Goal: Information Seeking & Learning: Compare options

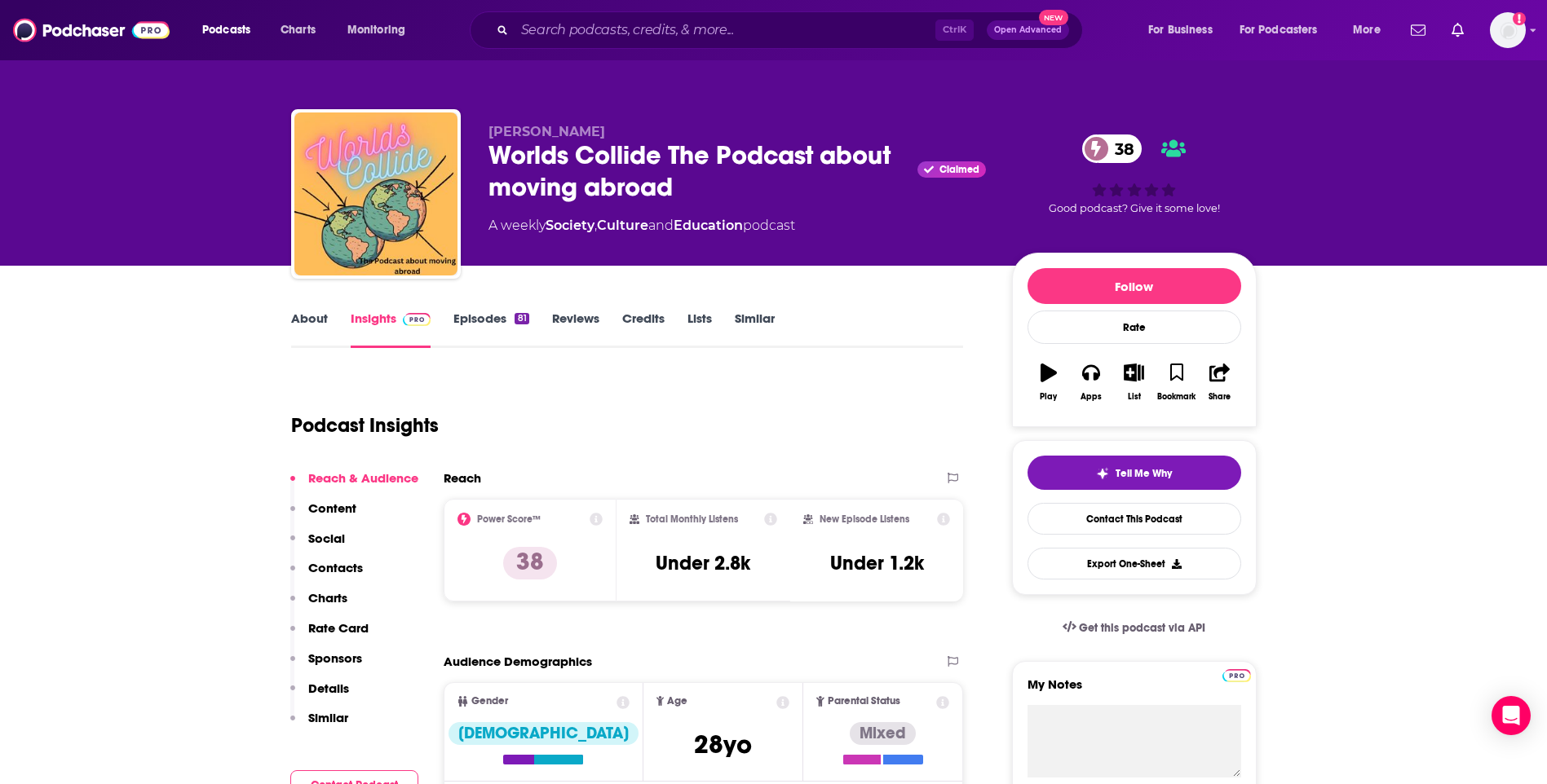
click at [740, 331] on link "Similar" at bounding box center [754, 329] width 40 height 38
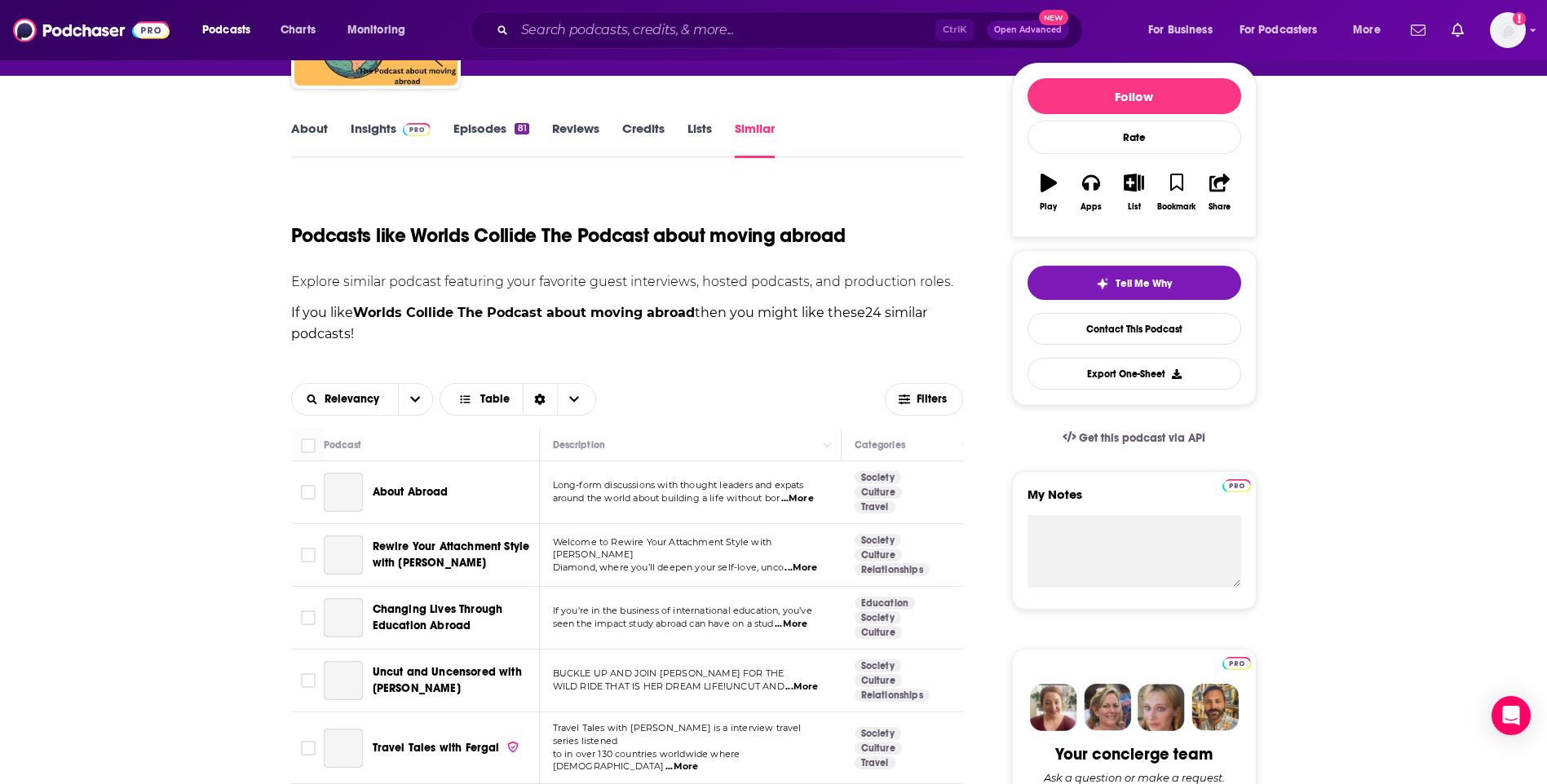
scroll to position [326, 0]
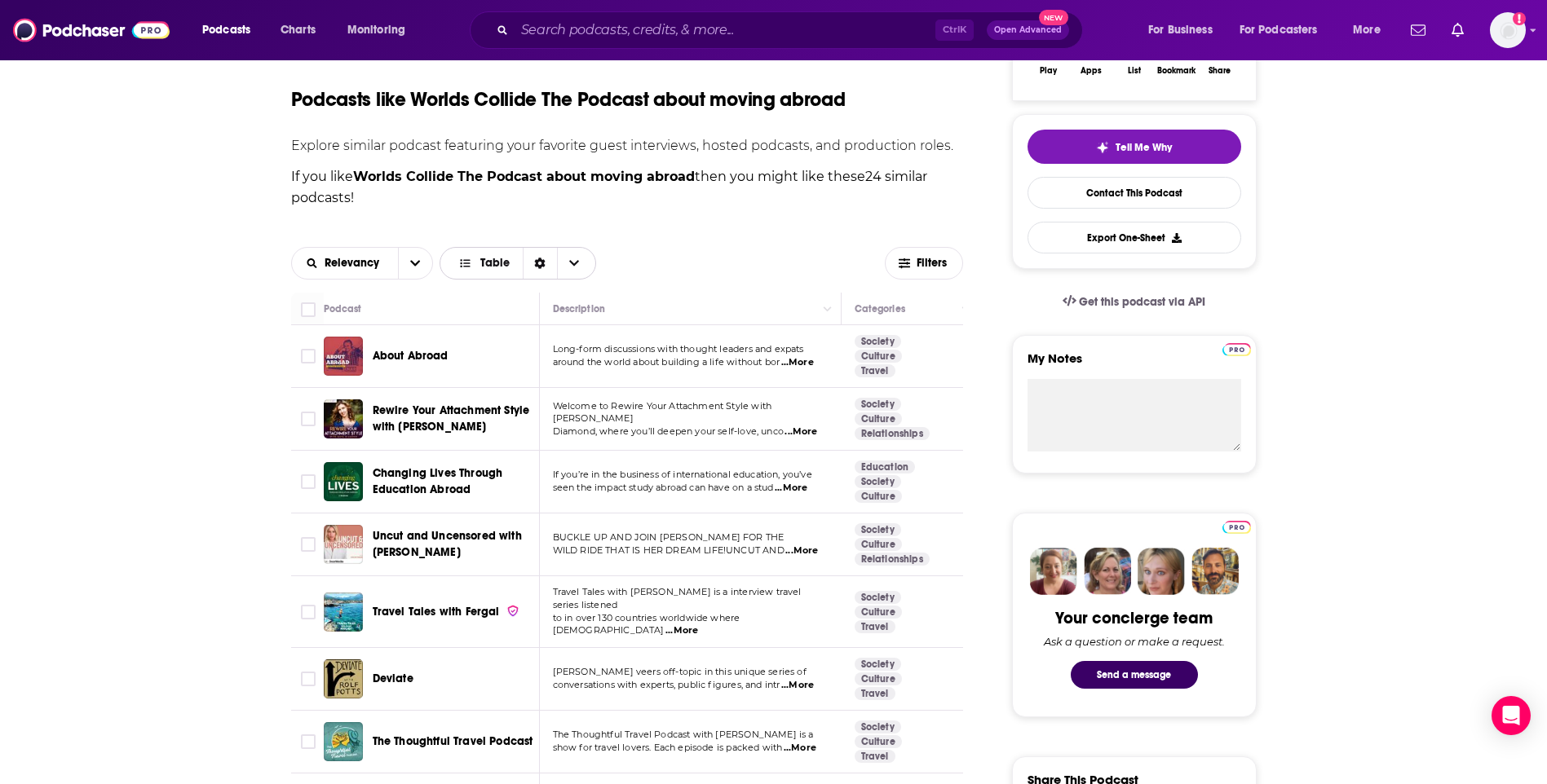
click at [476, 262] on span "Choose View" at bounding box center [468, 262] width 21 height 9
click at [491, 310] on div "Gallery" at bounding box center [517, 321] width 156 height 27
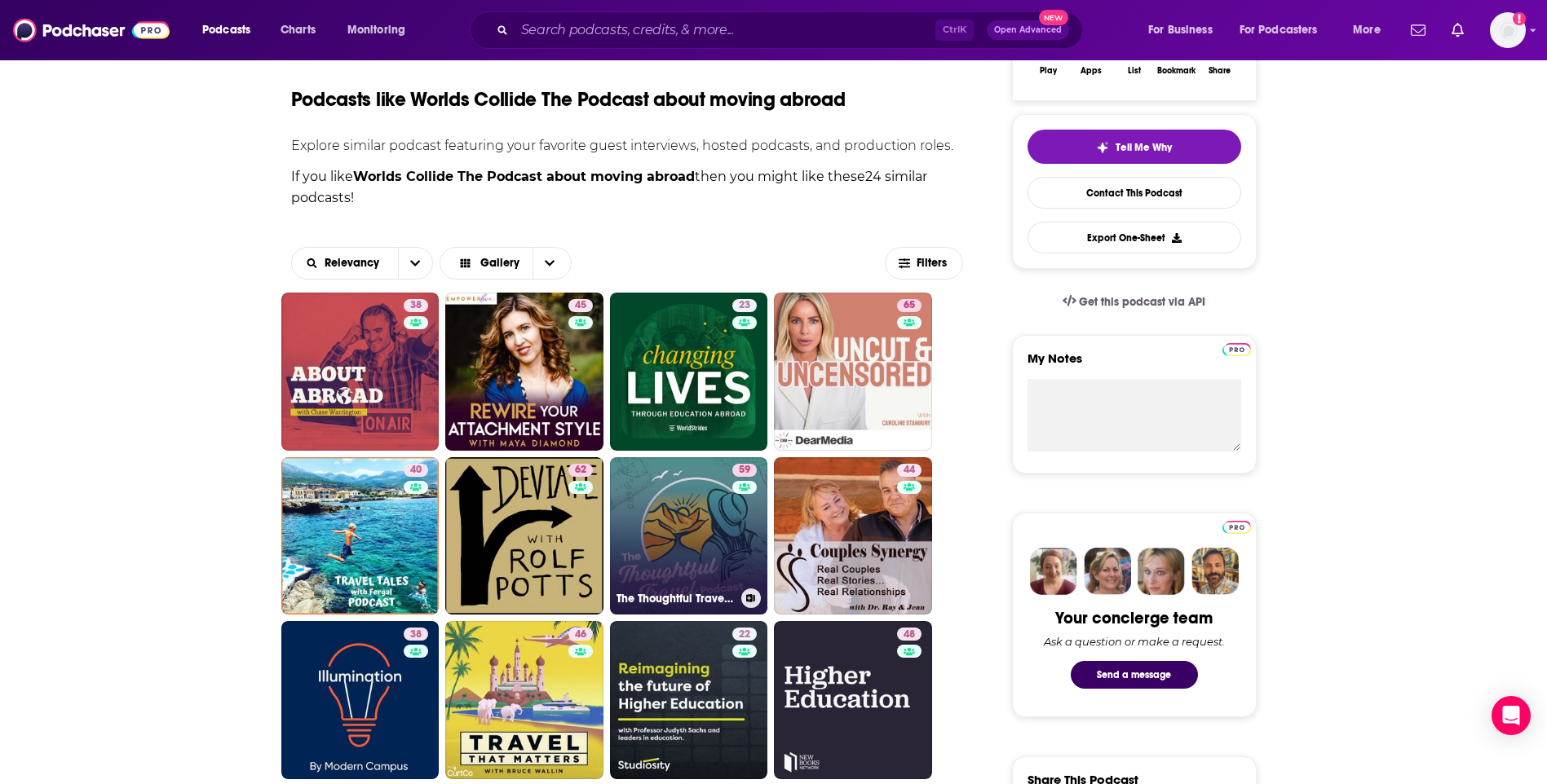
click at [737, 536] on div "59" at bounding box center [746, 527] width 28 height 126
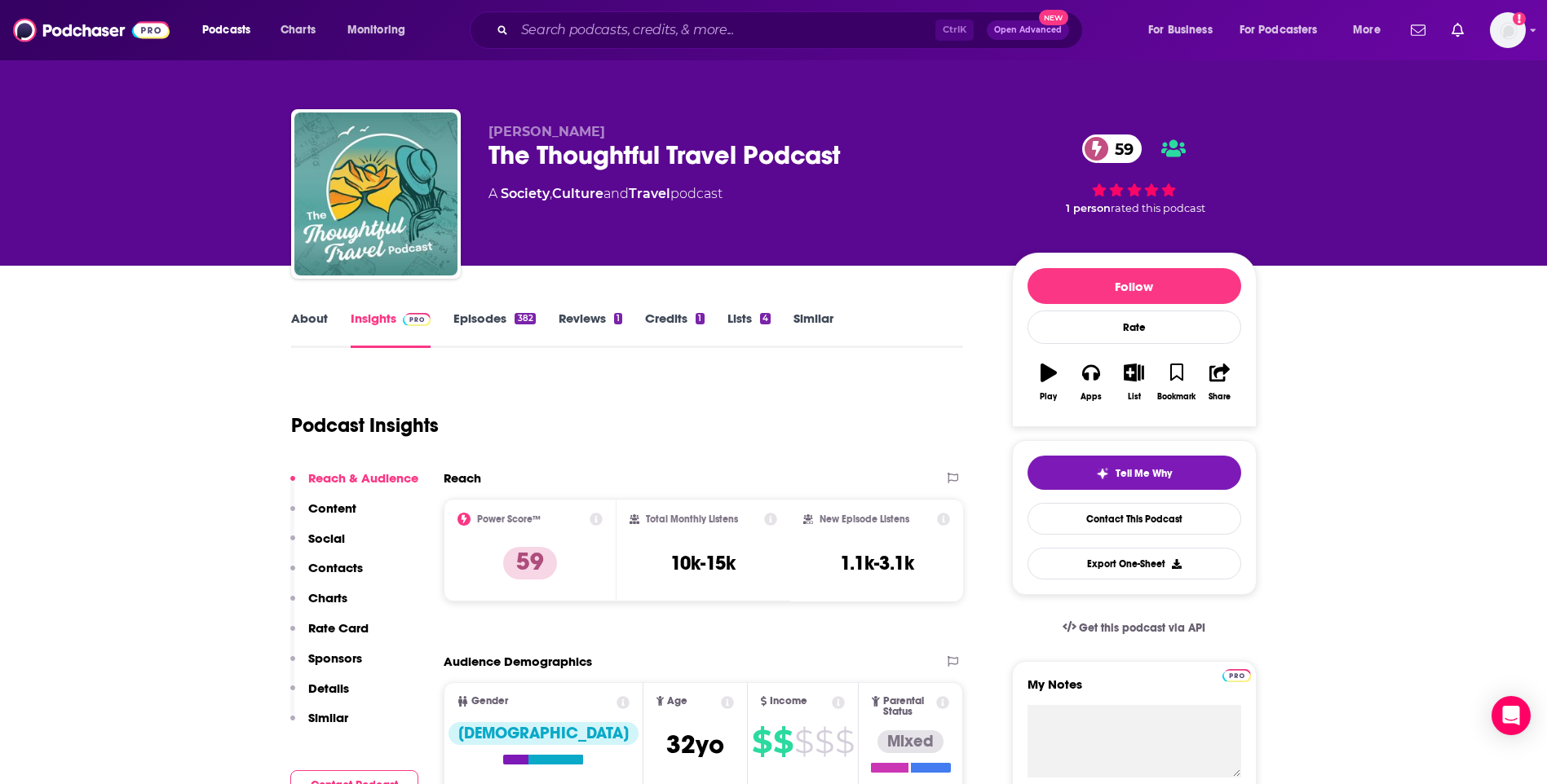
click at [300, 325] on link "About" at bounding box center [309, 329] width 37 height 38
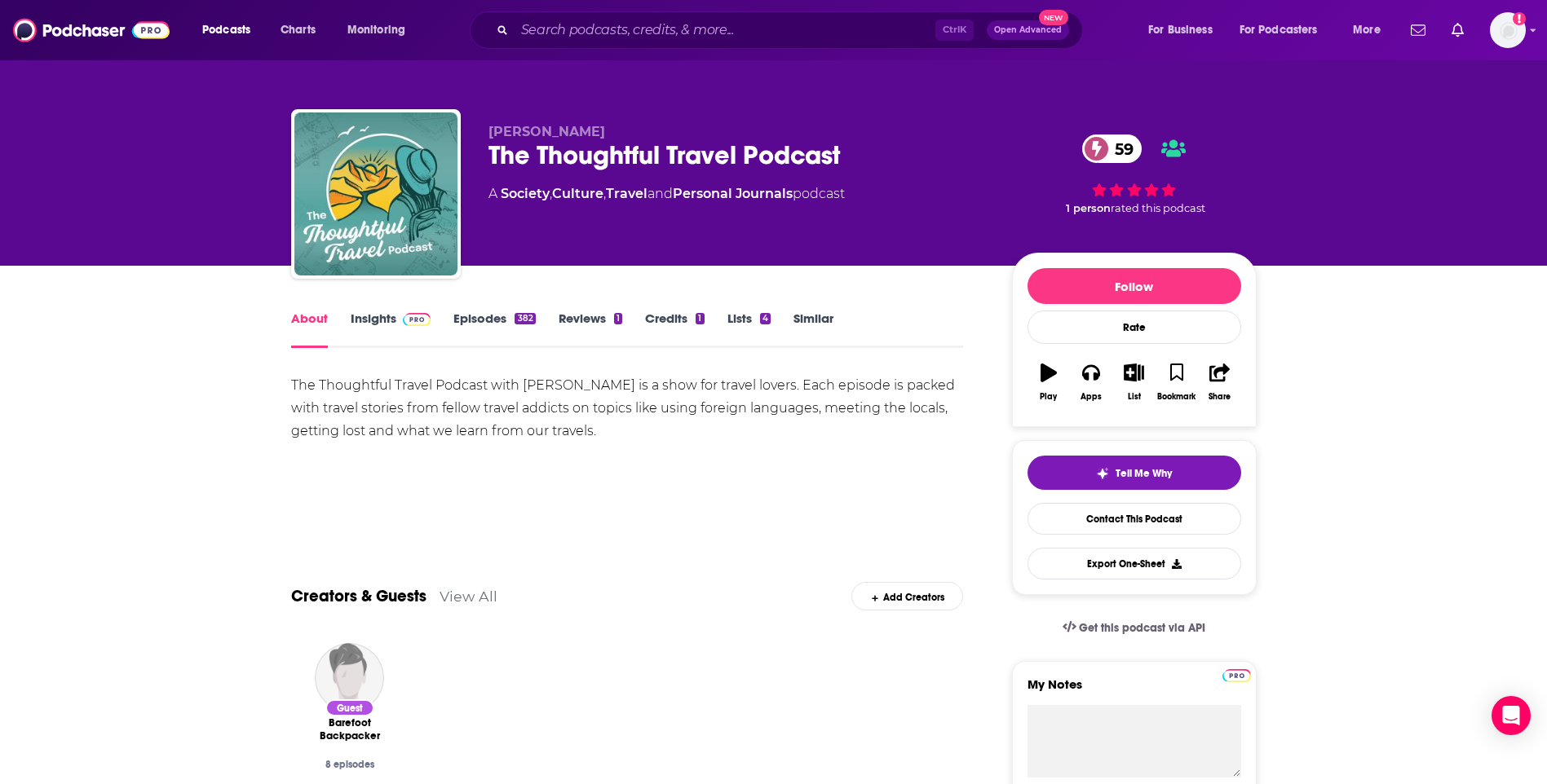
click at [377, 326] on link "Insights" at bounding box center [391, 329] width 80 height 38
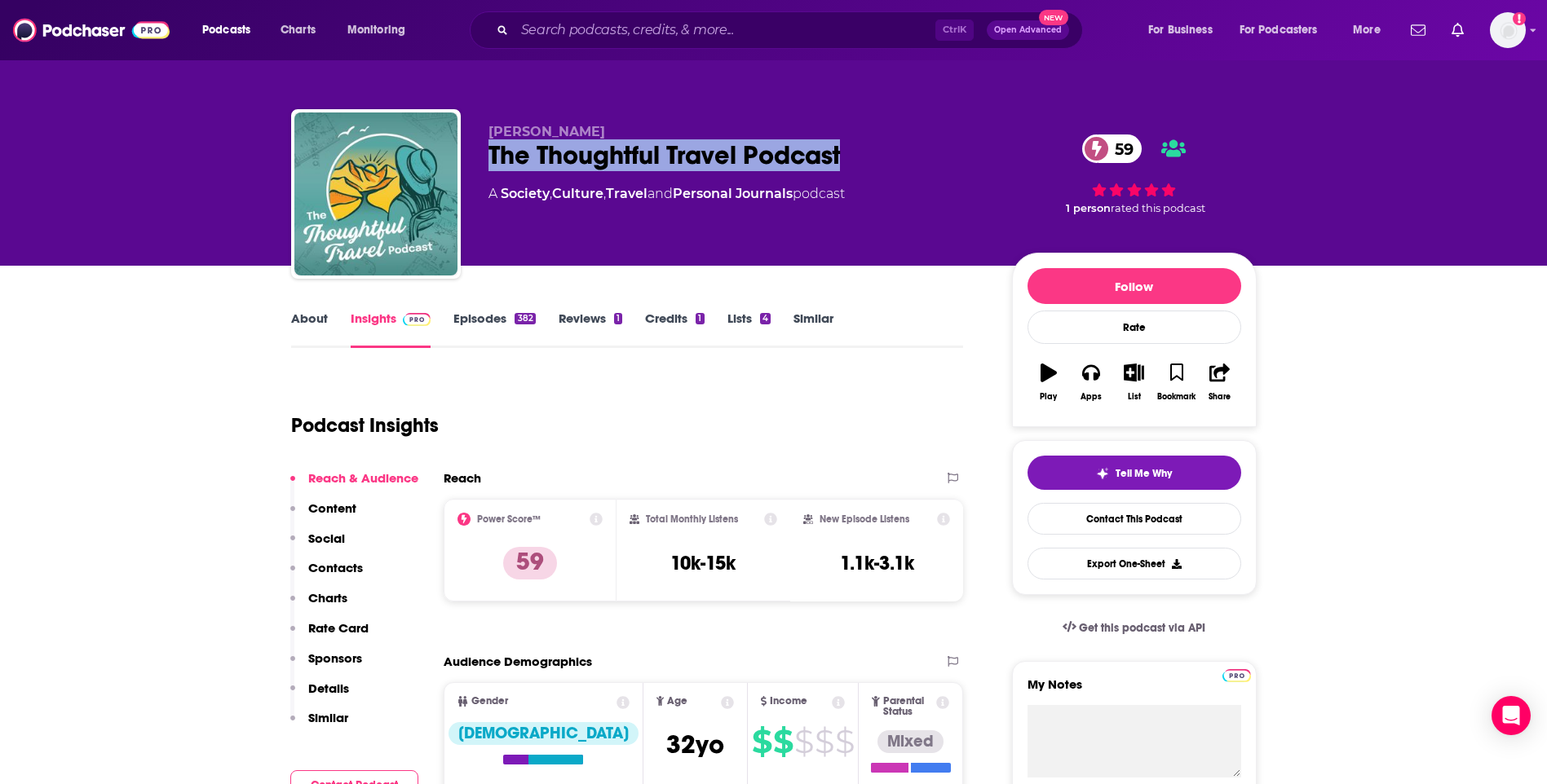
drag, startPoint x: 854, startPoint y: 163, endPoint x: 487, endPoint y: 156, distance: 367.1
click at [488, 156] on div "The Thoughtful Travel Podcast 59" at bounding box center [737, 155] width 498 height 32
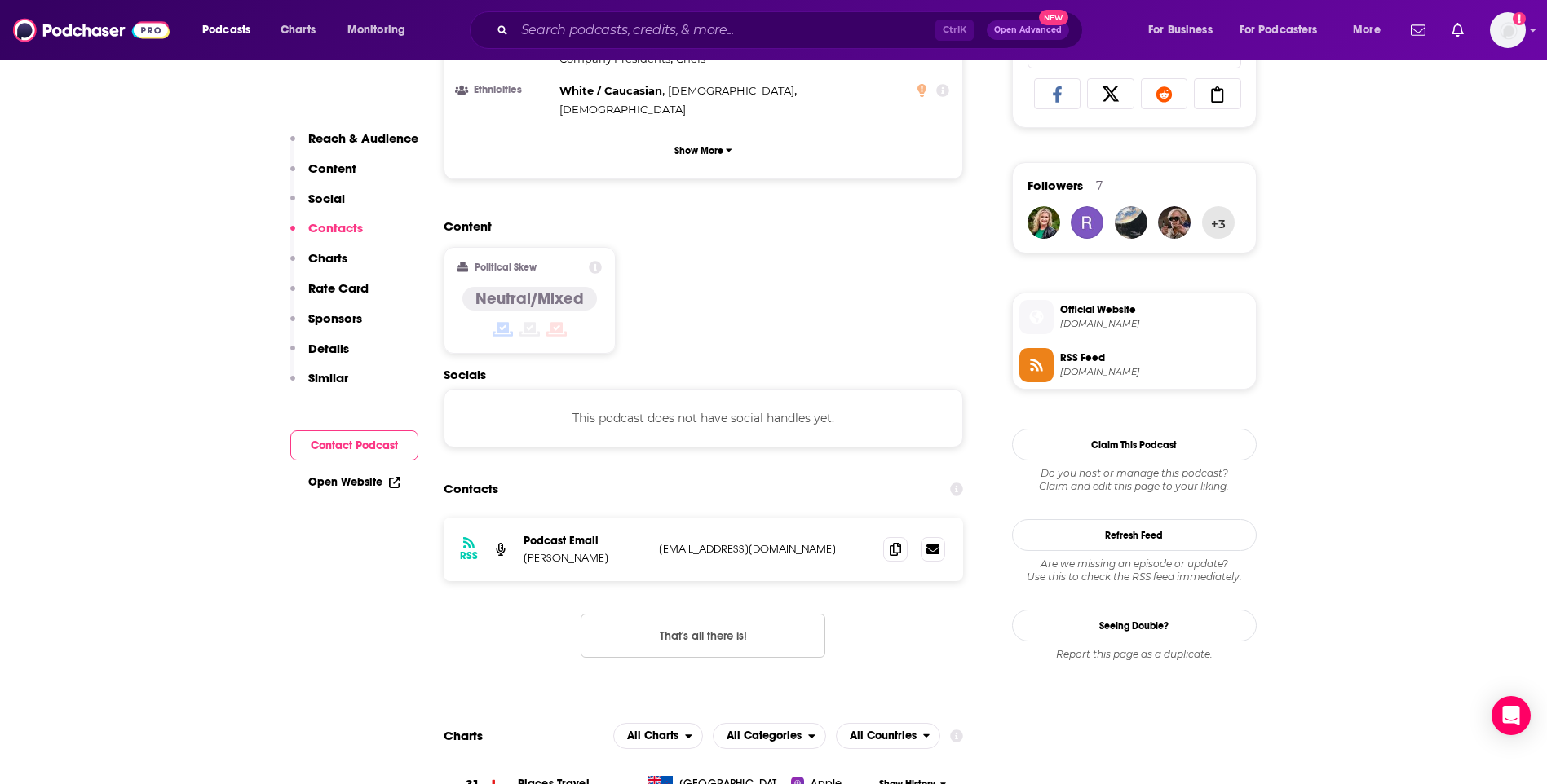
scroll to position [1305, 0]
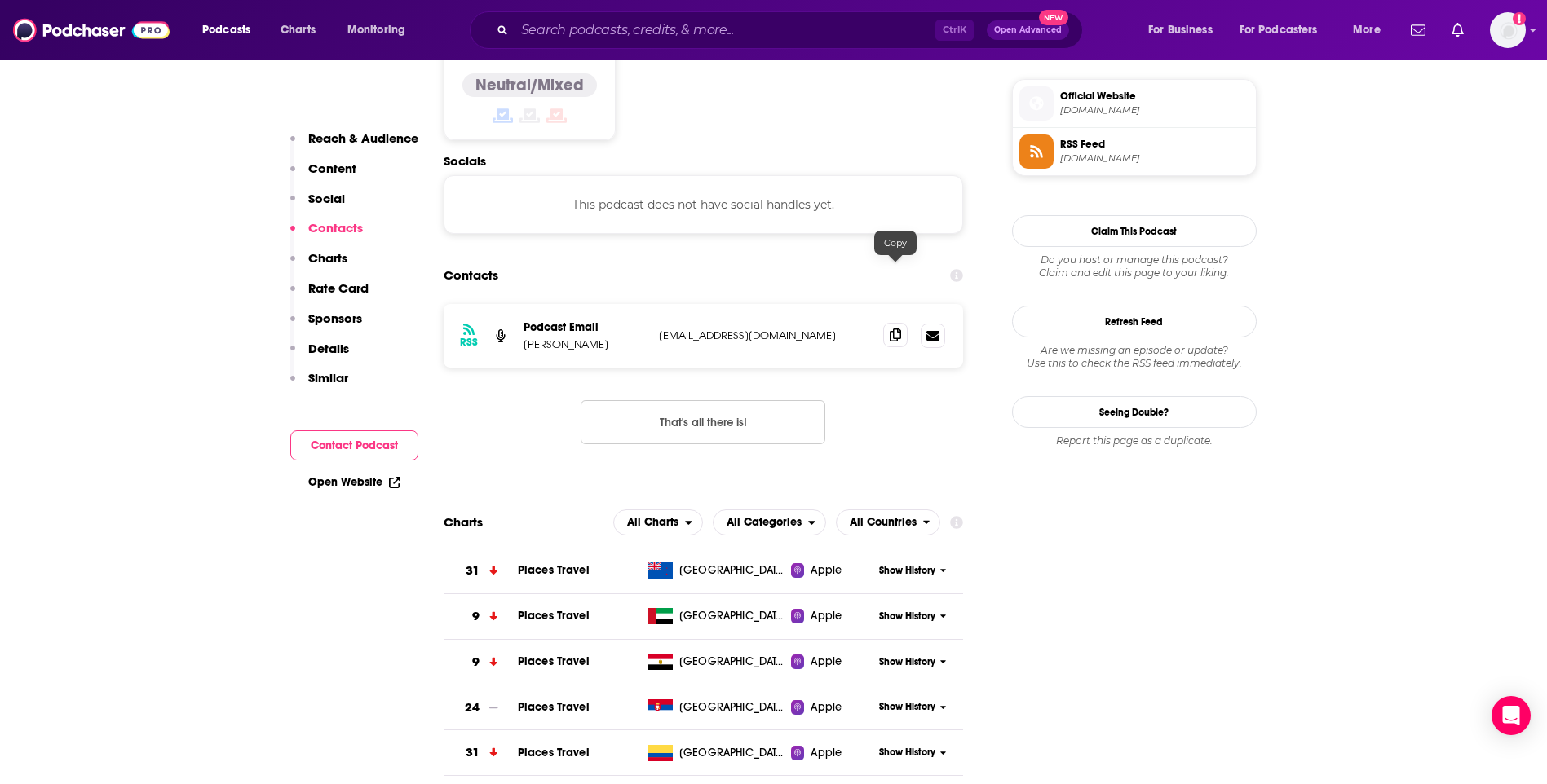
click at [891, 328] on icon at bounding box center [895, 334] width 11 height 13
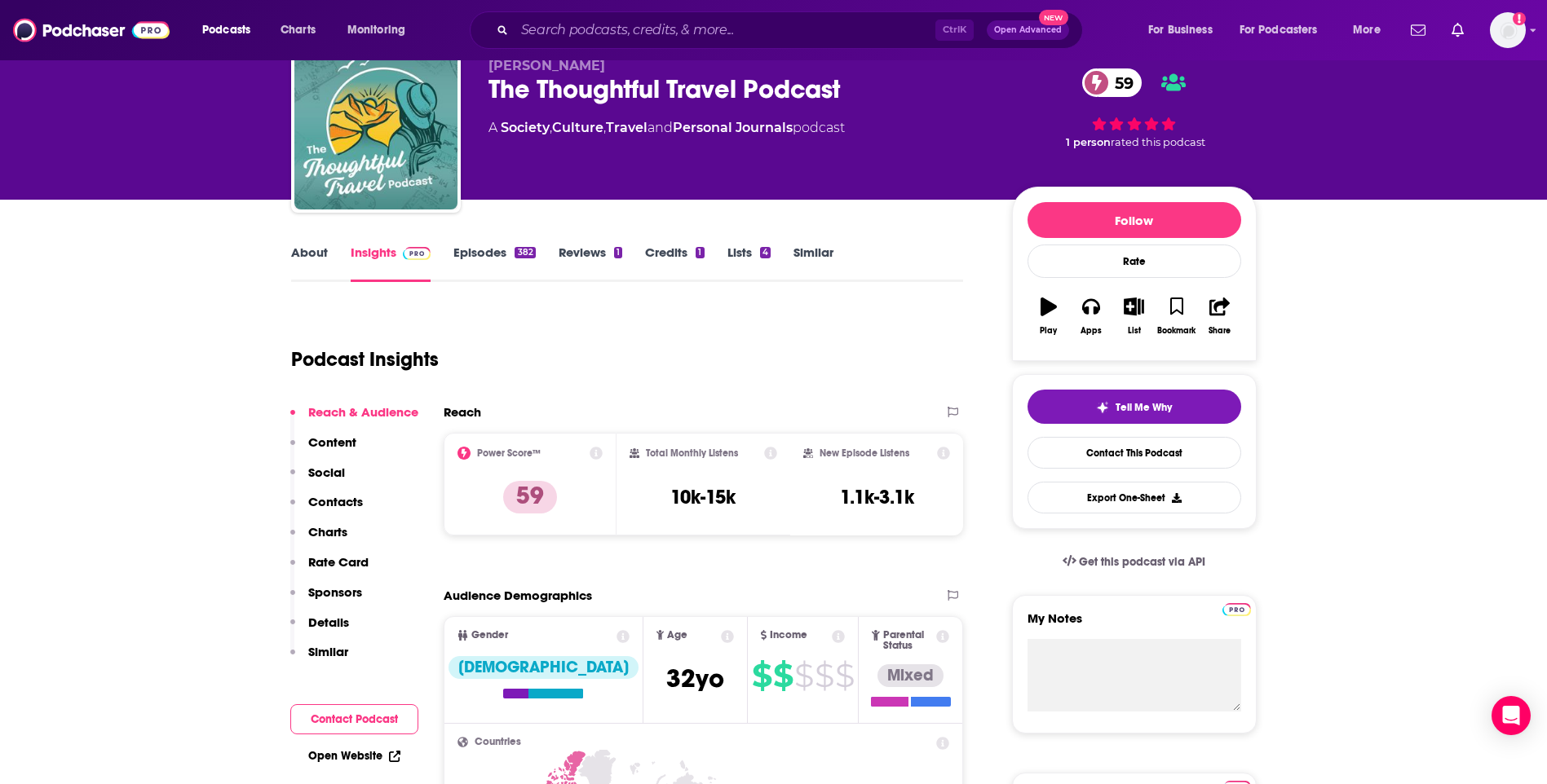
scroll to position [0, 0]
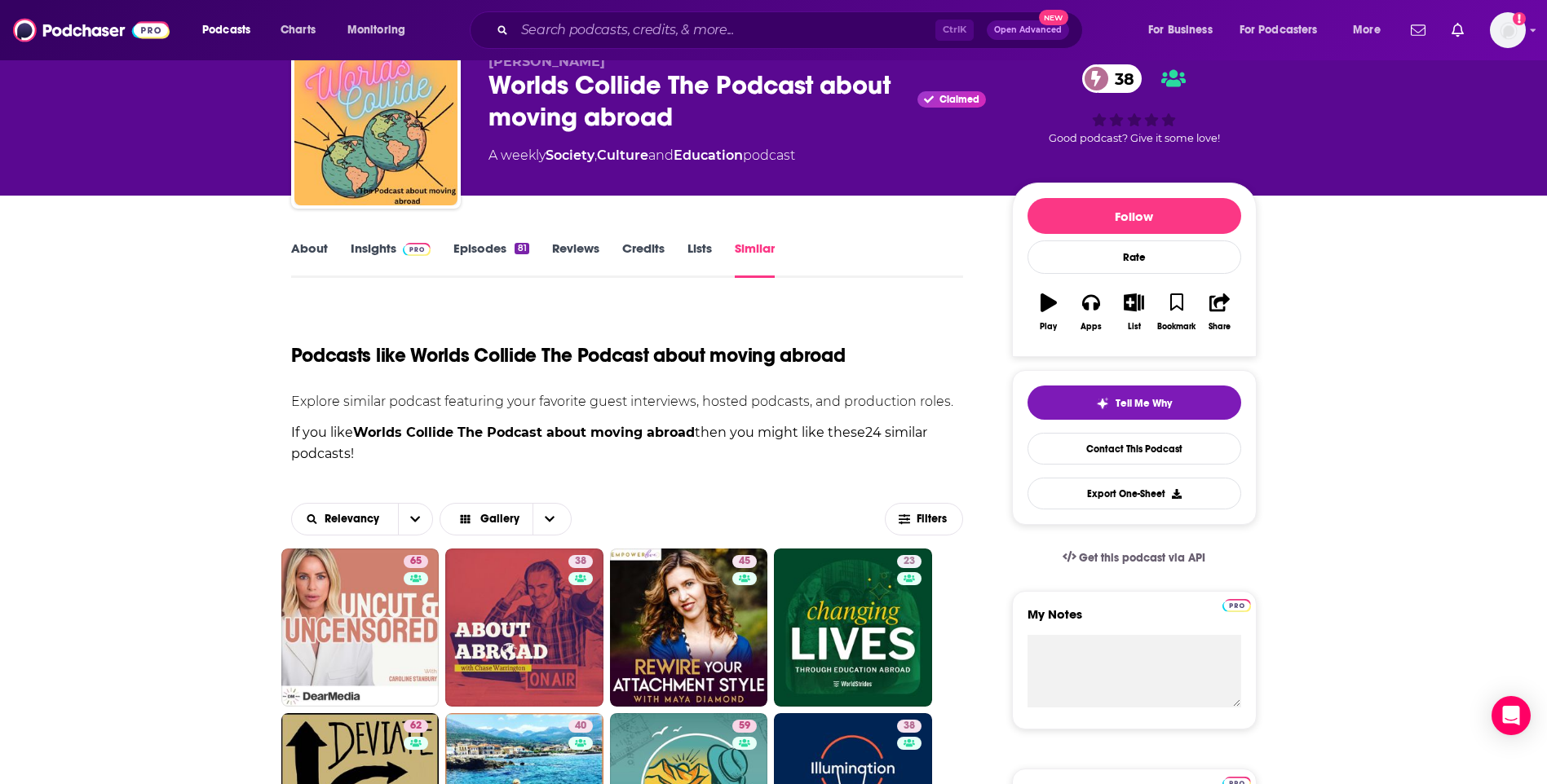
scroll to position [245, 0]
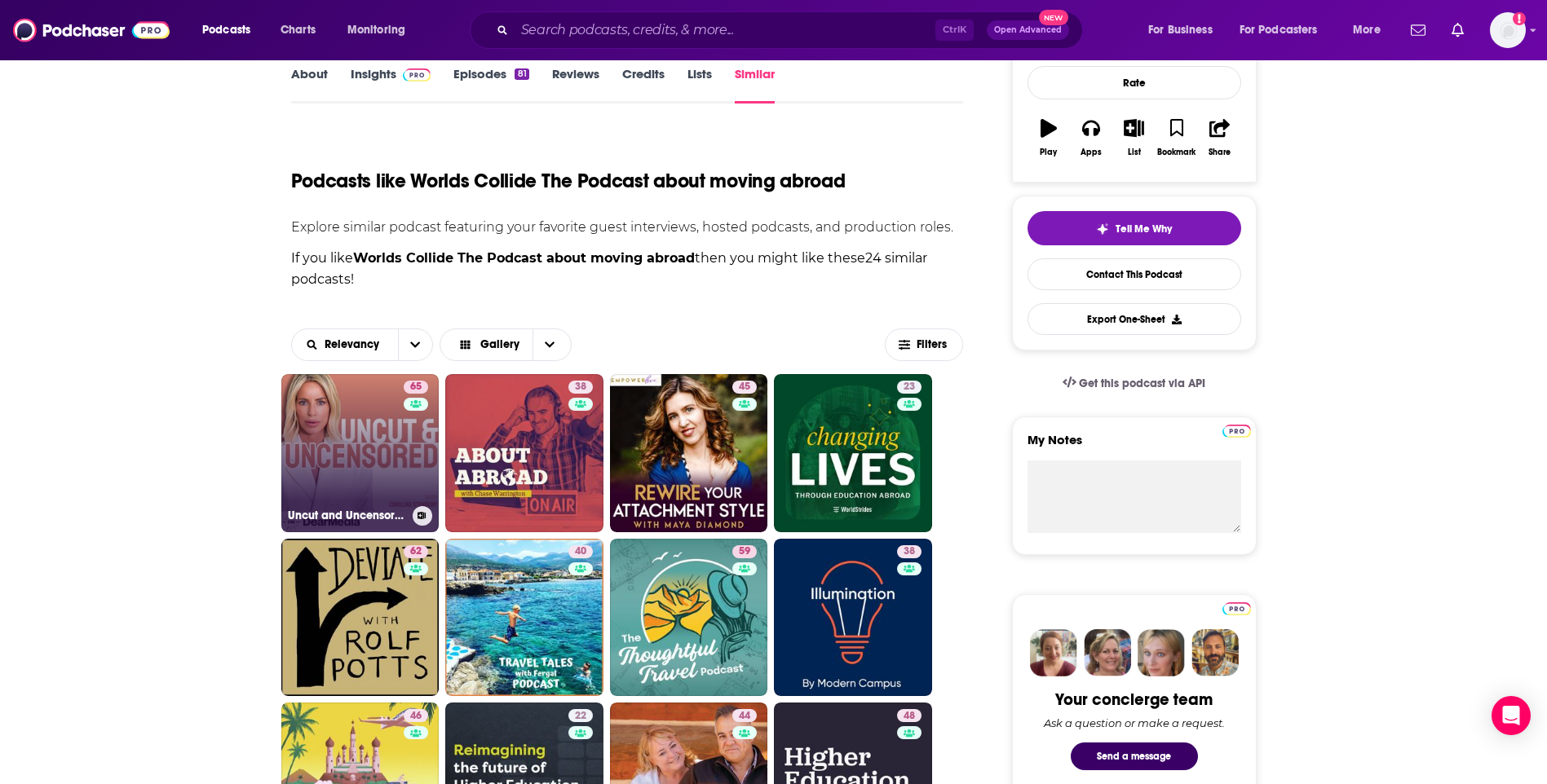
click at [348, 451] on link "65 Uncut and Uncensored with [PERSON_NAME]" at bounding box center [360, 453] width 158 height 158
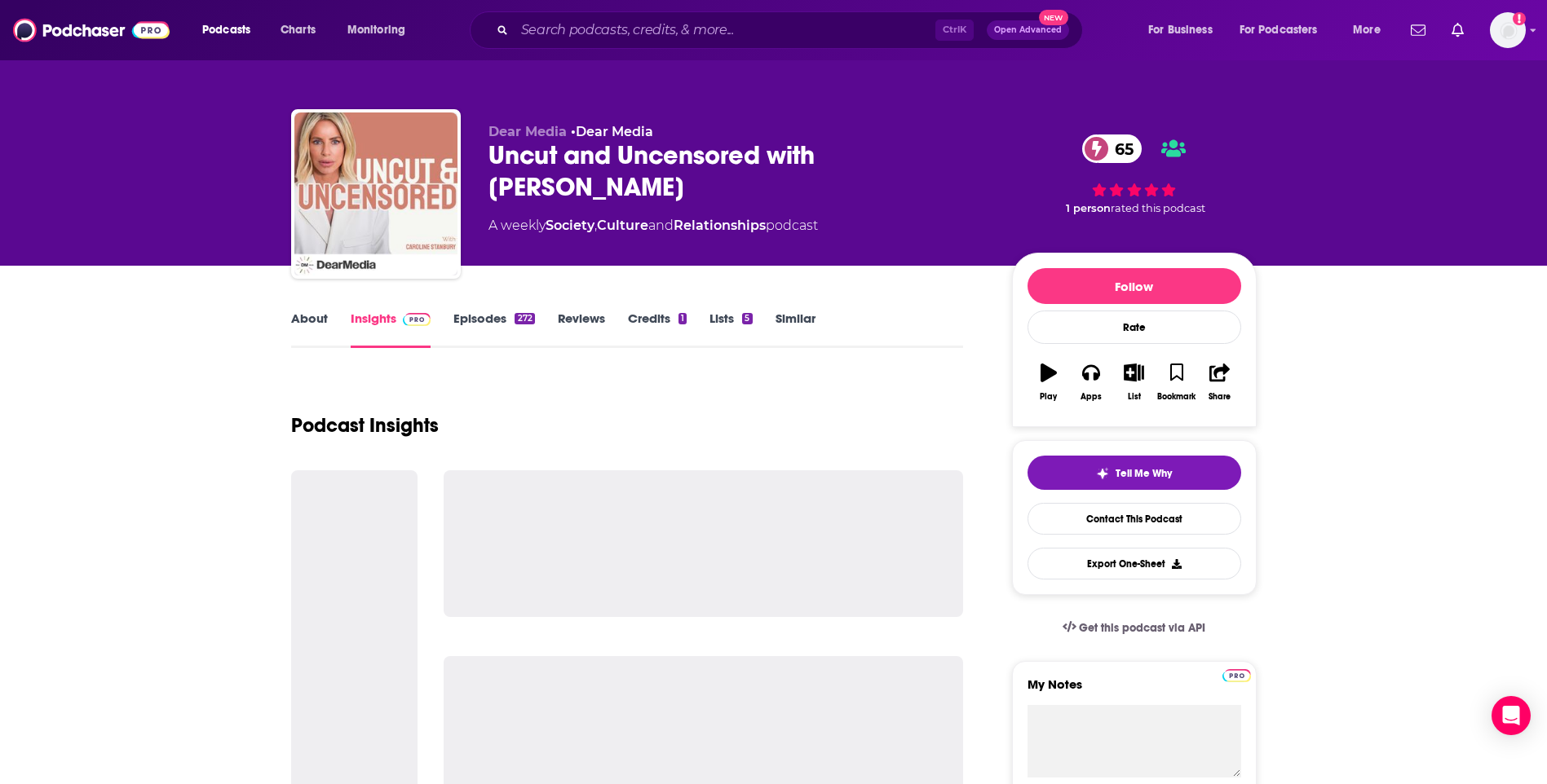
click at [319, 329] on link "About" at bounding box center [309, 329] width 37 height 38
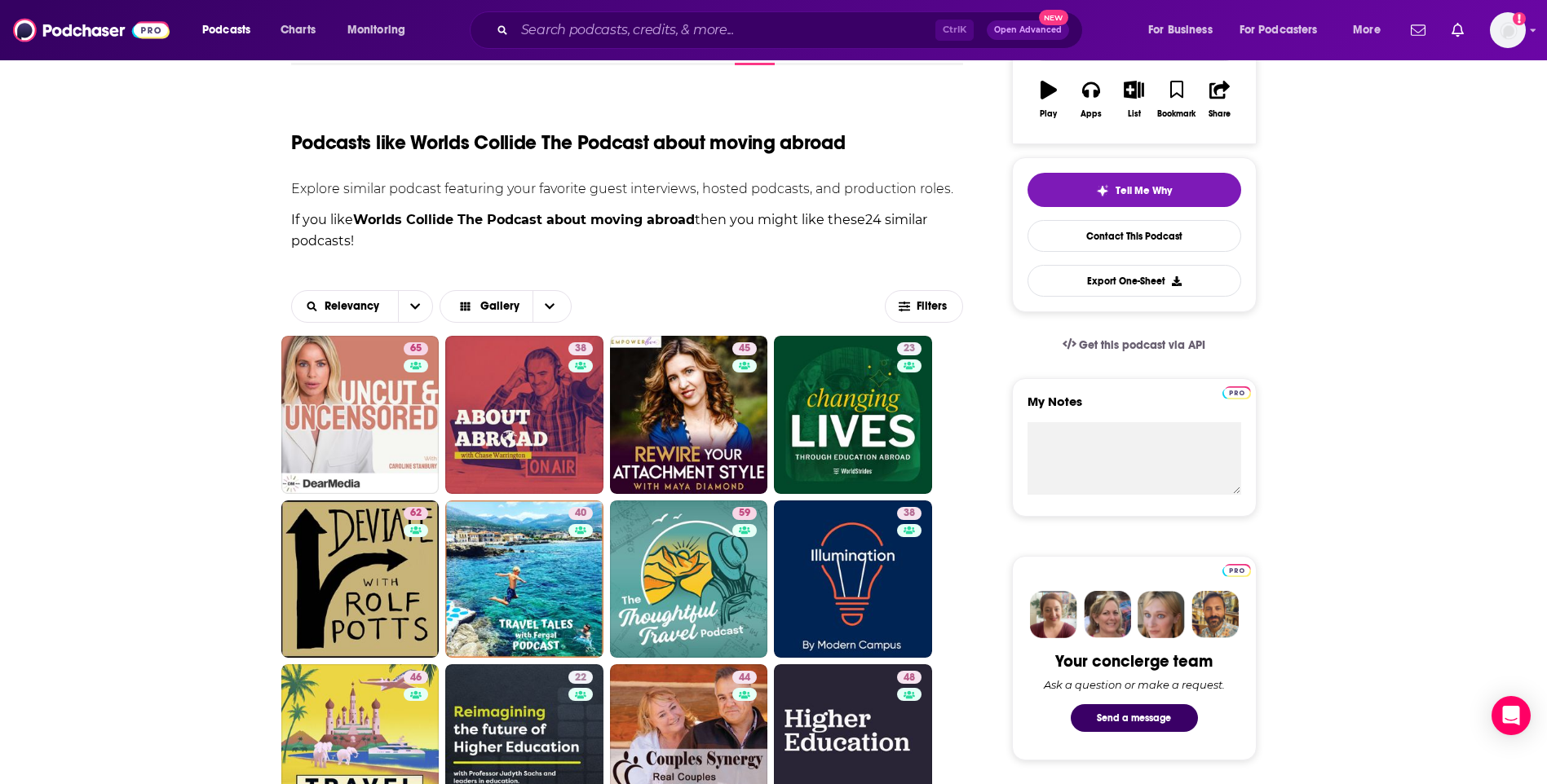
scroll to position [326, 0]
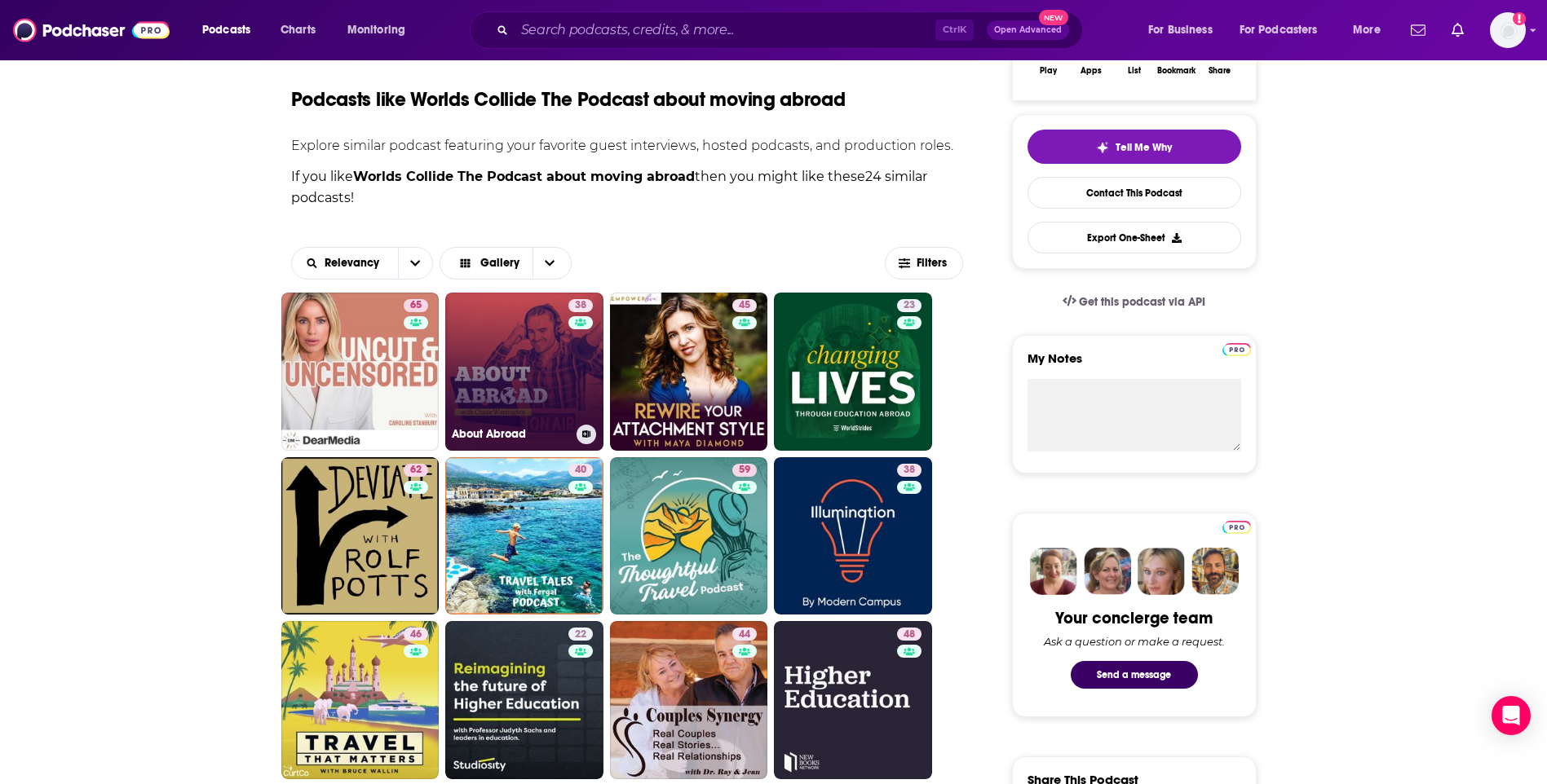
click at [527, 351] on link "38 About Abroad" at bounding box center [524, 371] width 158 height 158
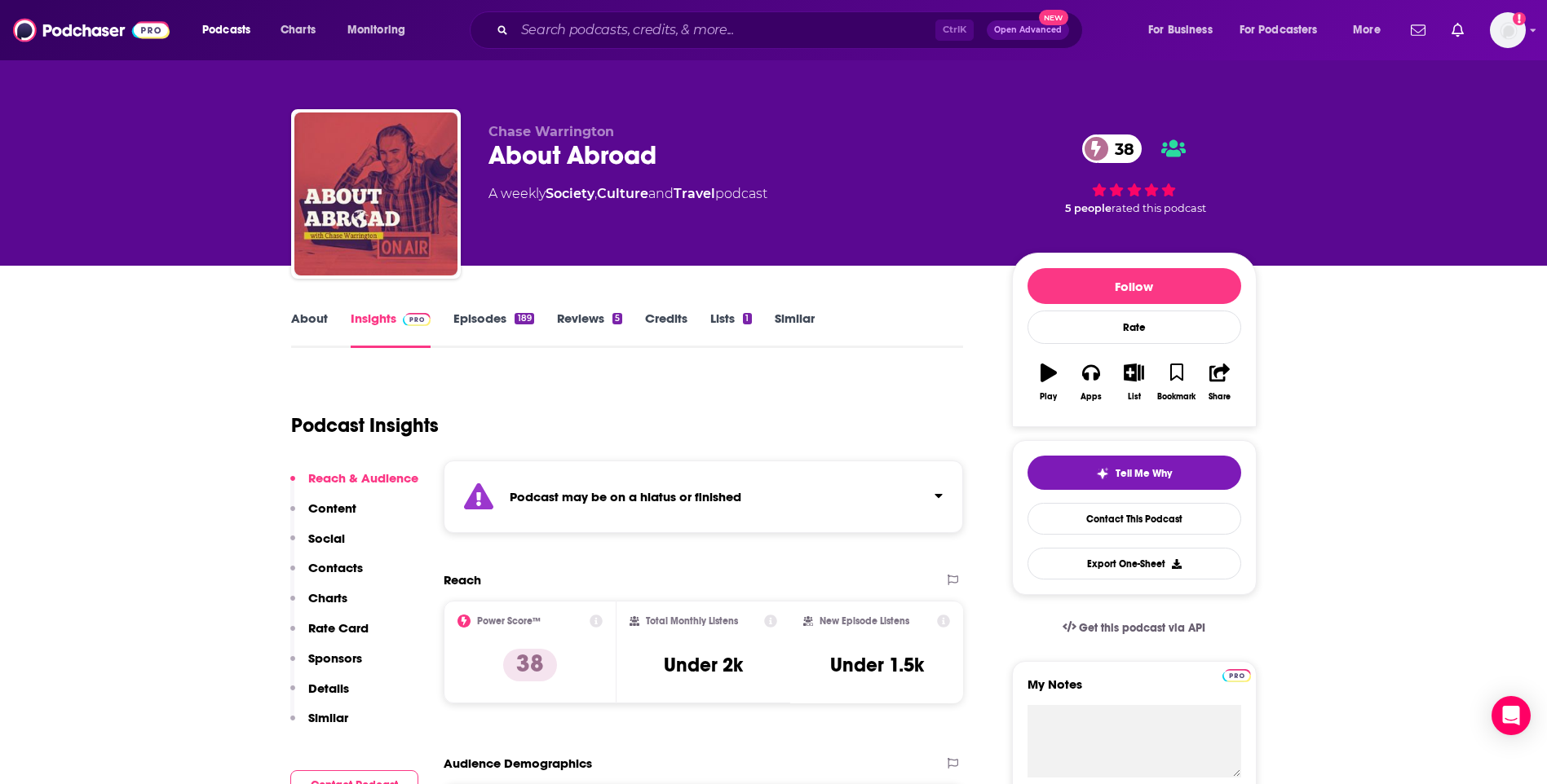
click at [310, 324] on link "About" at bounding box center [309, 329] width 37 height 38
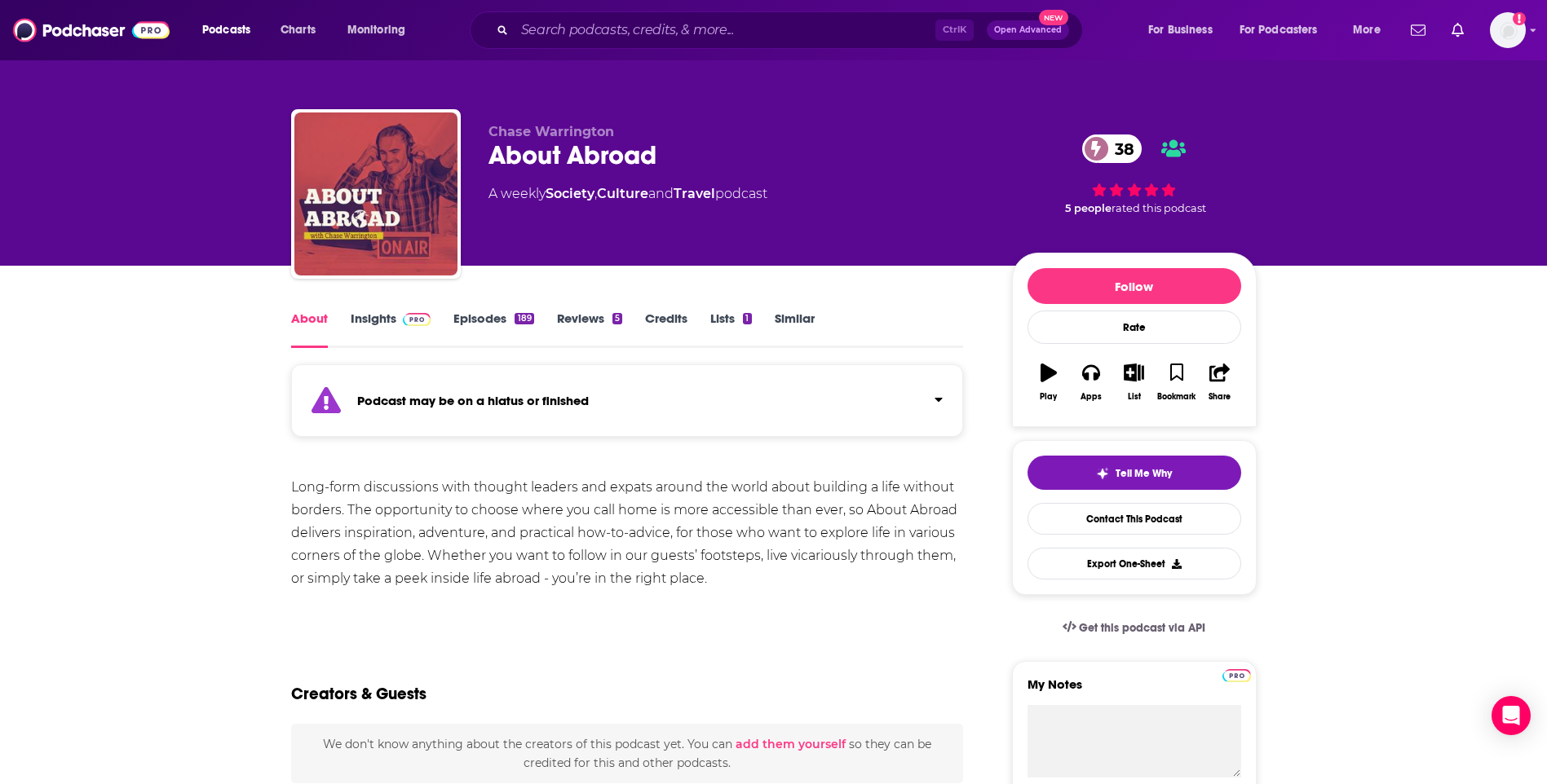
click at [366, 327] on link "Insights" at bounding box center [391, 329] width 80 height 38
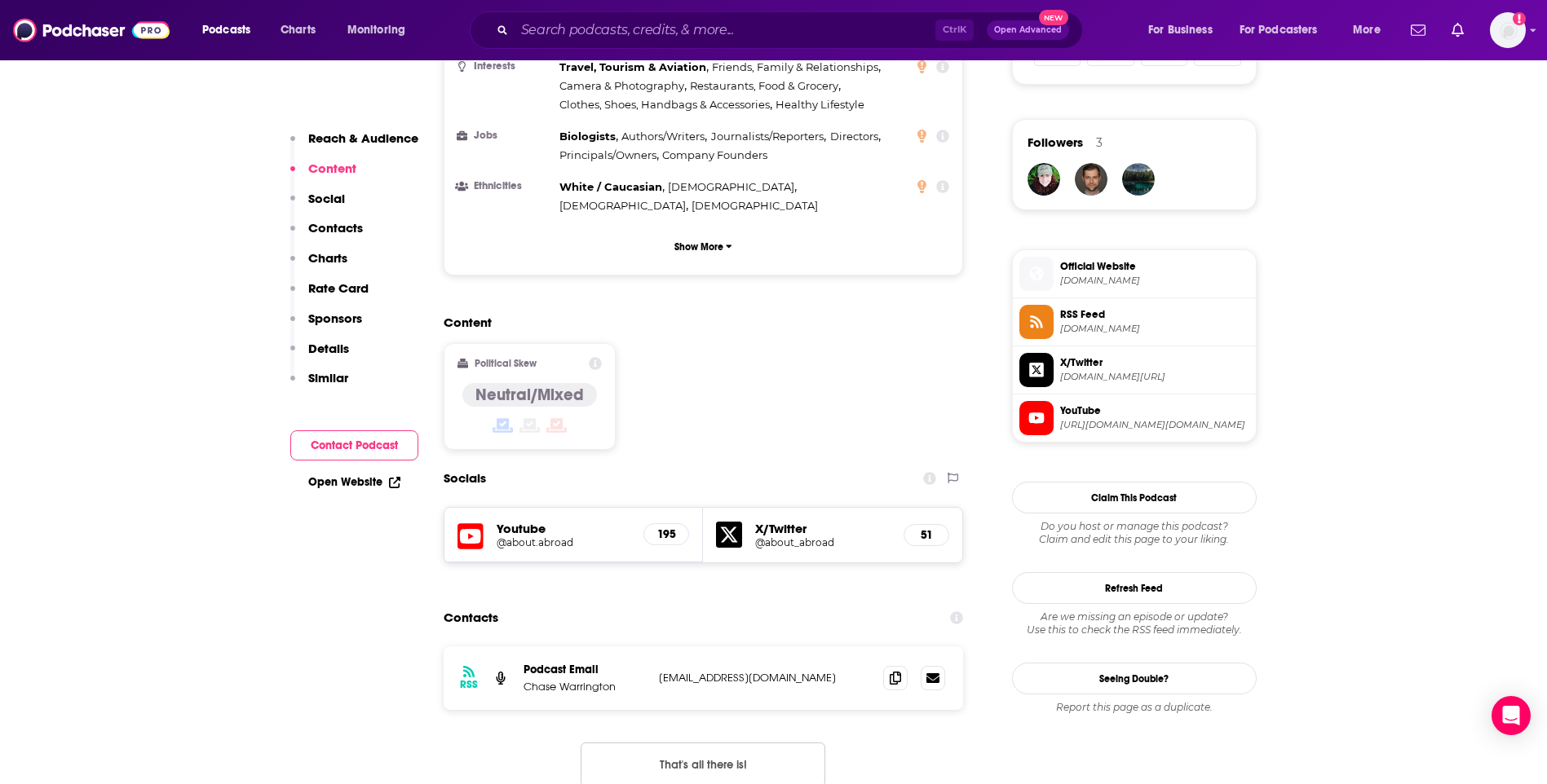
scroll to position [1141, 0]
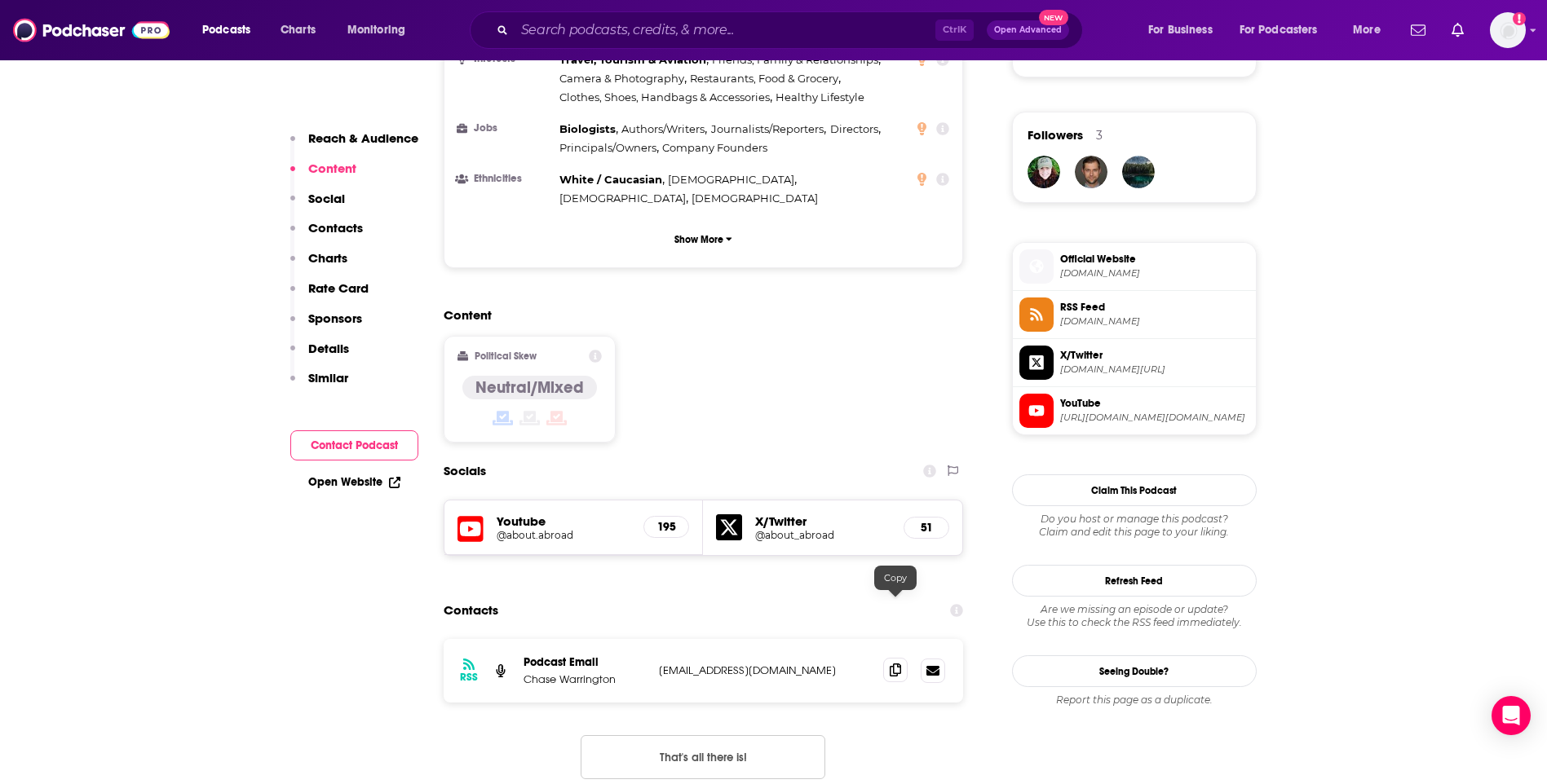
click at [895, 663] on icon at bounding box center [895, 669] width 11 height 13
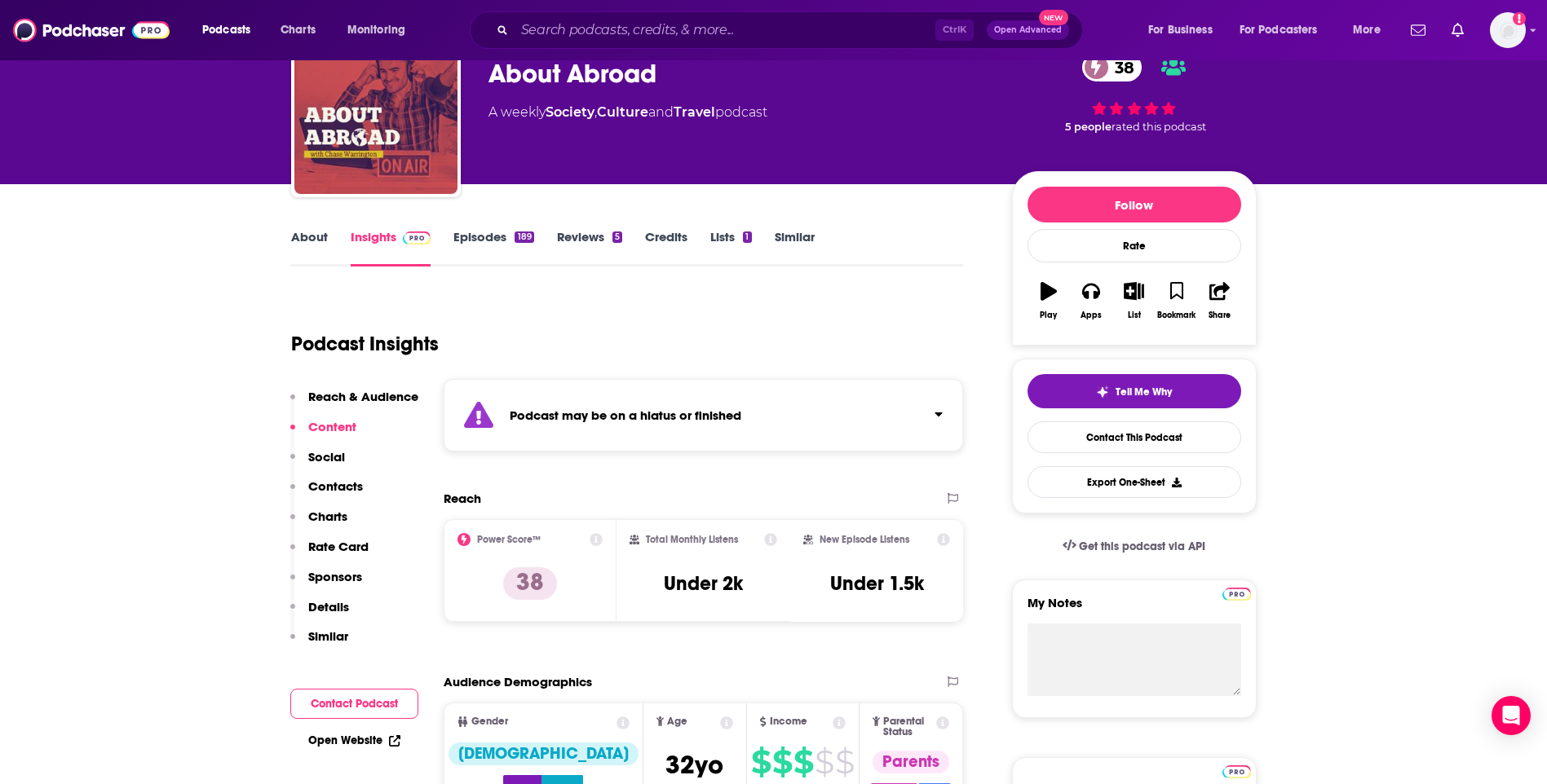
scroll to position [0, 0]
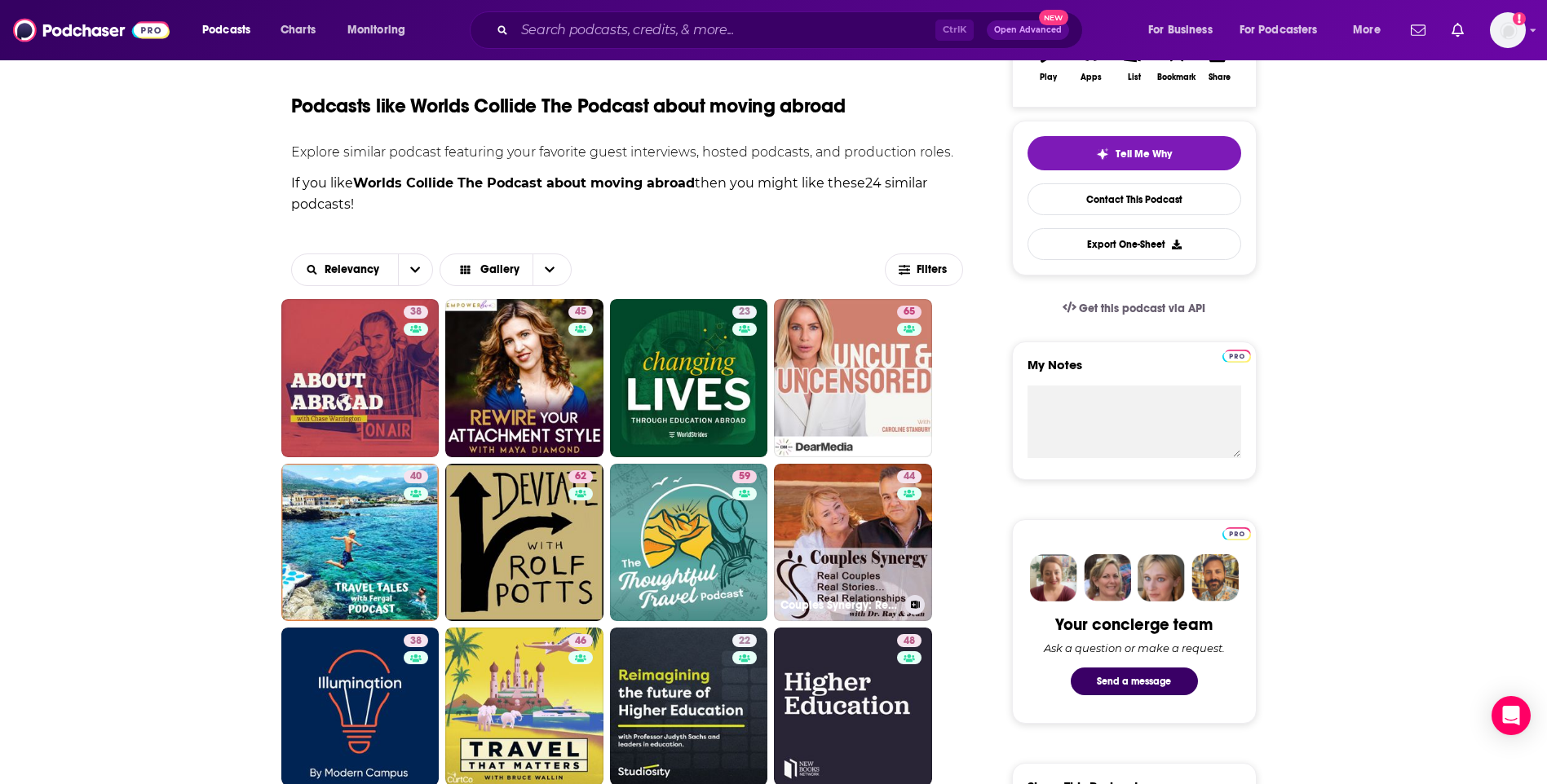
scroll to position [326, 0]
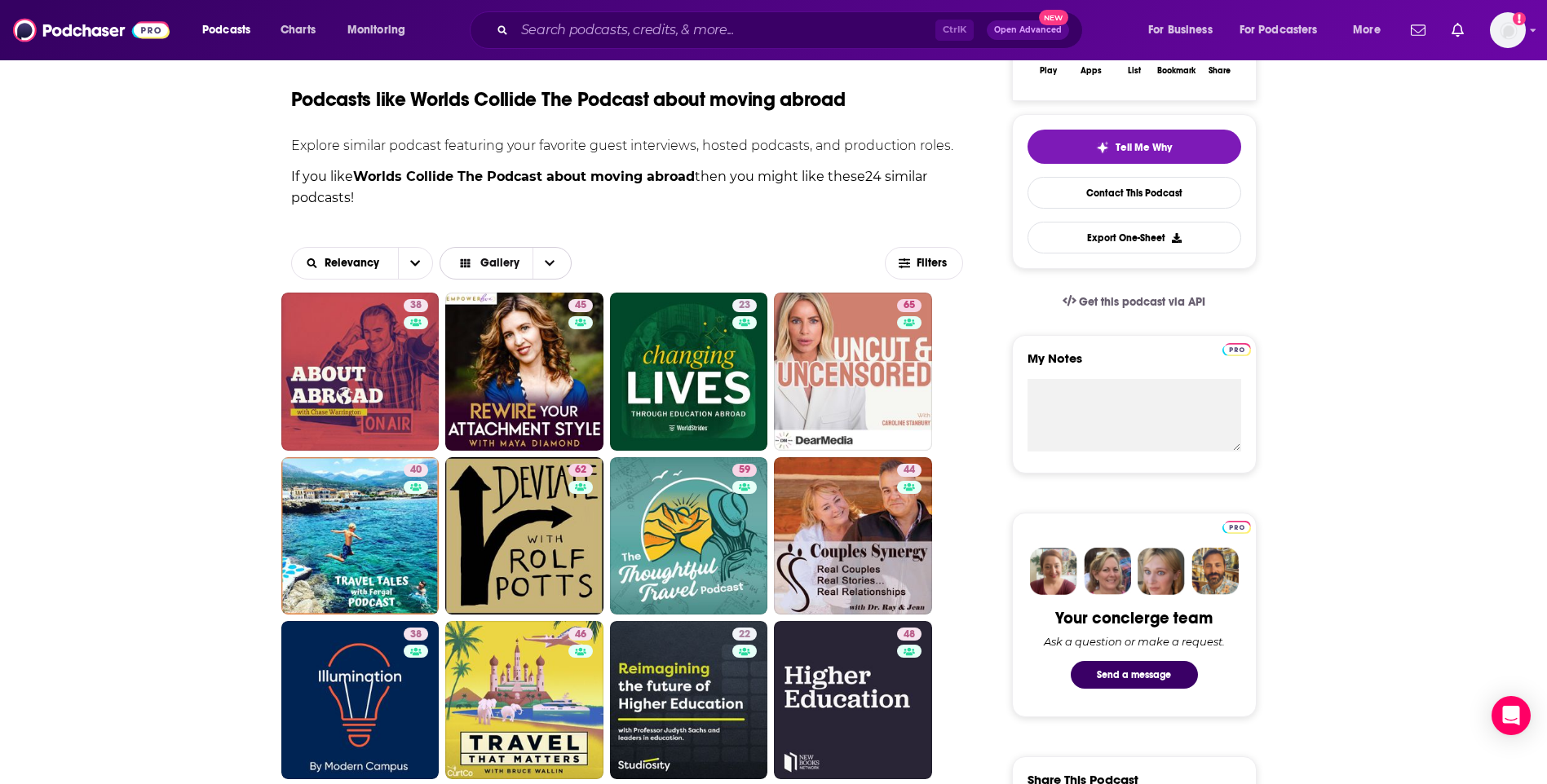
click at [548, 264] on icon "Choose View" at bounding box center [549, 263] width 9 height 6
click at [706, 231] on div "Podcasts like Worlds Collide The Podcast about moving abroad Explore similar po…" at bounding box center [627, 747] width 673 height 1399
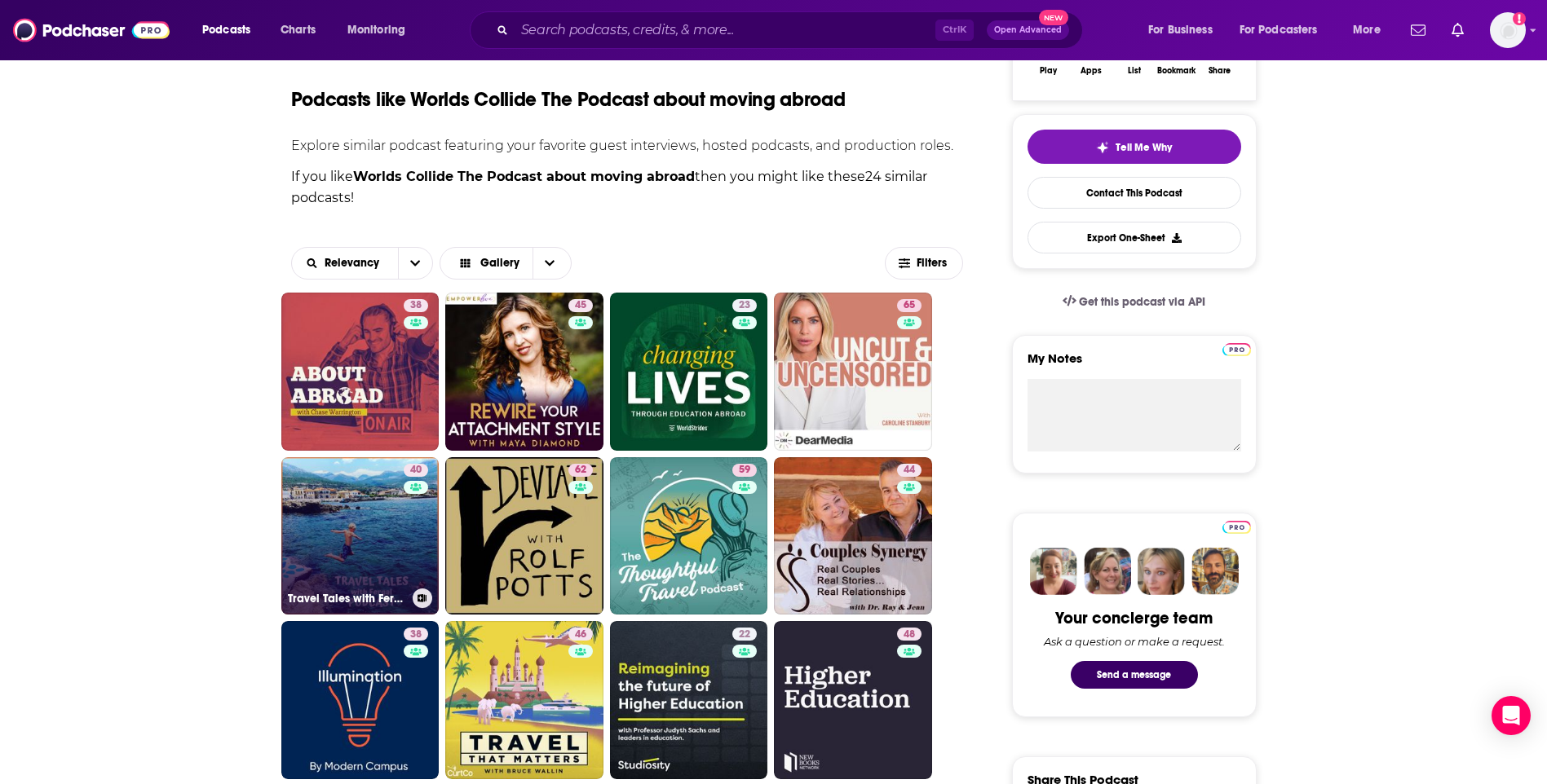
click at [352, 545] on link "40 Travel Tales with Fergal" at bounding box center [360, 536] width 158 height 158
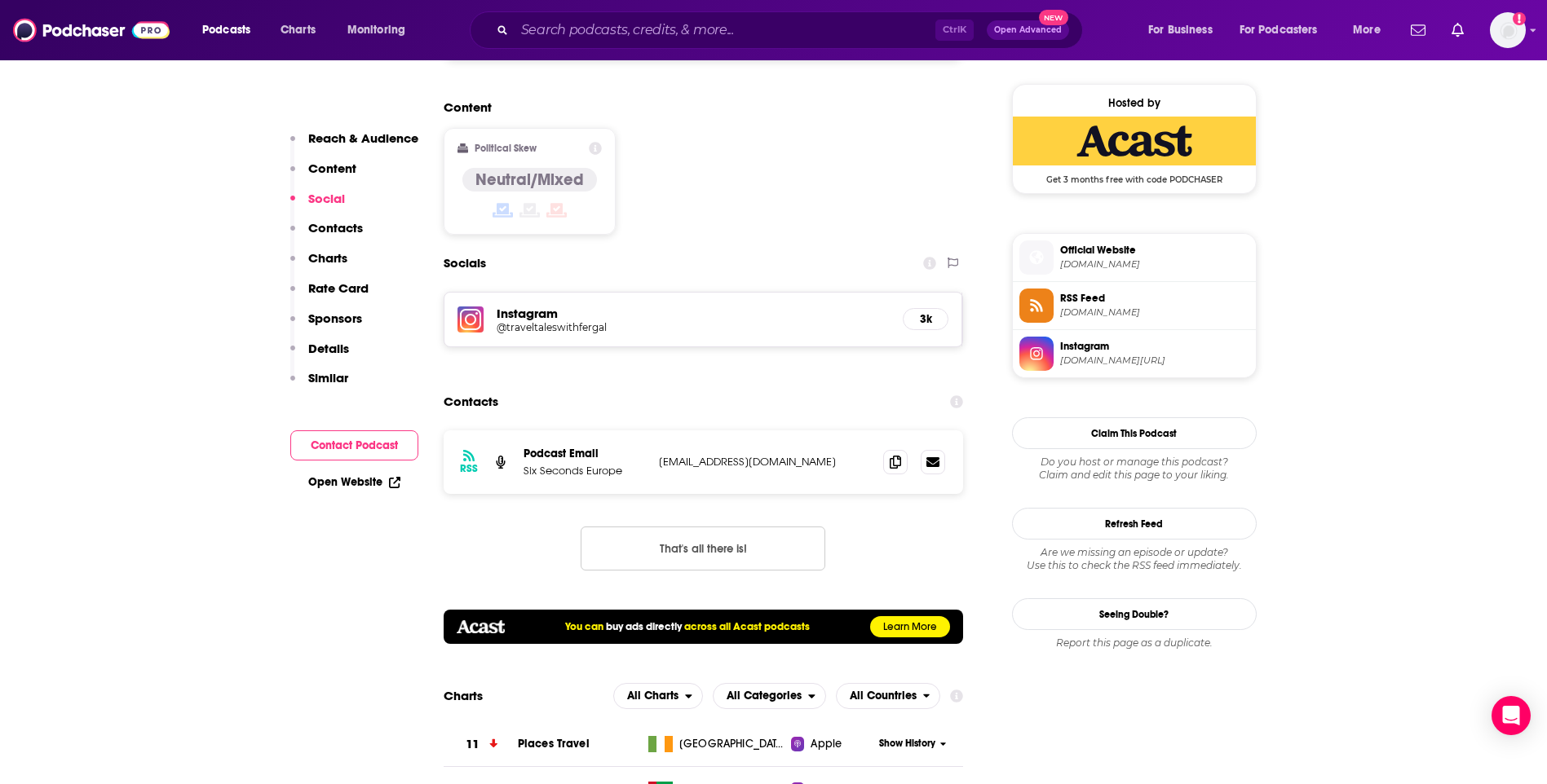
scroll to position [1305, 0]
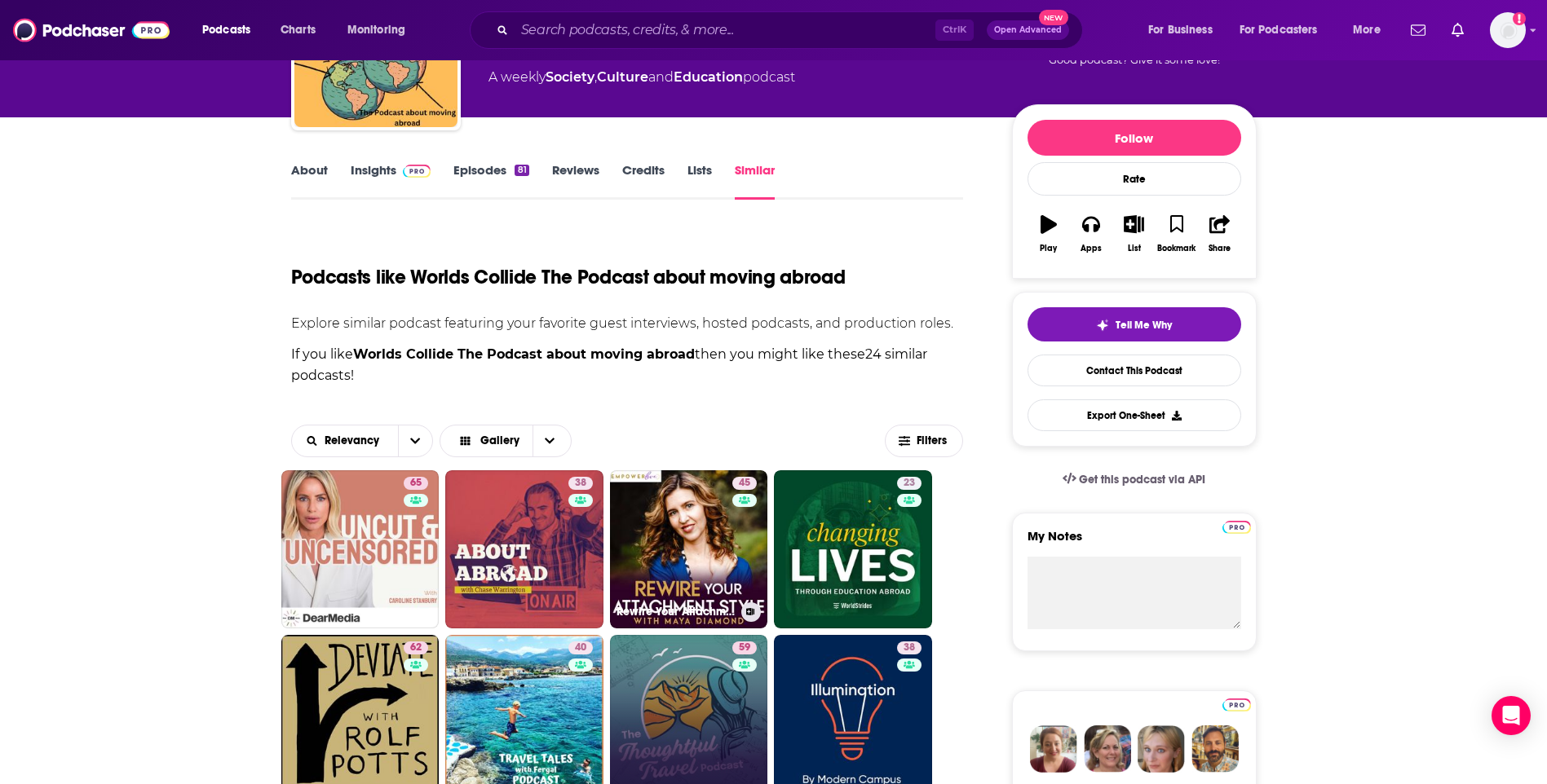
scroll to position [489, 0]
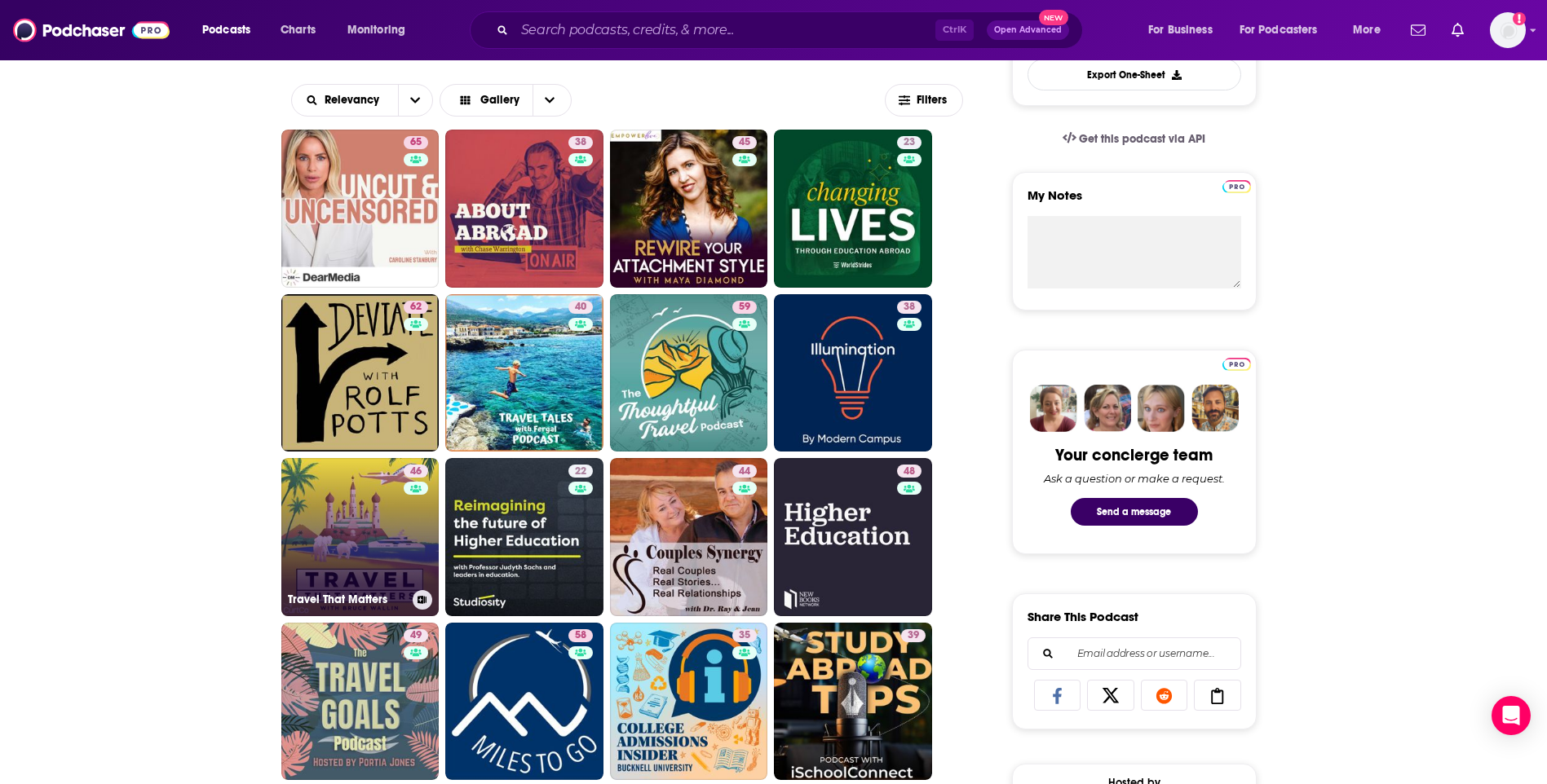
click at [379, 515] on link "46 Travel That Matters" at bounding box center [360, 537] width 158 height 158
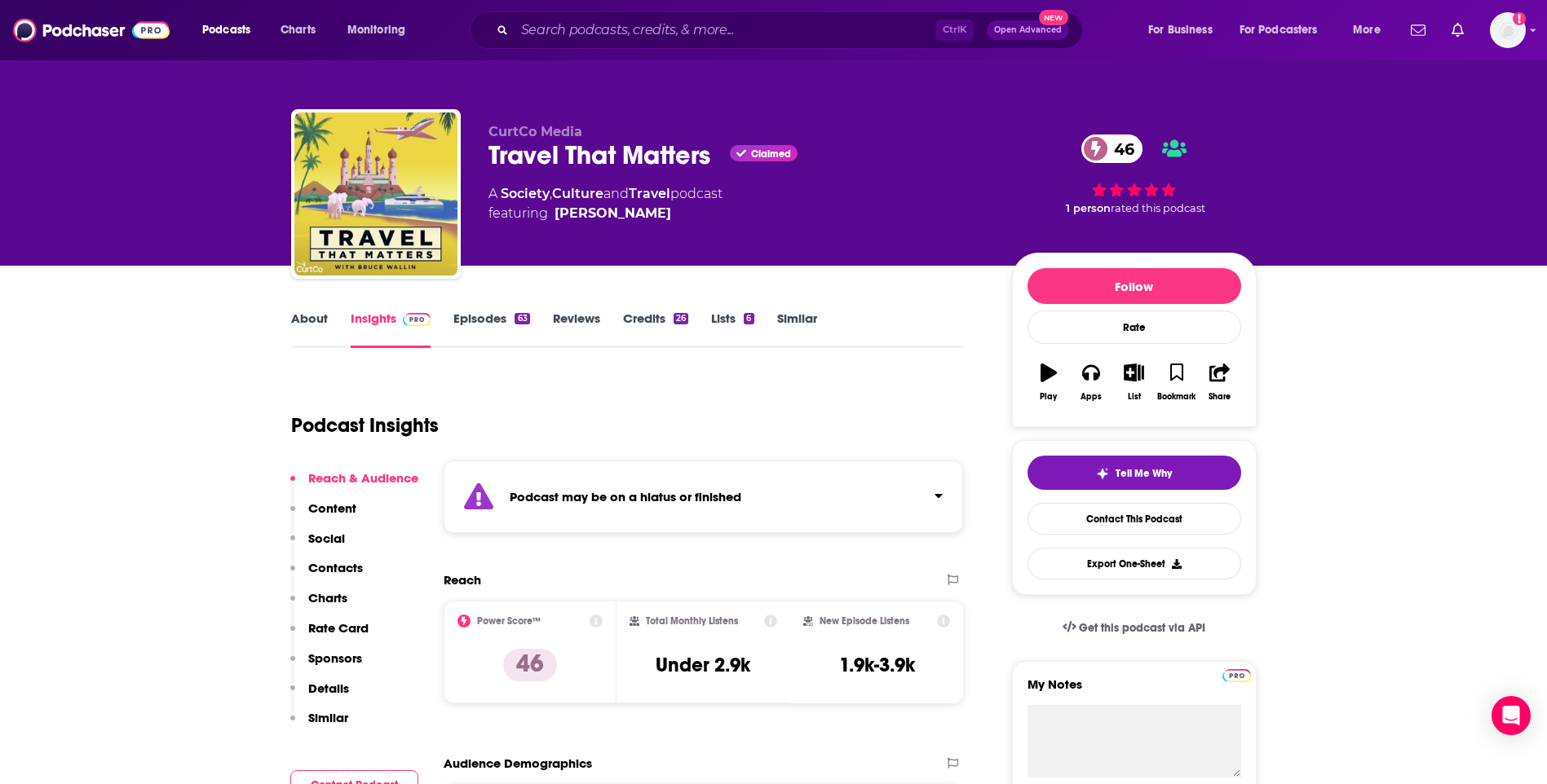
click at [312, 321] on link "About" at bounding box center [309, 329] width 37 height 38
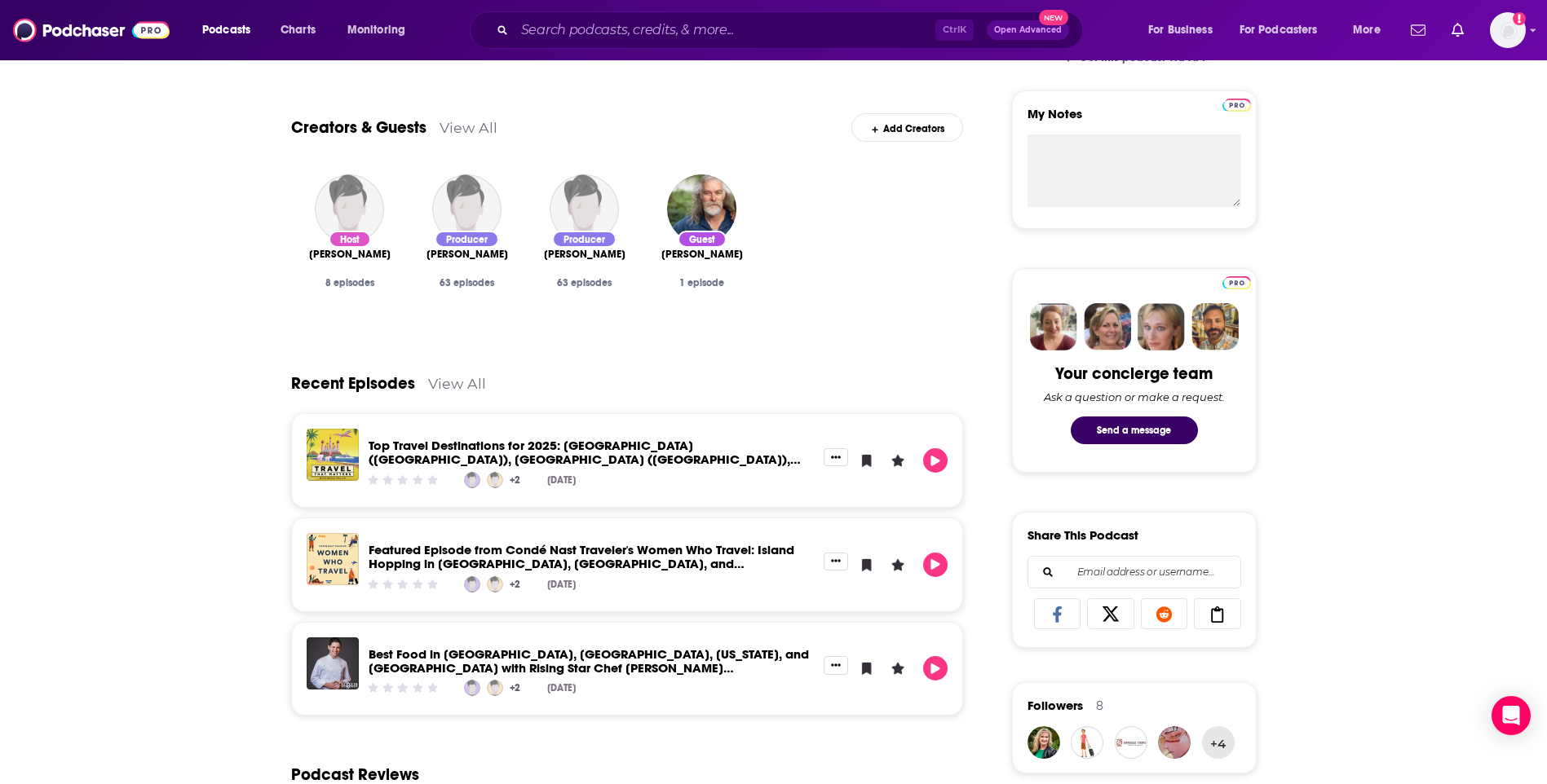
scroll to position [81, 0]
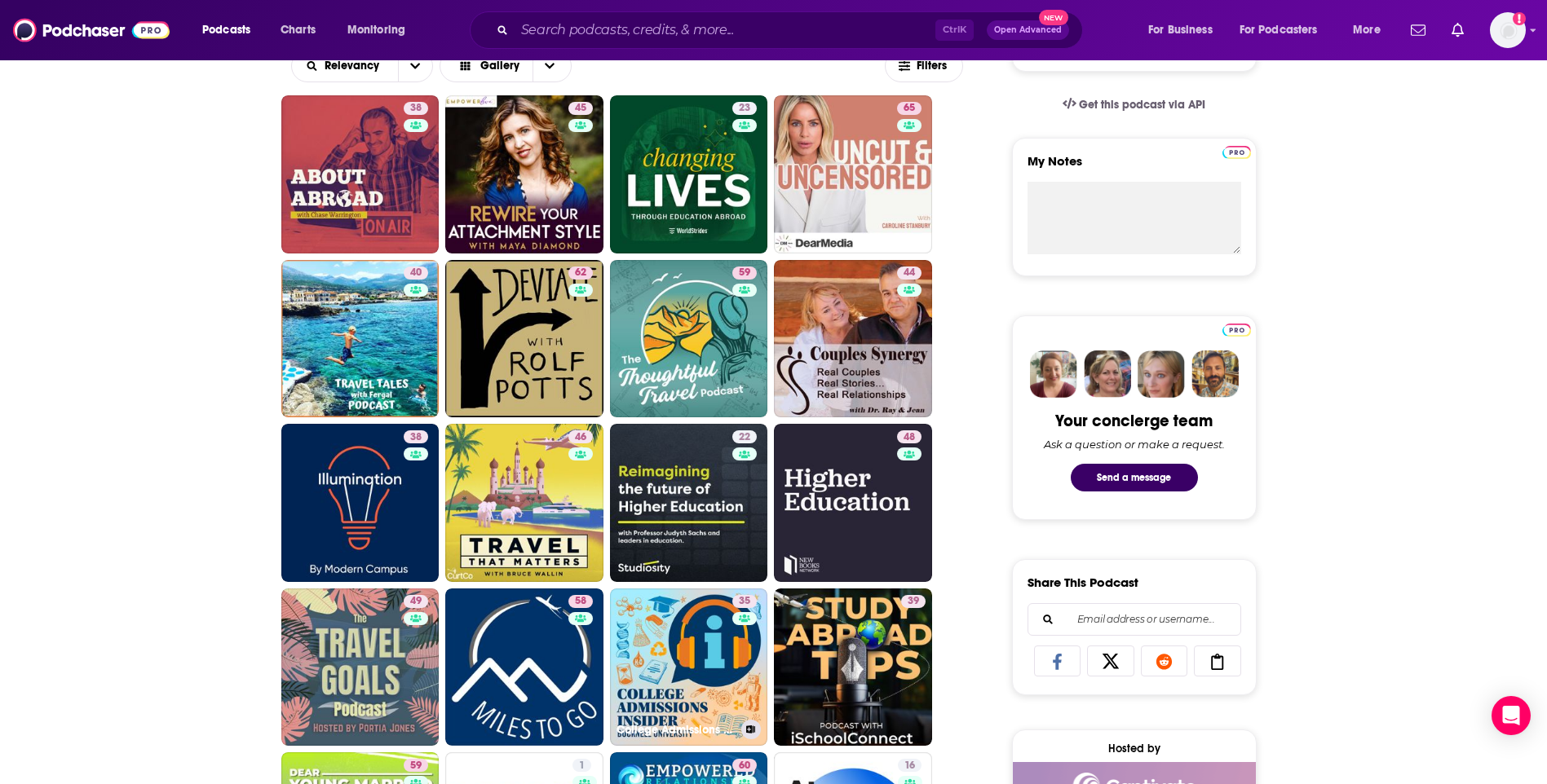
scroll to position [734, 0]
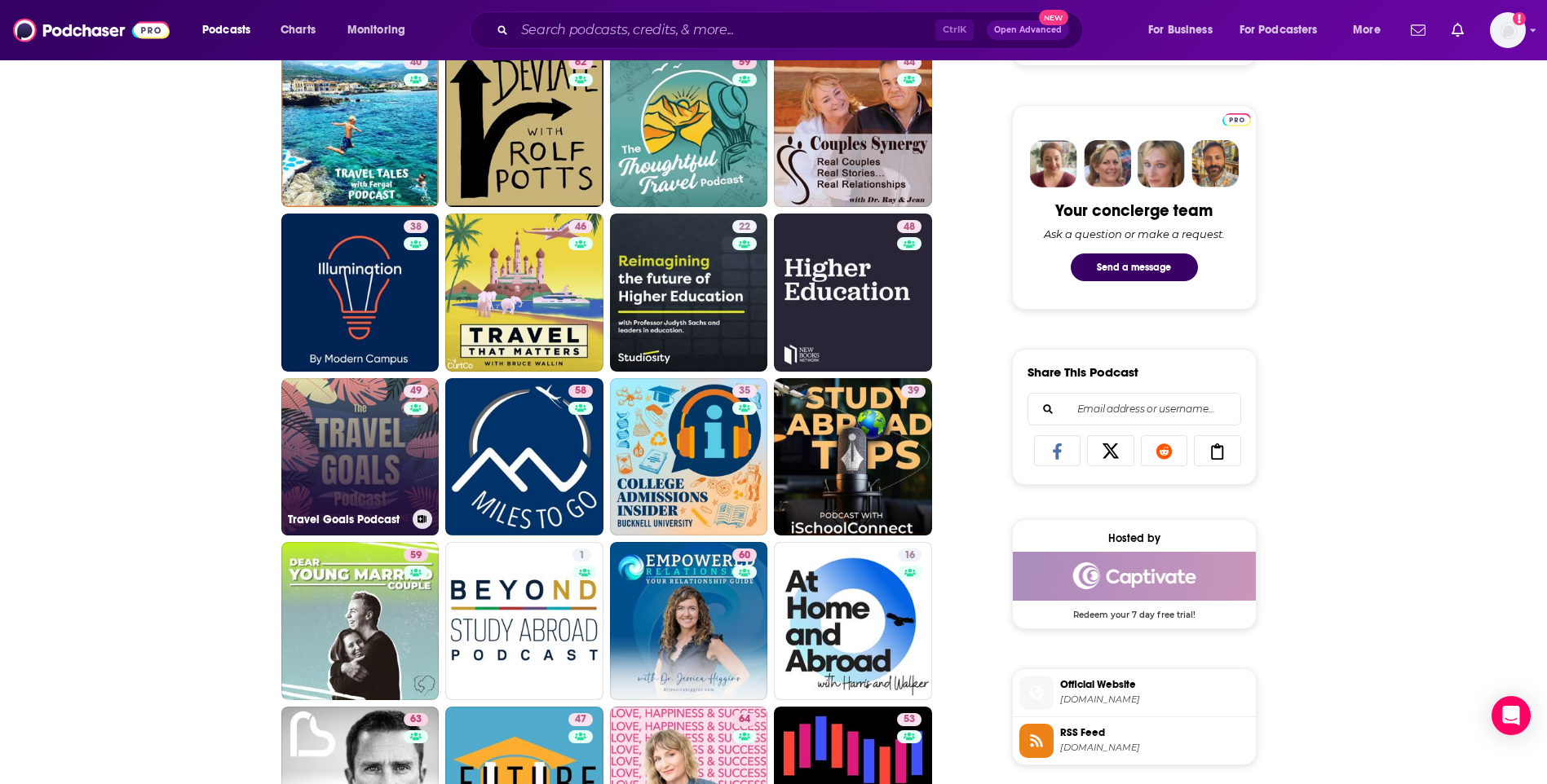
click at [357, 446] on link "49 Travel Goals Podcast" at bounding box center [360, 457] width 158 height 158
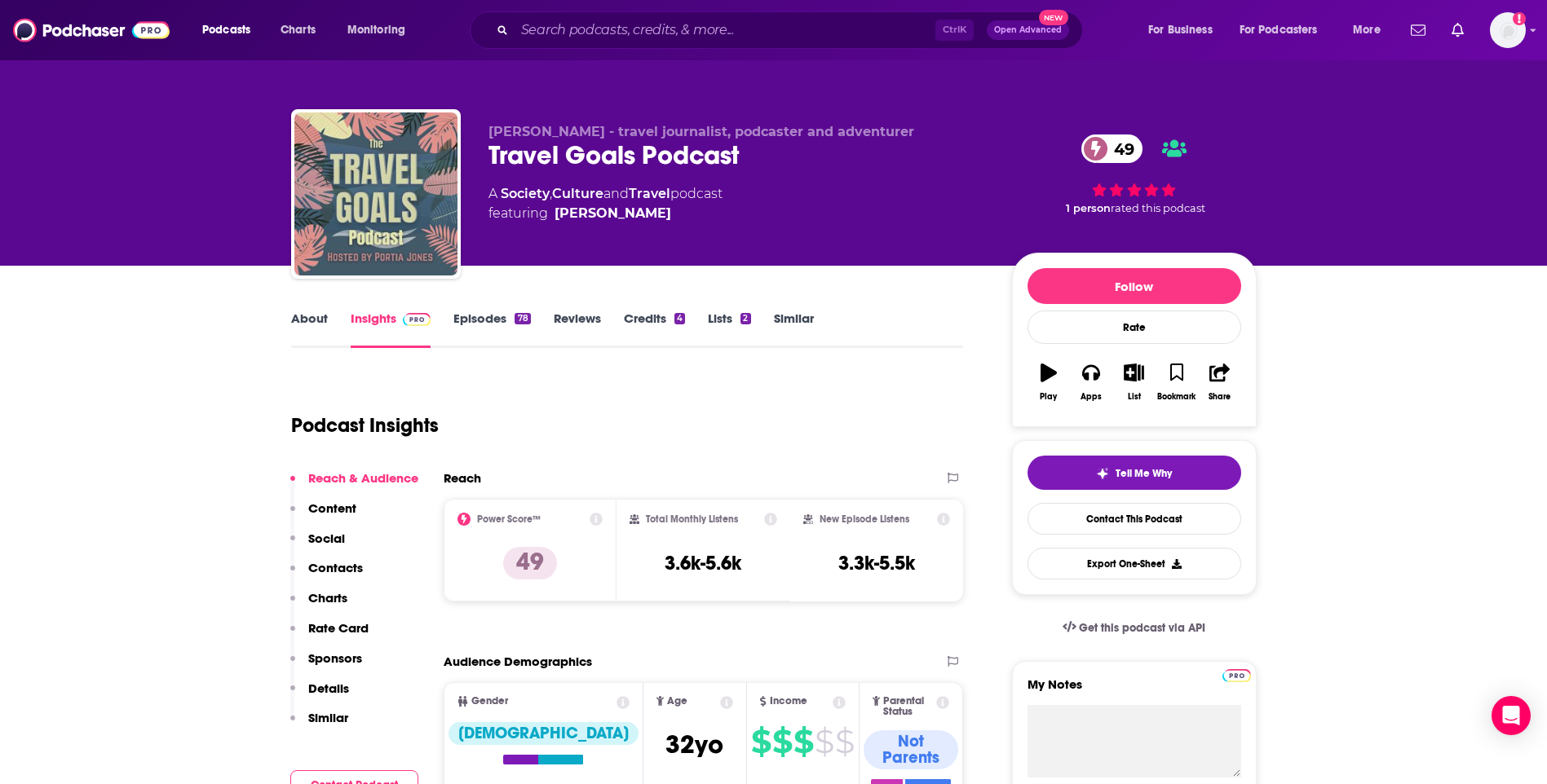
click at [294, 331] on link "About" at bounding box center [309, 329] width 37 height 38
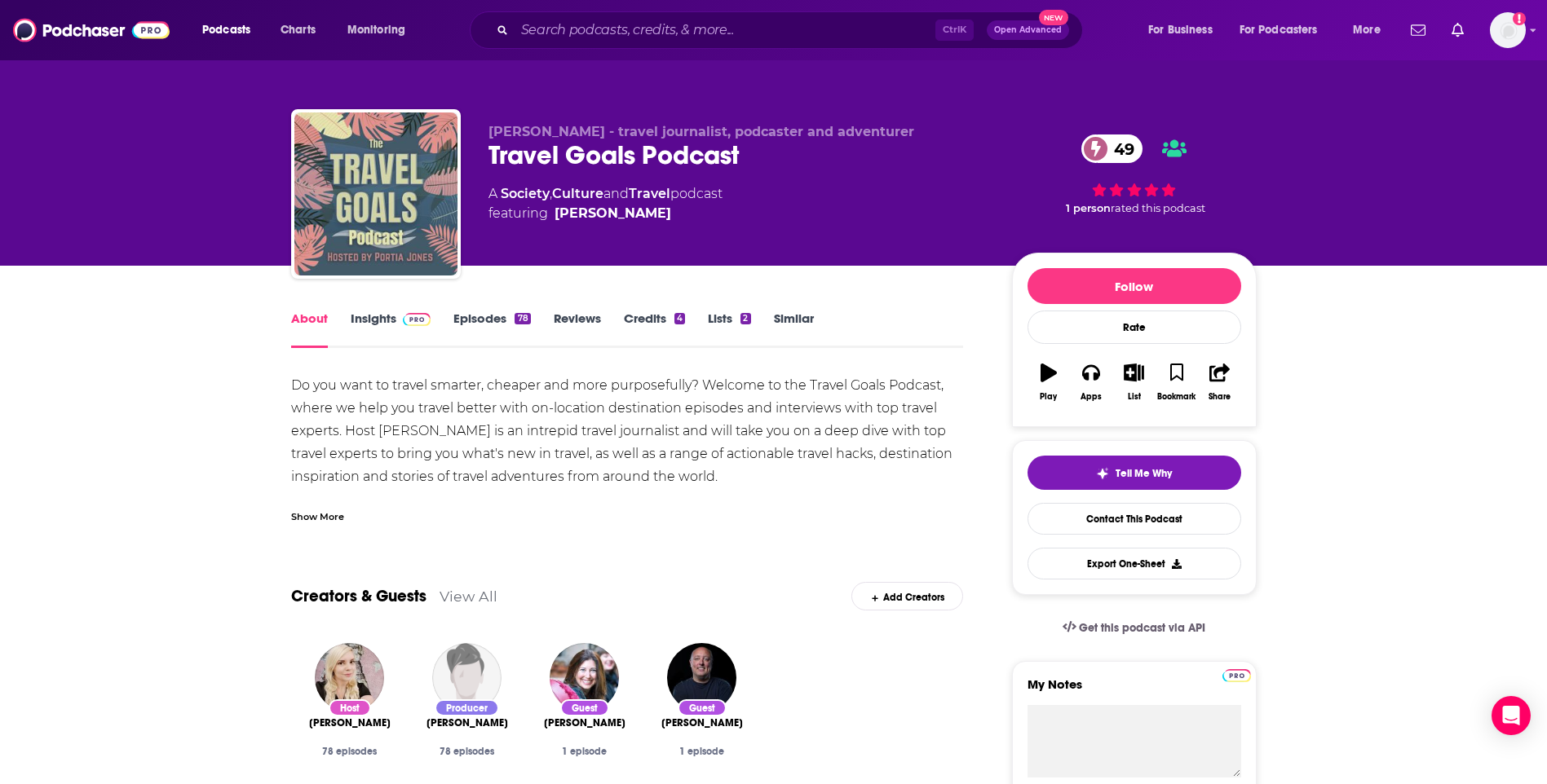
click at [377, 318] on link "Insights" at bounding box center [391, 329] width 80 height 38
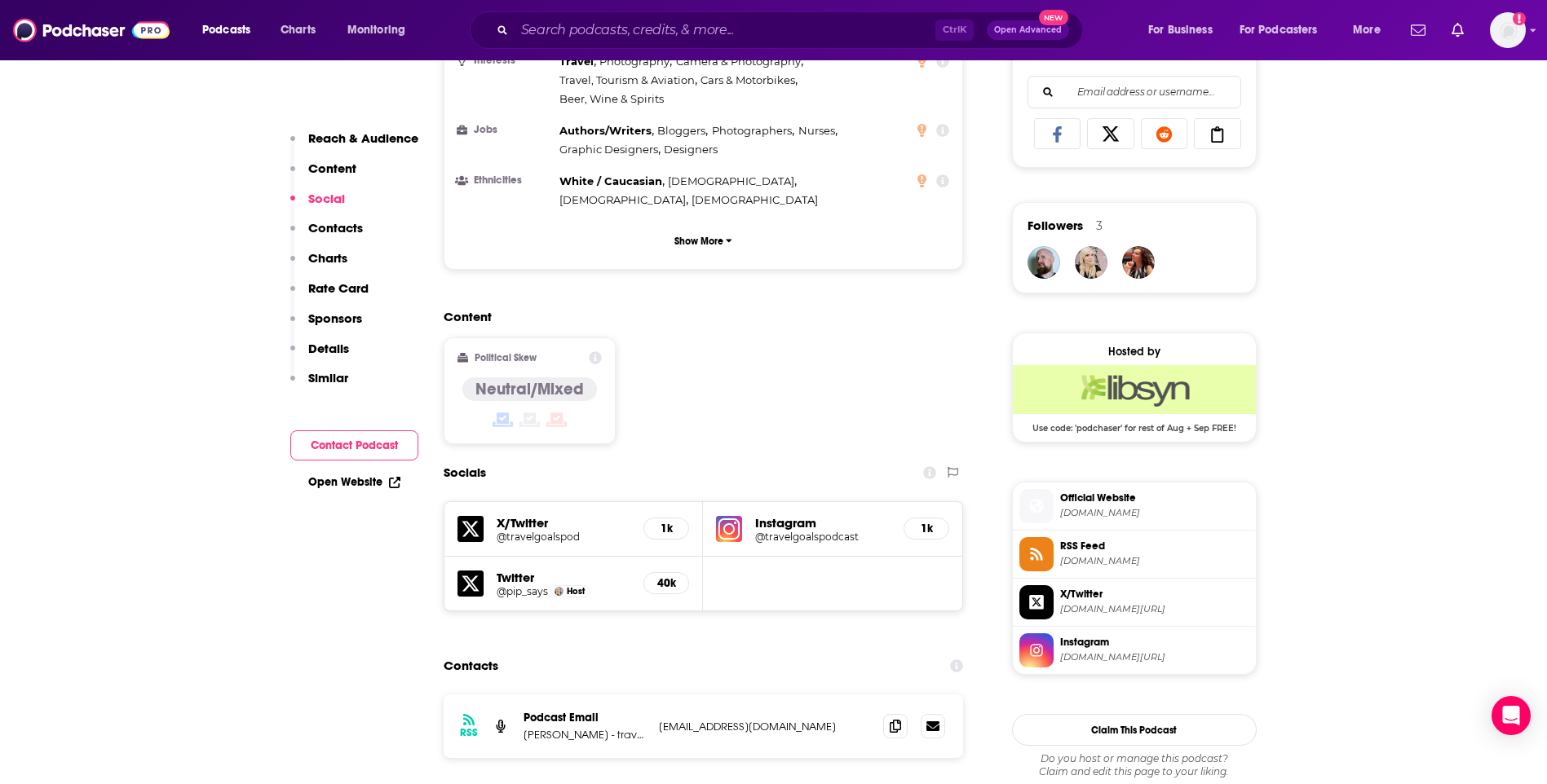
scroll to position [1141, 0]
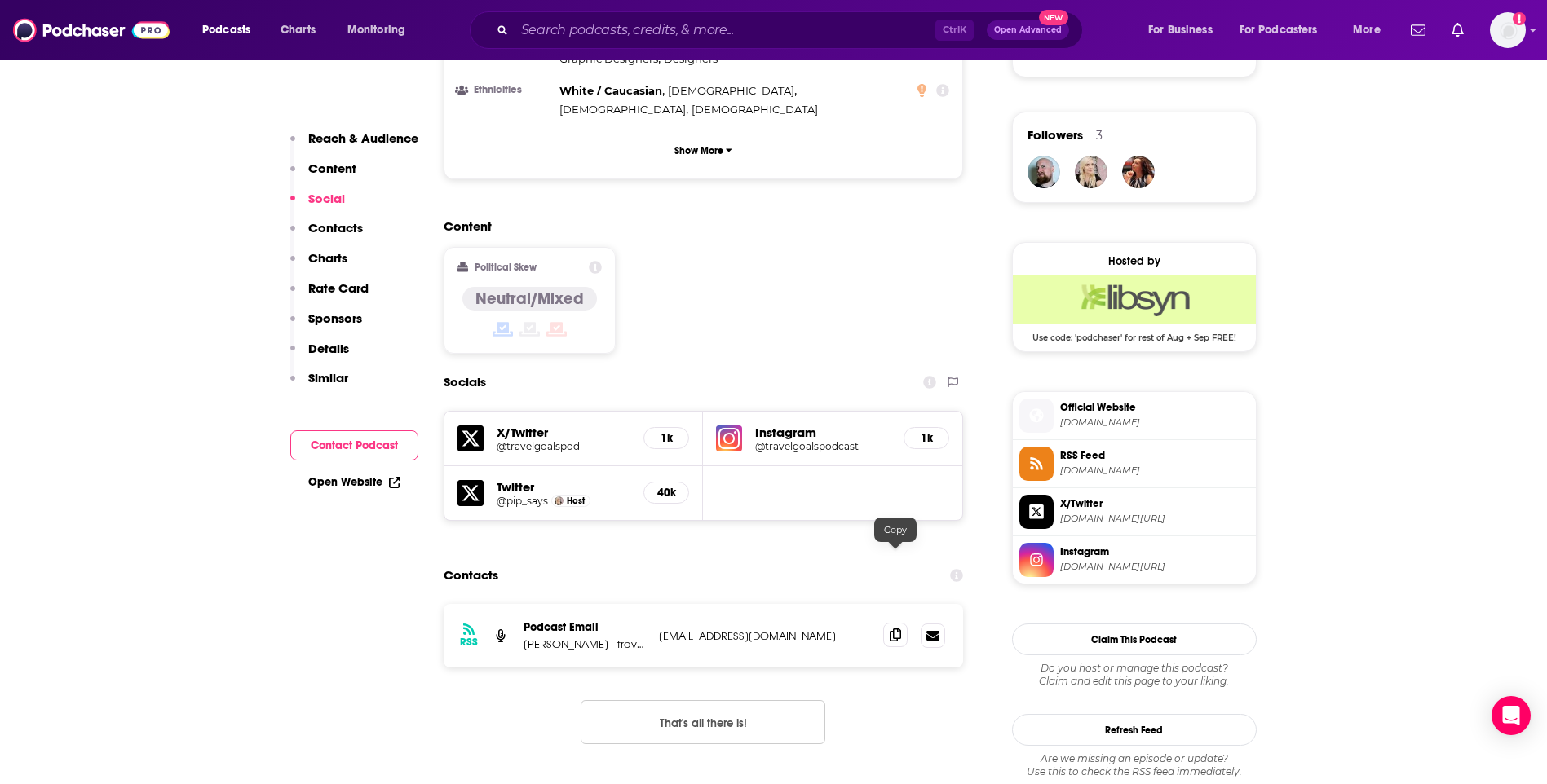
click at [892, 628] on icon at bounding box center [895, 634] width 11 height 13
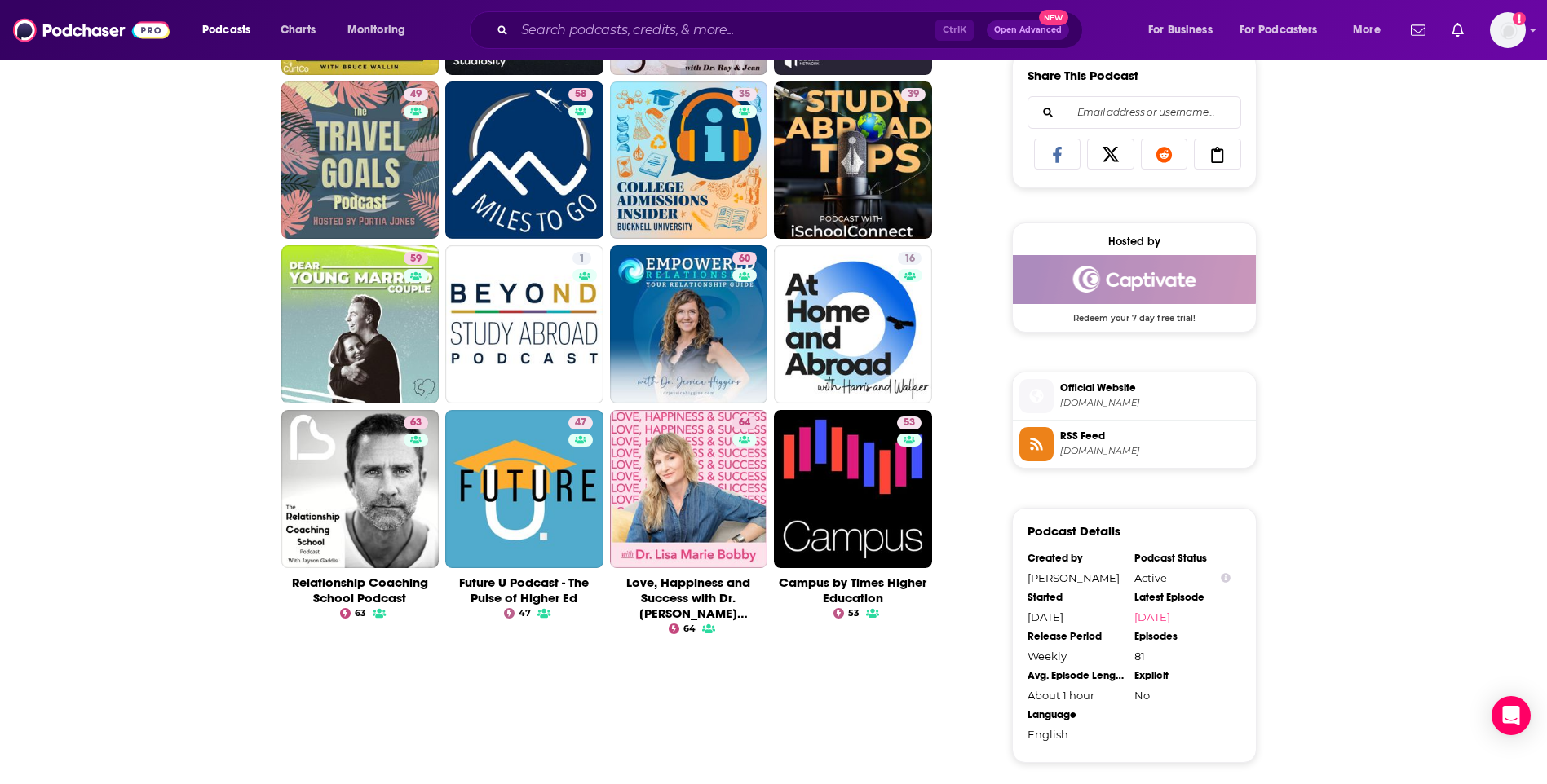
scroll to position [1060, 0]
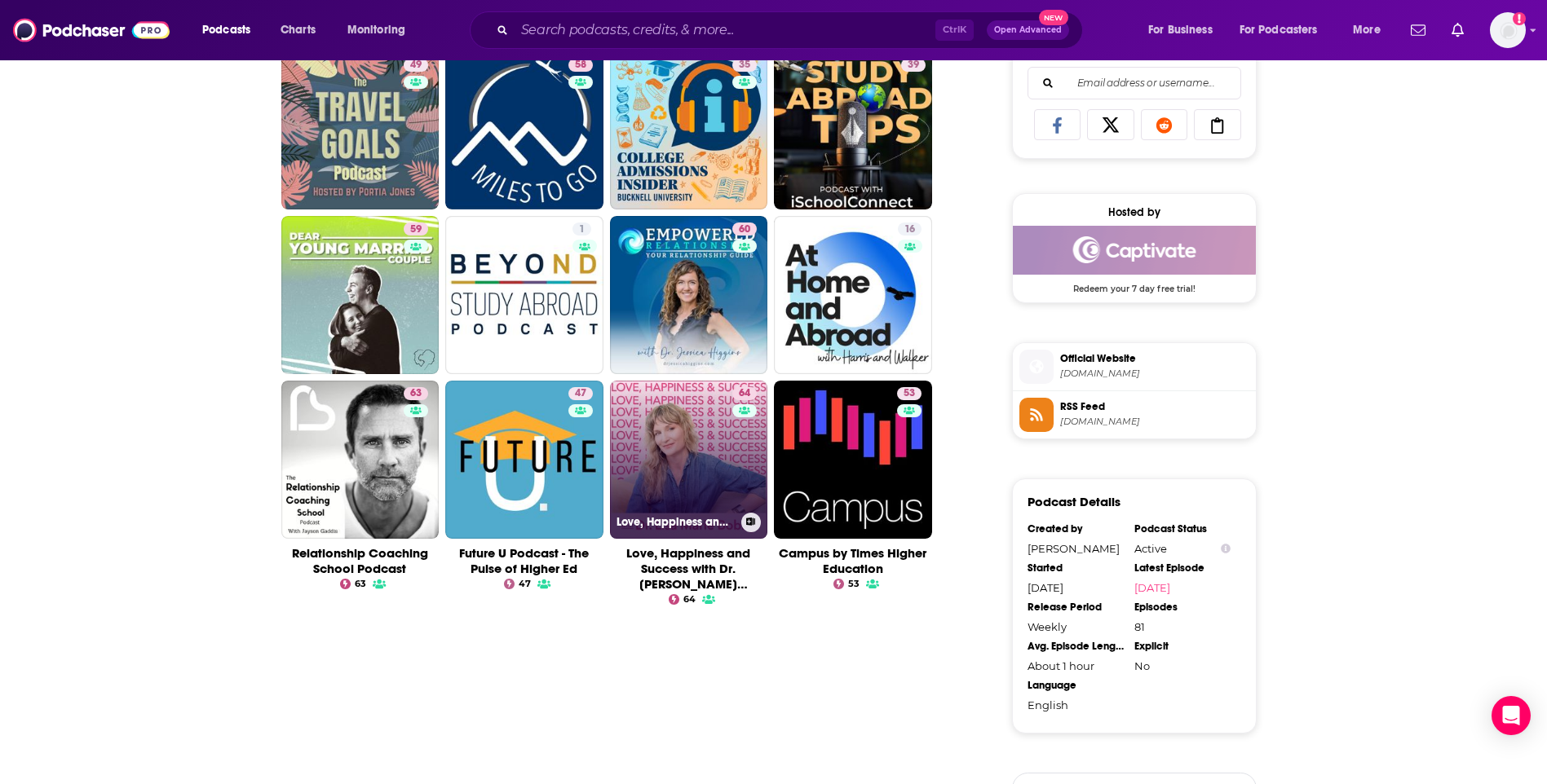
click at [672, 460] on link "64 Love, Happiness and Success with Dr. [PERSON_NAME] [PERSON_NAME] [PERSON_NAM…" at bounding box center [688, 459] width 158 height 158
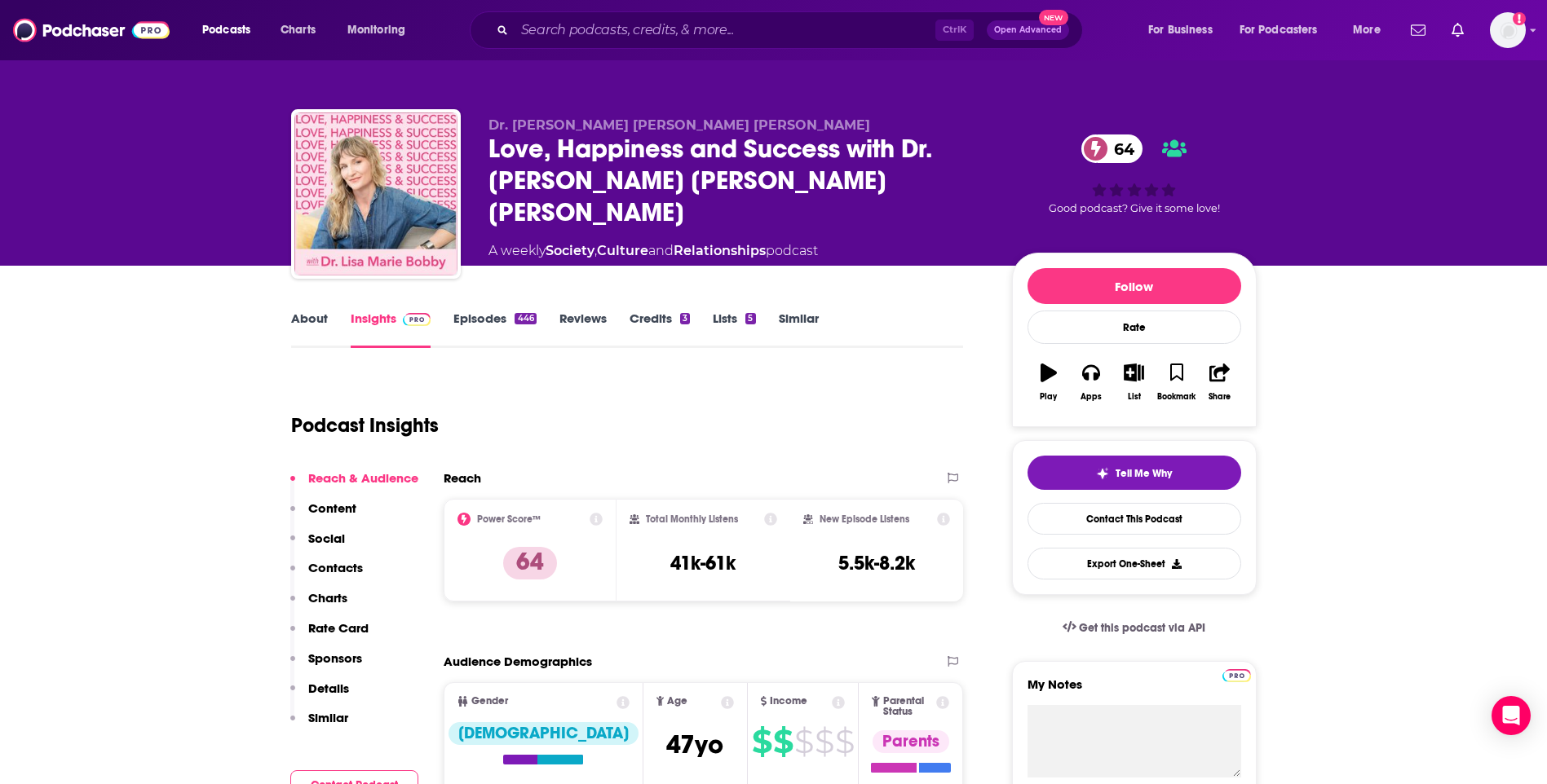
click at [309, 322] on link "About" at bounding box center [309, 329] width 37 height 38
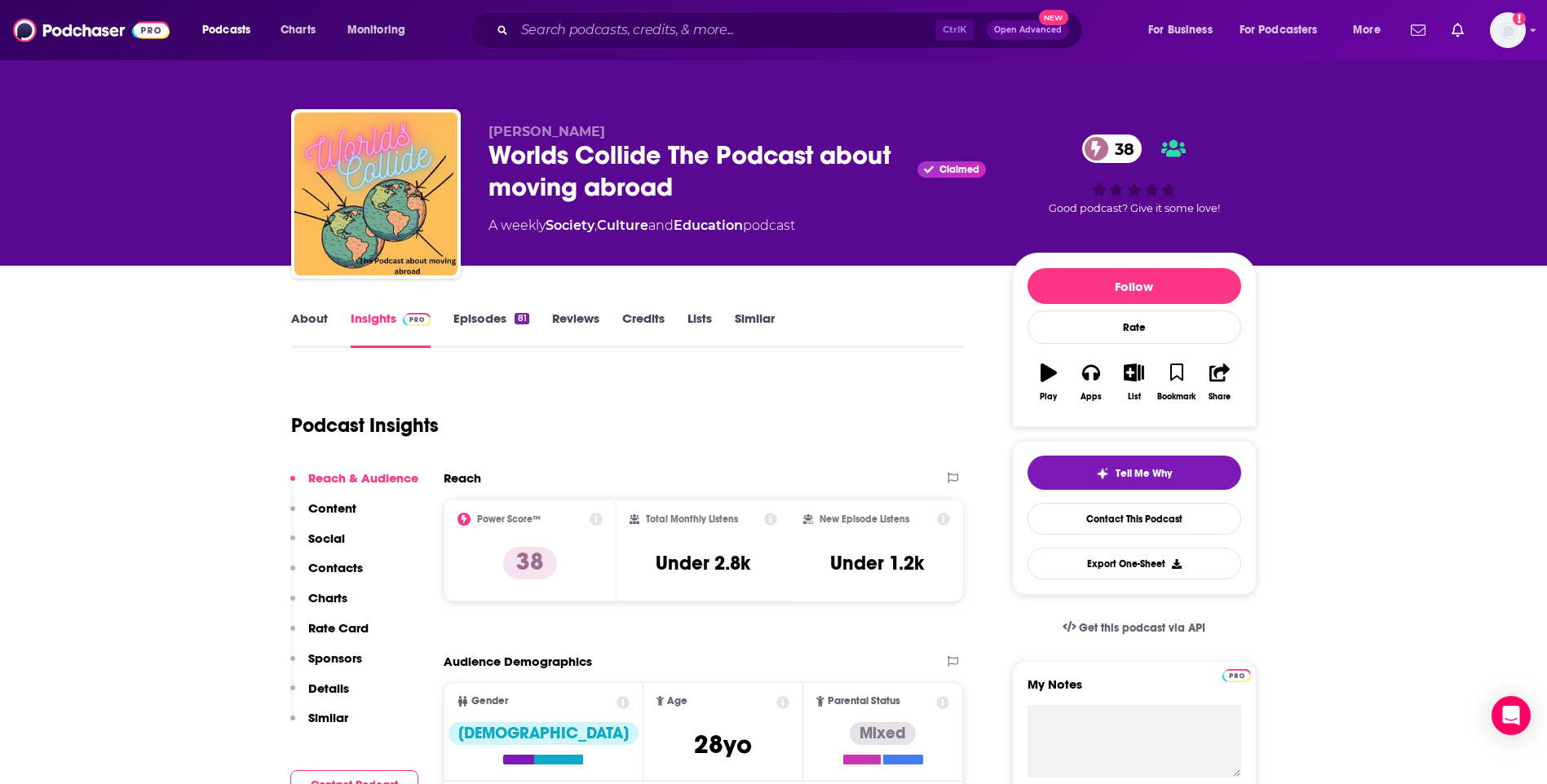
click at [757, 320] on link "Similar" at bounding box center [754, 329] width 40 height 38
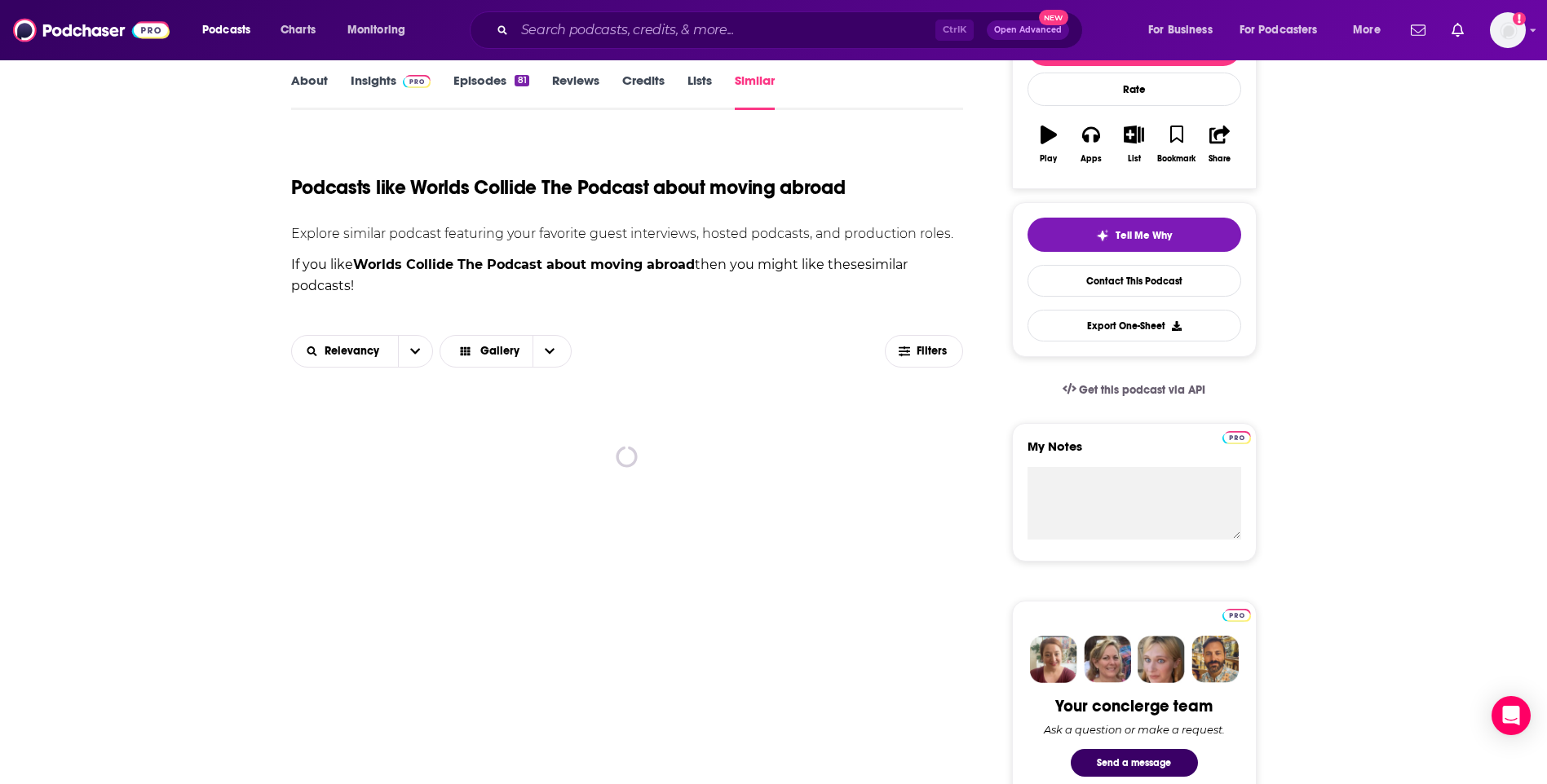
scroll to position [326, 0]
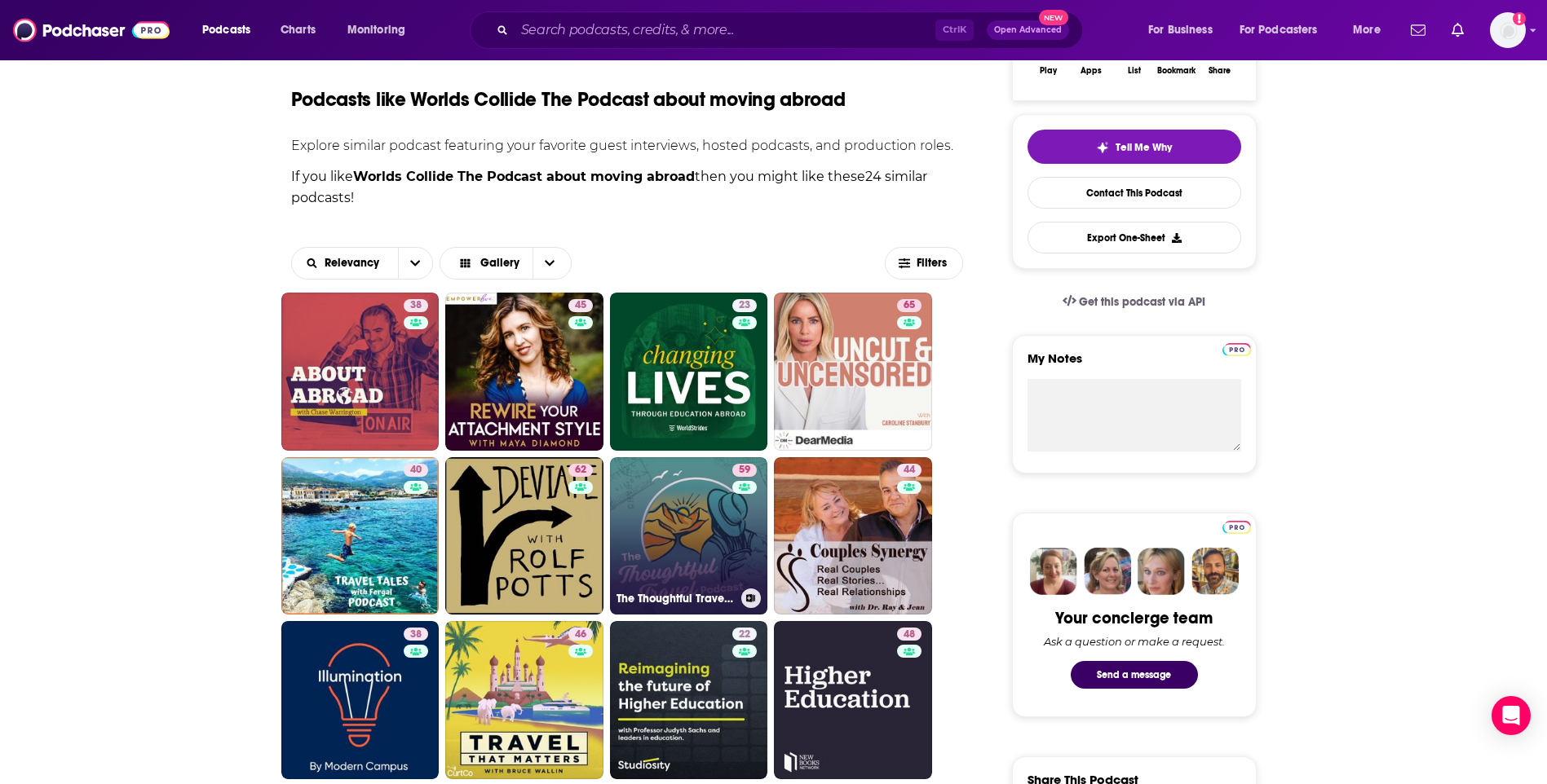
click at [733, 528] on div "59" at bounding box center [746, 527] width 28 height 126
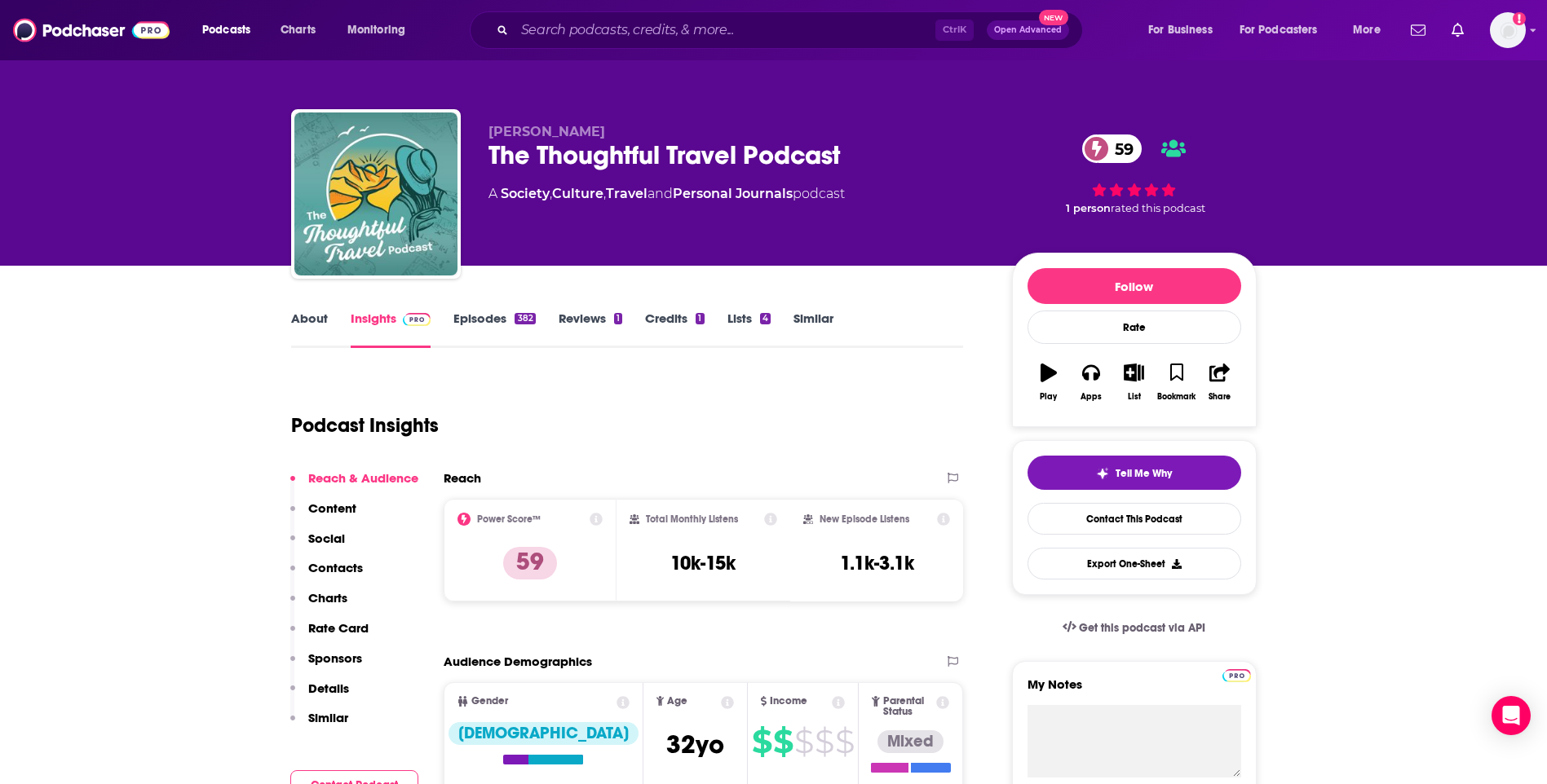
click at [803, 314] on link "Similar" at bounding box center [813, 329] width 40 height 38
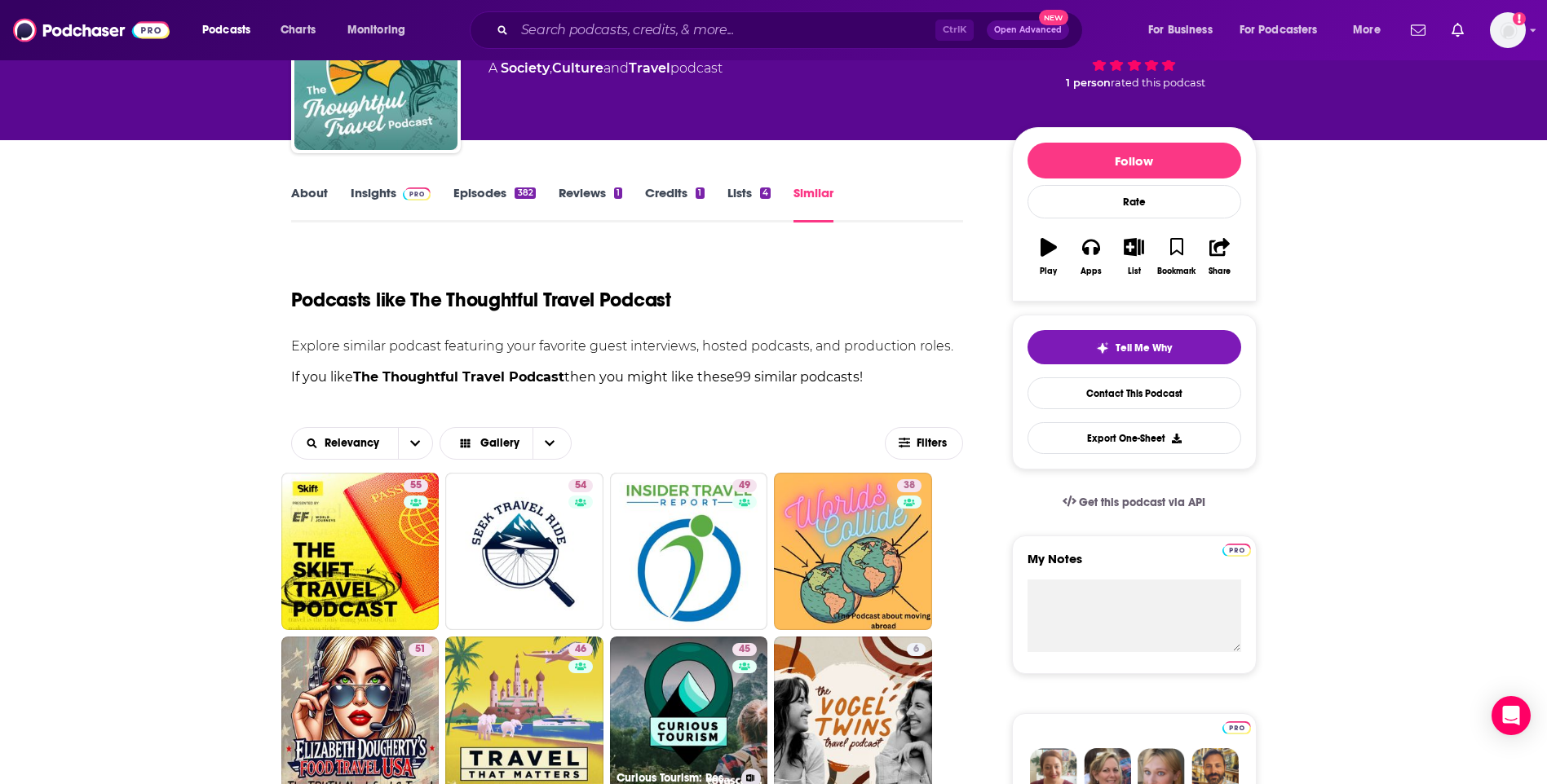
scroll to position [326, 0]
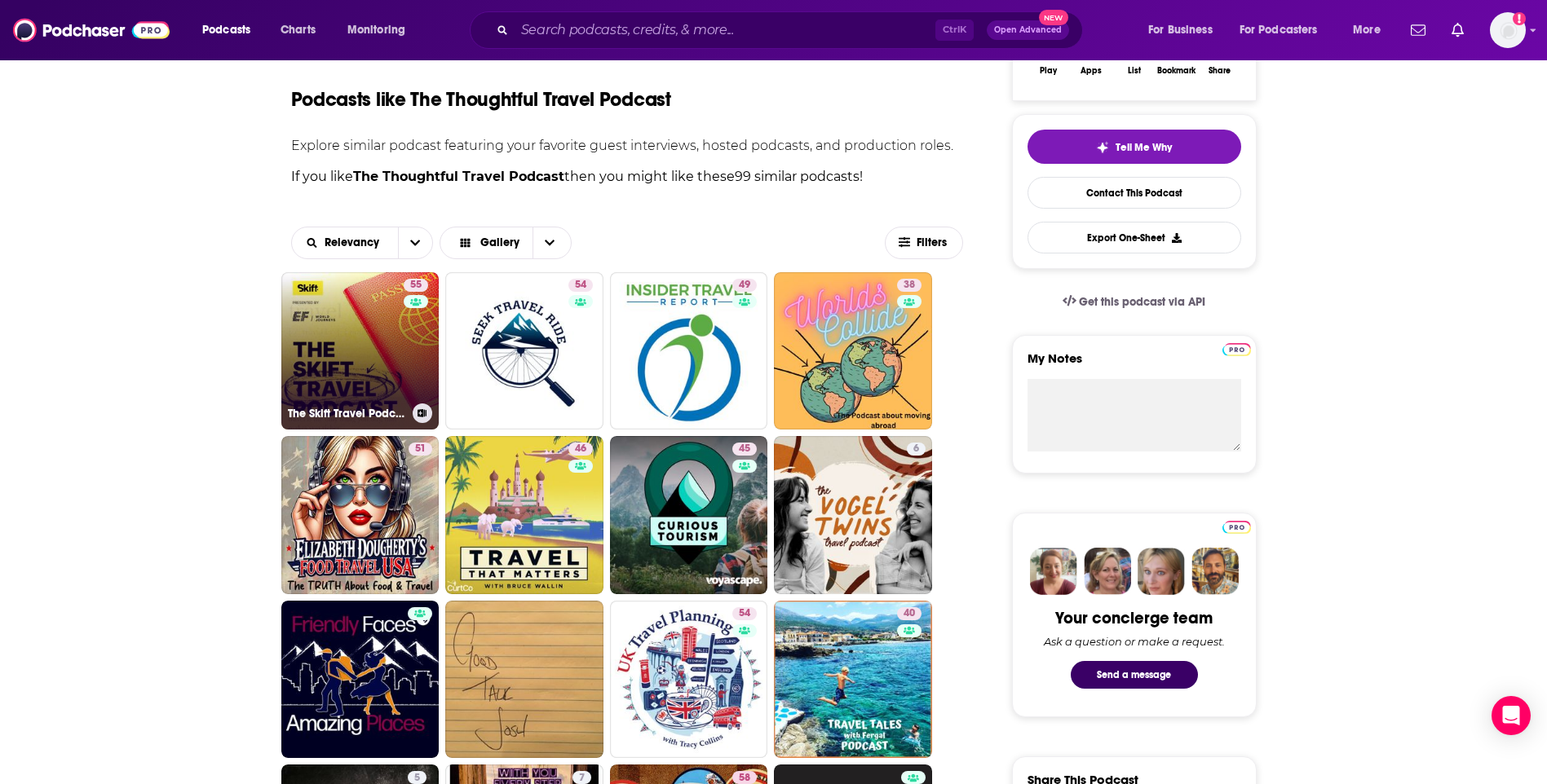
click at [395, 326] on link "55 The Skift Travel Podcast" at bounding box center [360, 351] width 158 height 158
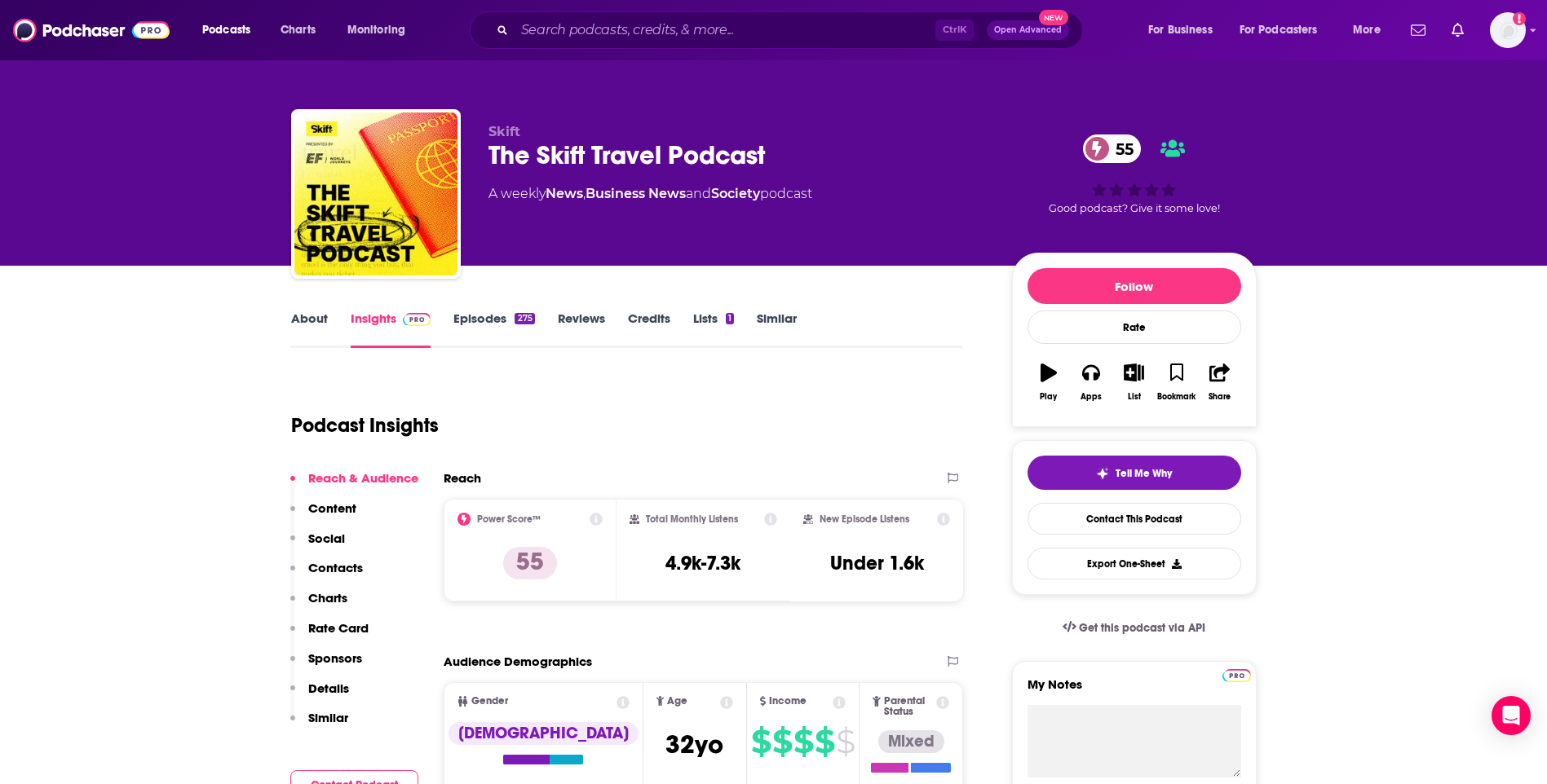
click at [307, 314] on link "About" at bounding box center [309, 329] width 37 height 38
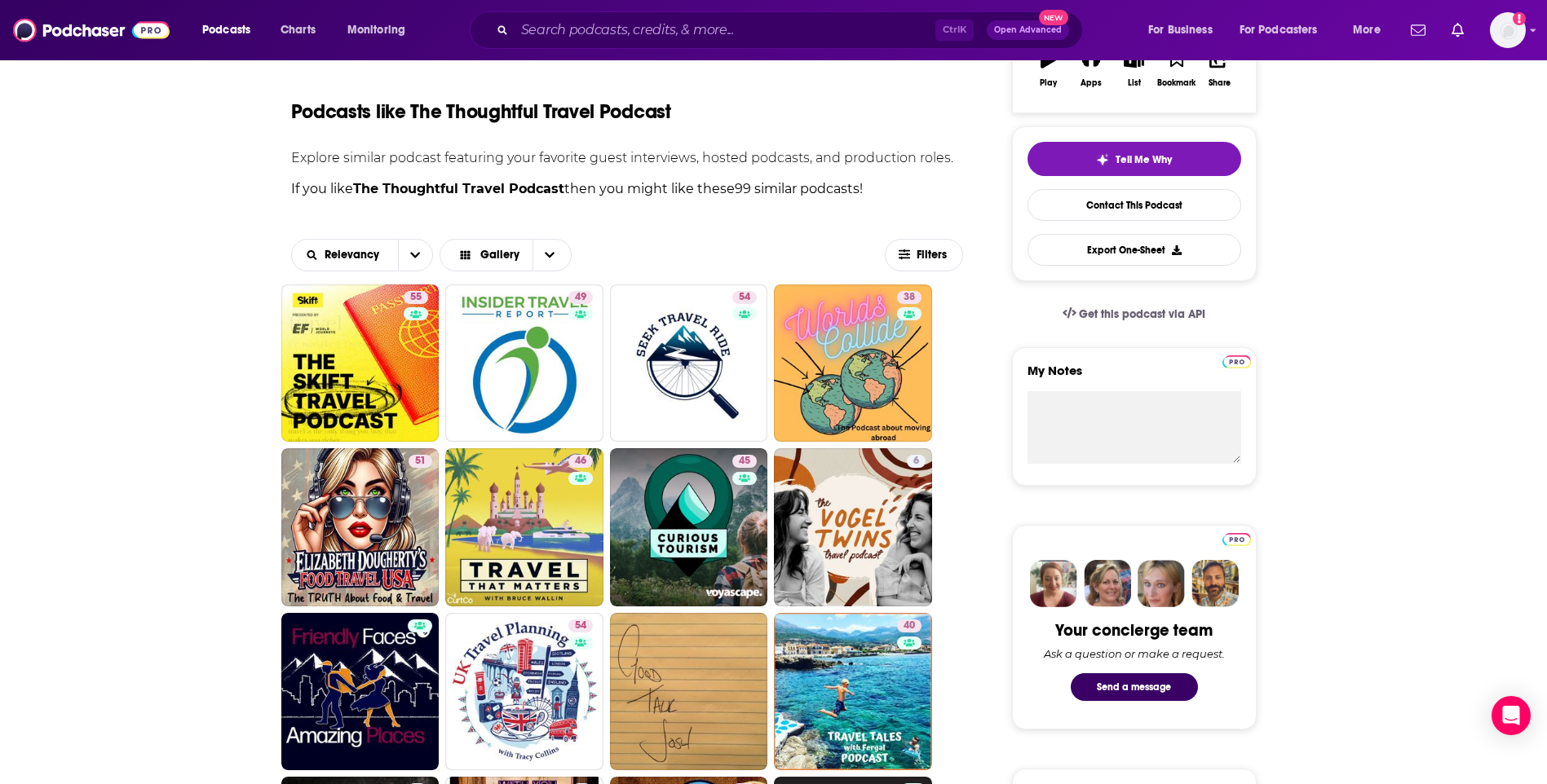
scroll to position [326, 0]
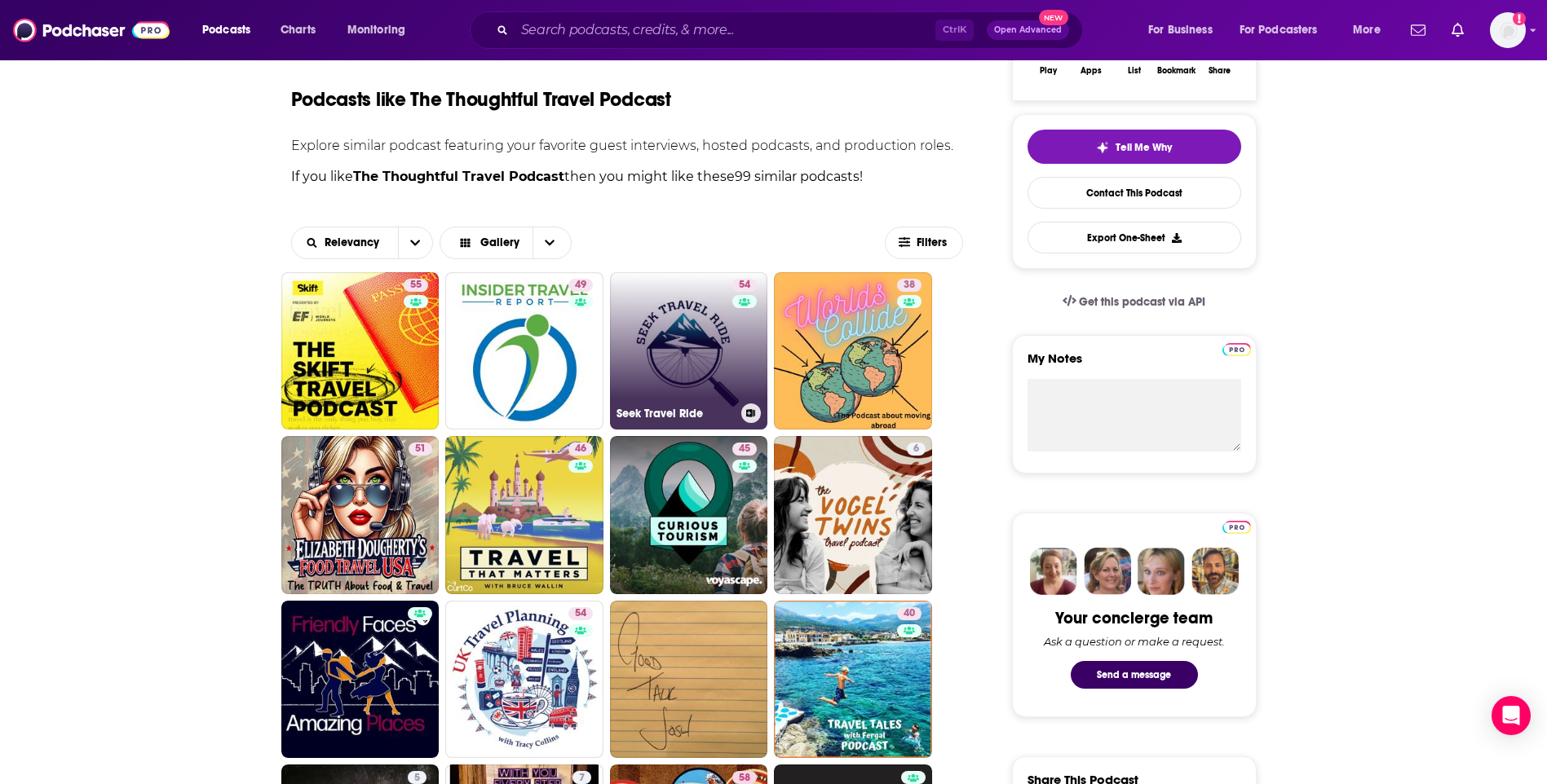
click at [712, 346] on link "54 Seek Travel Ride" at bounding box center [688, 351] width 158 height 158
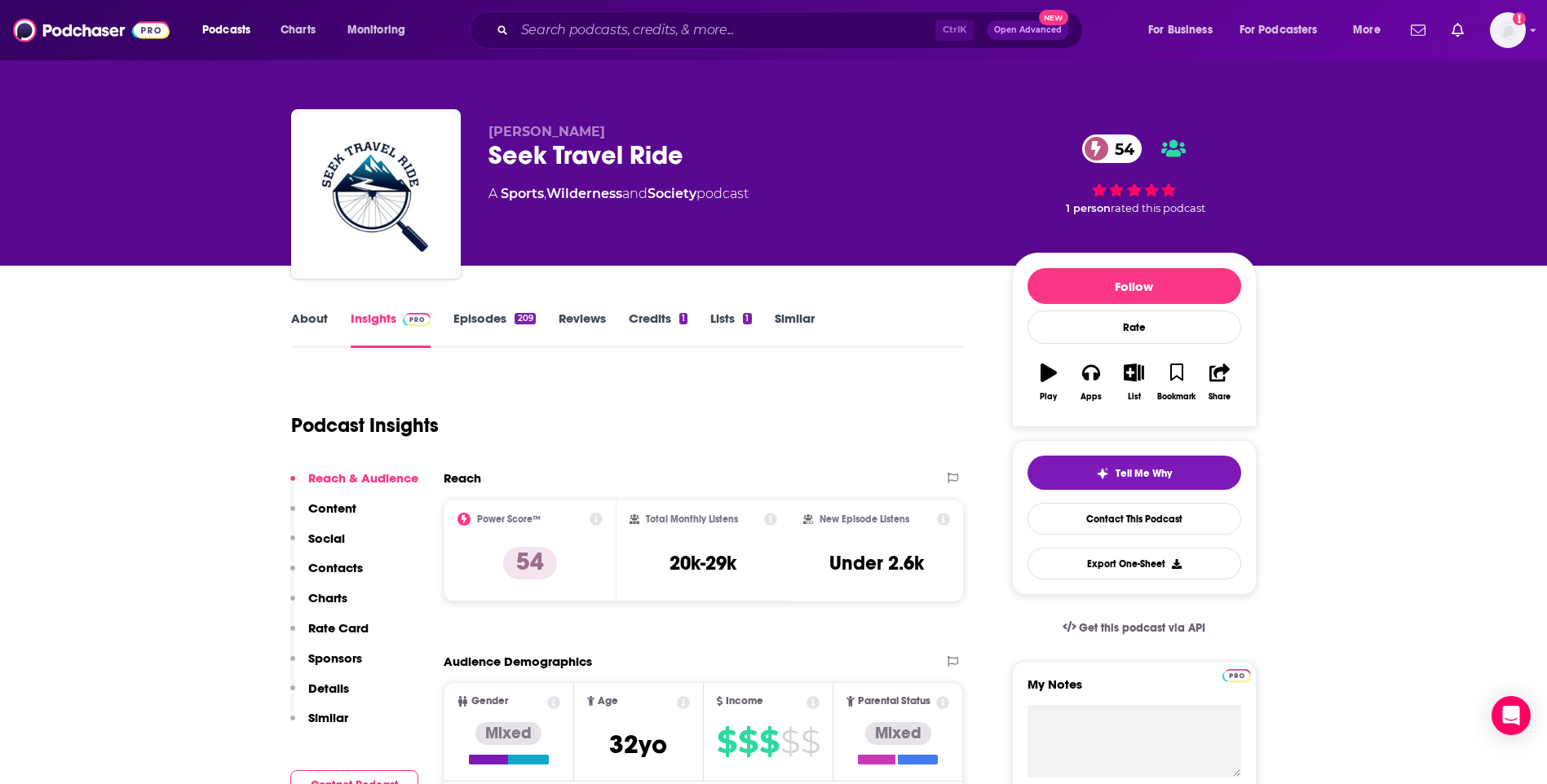
click at [315, 315] on link "About" at bounding box center [309, 329] width 37 height 38
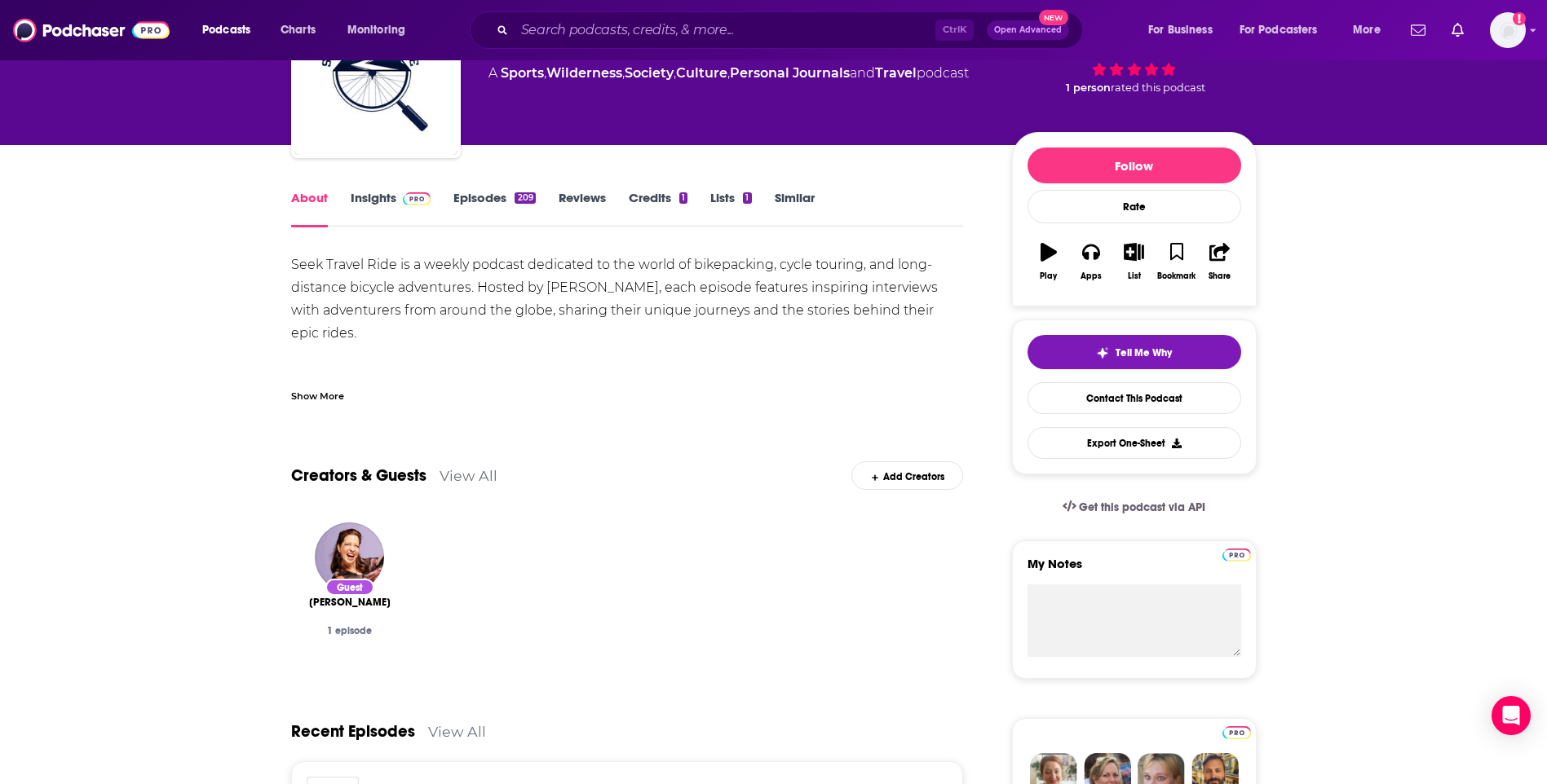
scroll to position [326, 0]
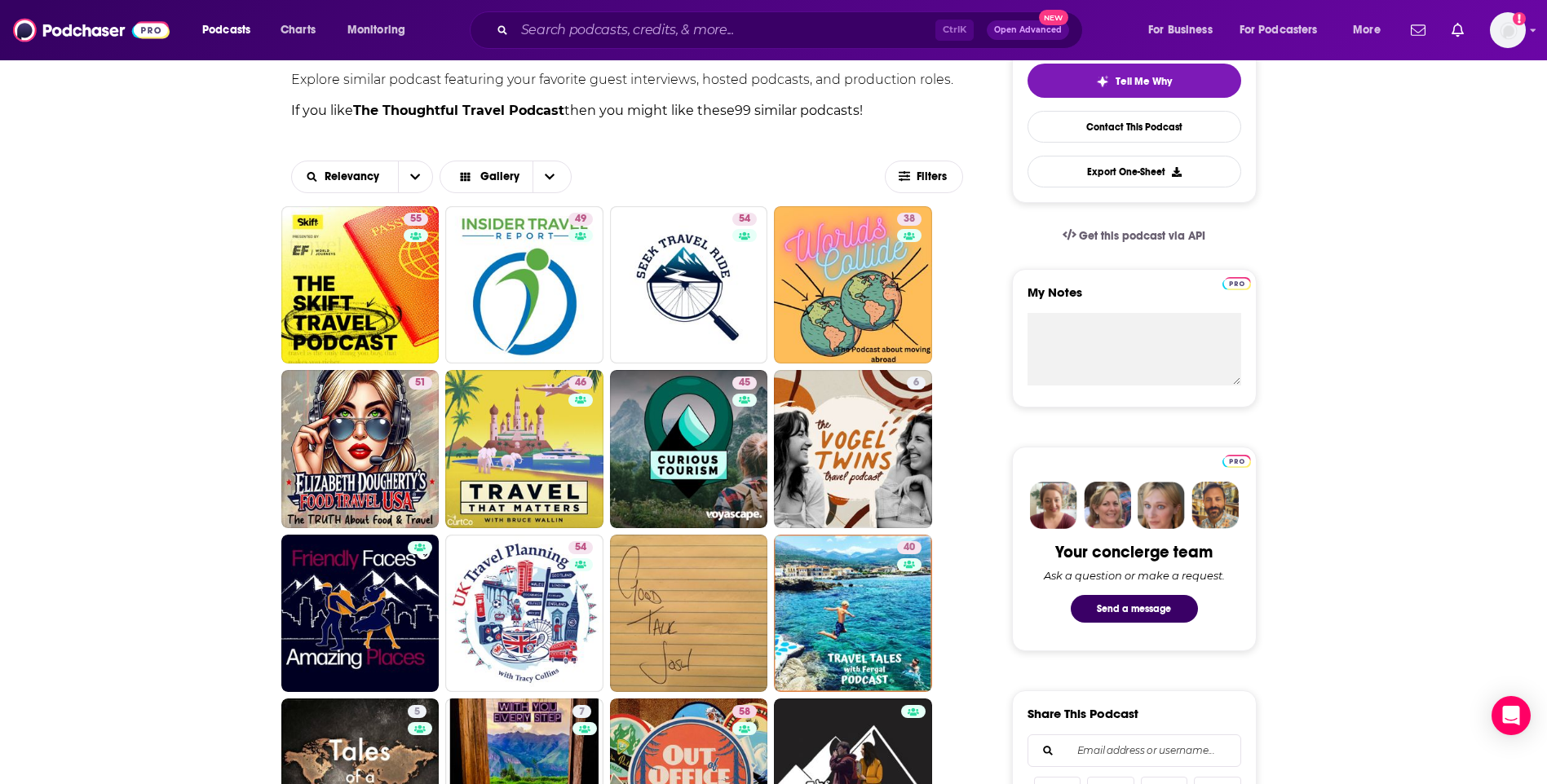
scroll to position [408, 0]
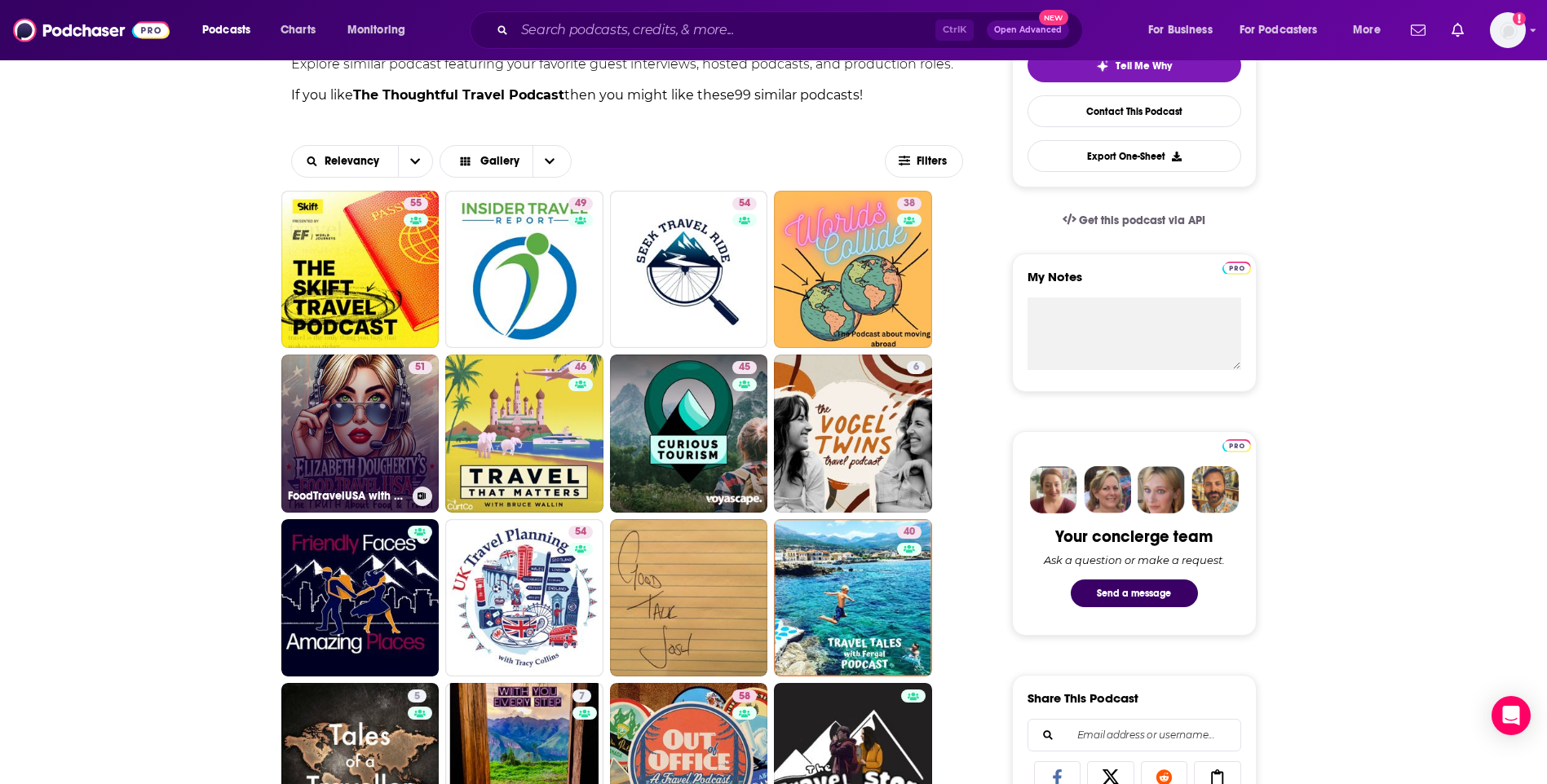
click at [325, 416] on link "51 FoodTravelUSA with [PERSON_NAME]" at bounding box center [360, 433] width 158 height 158
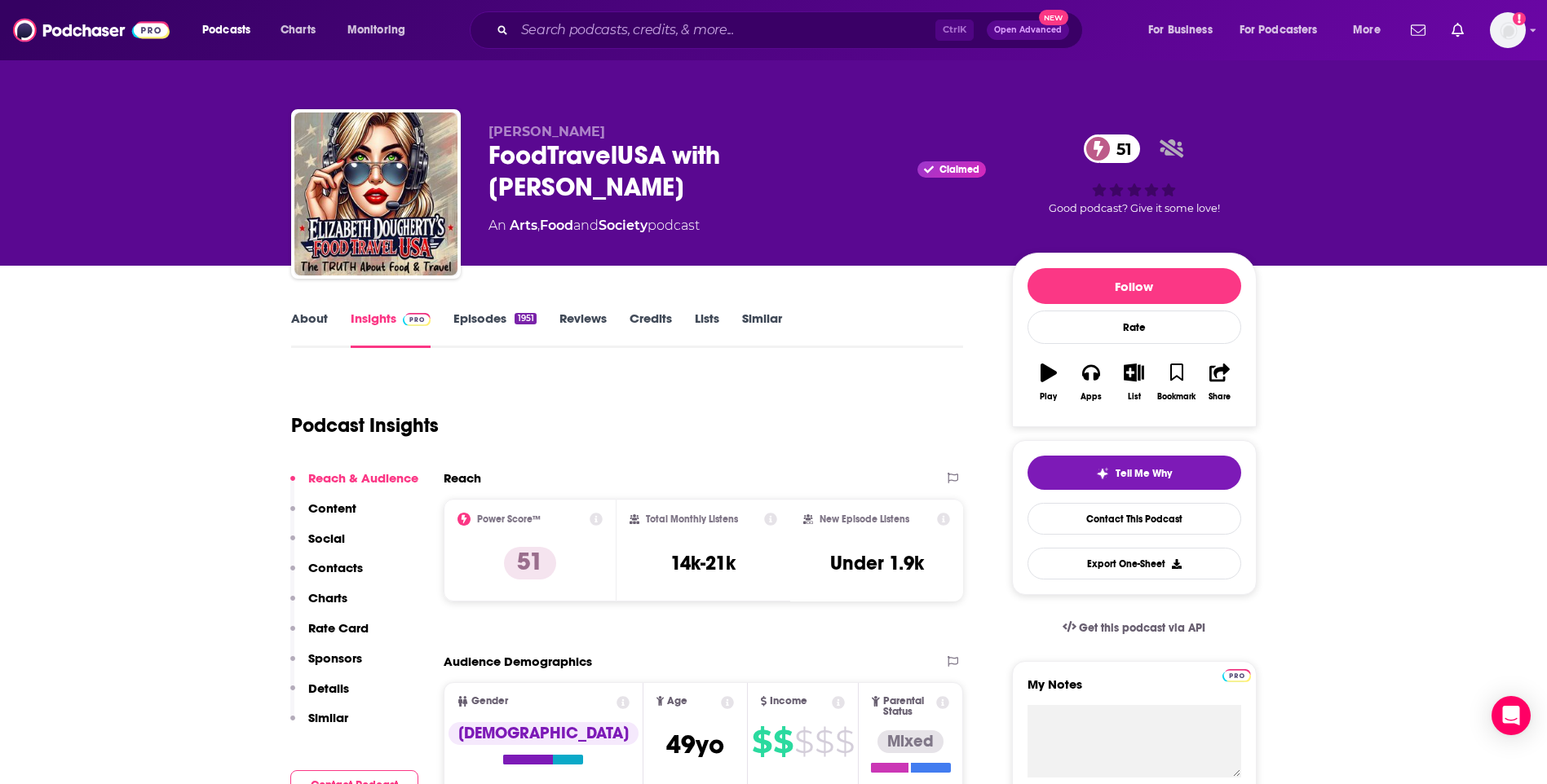
click at [291, 324] on link "About" at bounding box center [309, 329] width 37 height 38
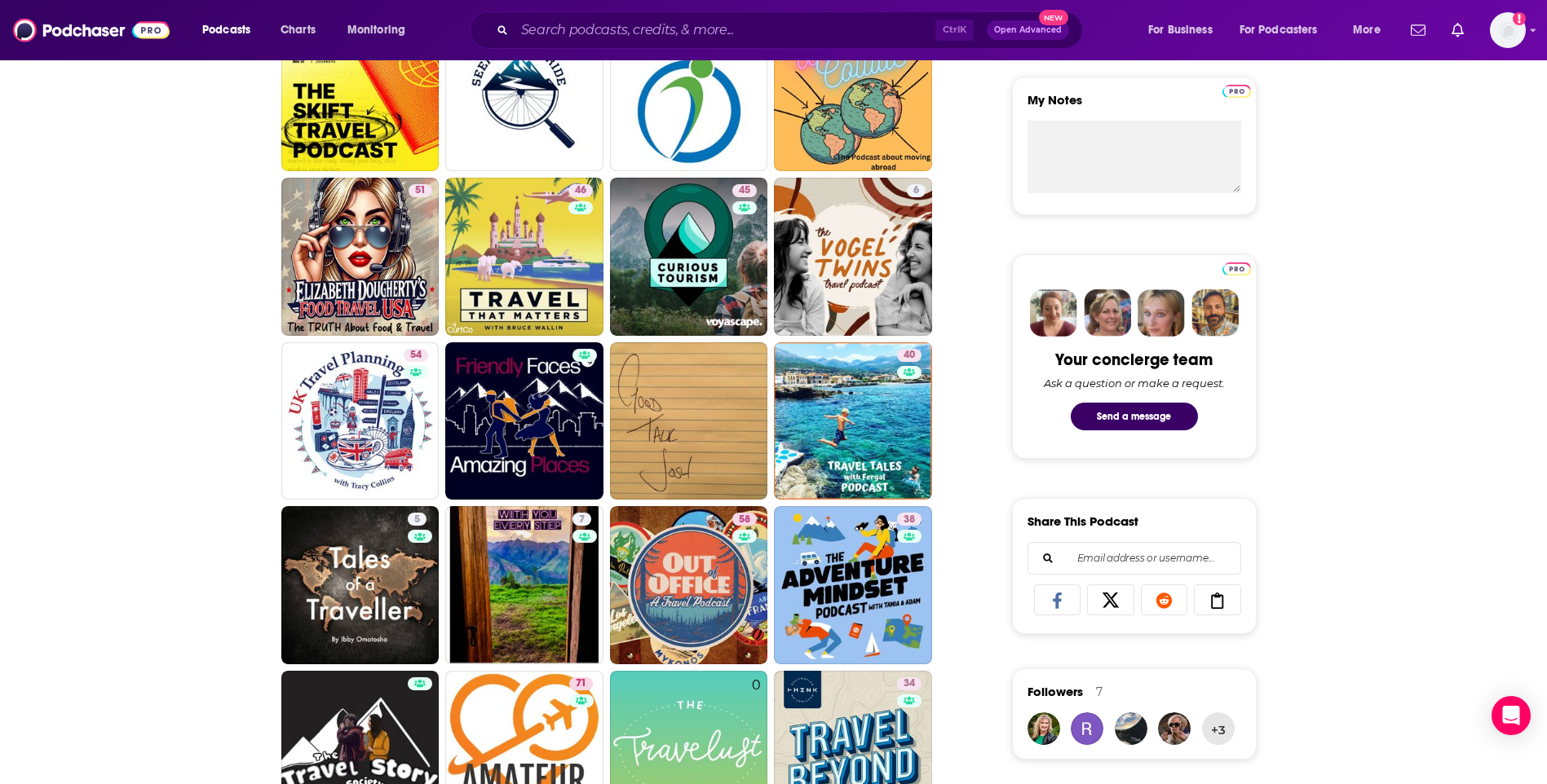
scroll to position [652, 0]
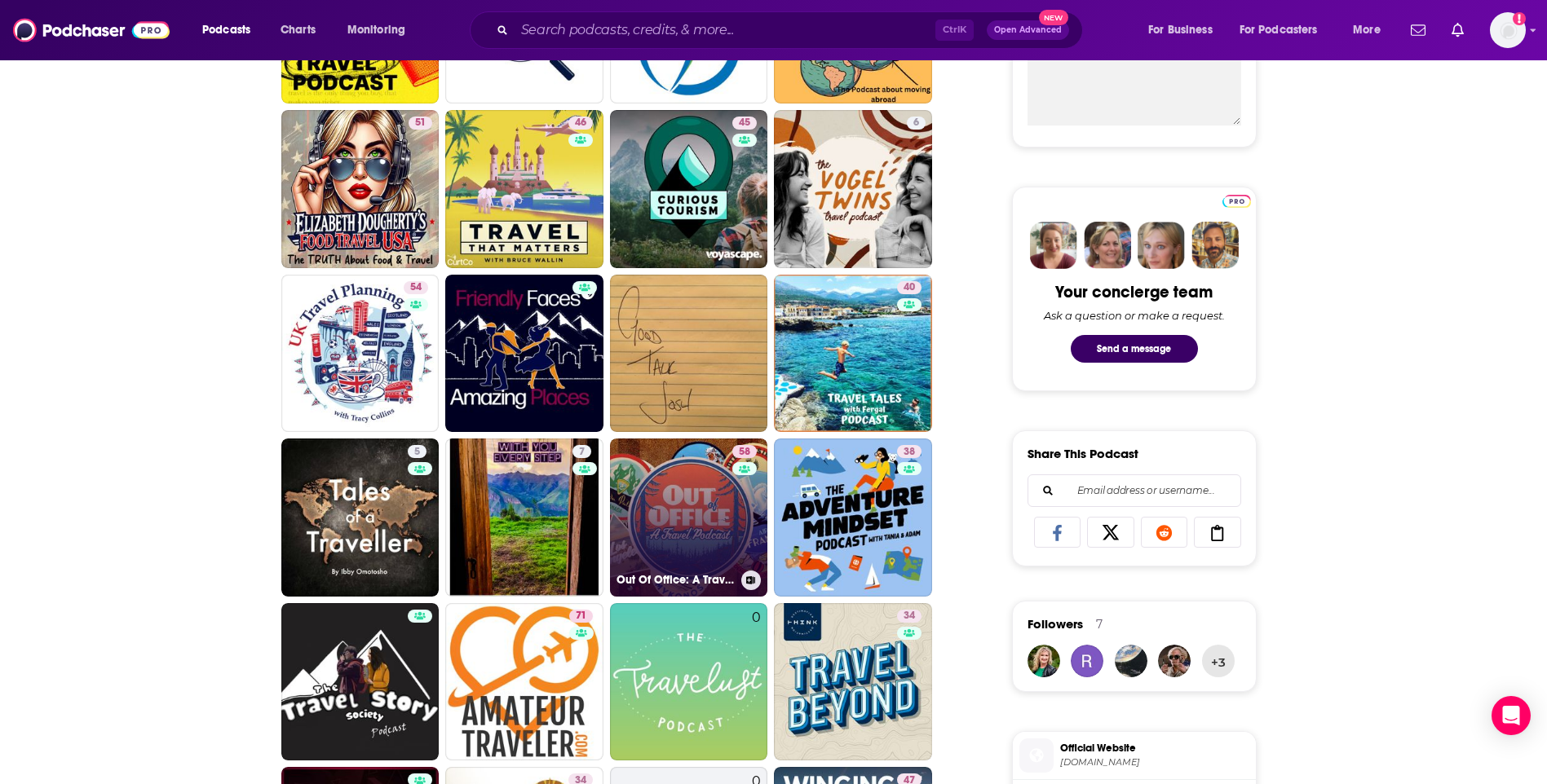
click at [717, 502] on link "58 Out Of Office: A Travel Podcast" at bounding box center [688, 517] width 158 height 158
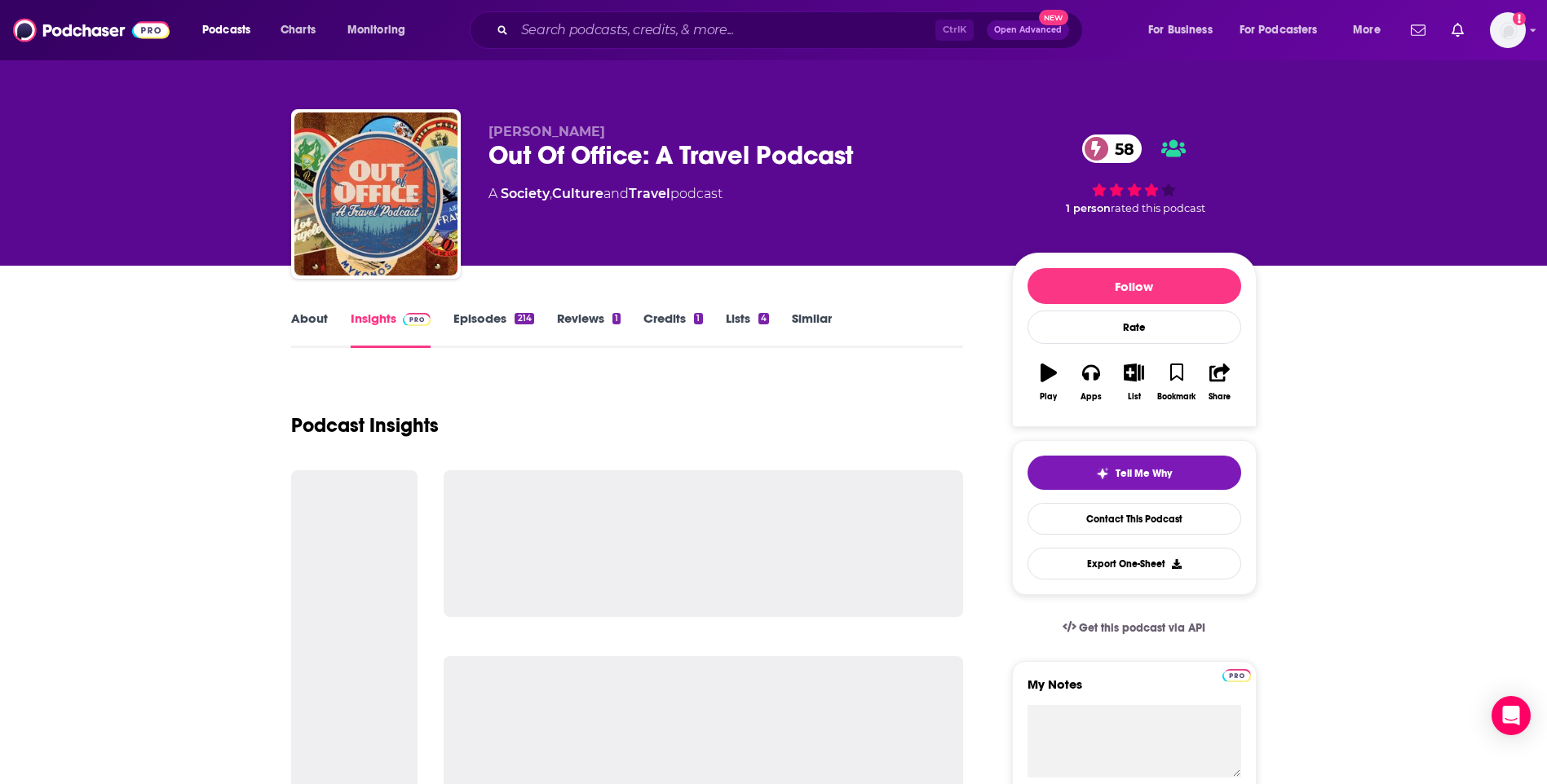
click at [319, 321] on link "About" at bounding box center [309, 329] width 37 height 38
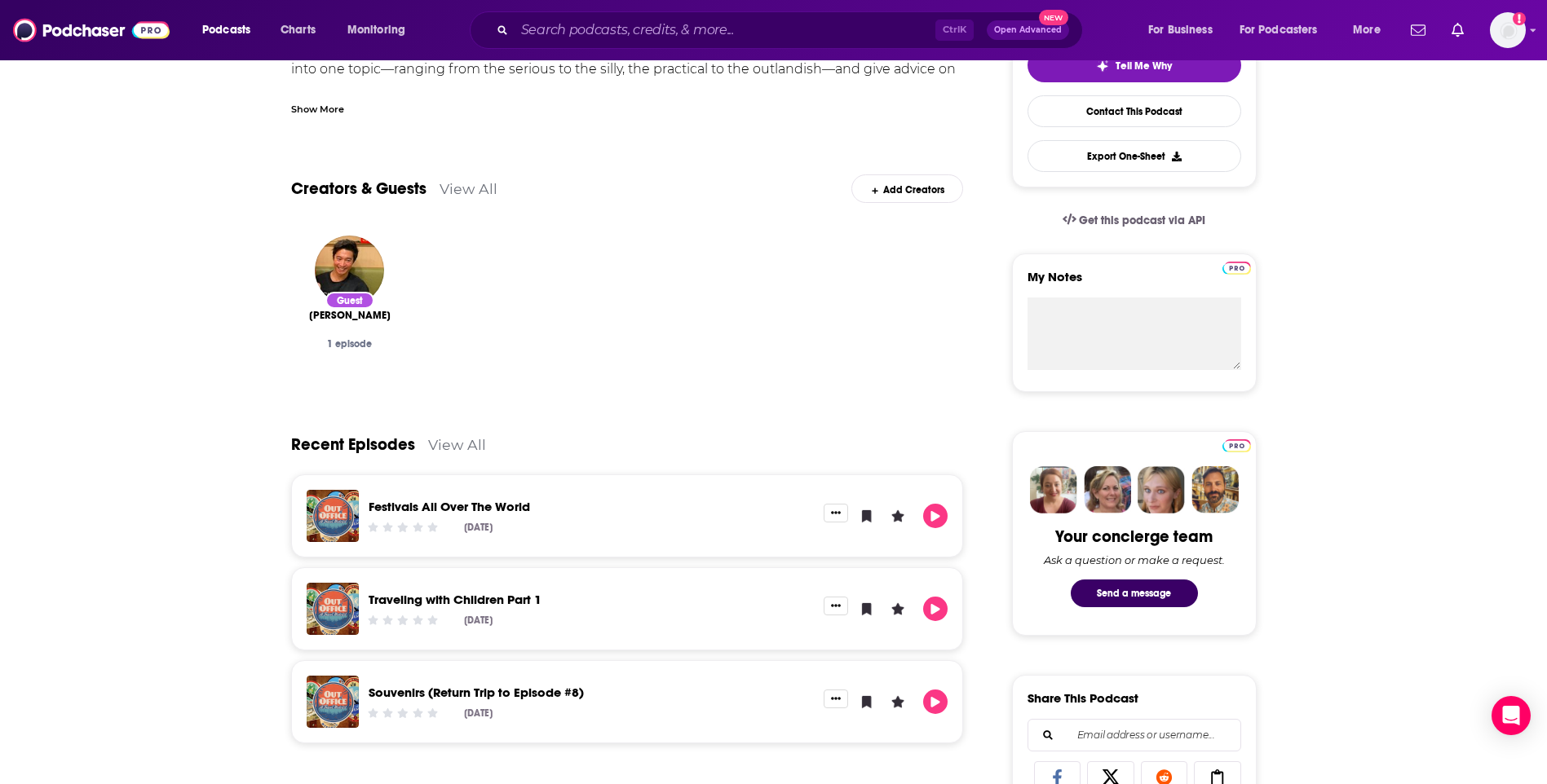
scroll to position [81, 0]
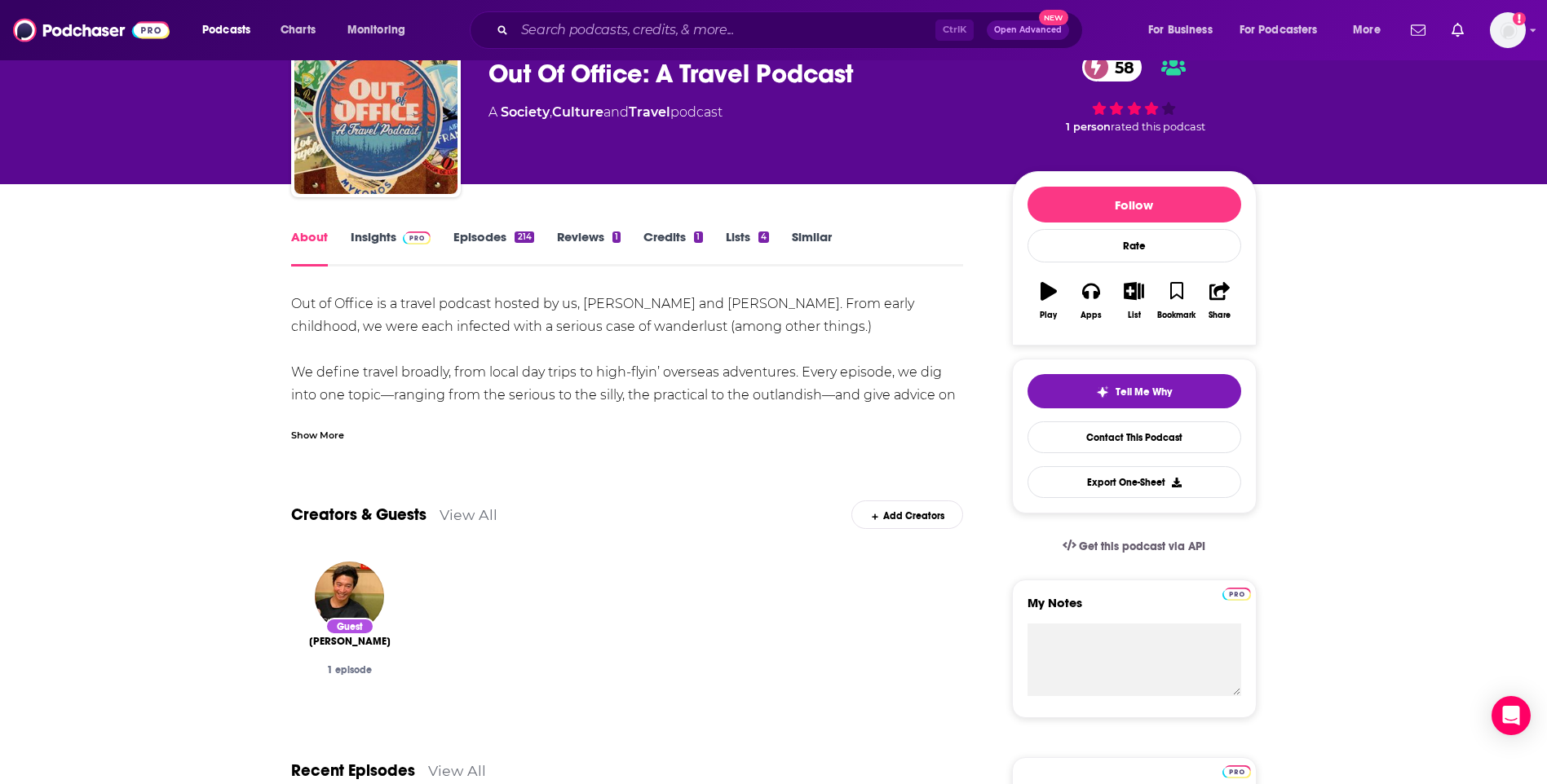
click at [381, 234] on link "Insights" at bounding box center [391, 248] width 80 height 38
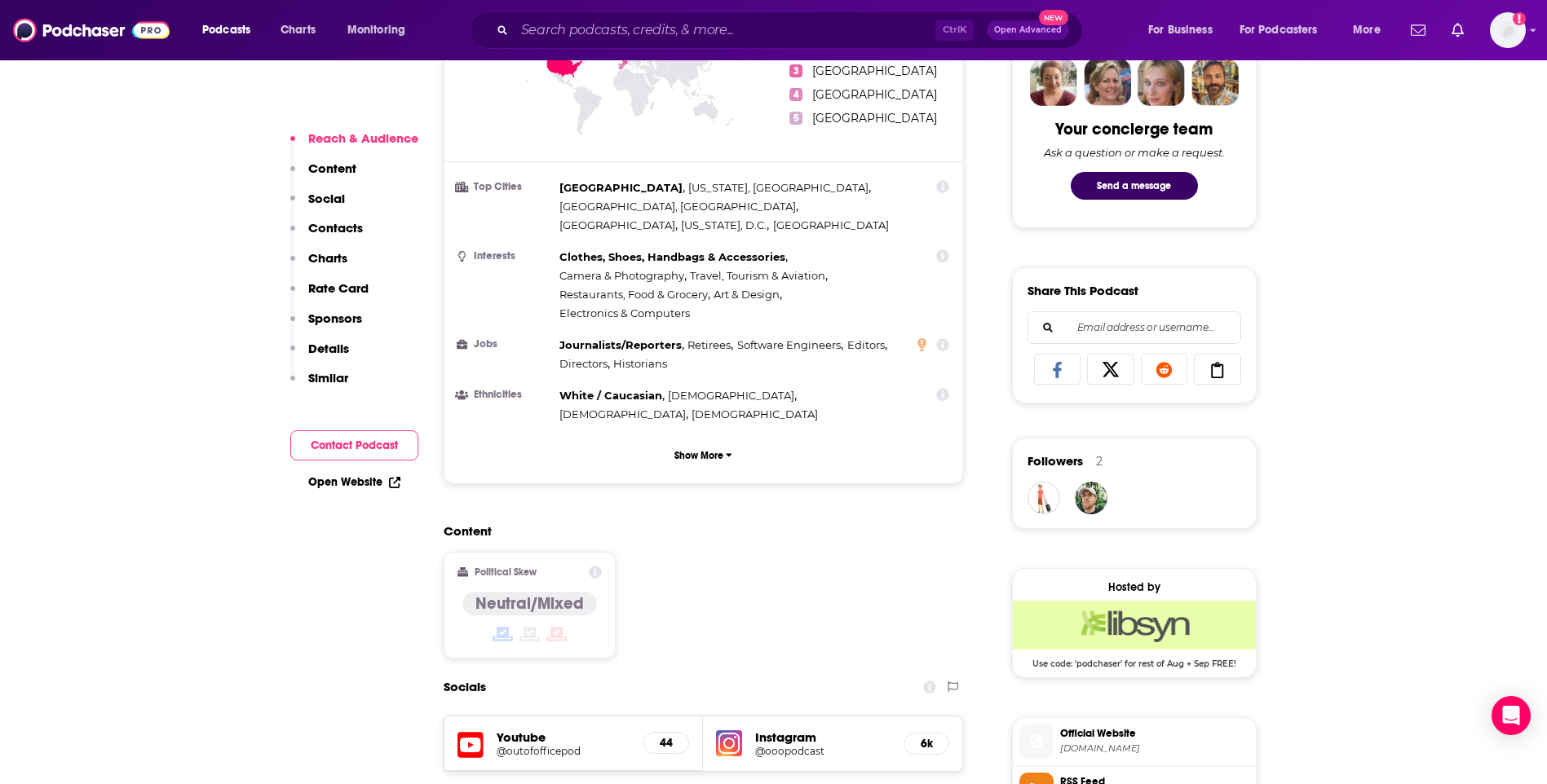
scroll to position [1141, 0]
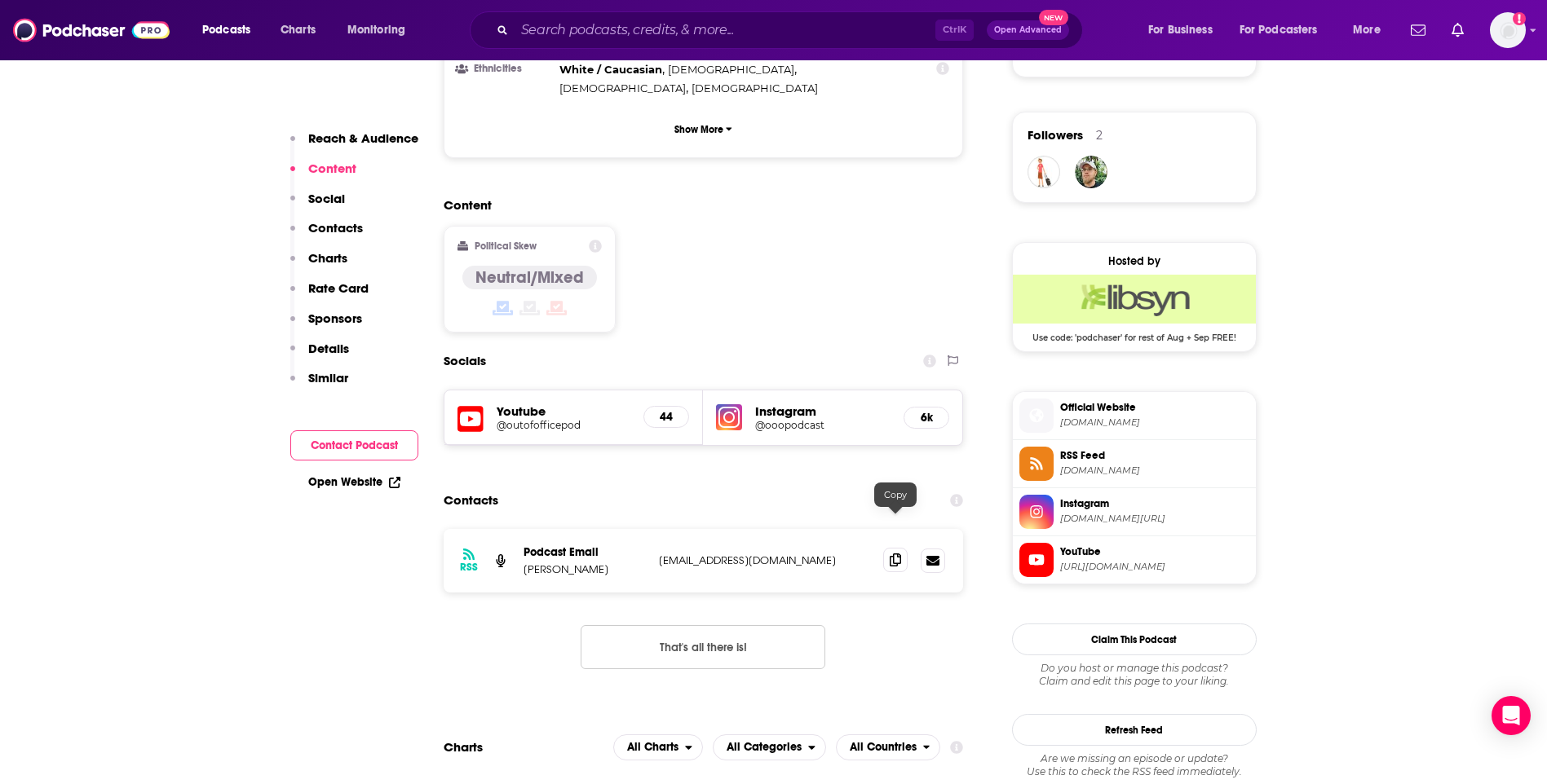
click at [899, 554] on icon at bounding box center [895, 560] width 11 height 13
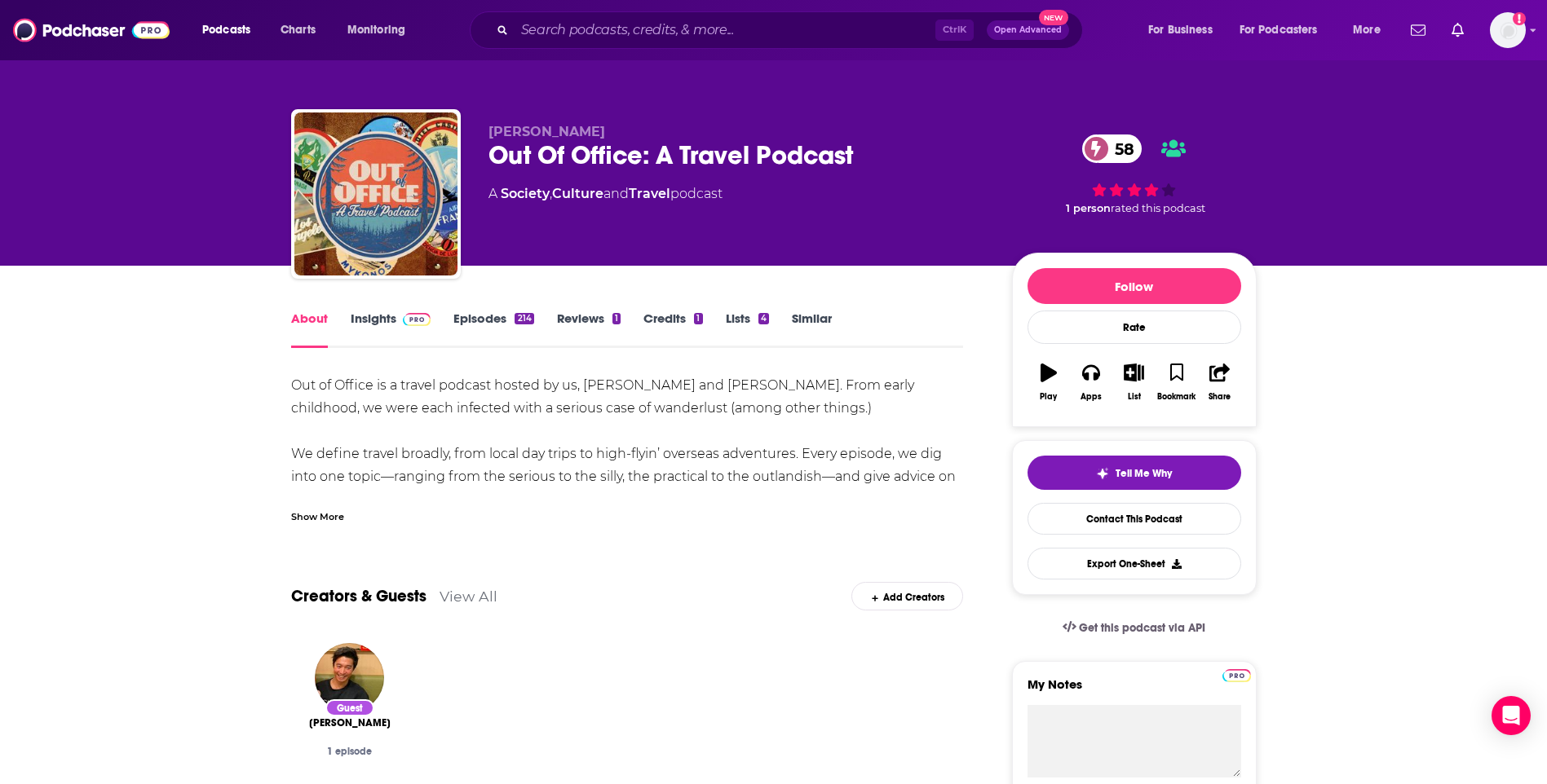
click at [809, 315] on link "Similar" at bounding box center [812, 329] width 40 height 38
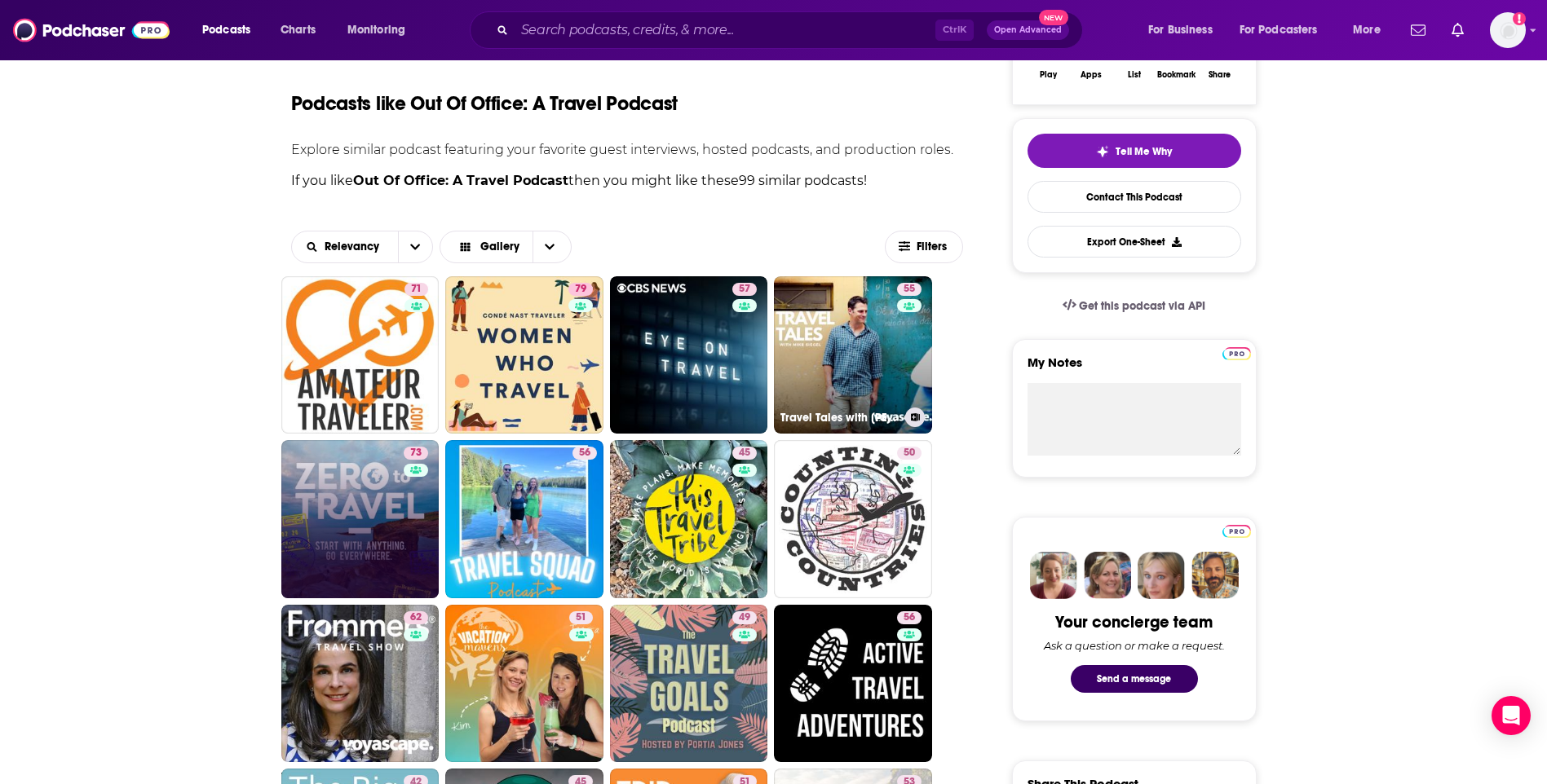
scroll to position [326, 0]
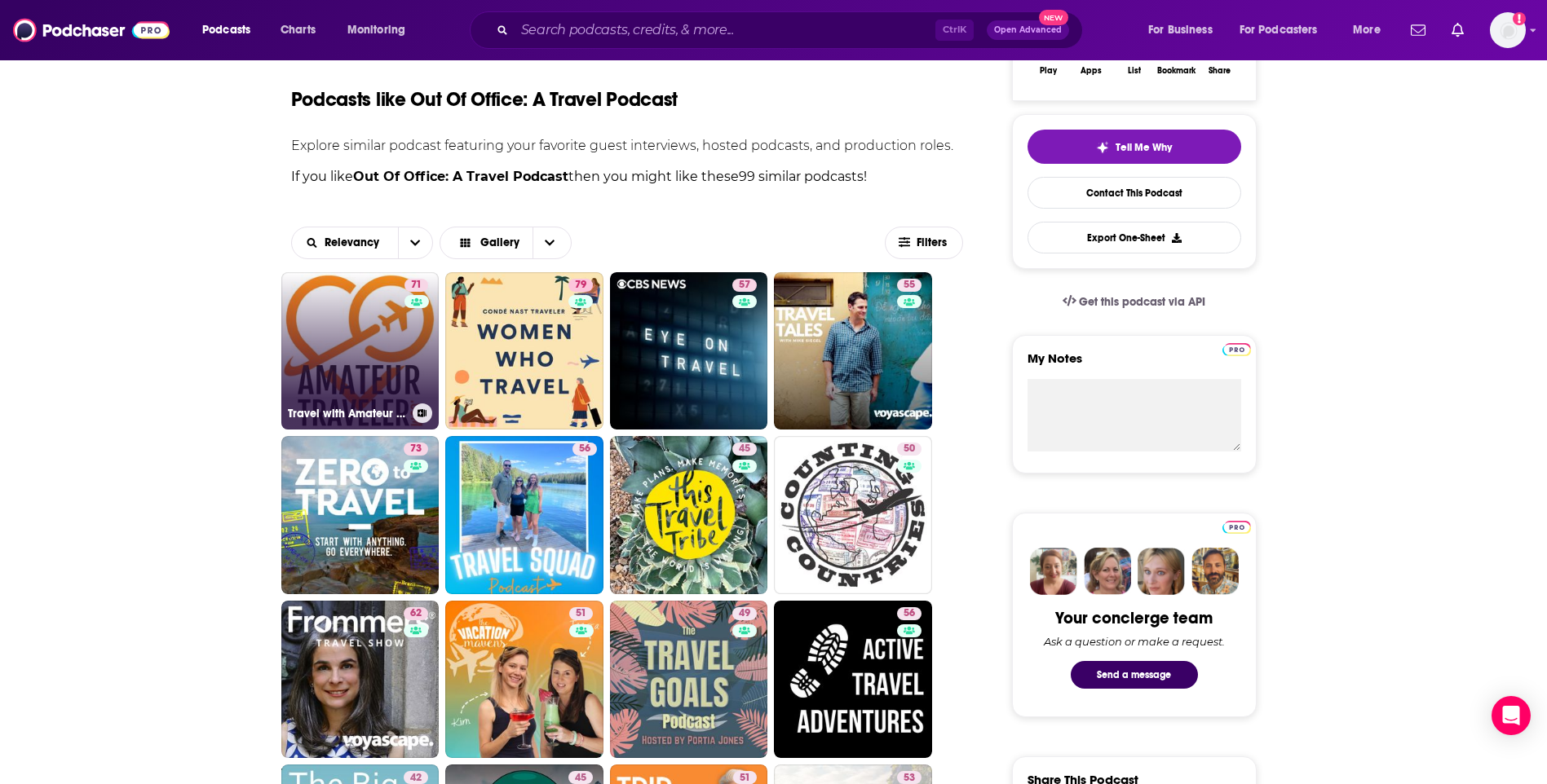
click at [371, 354] on link "71 Travel with Amateur Traveler Podcast" at bounding box center [360, 351] width 158 height 158
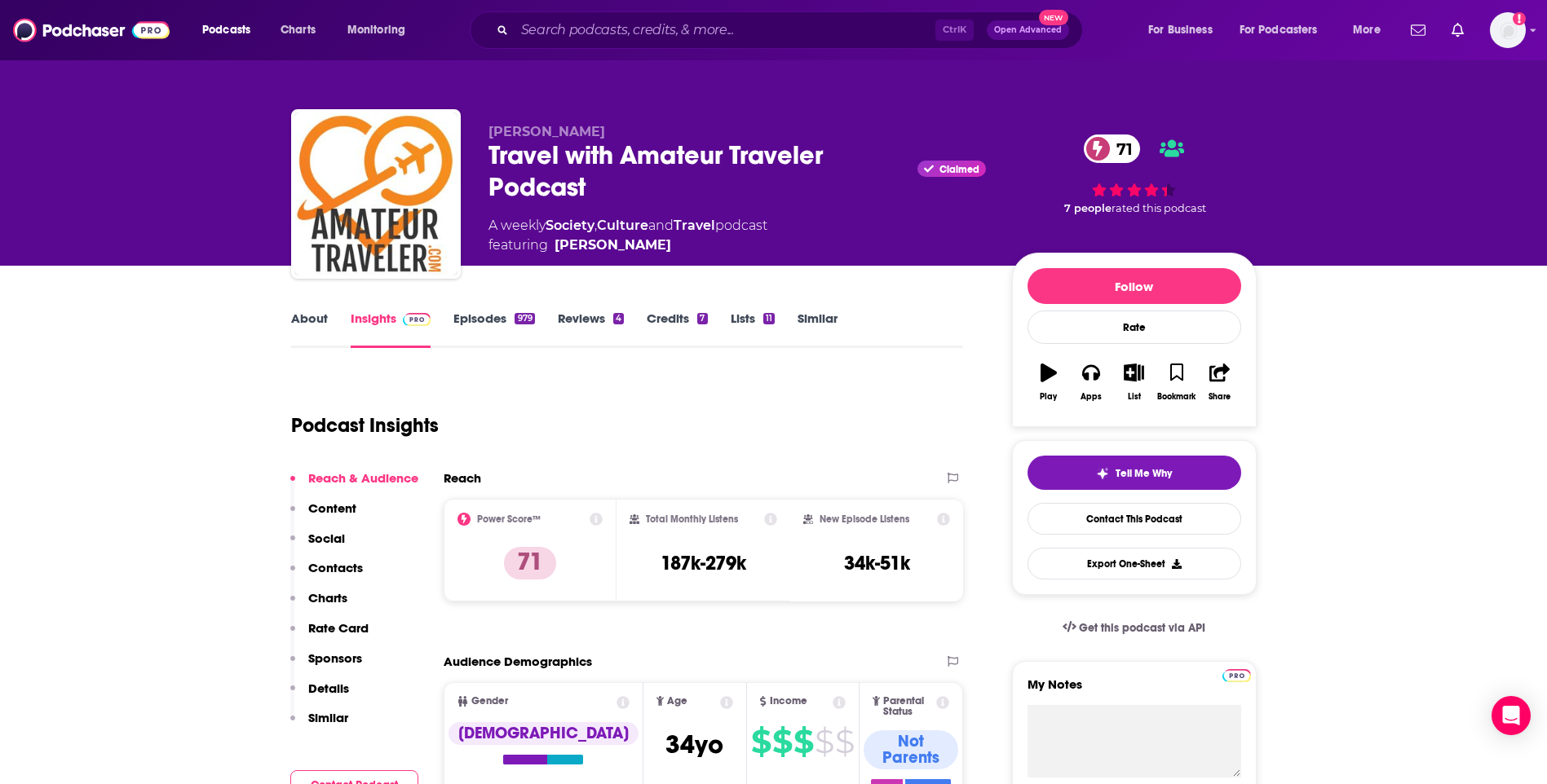
click at [322, 320] on link "About" at bounding box center [309, 329] width 37 height 38
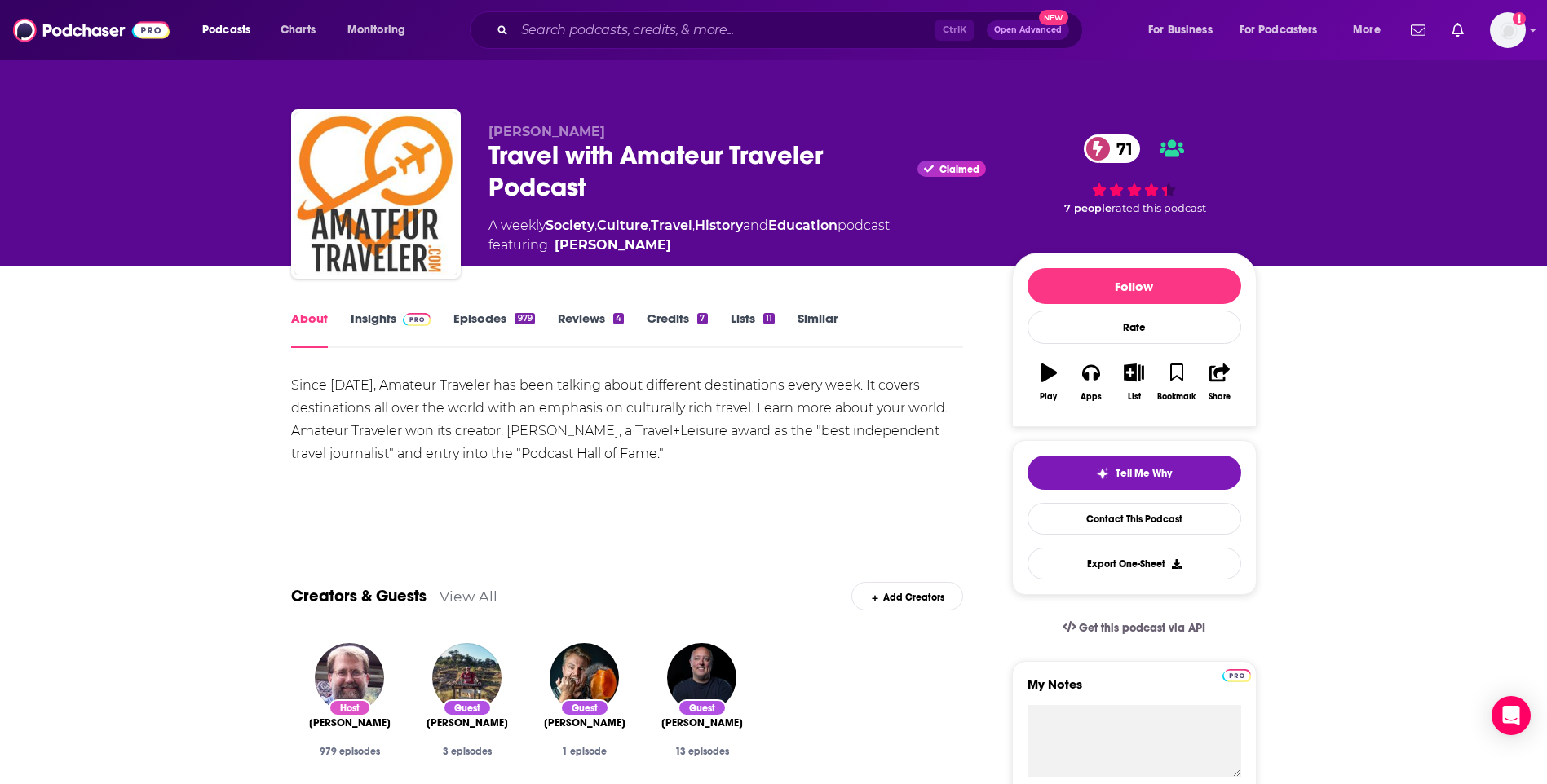
click at [383, 313] on link "Insights" at bounding box center [391, 329] width 80 height 38
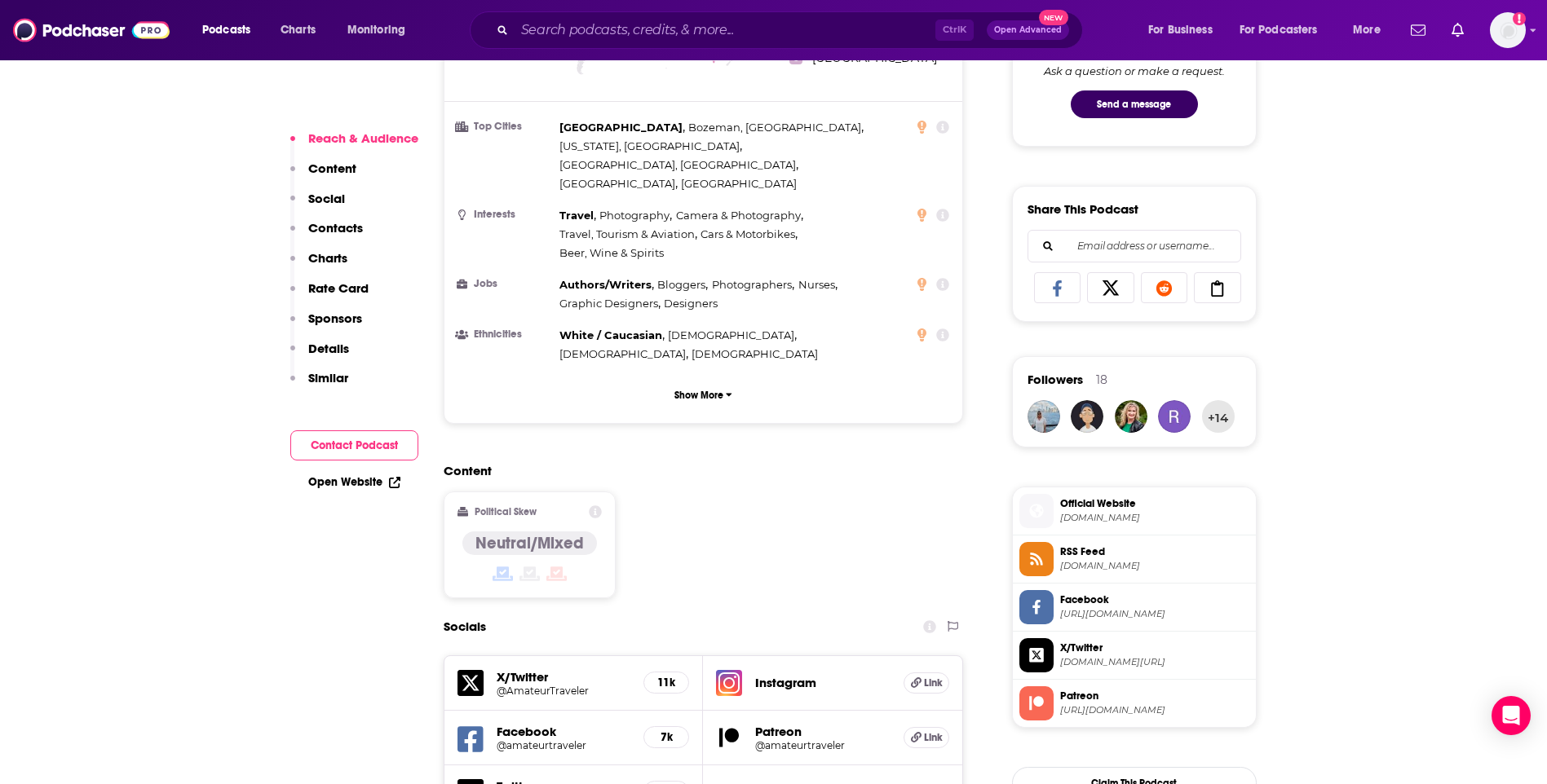
scroll to position [1305, 0]
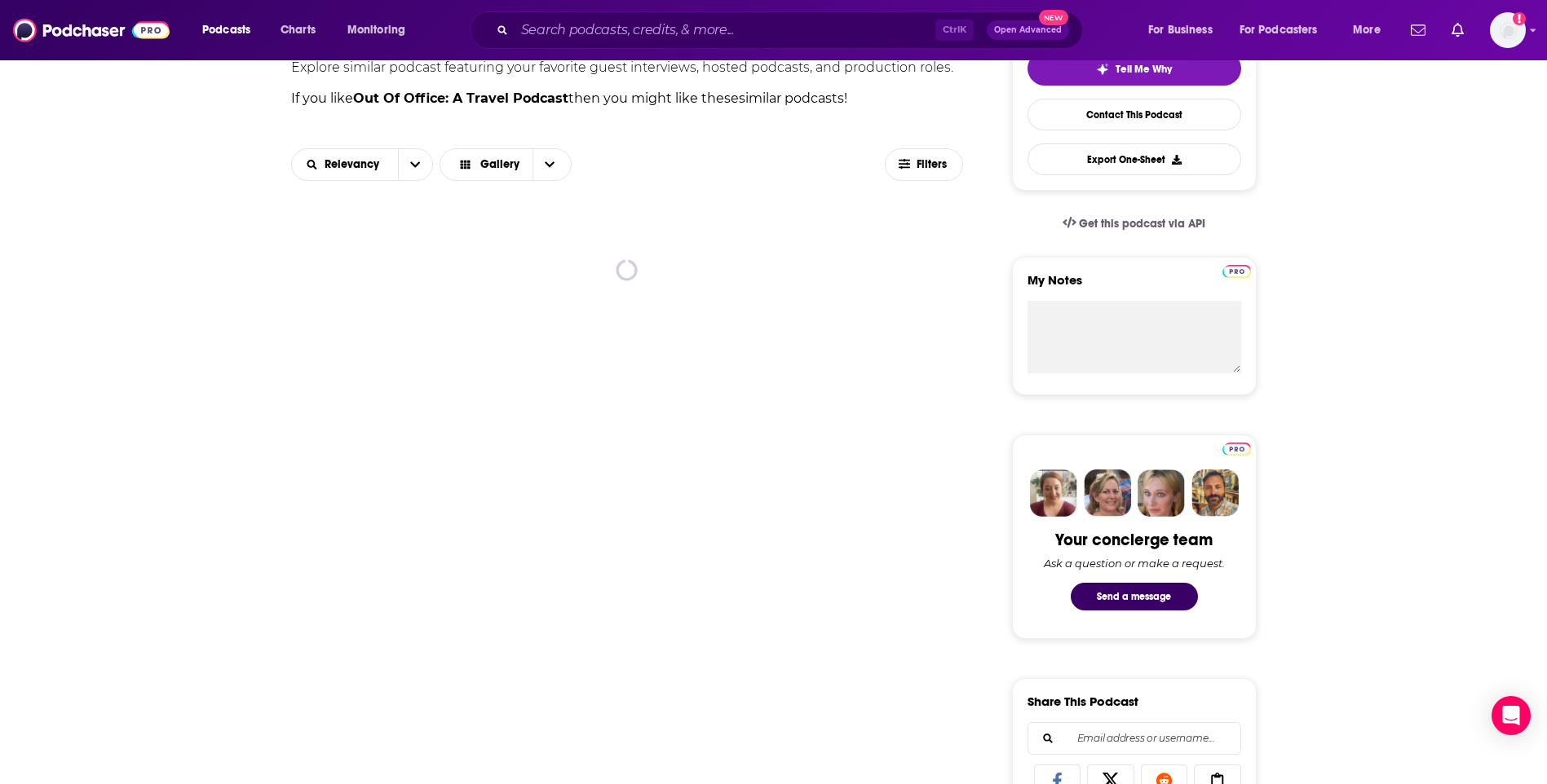
scroll to position [408, 0]
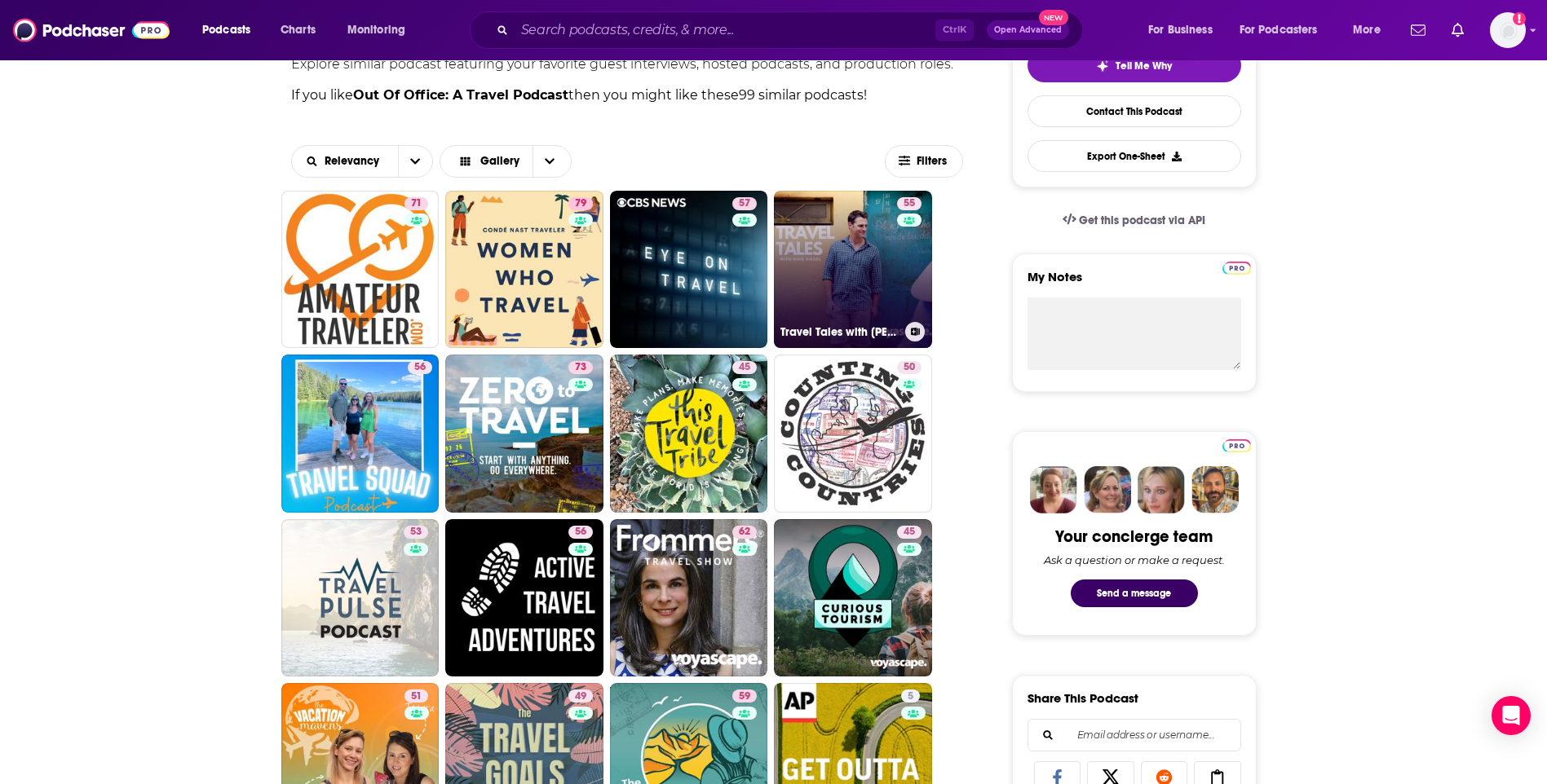
click at [856, 264] on link "55 Travel Tales with [PERSON_NAME]" at bounding box center [853, 269] width 158 height 158
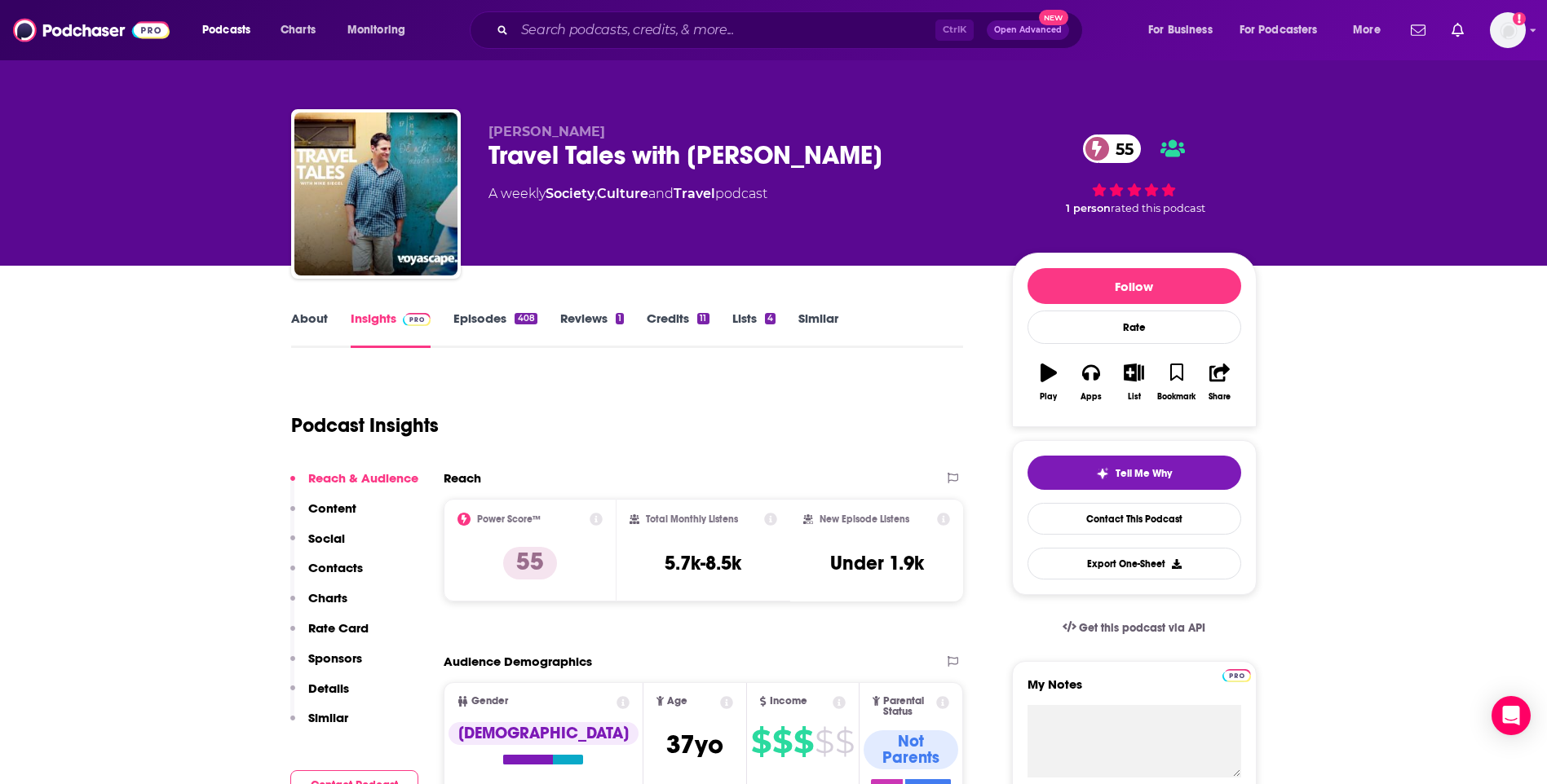
click at [298, 319] on link "About" at bounding box center [309, 329] width 37 height 38
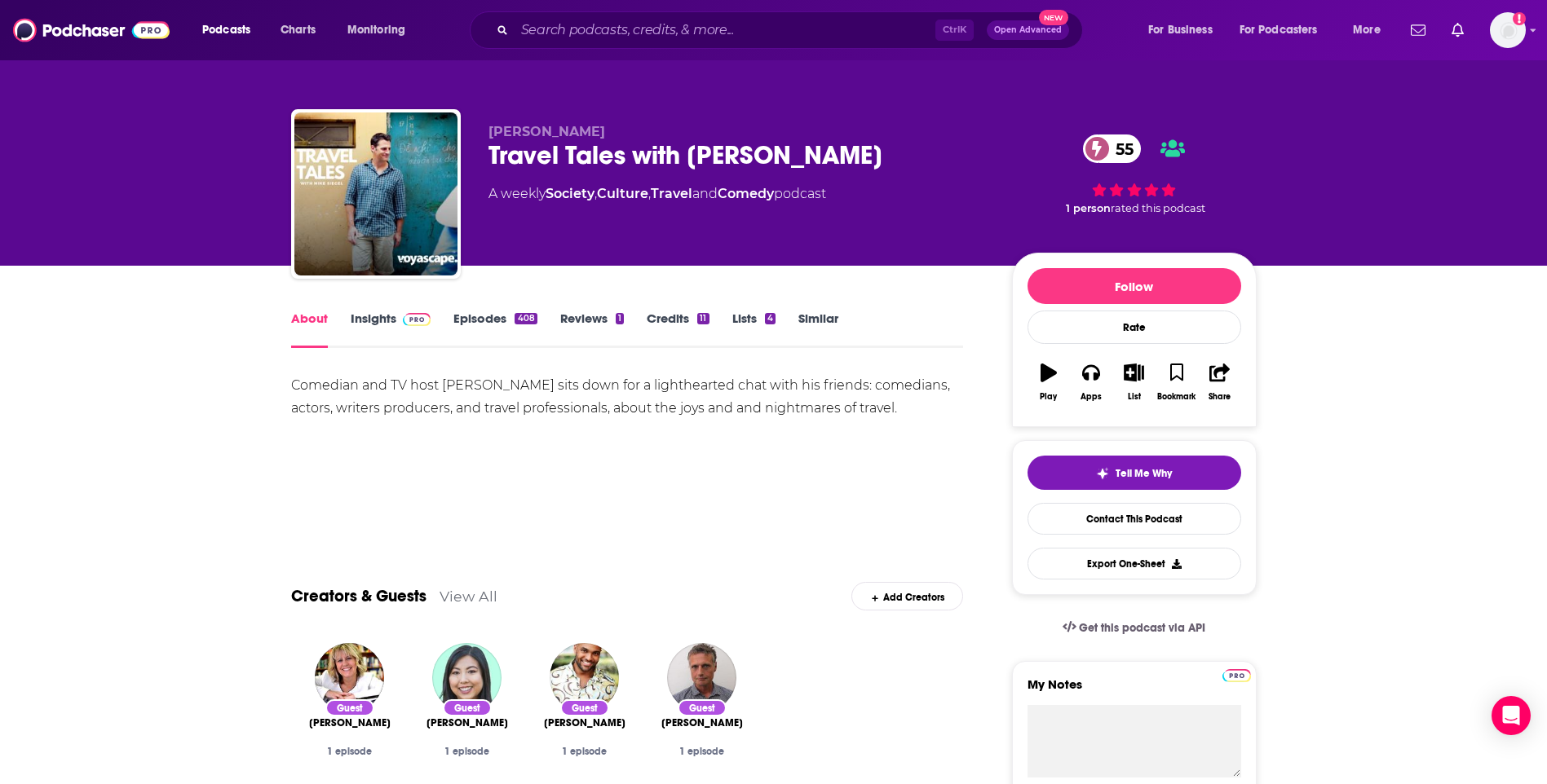
click at [381, 320] on link "Insights" at bounding box center [391, 329] width 80 height 38
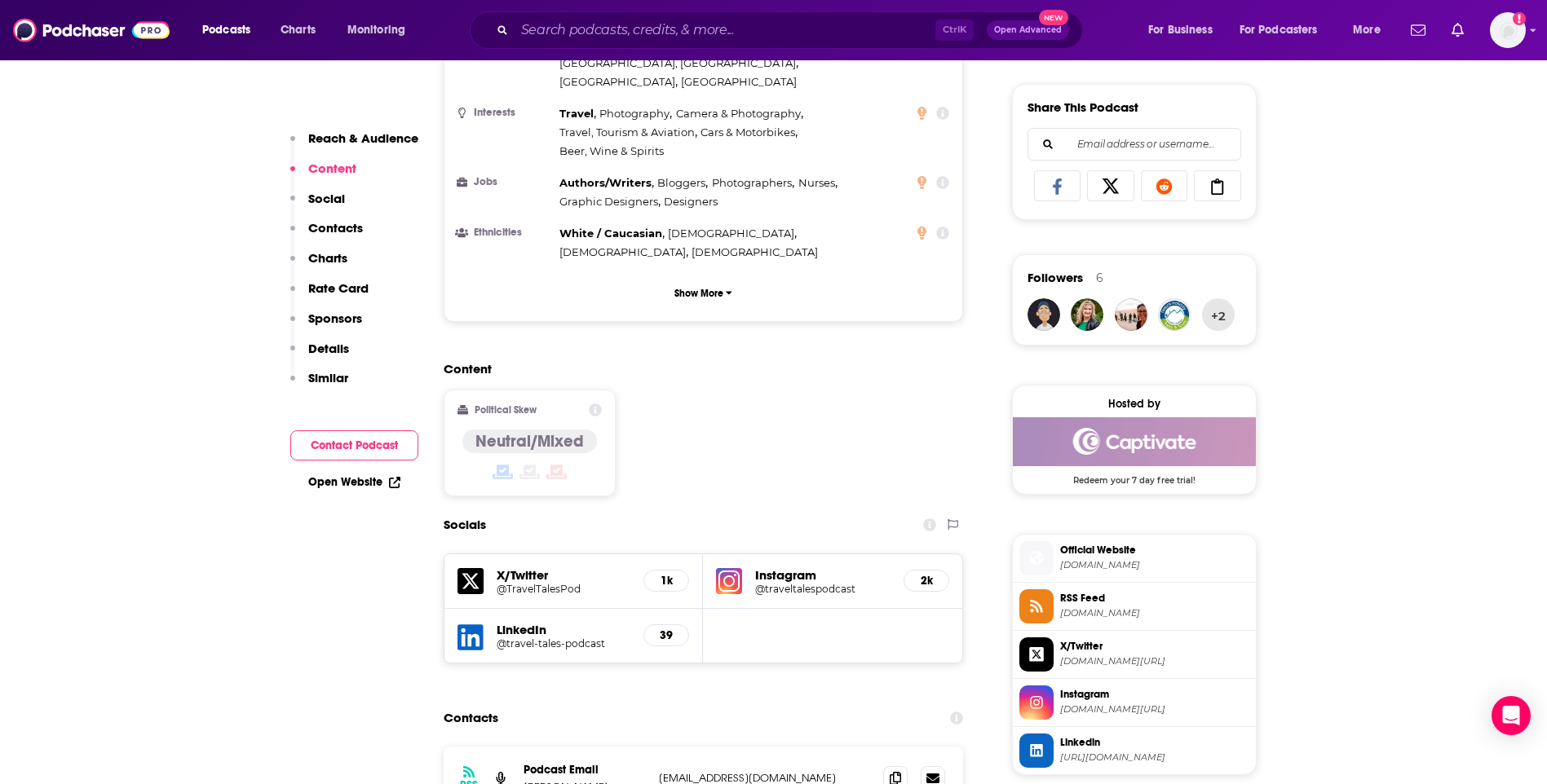
scroll to position [1141, 0]
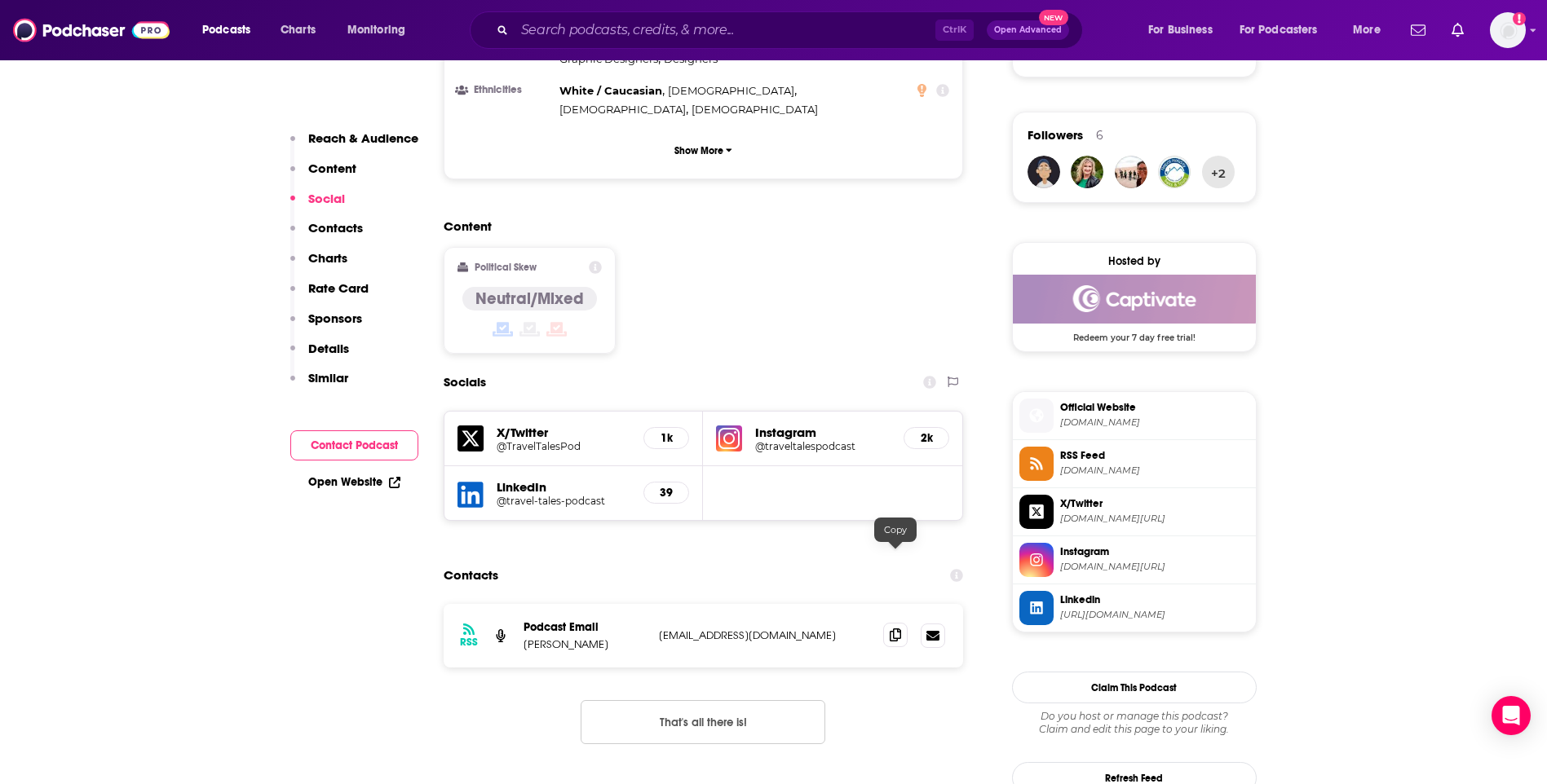
click at [897, 628] on icon at bounding box center [895, 634] width 11 height 13
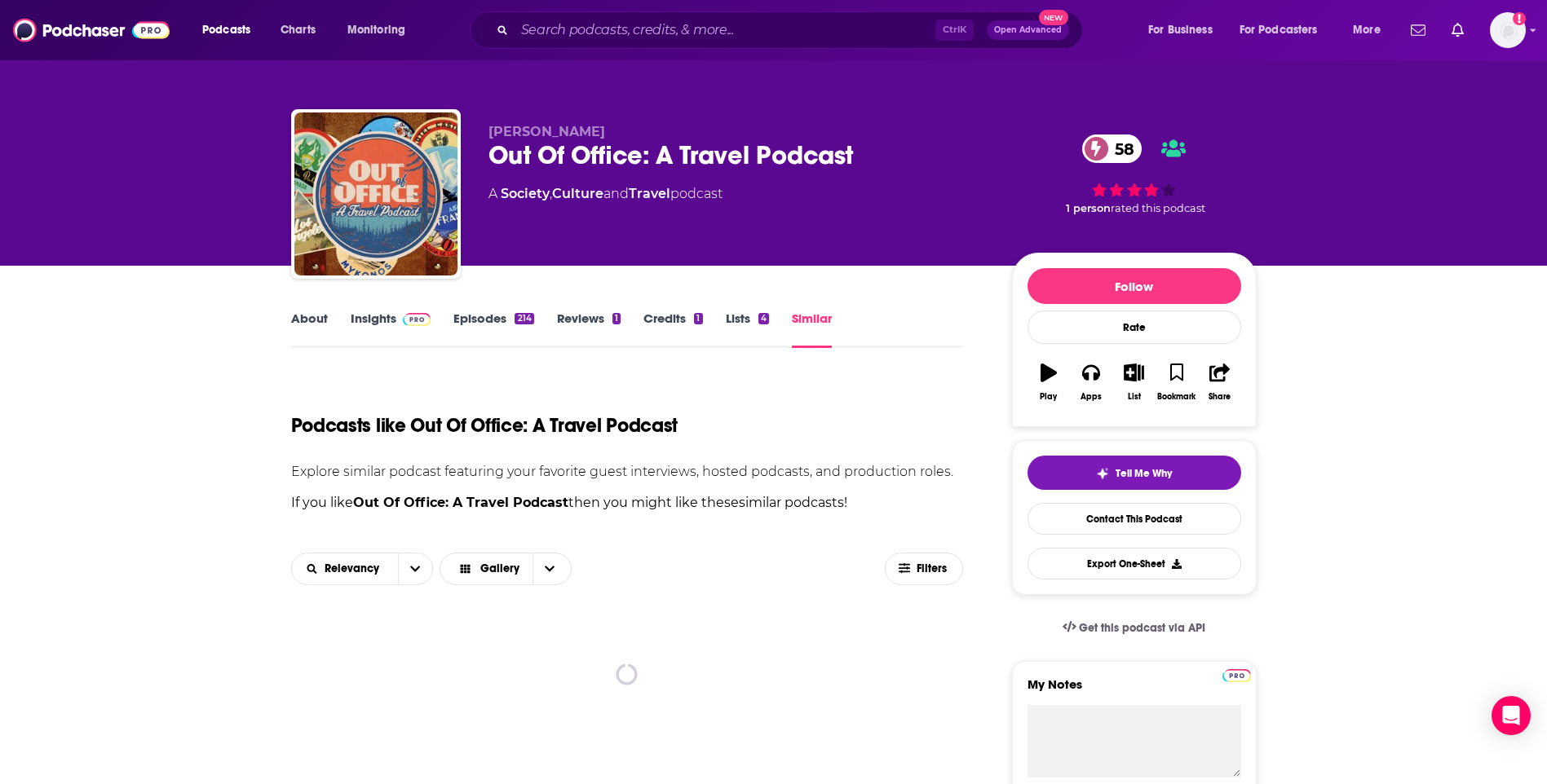
scroll to position [326, 0]
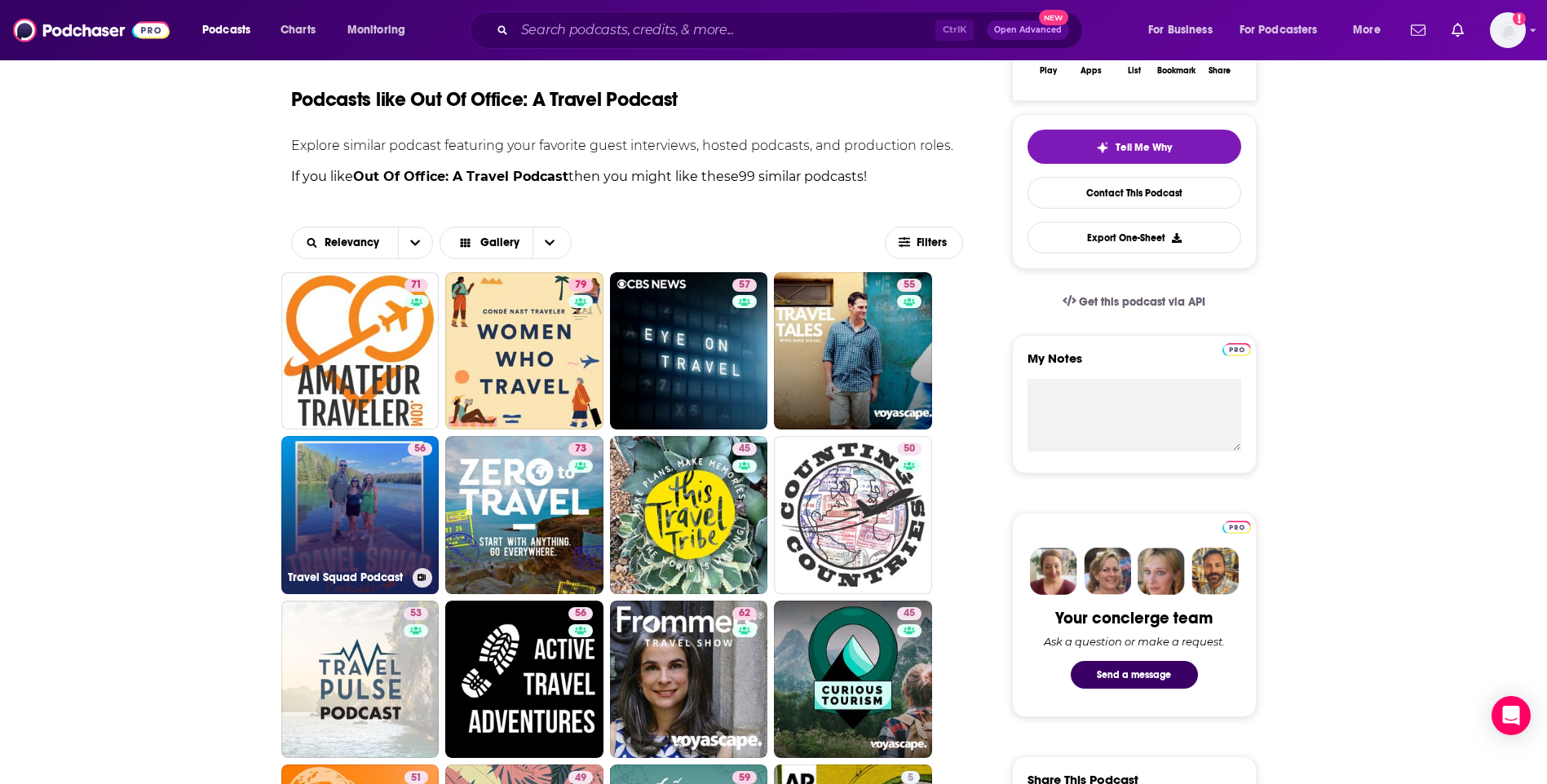
click at [322, 475] on link "56 Travel Squad Podcast" at bounding box center [360, 515] width 158 height 158
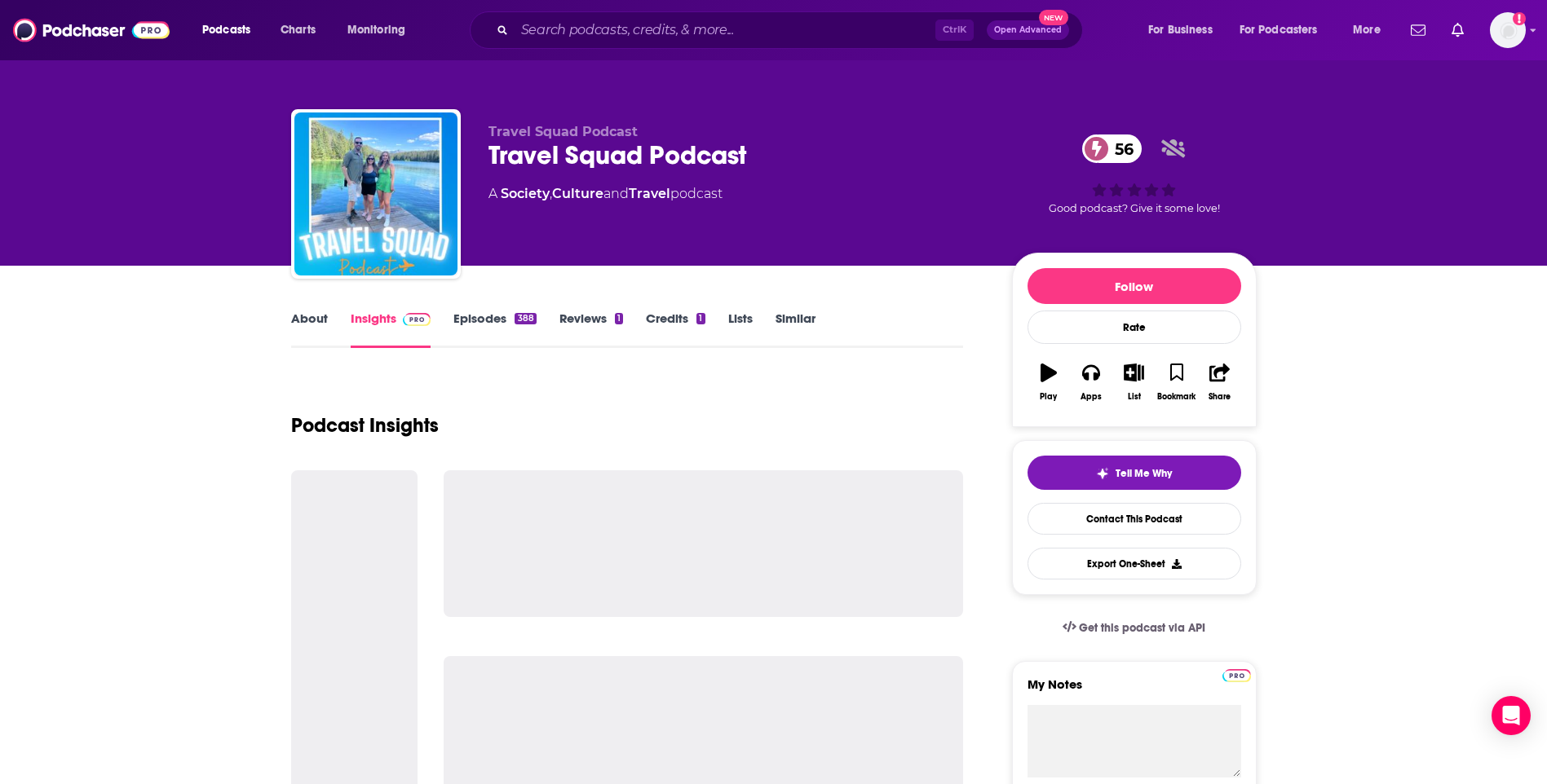
click at [315, 309] on div "About Insights Episodes 388 Reviews 1 Credits 1 Lists Similar" at bounding box center [627, 327] width 673 height 40
click at [318, 316] on link "About" at bounding box center [309, 329] width 37 height 38
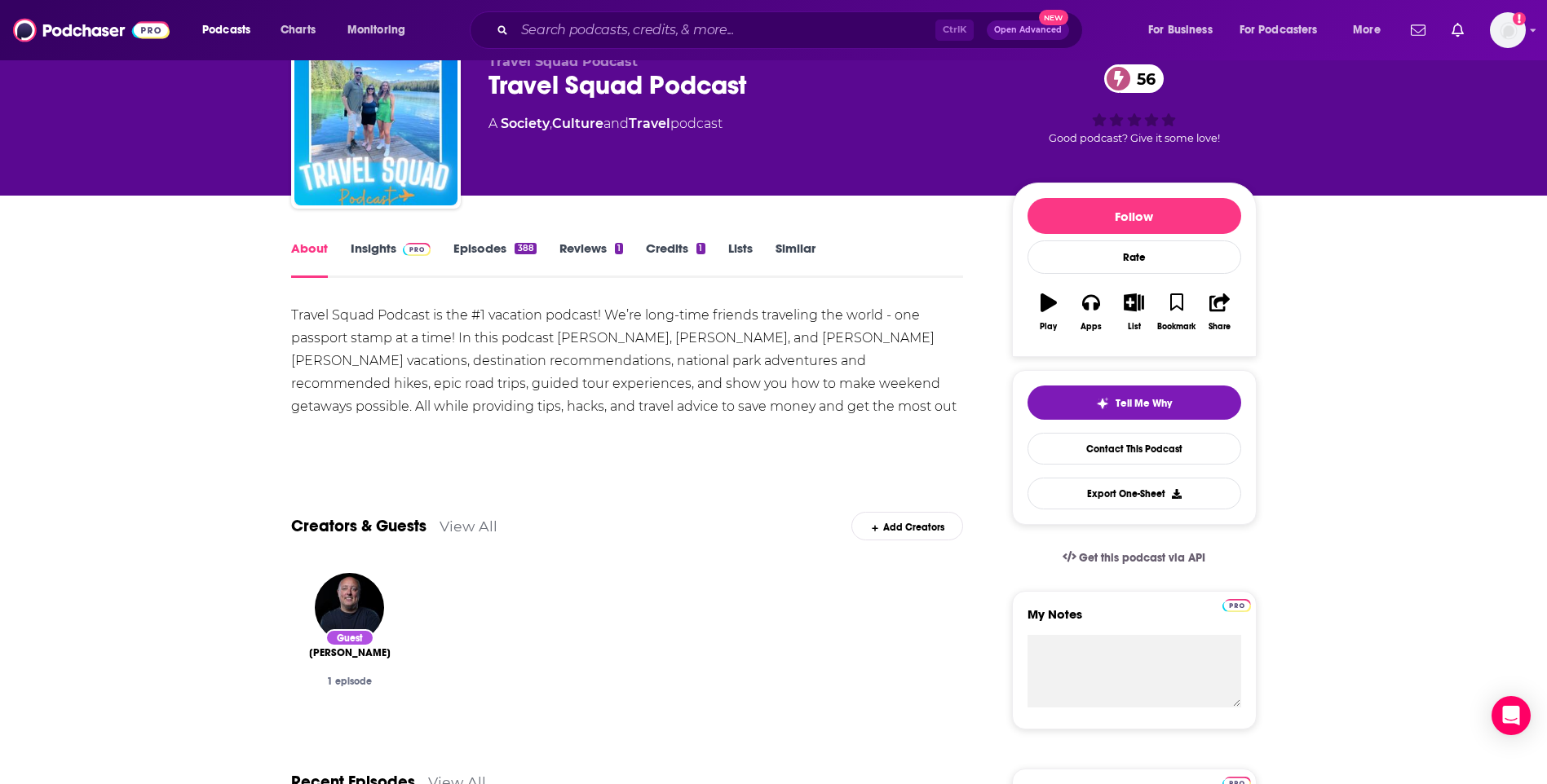
scroll to position [326, 0]
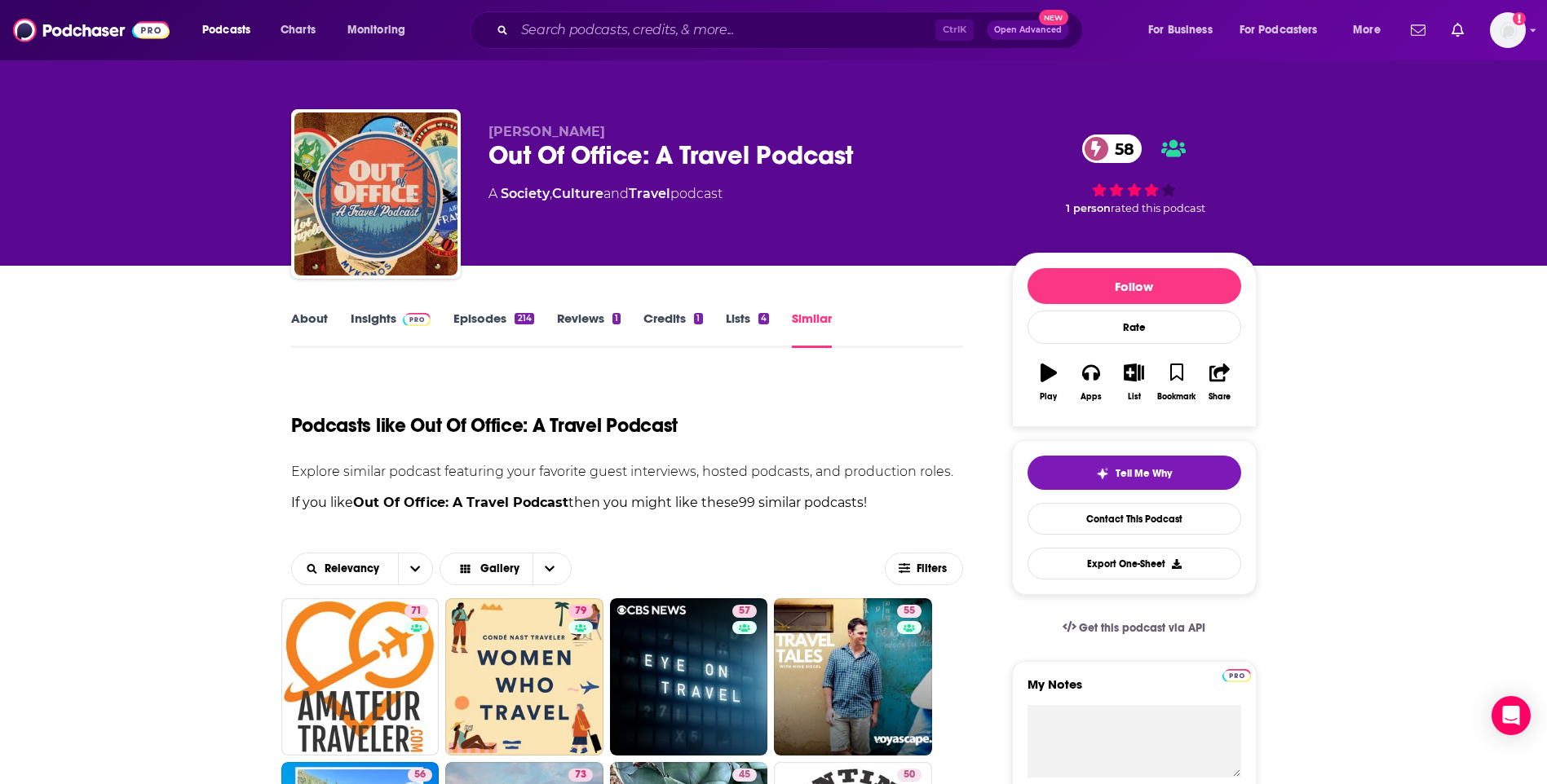
scroll to position [326, 0]
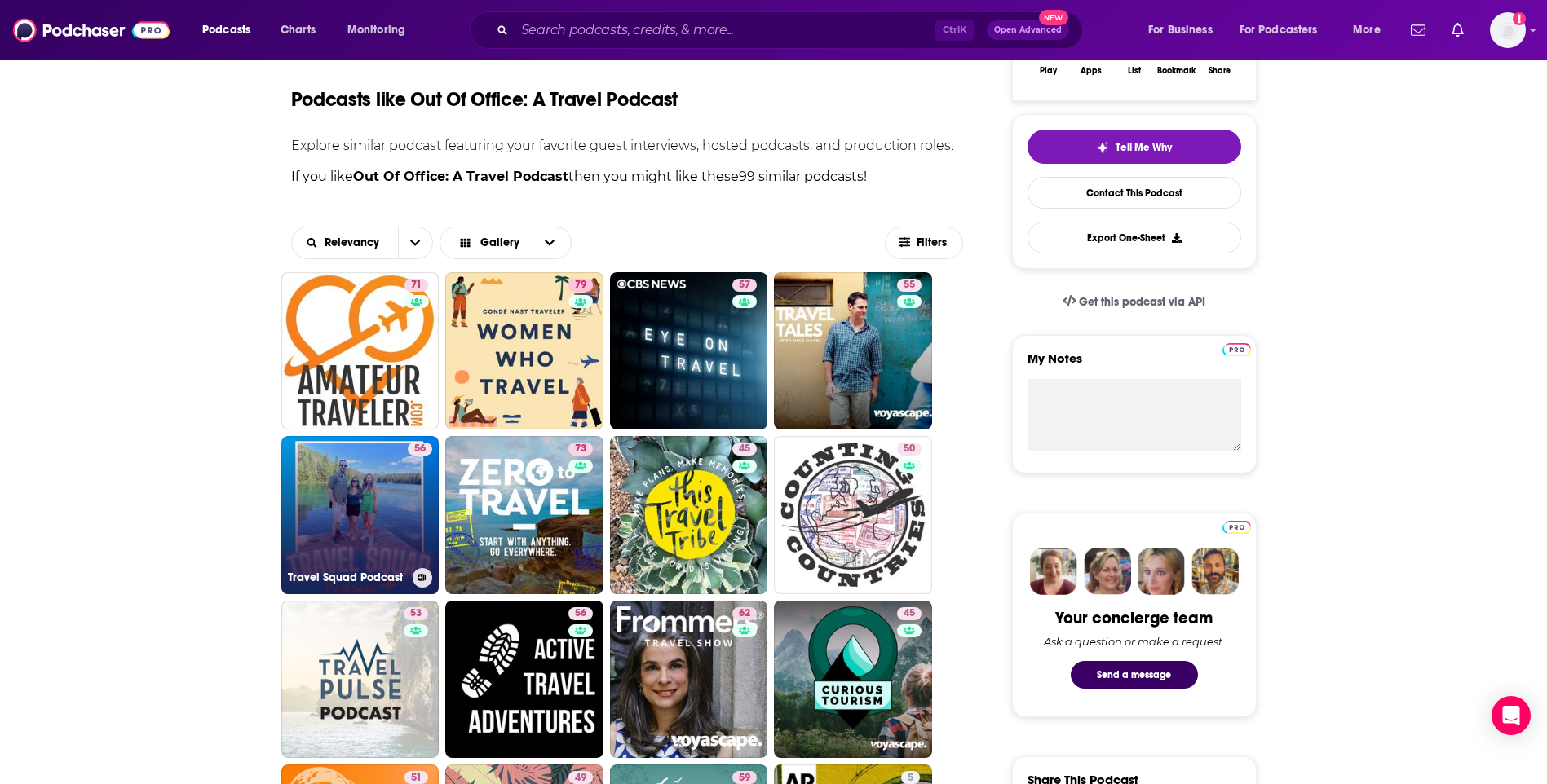
click at [396, 498] on link "56 Travel Squad Podcast" at bounding box center [360, 515] width 158 height 158
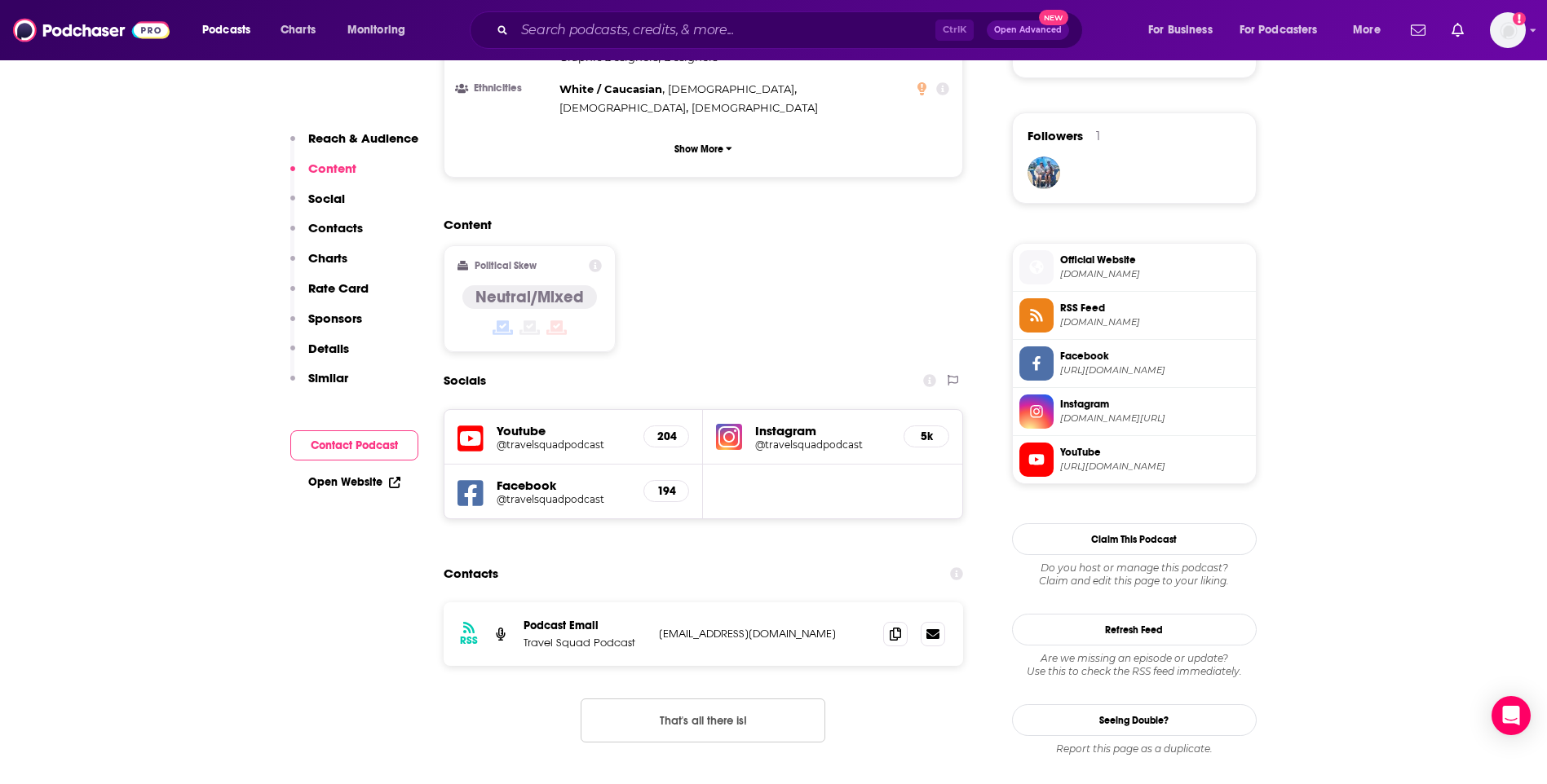
scroll to position [1141, 0]
click at [893, 626] on icon at bounding box center [895, 632] width 11 height 13
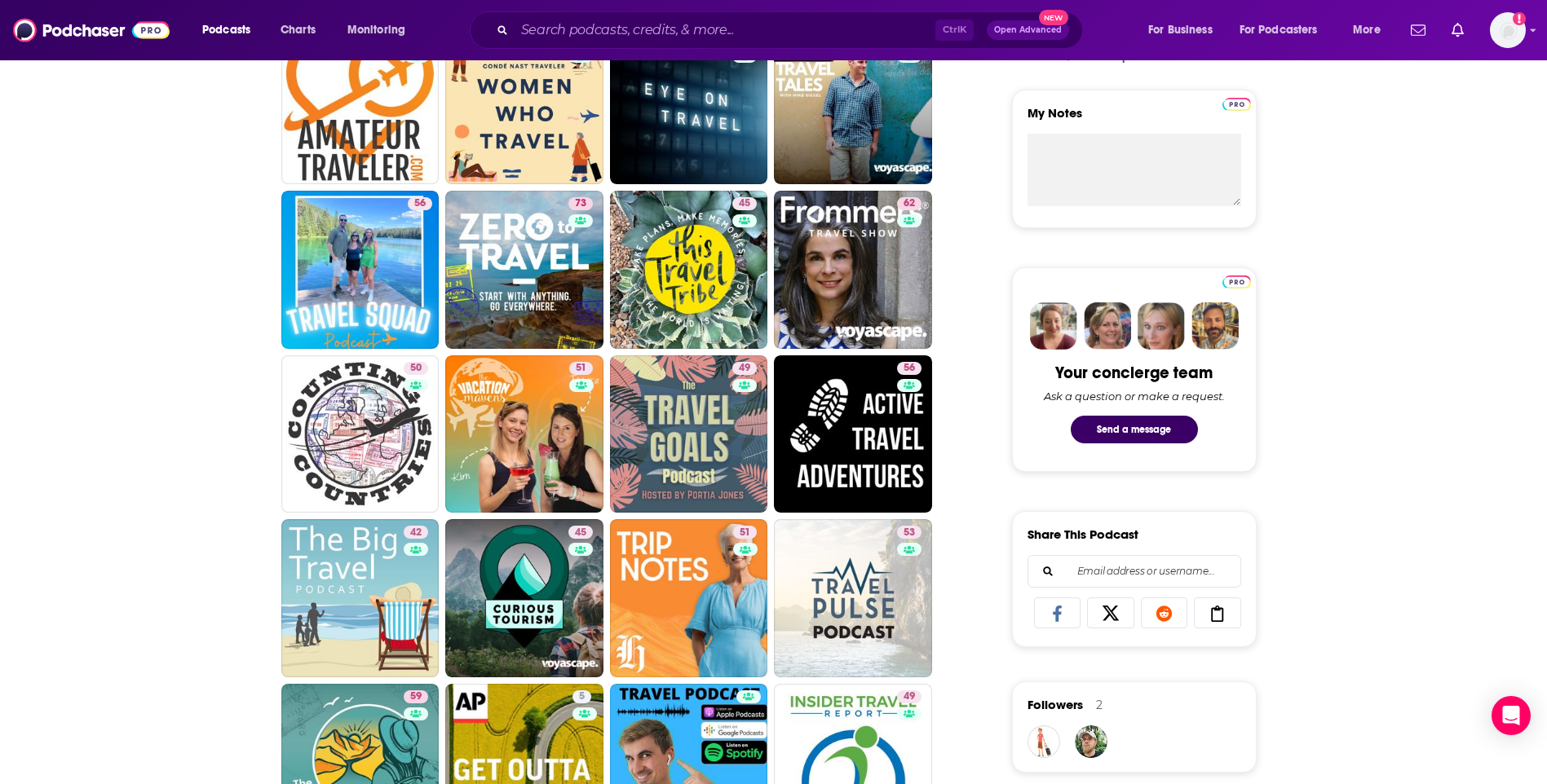
scroll to position [571, 0]
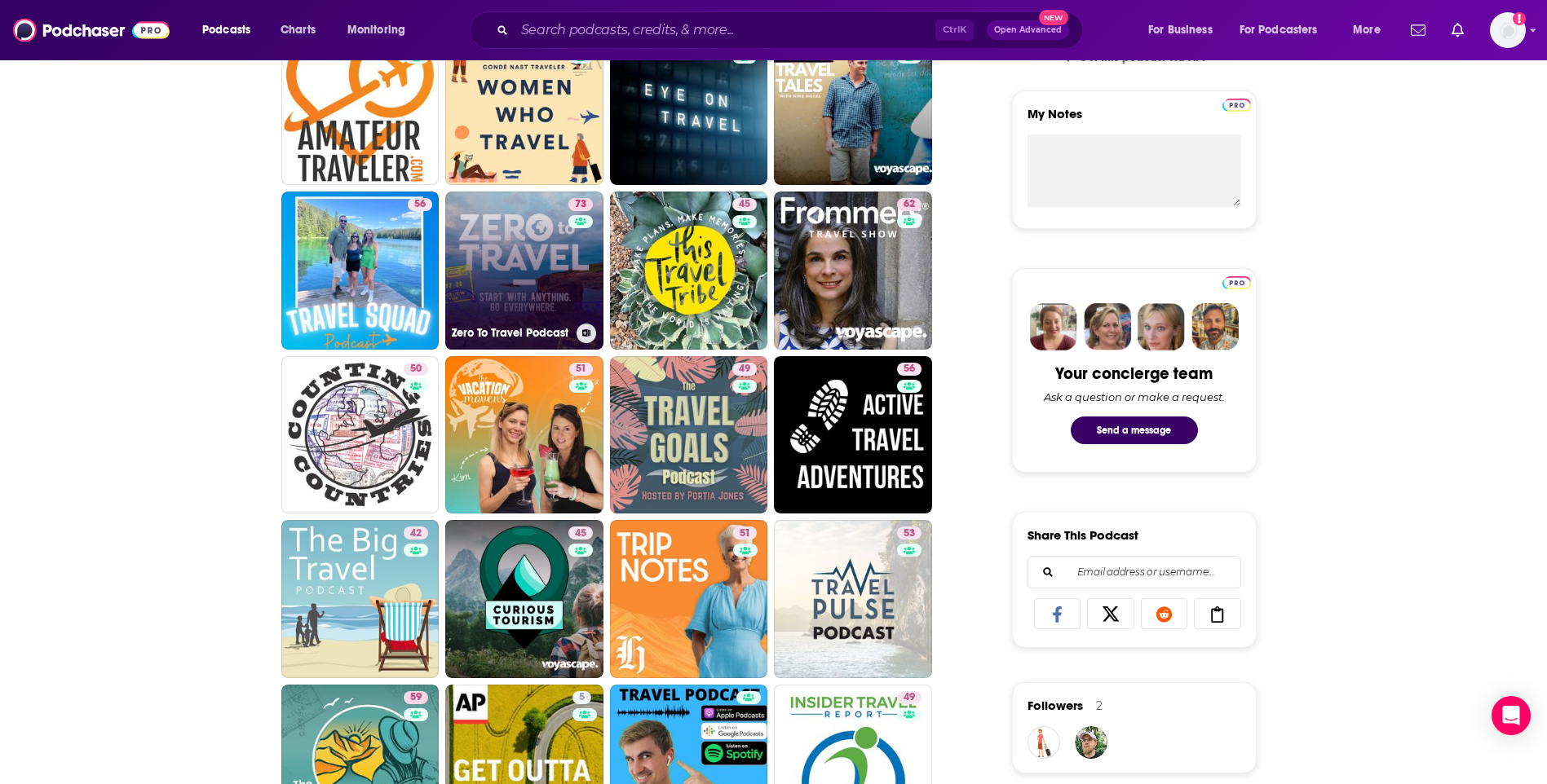
click at [548, 255] on link "73 Zero To Travel Podcast" at bounding box center [524, 270] width 158 height 158
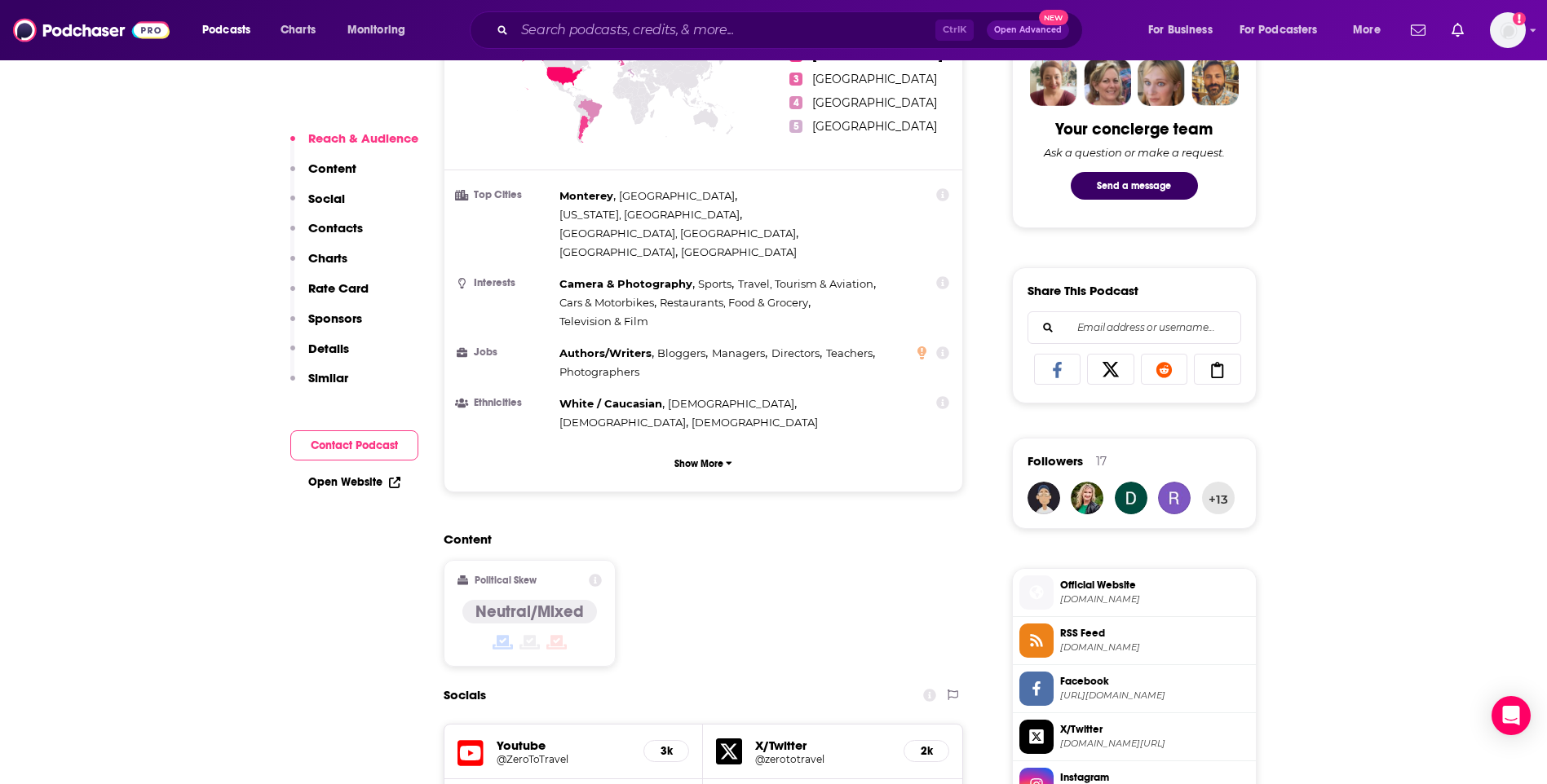
scroll to position [1141, 0]
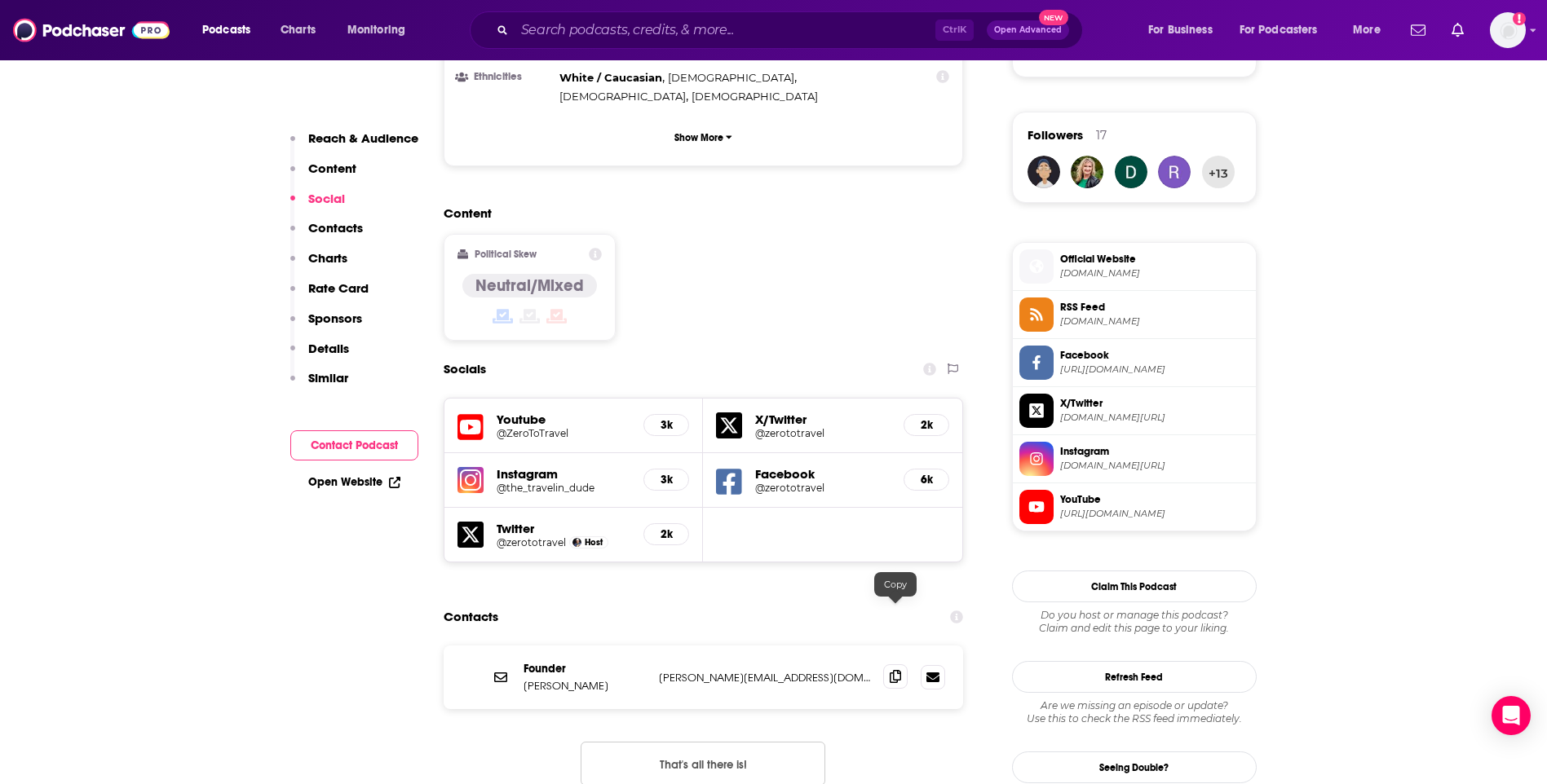
click at [892, 670] on icon at bounding box center [895, 676] width 11 height 13
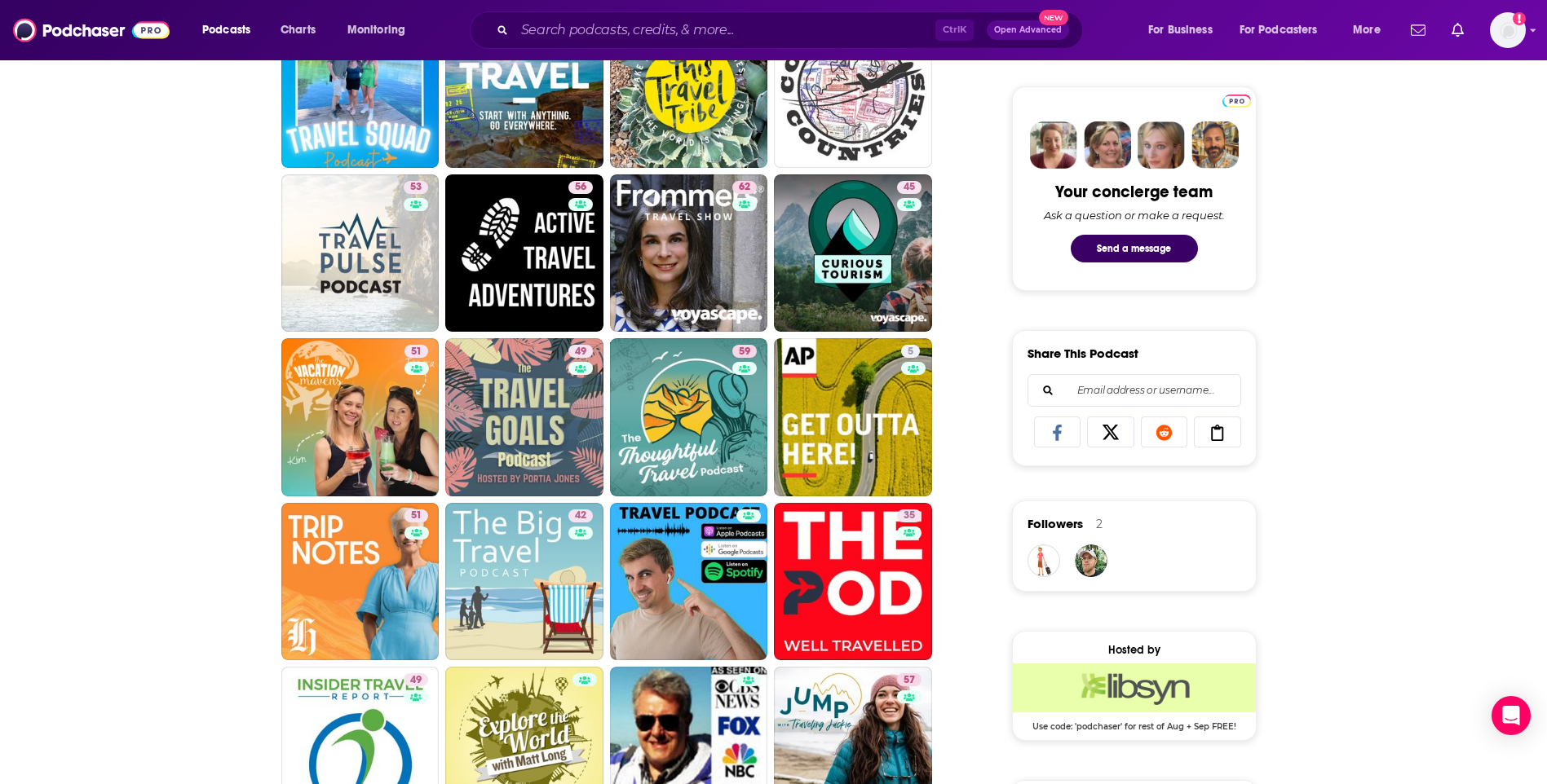
scroll to position [734, 0]
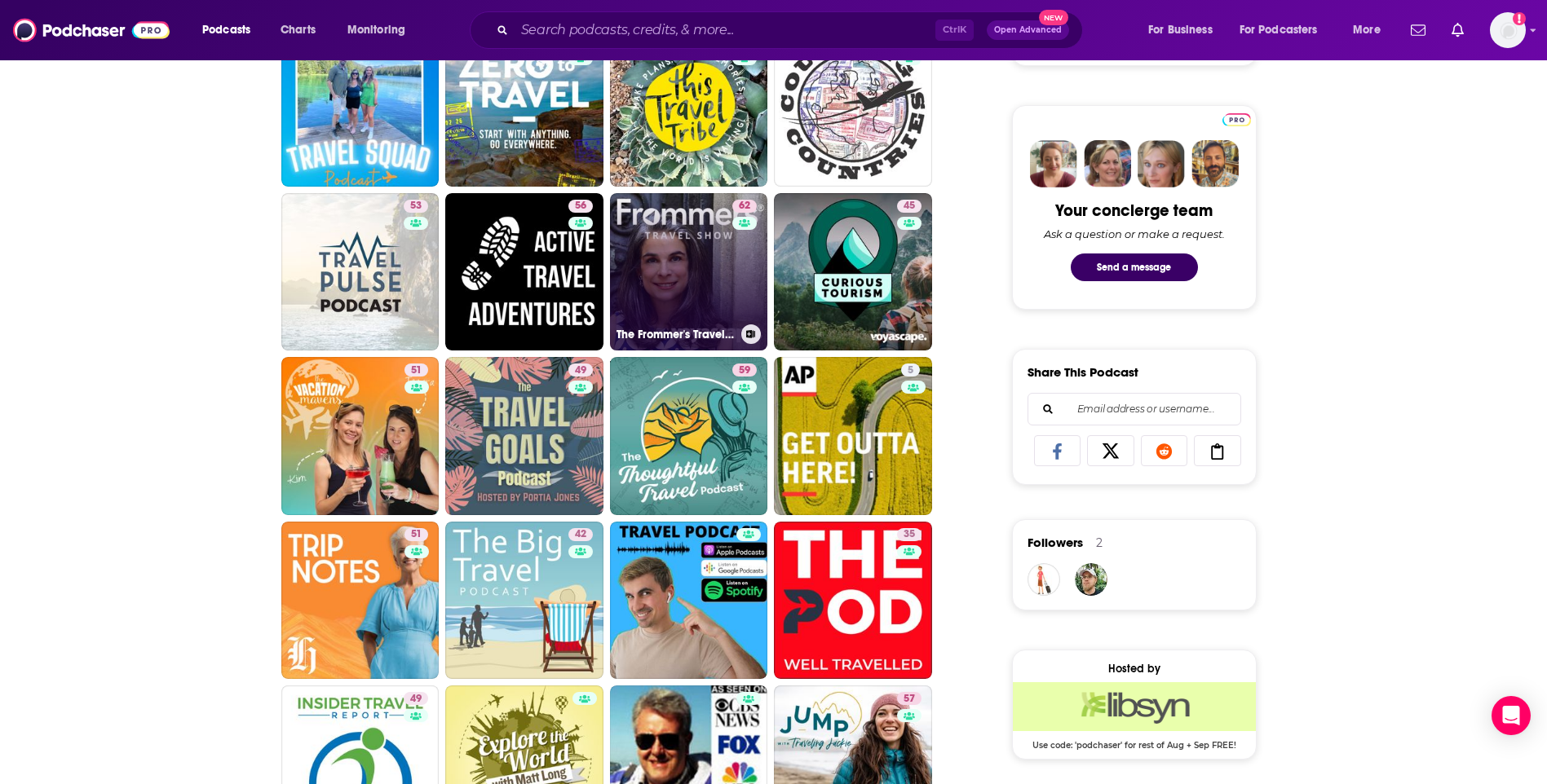
click at [663, 282] on link "62 The Frommer's Travel Show" at bounding box center [688, 272] width 158 height 158
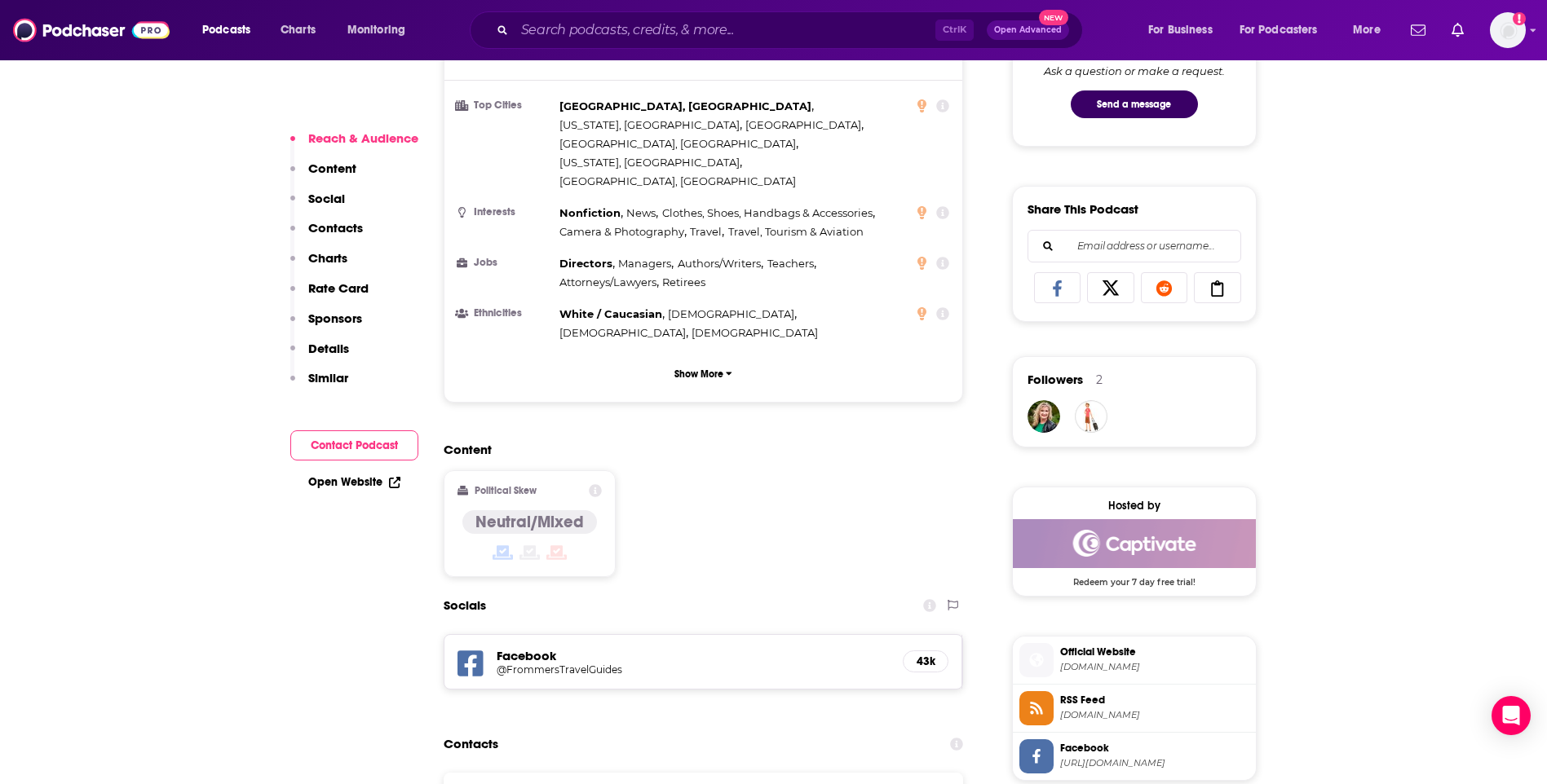
scroll to position [978, 0]
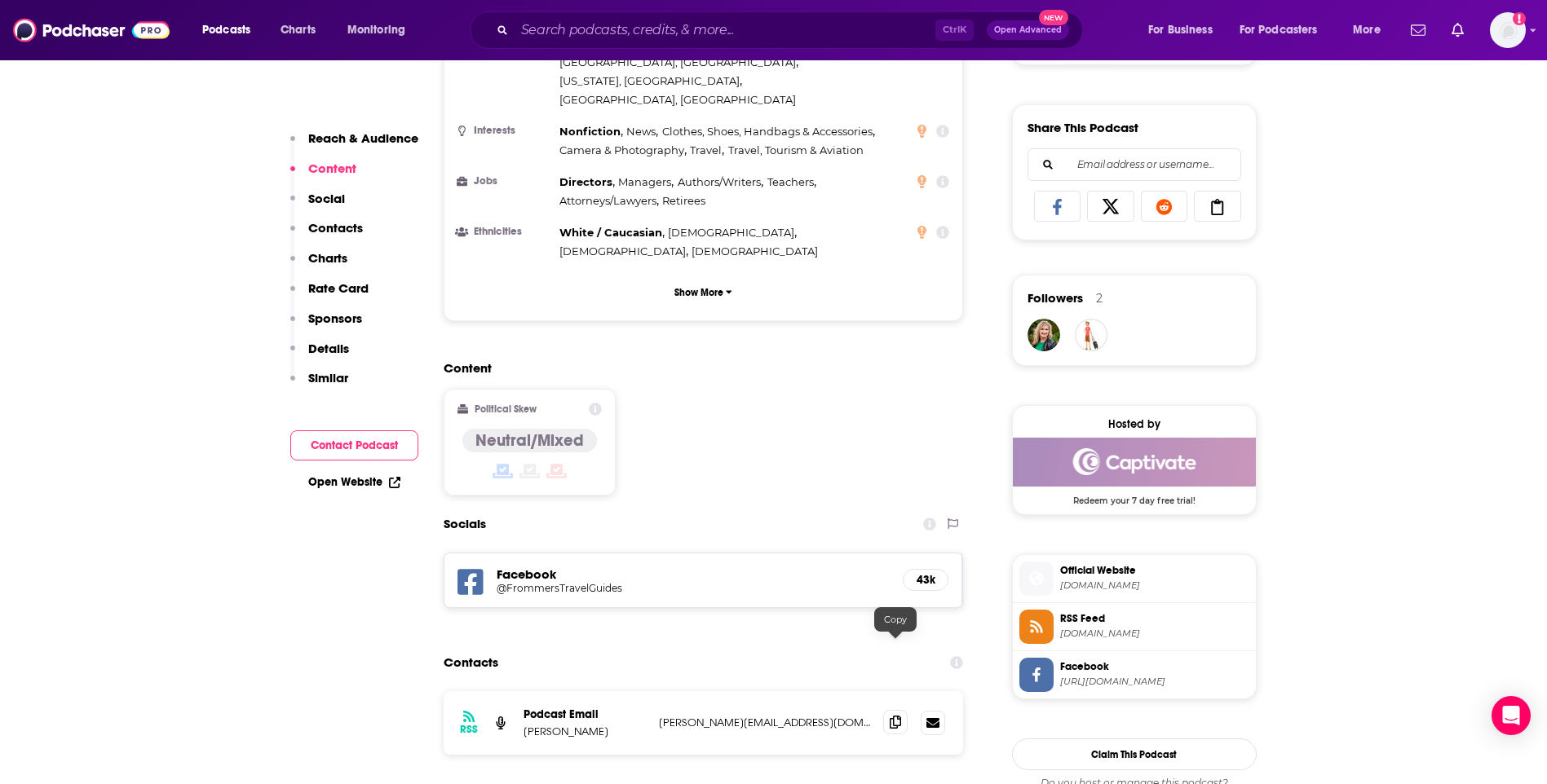
click at [895, 710] on span at bounding box center [895, 722] width 25 height 25
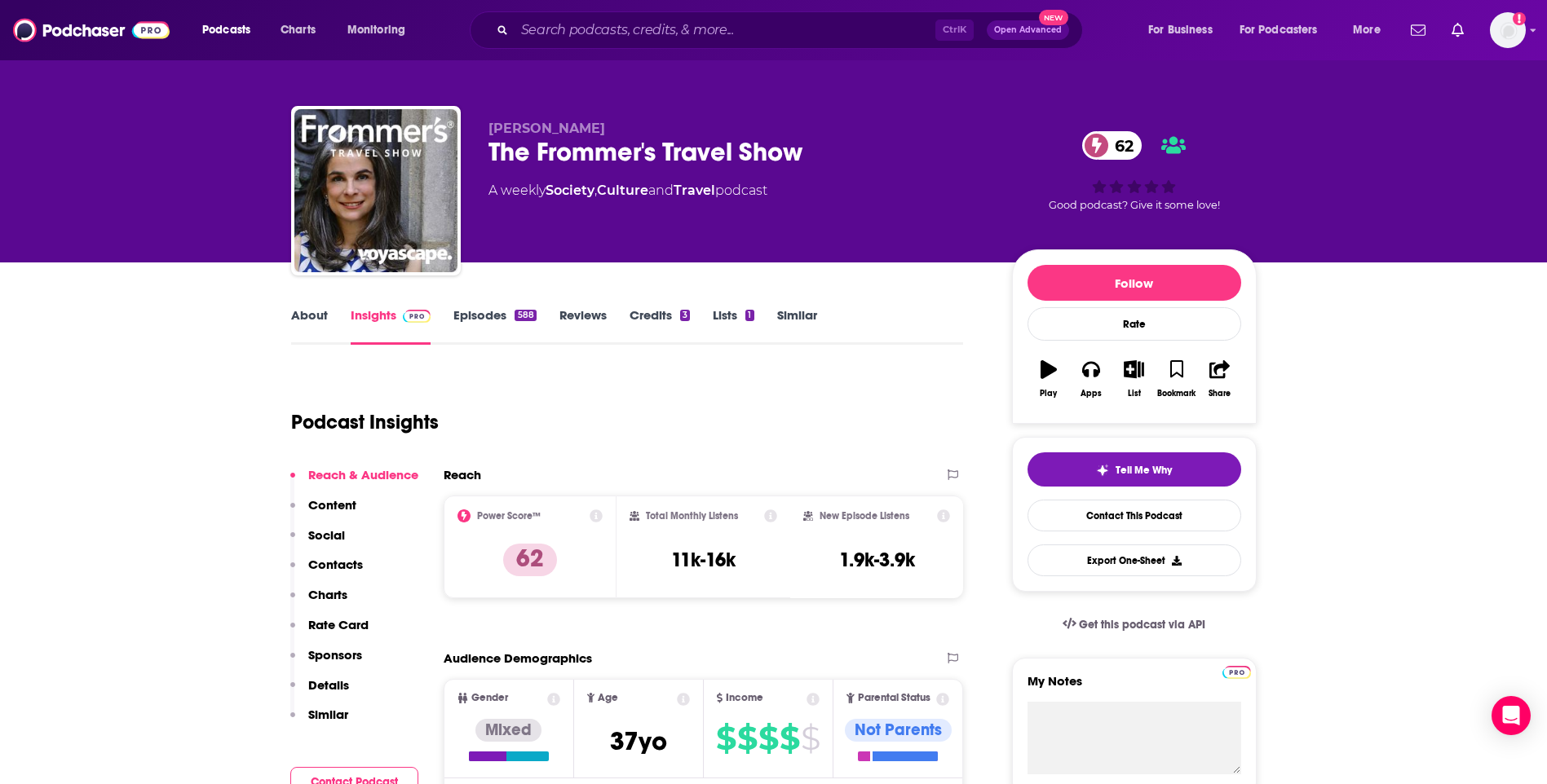
scroll to position [0, 0]
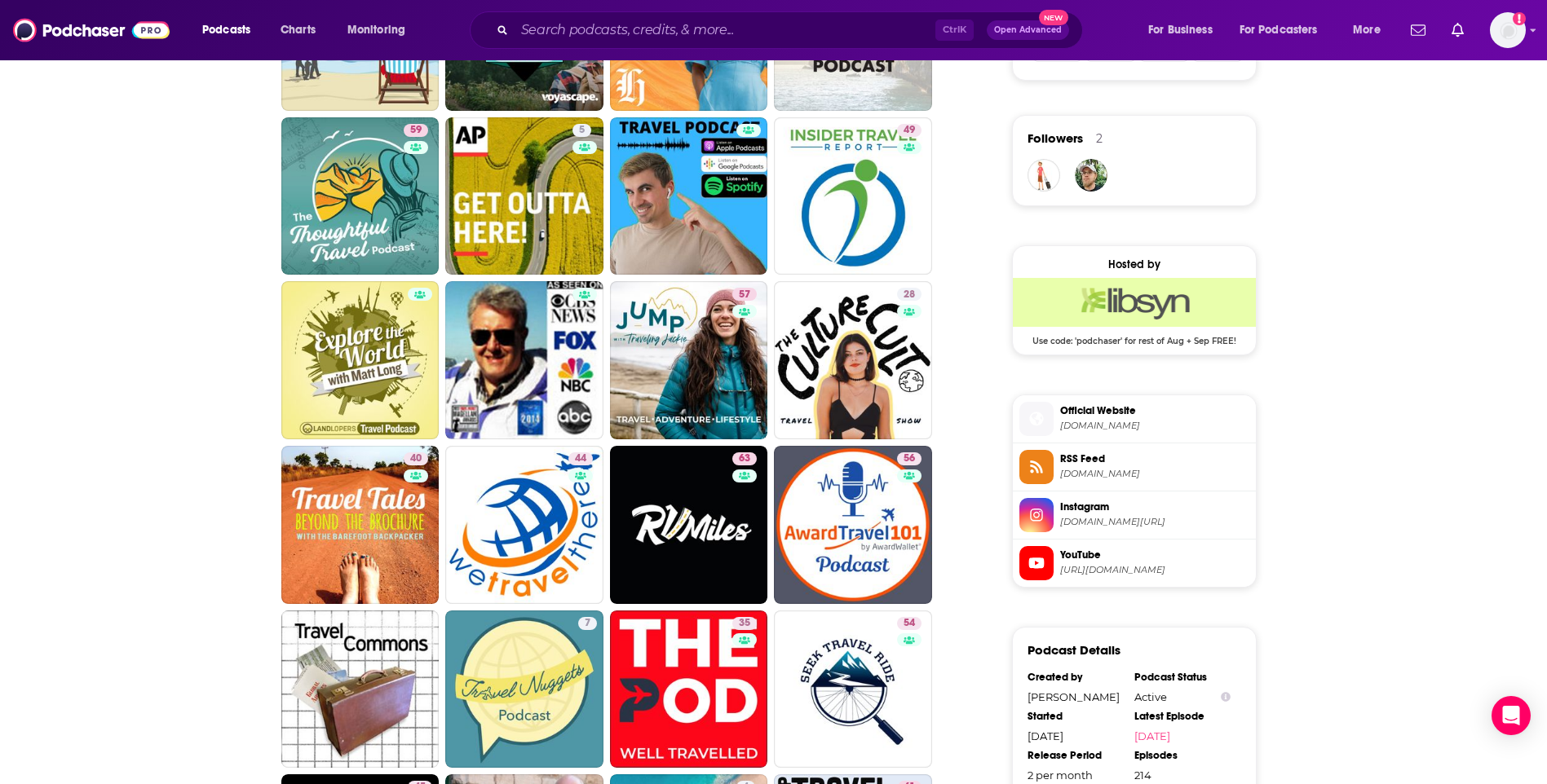
scroll to position [1141, 0]
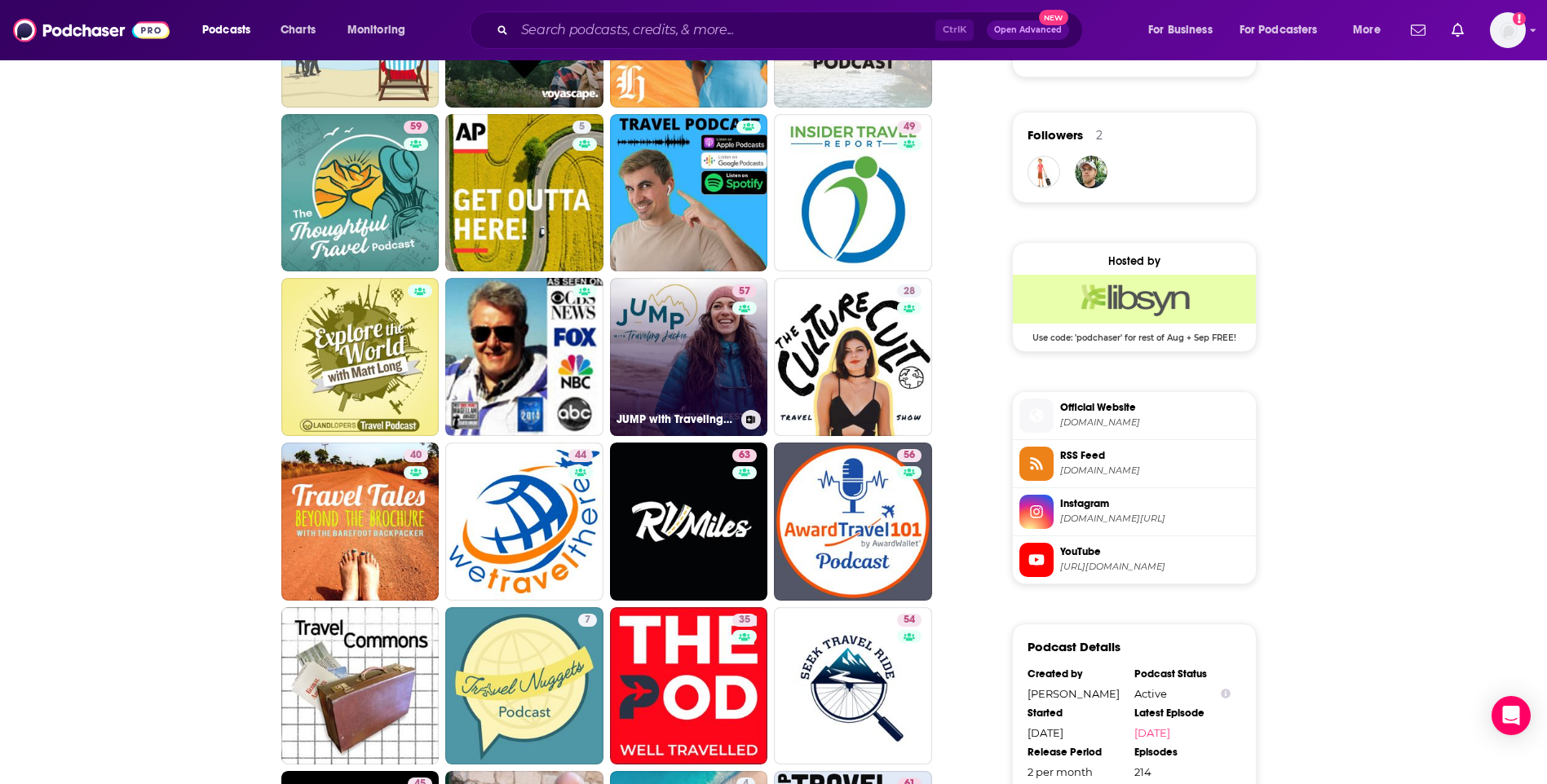
click at [729, 368] on link "57 JUMP with Traveling [PERSON_NAME]" at bounding box center [688, 357] width 158 height 158
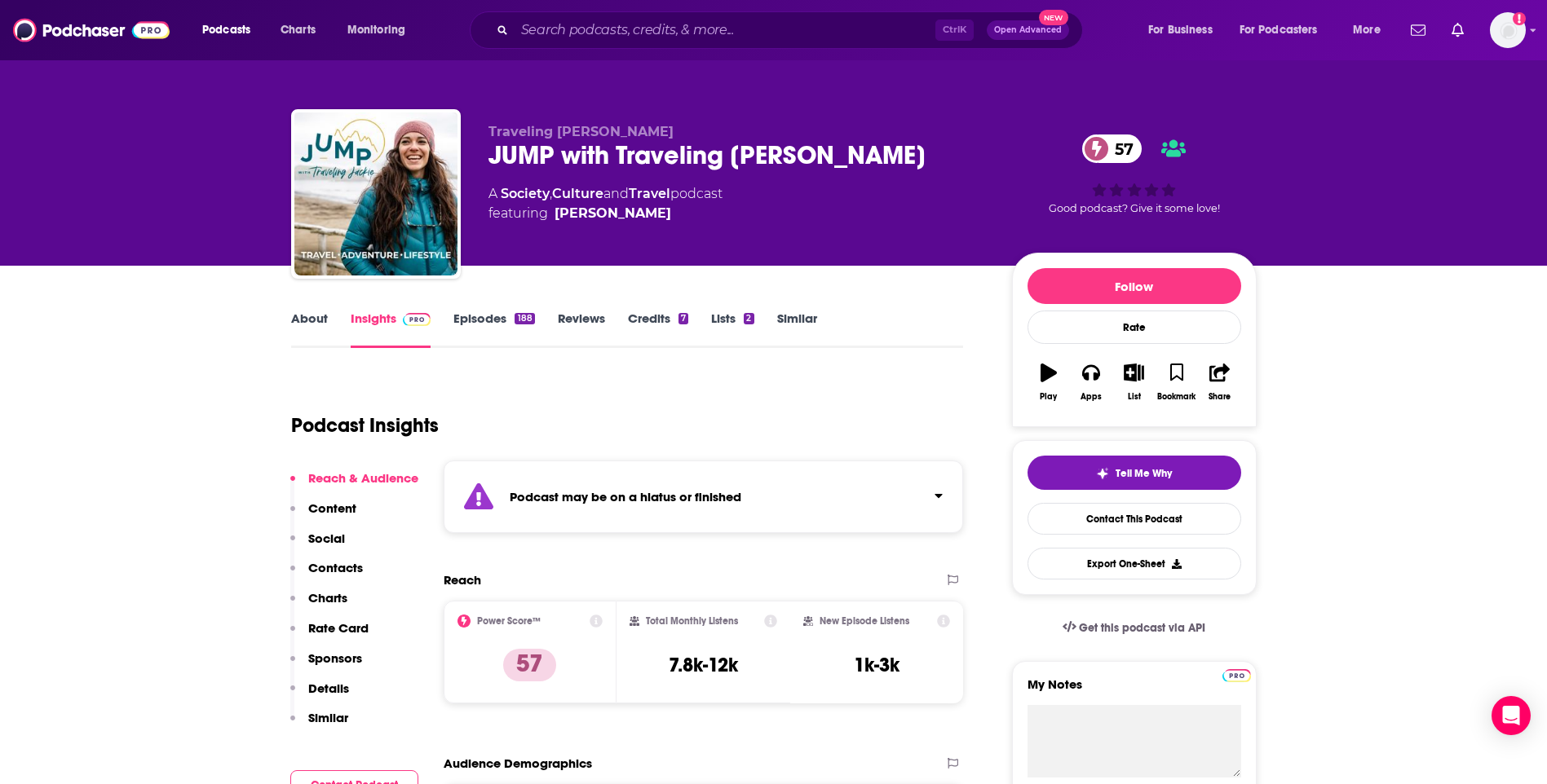
click at [308, 326] on link "About" at bounding box center [309, 329] width 37 height 38
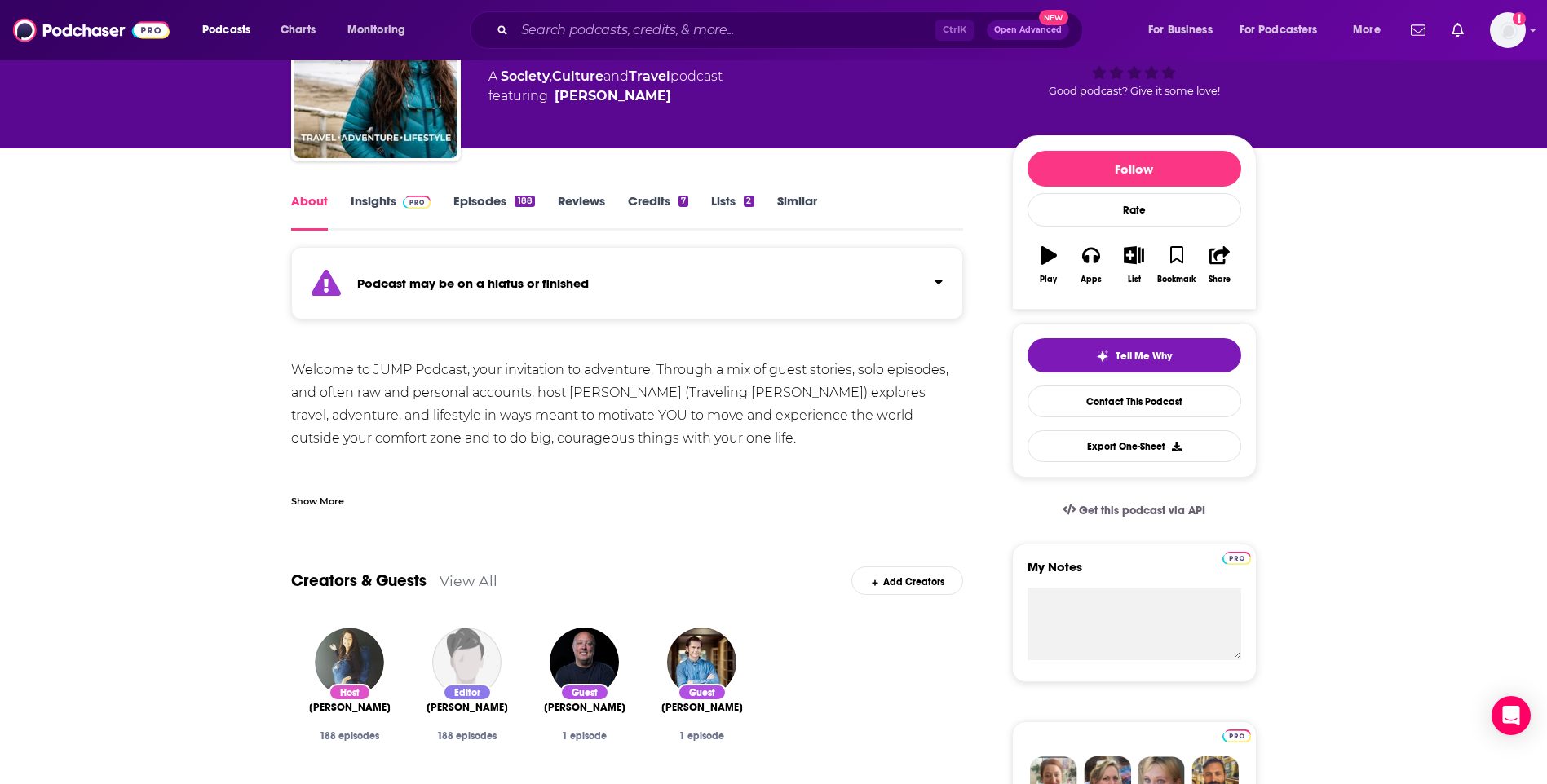
scroll to position [81, 0]
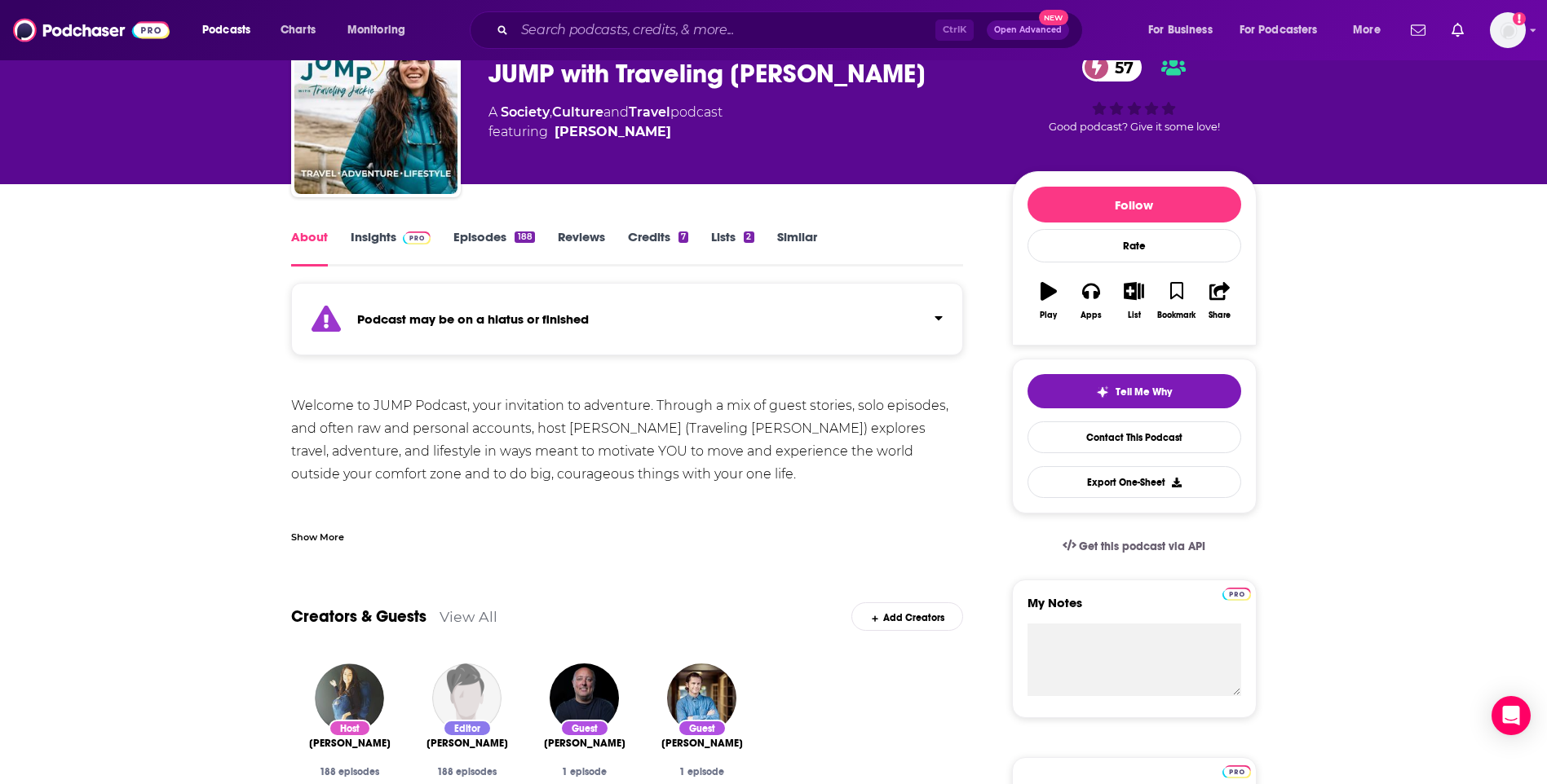
click at [376, 256] on link "Insights" at bounding box center [391, 248] width 80 height 38
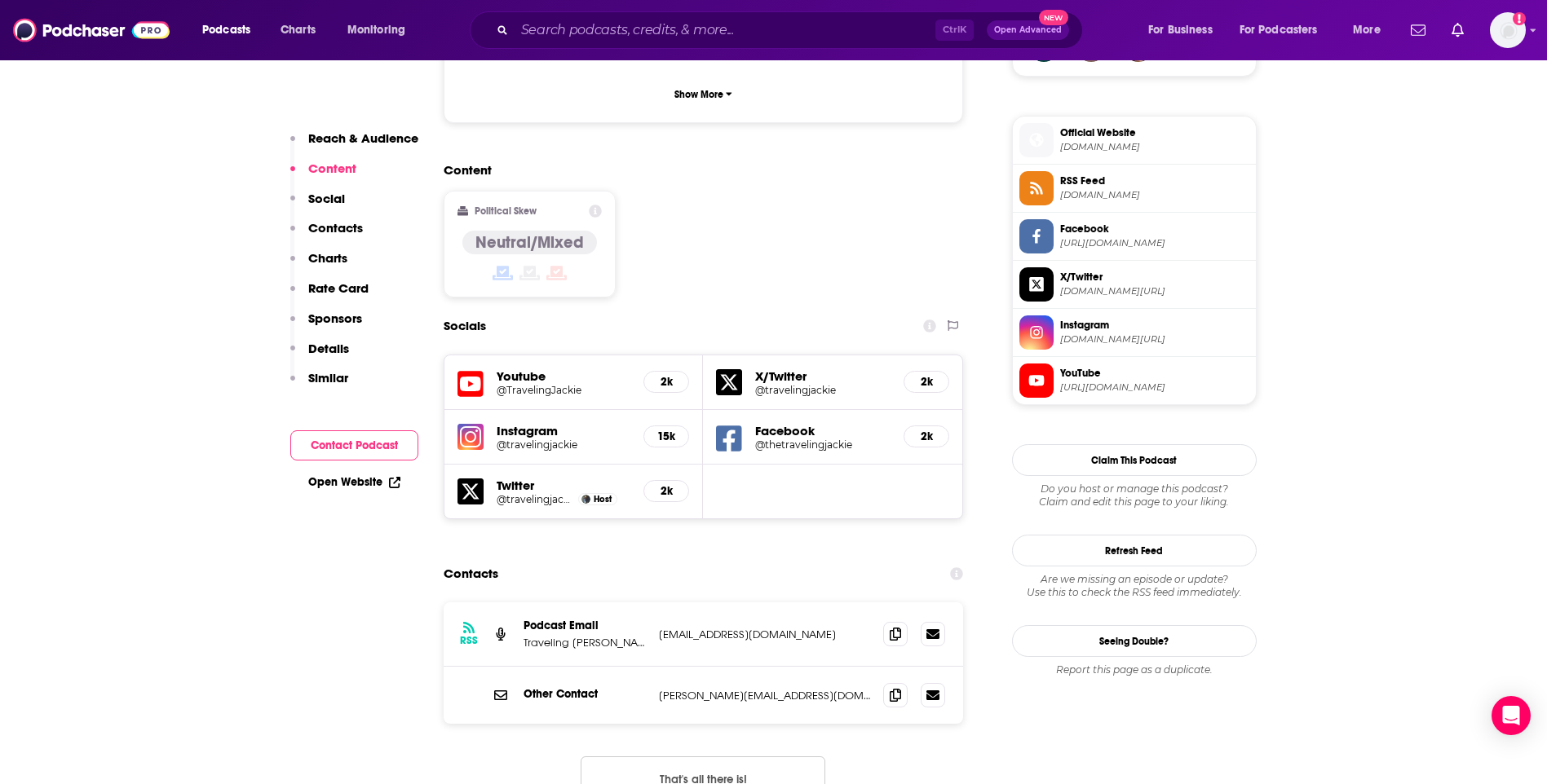
scroll to position [1549, 0]
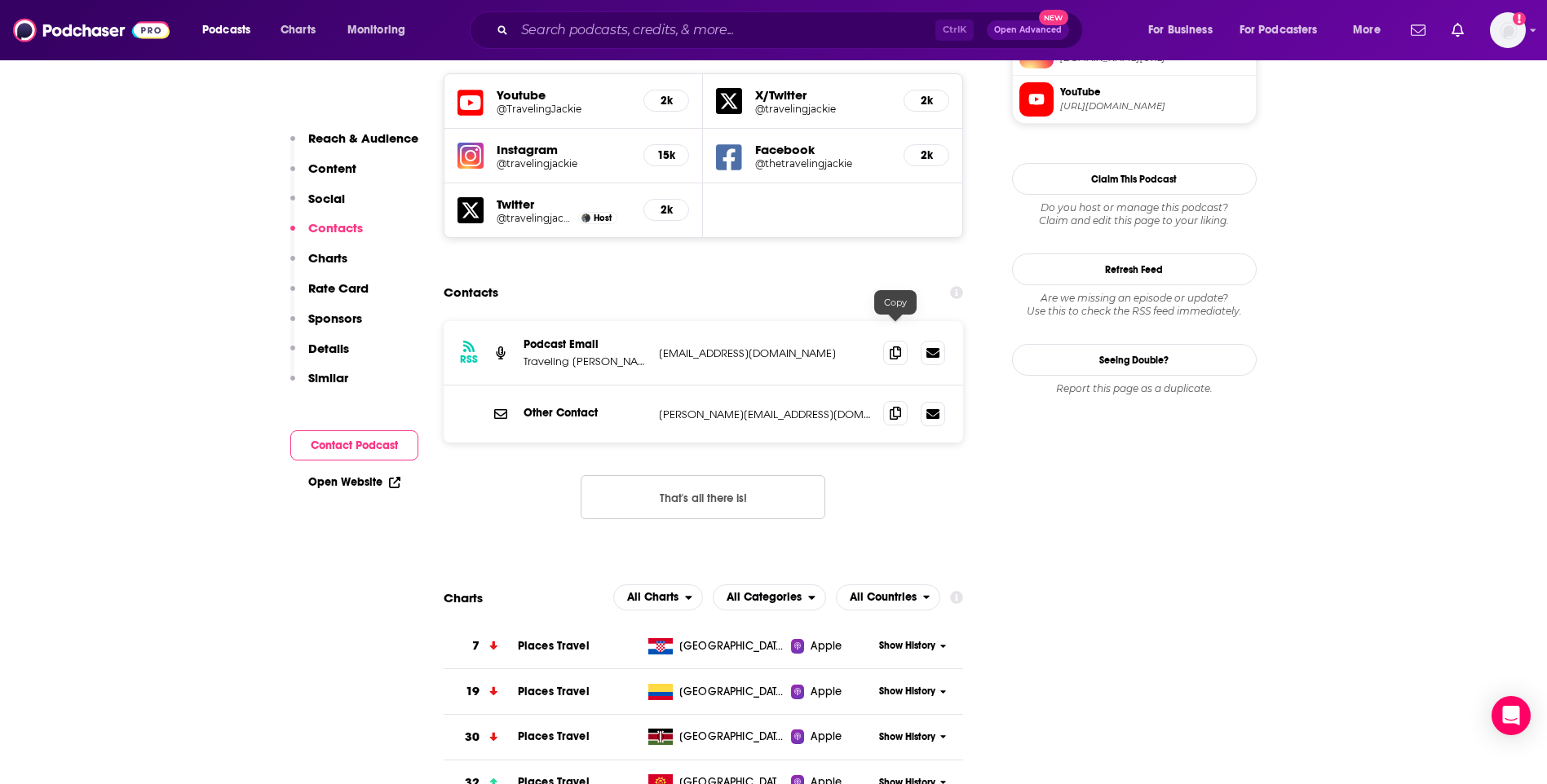
click at [890, 407] on icon at bounding box center [895, 413] width 11 height 13
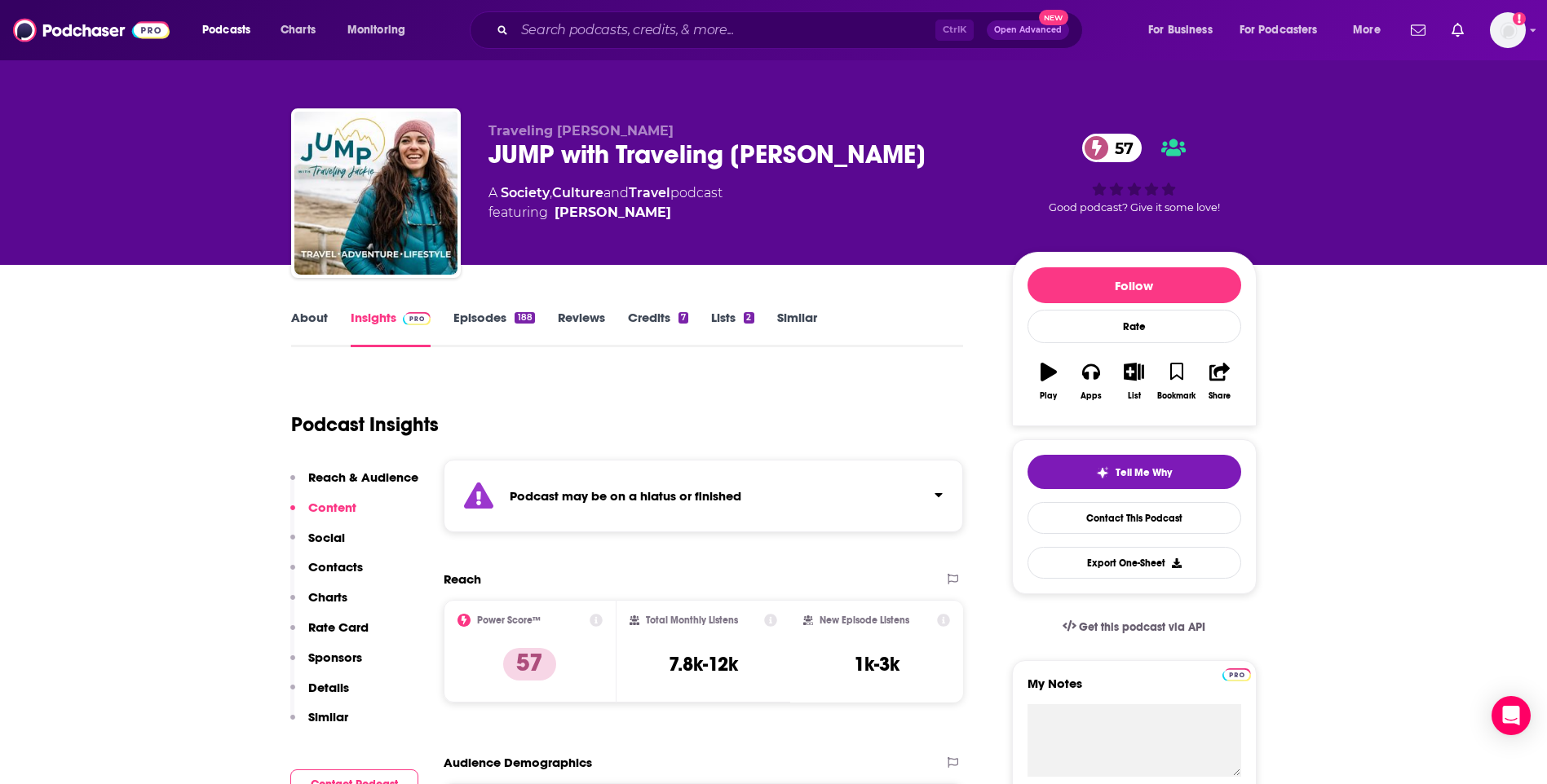
scroll to position [0, 0]
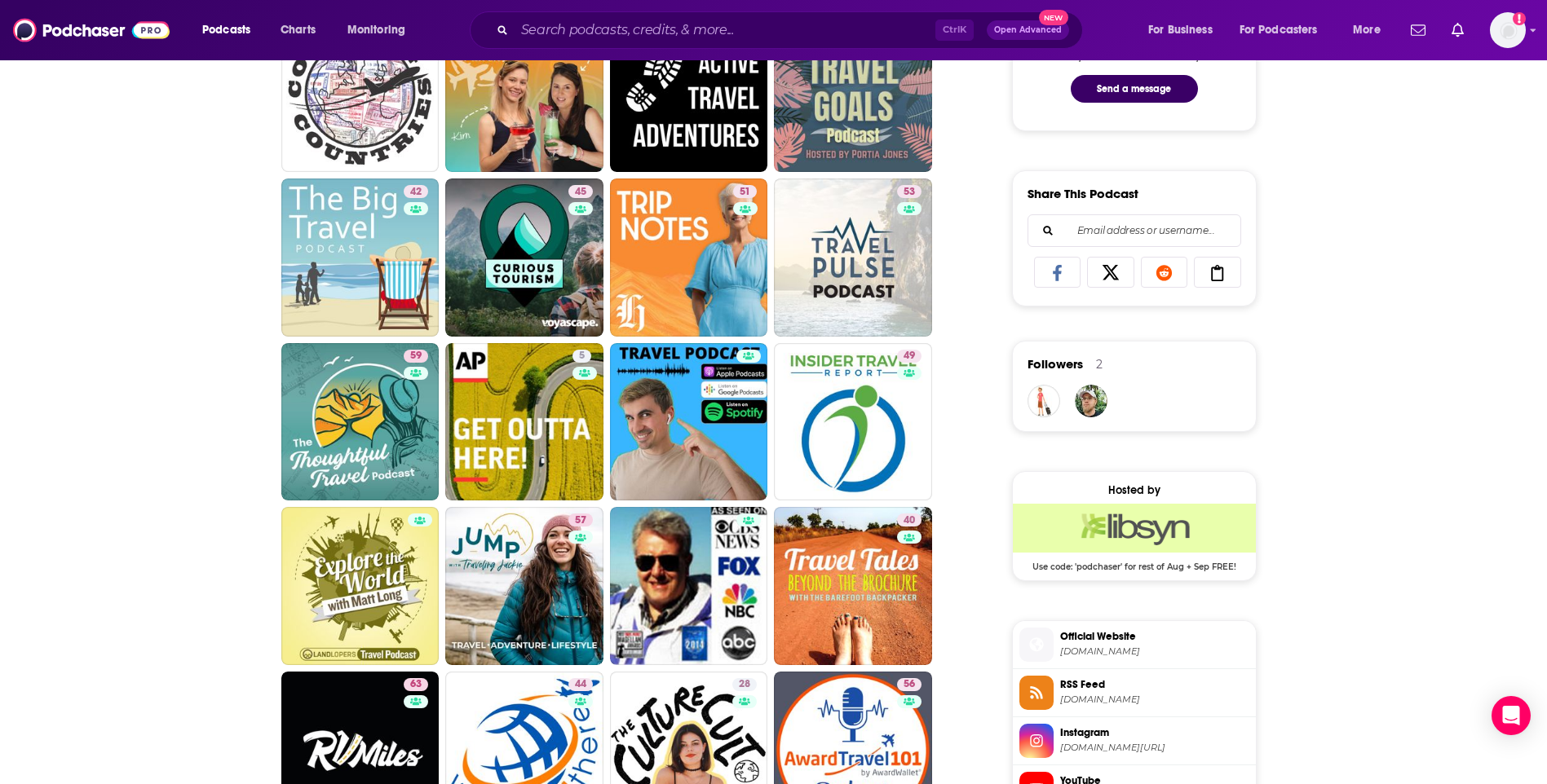
scroll to position [1141, 0]
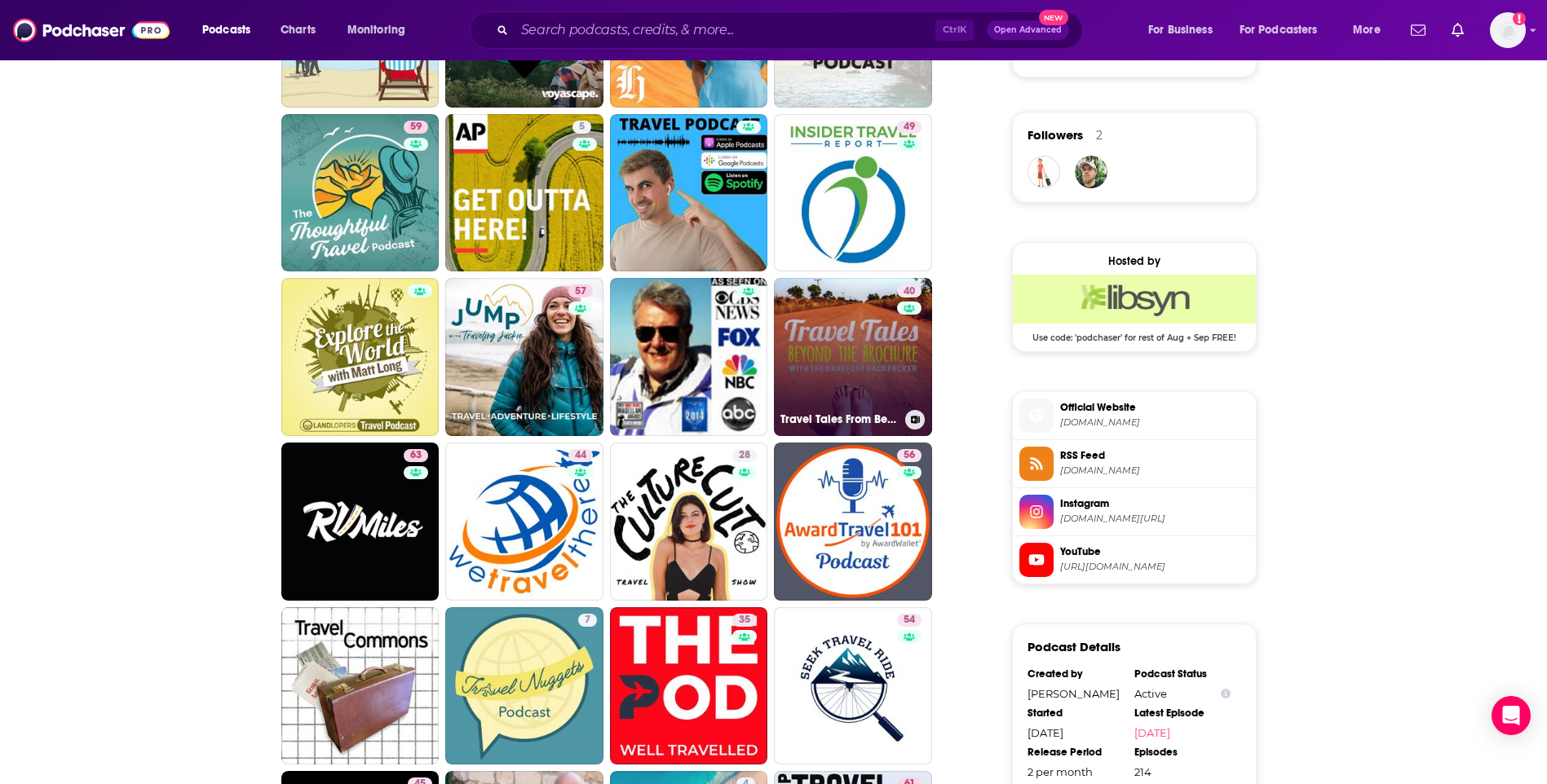
click at [852, 375] on link "40 Travel Tales From Beyond The Brochure" at bounding box center [853, 357] width 158 height 158
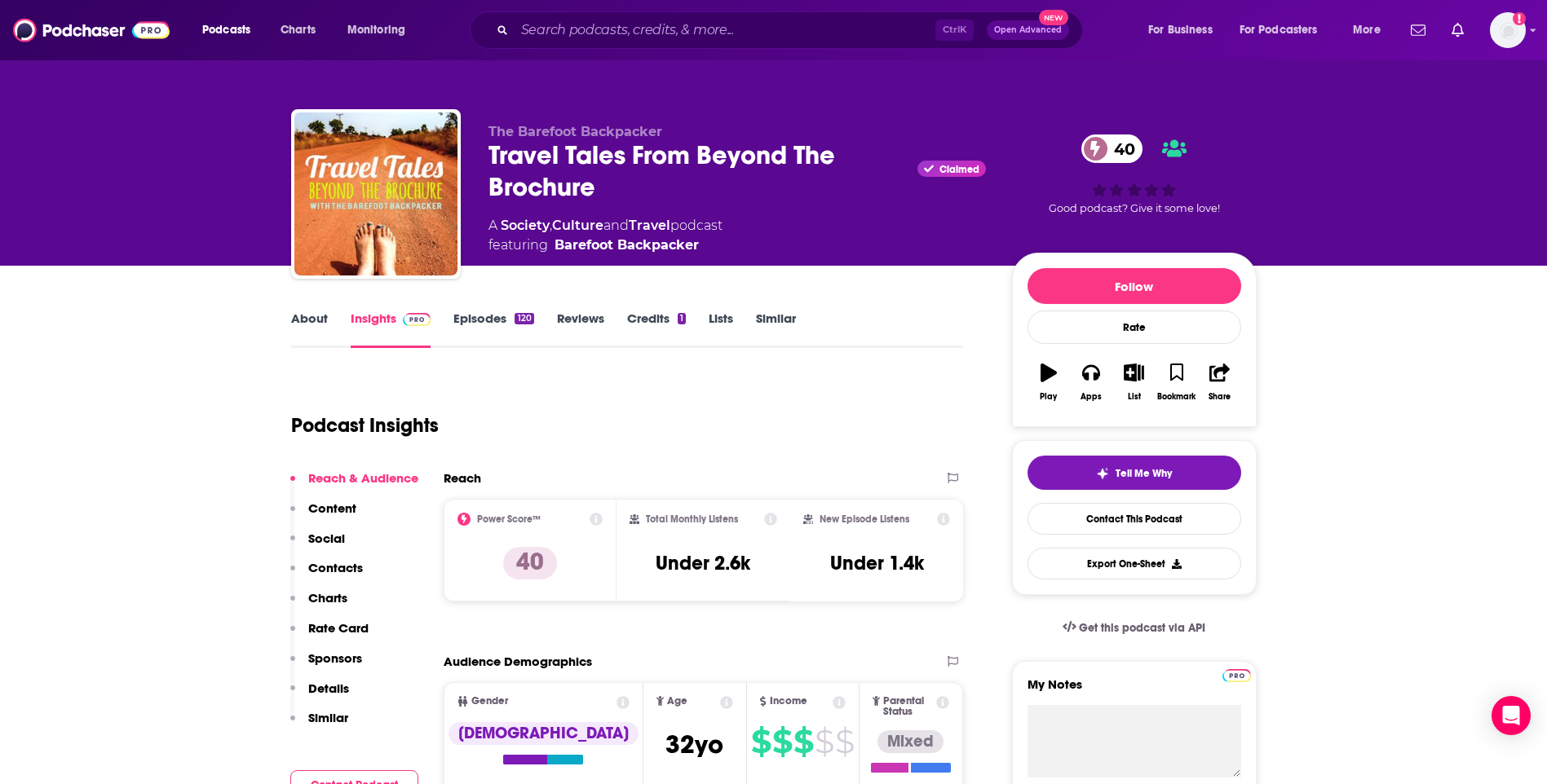
click at [304, 324] on link "About" at bounding box center [309, 329] width 37 height 38
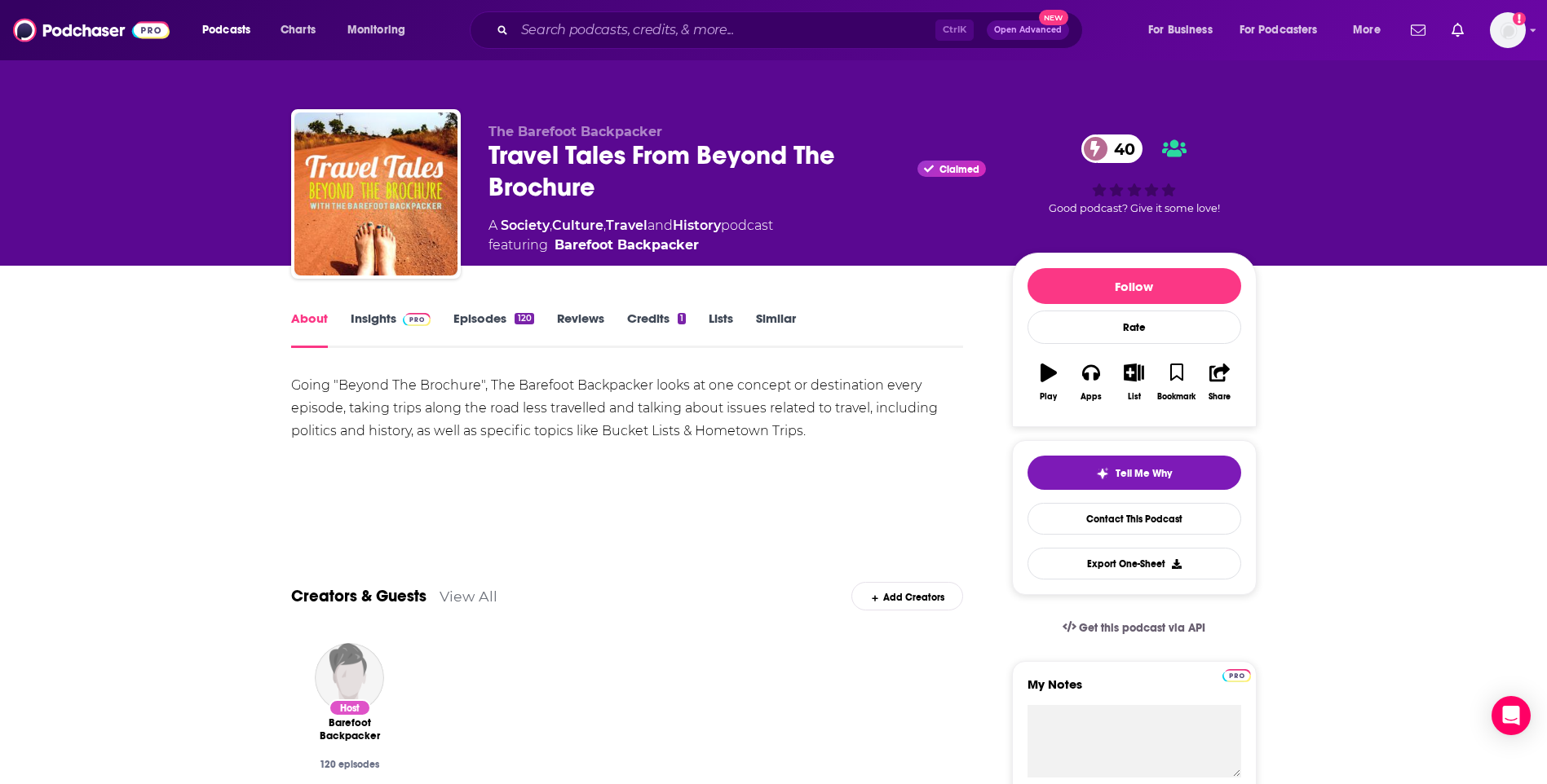
click at [396, 320] on span at bounding box center [413, 318] width 35 height 15
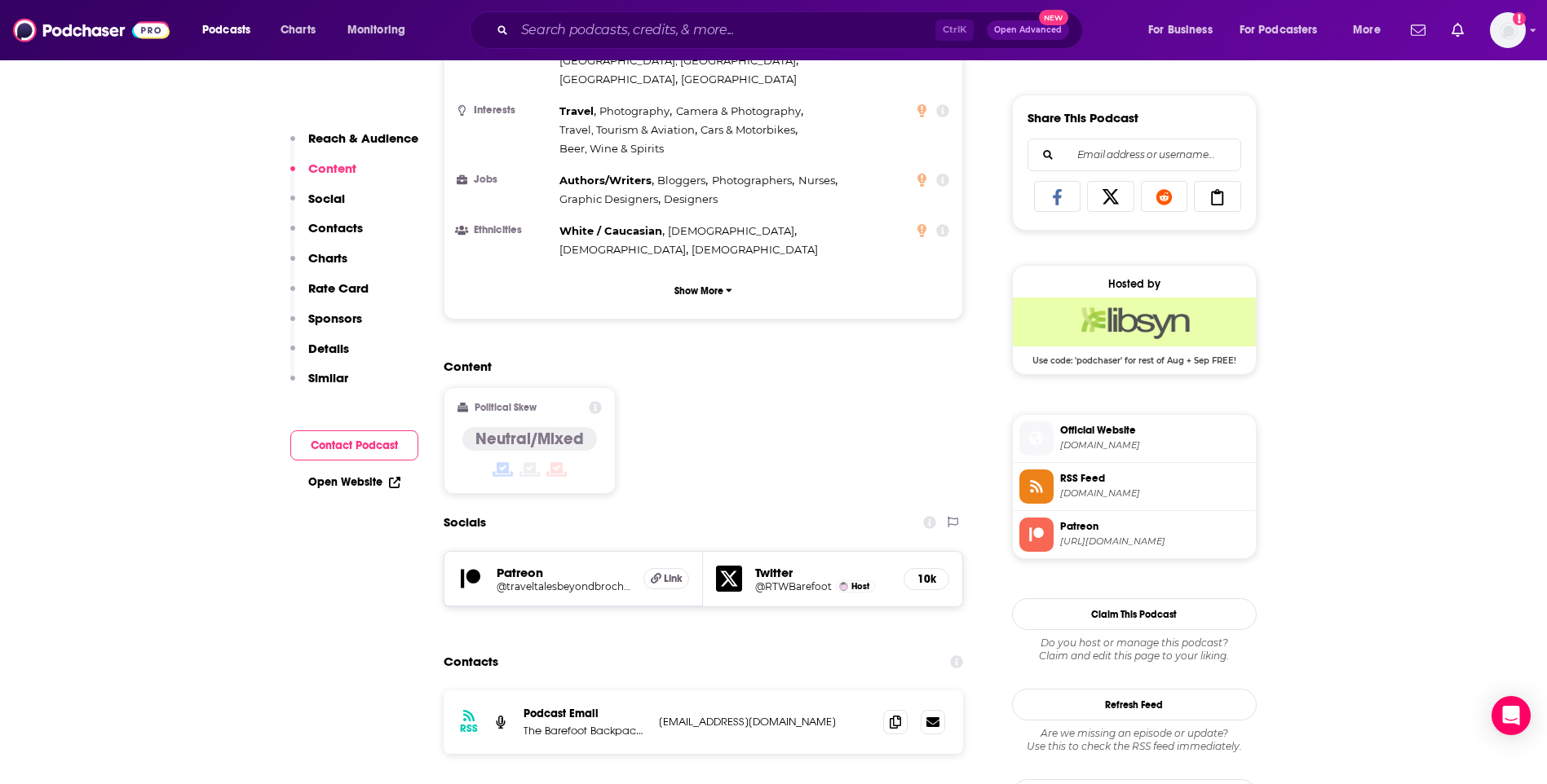
scroll to position [1060, 0]
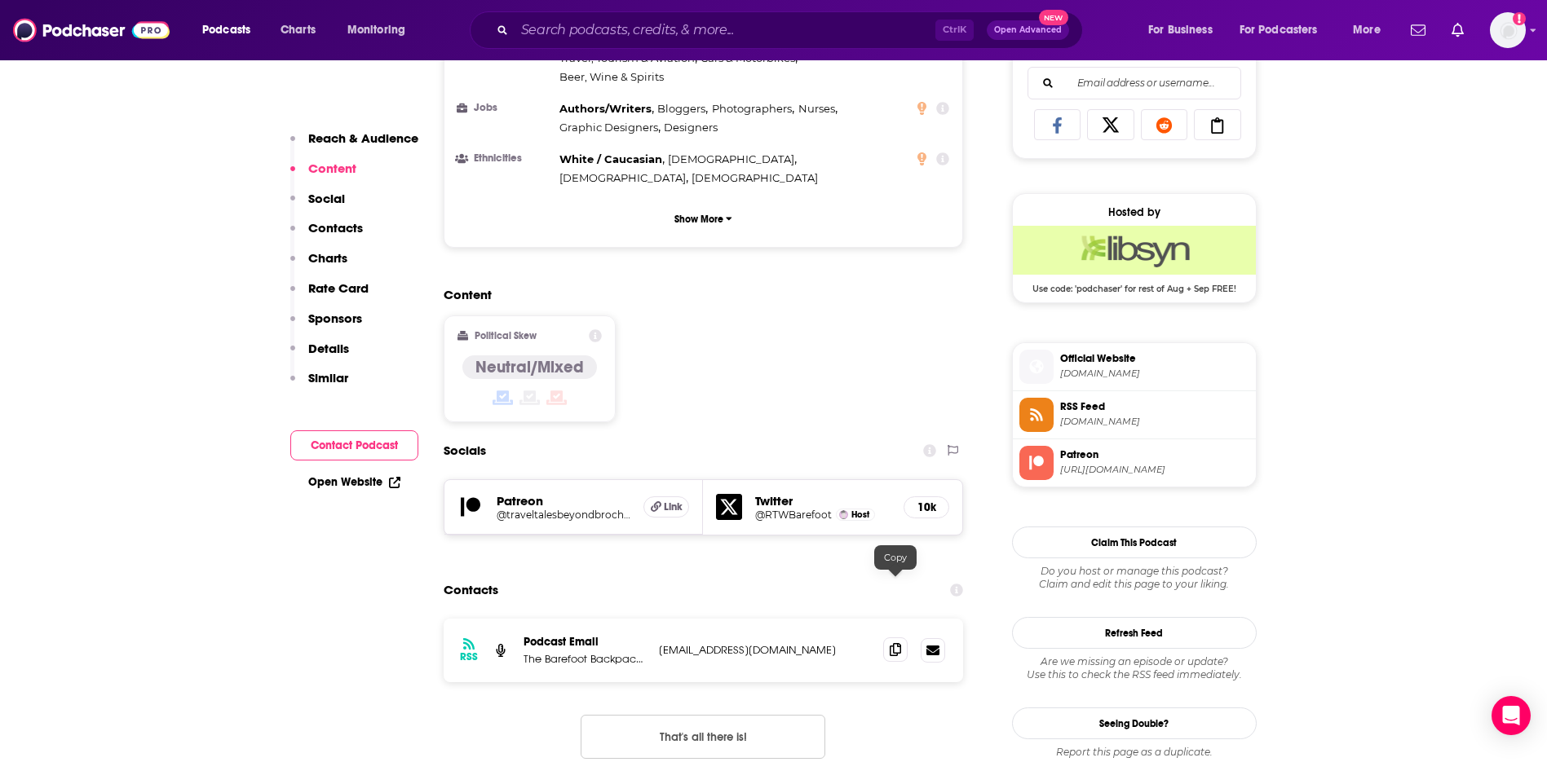
click at [895, 643] on icon at bounding box center [895, 649] width 11 height 13
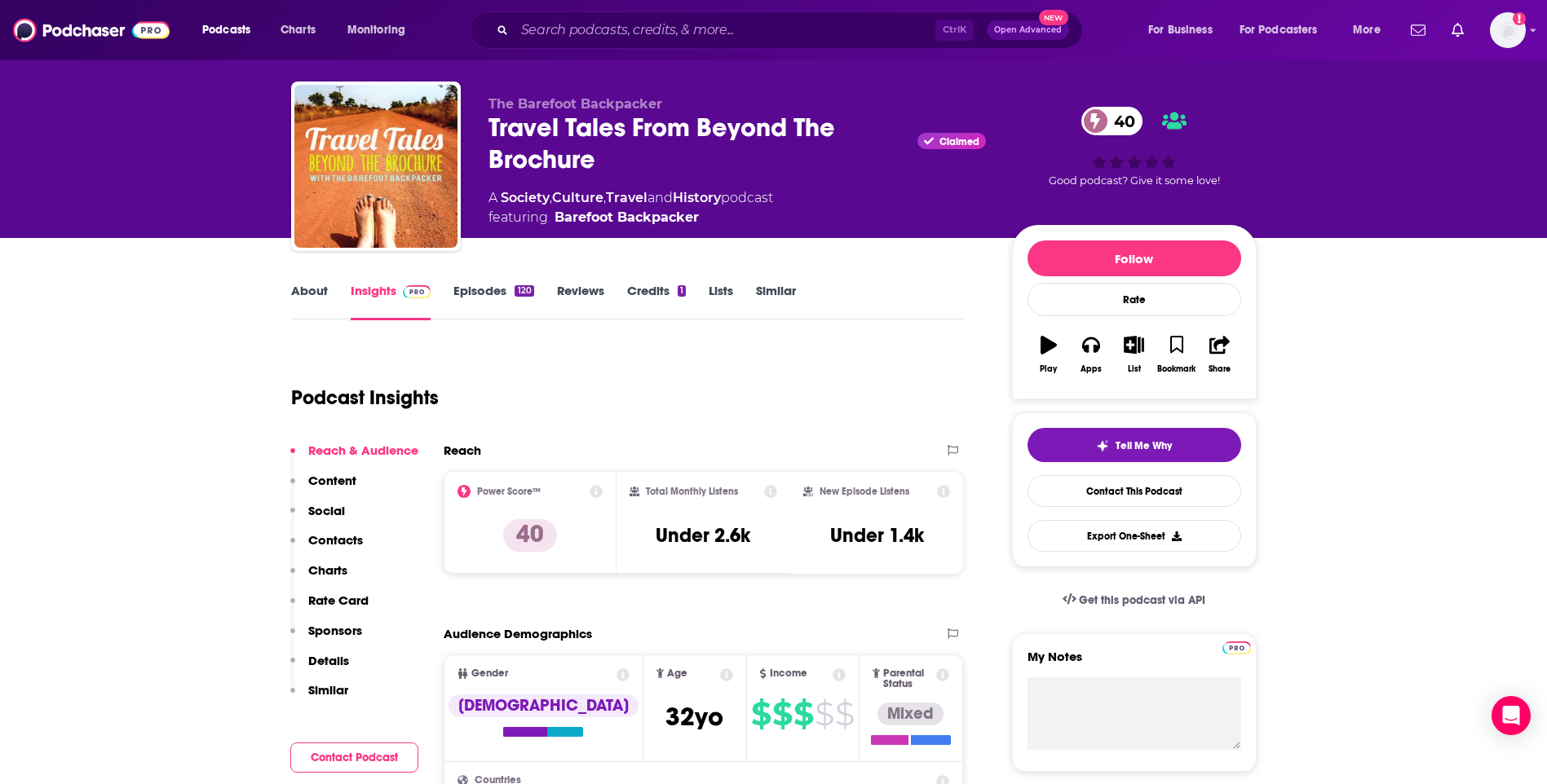
scroll to position [0, 0]
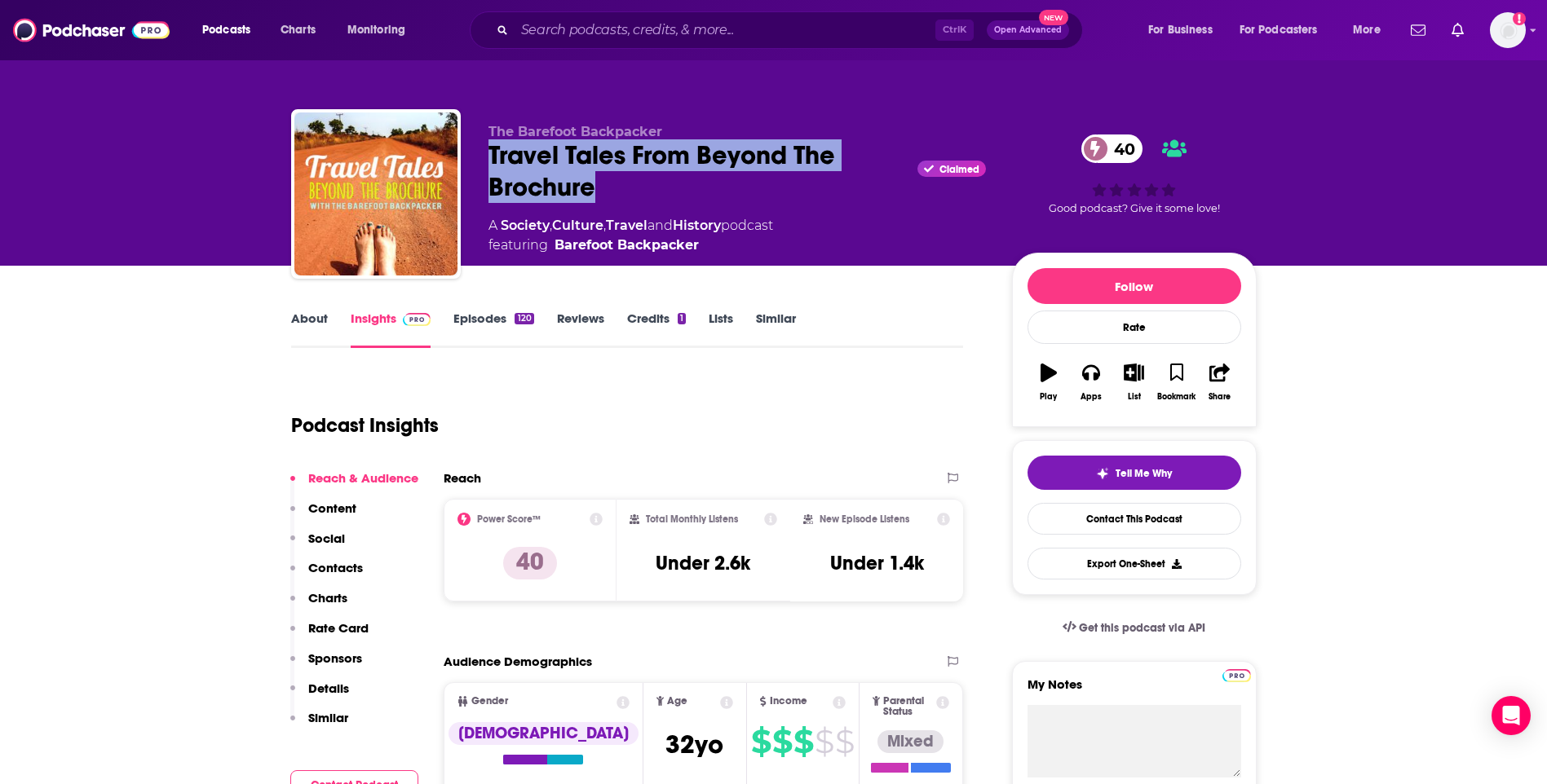
drag, startPoint x: 488, startPoint y: 145, endPoint x: 607, endPoint y: 193, distance: 128.3
click at [607, 193] on div "Travel Tales From Beyond The Brochure Claimed 40" at bounding box center [737, 171] width 498 height 63
drag, startPoint x: 607, startPoint y: 193, endPoint x: 558, endPoint y: 182, distance: 50.2
copy h2 "Travel Tales From Beyond The Brochure"
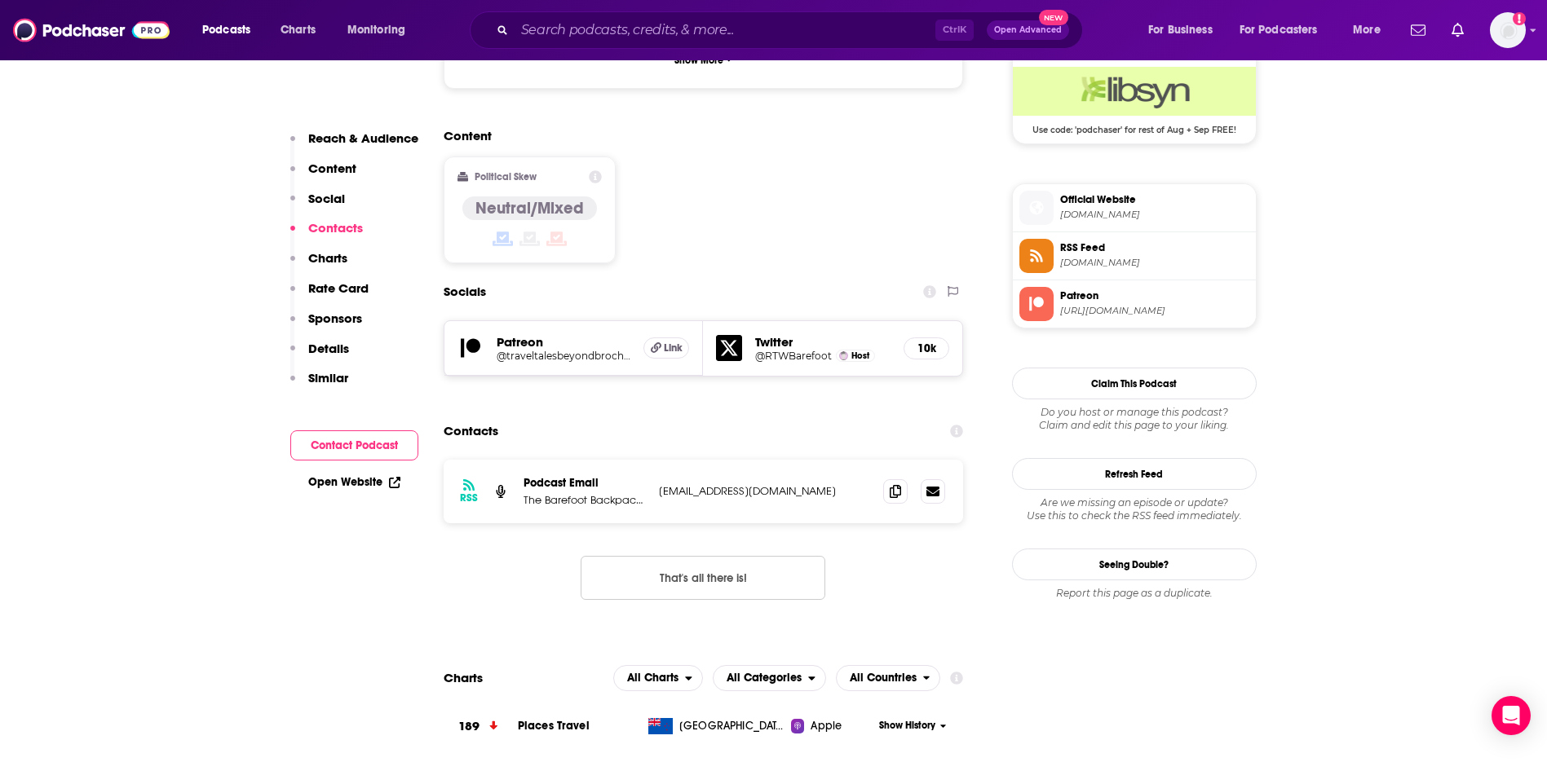
scroll to position [1305, 0]
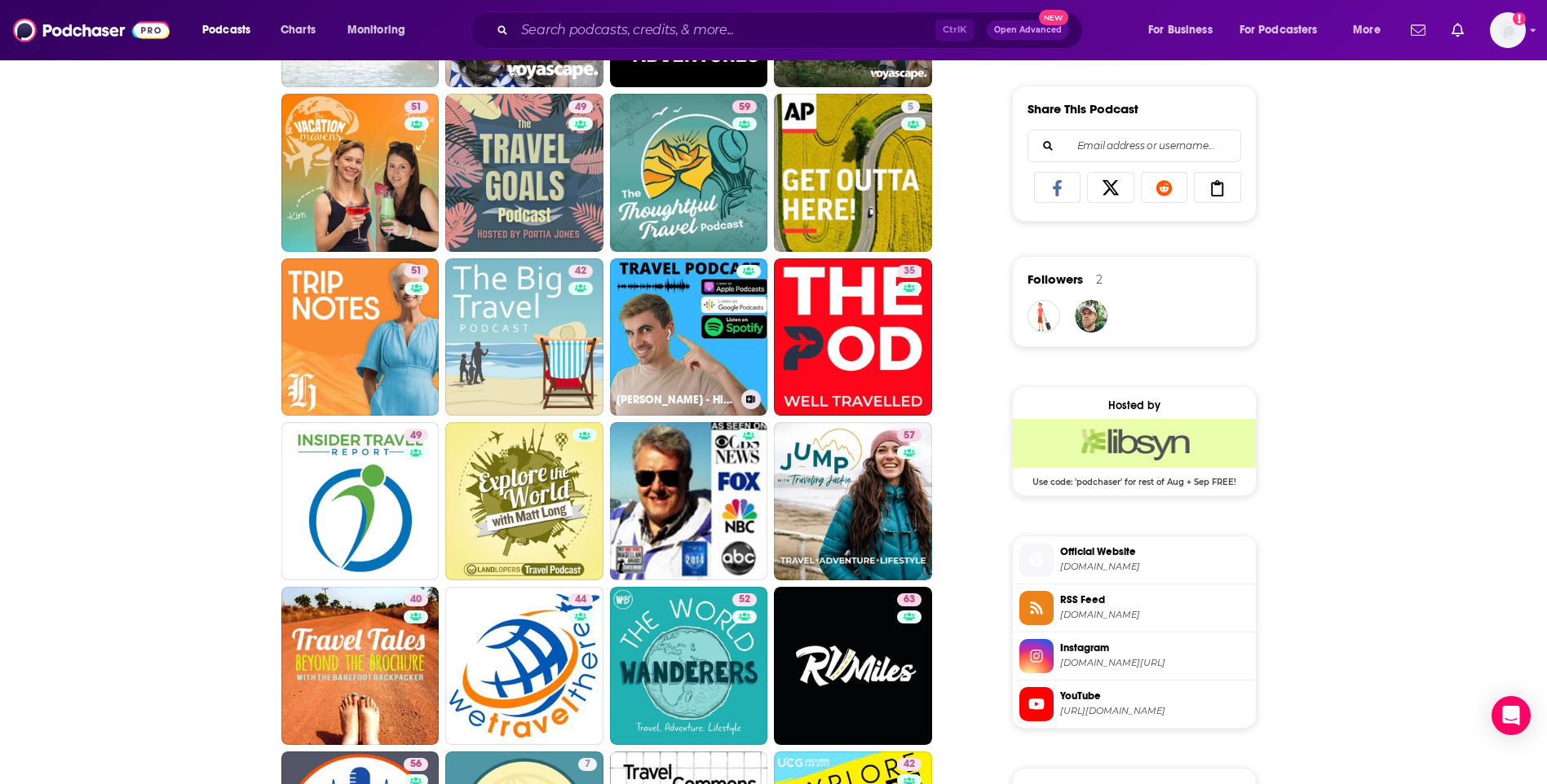
scroll to position [1223, 0]
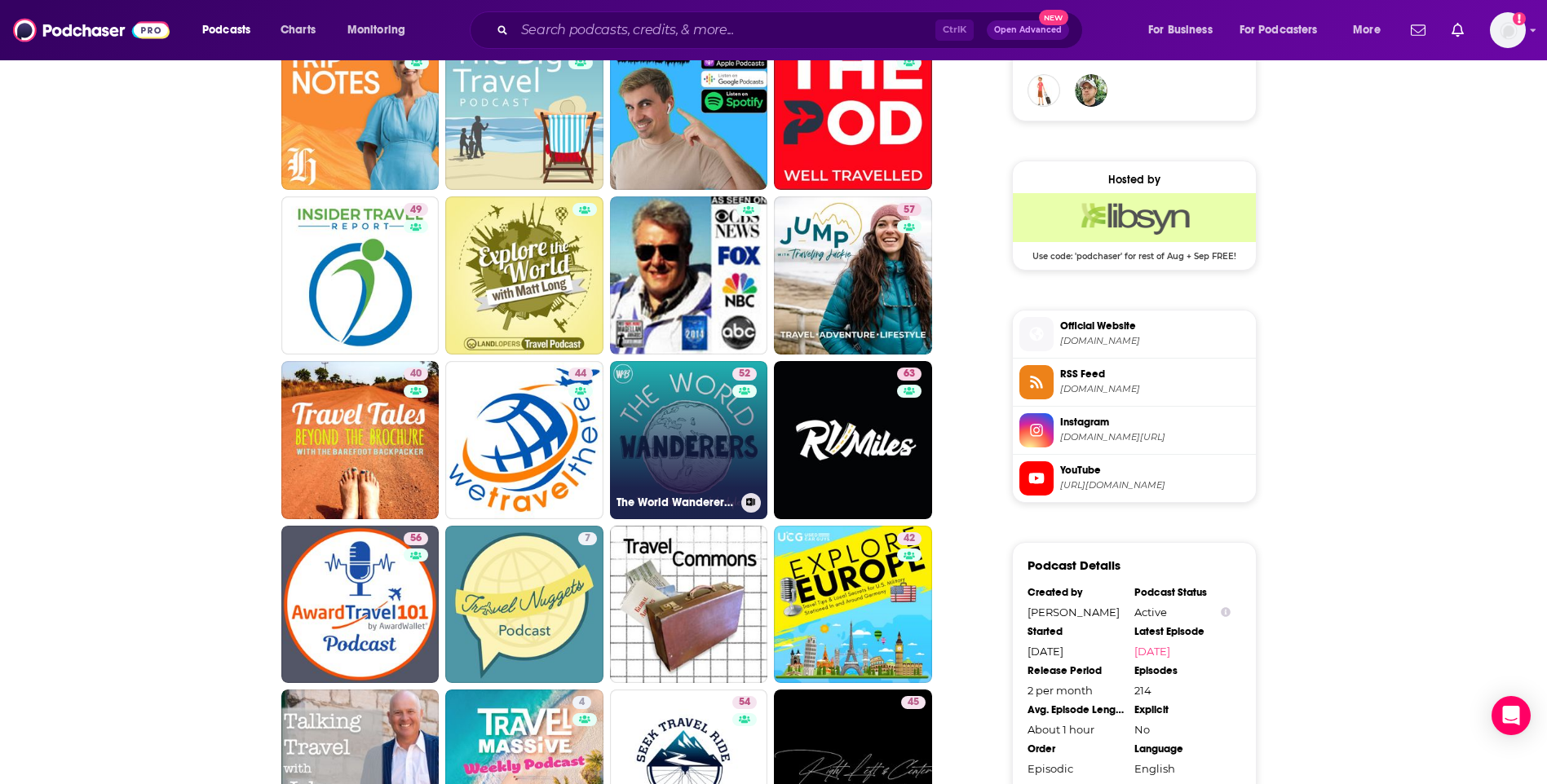
click at [675, 443] on link "52 The World Wanderers Podcast" at bounding box center [688, 439] width 158 height 158
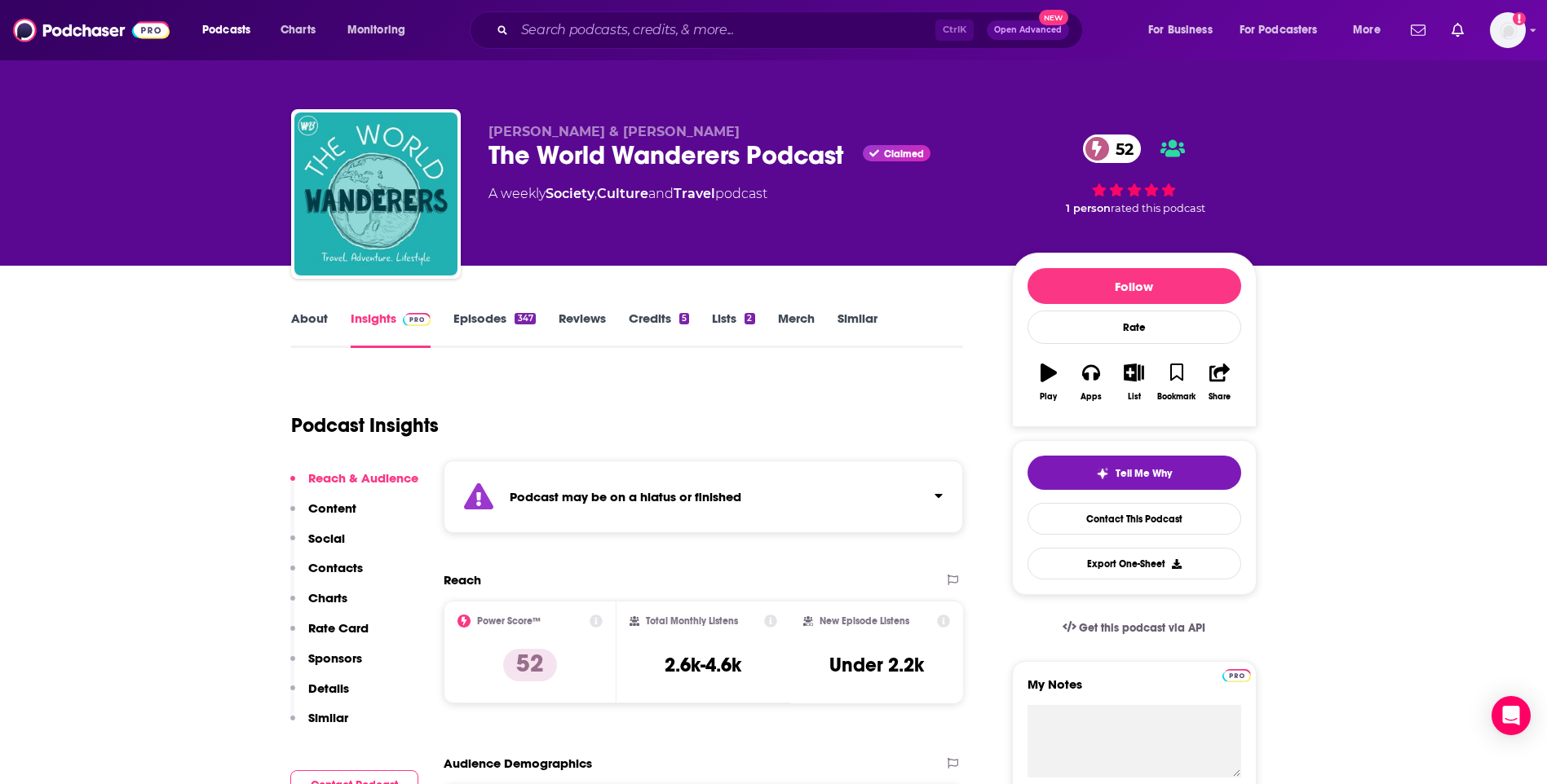
click at [305, 326] on link "About" at bounding box center [309, 329] width 37 height 38
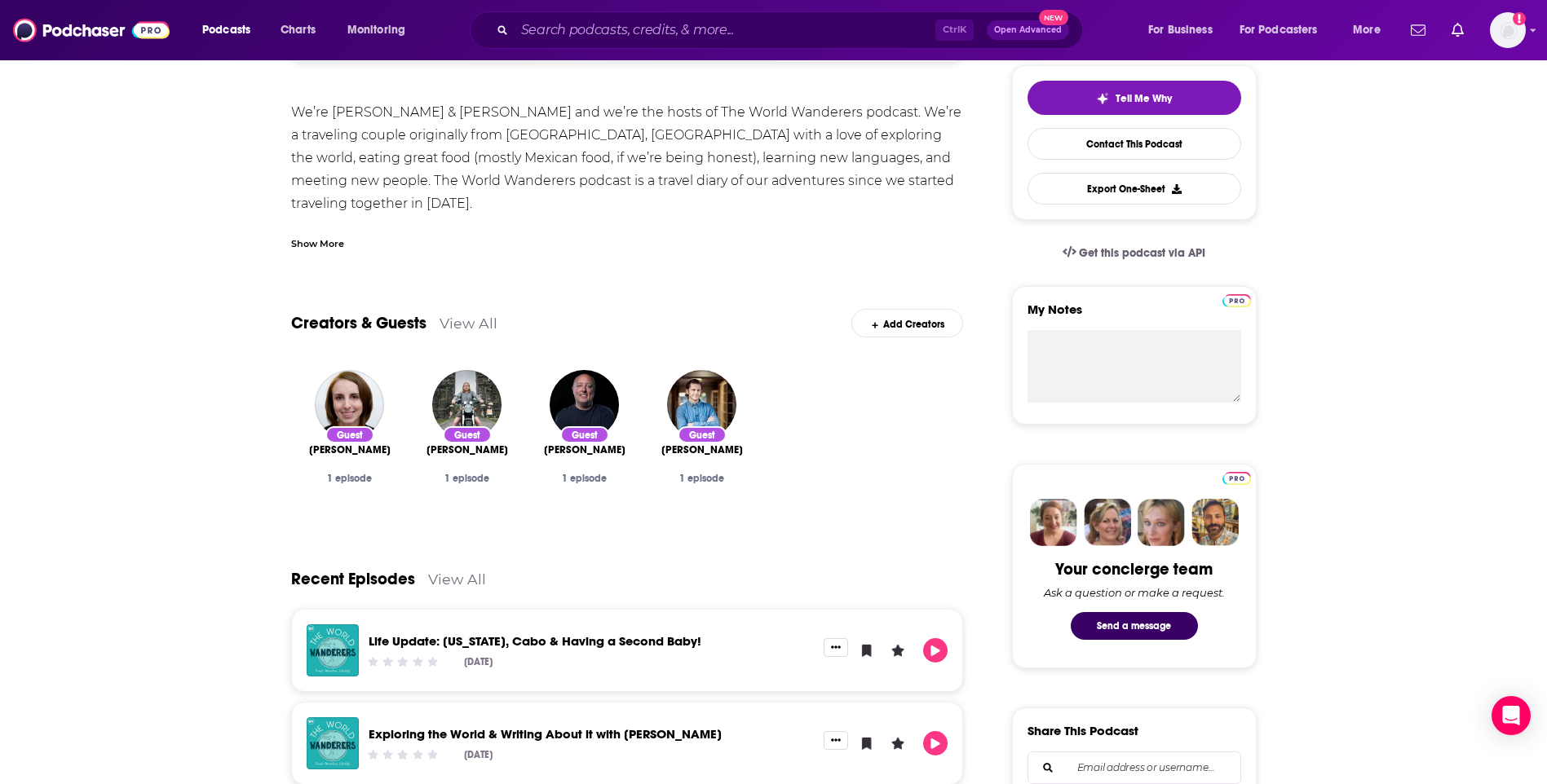
scroll to position [81, 0]
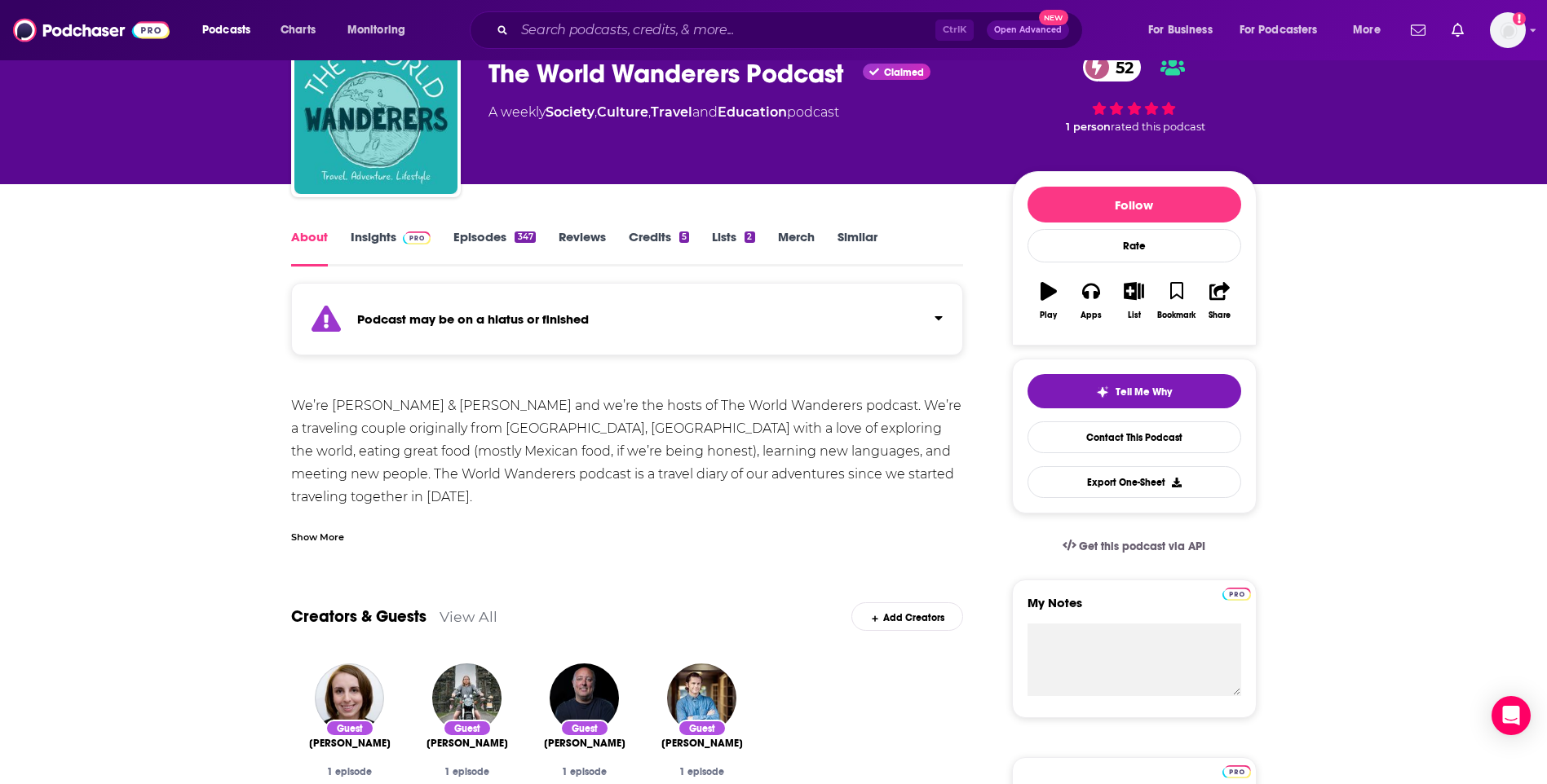
click at [379, 244] on link "Insights" at bounding box center [391, 248] width 80 height 38
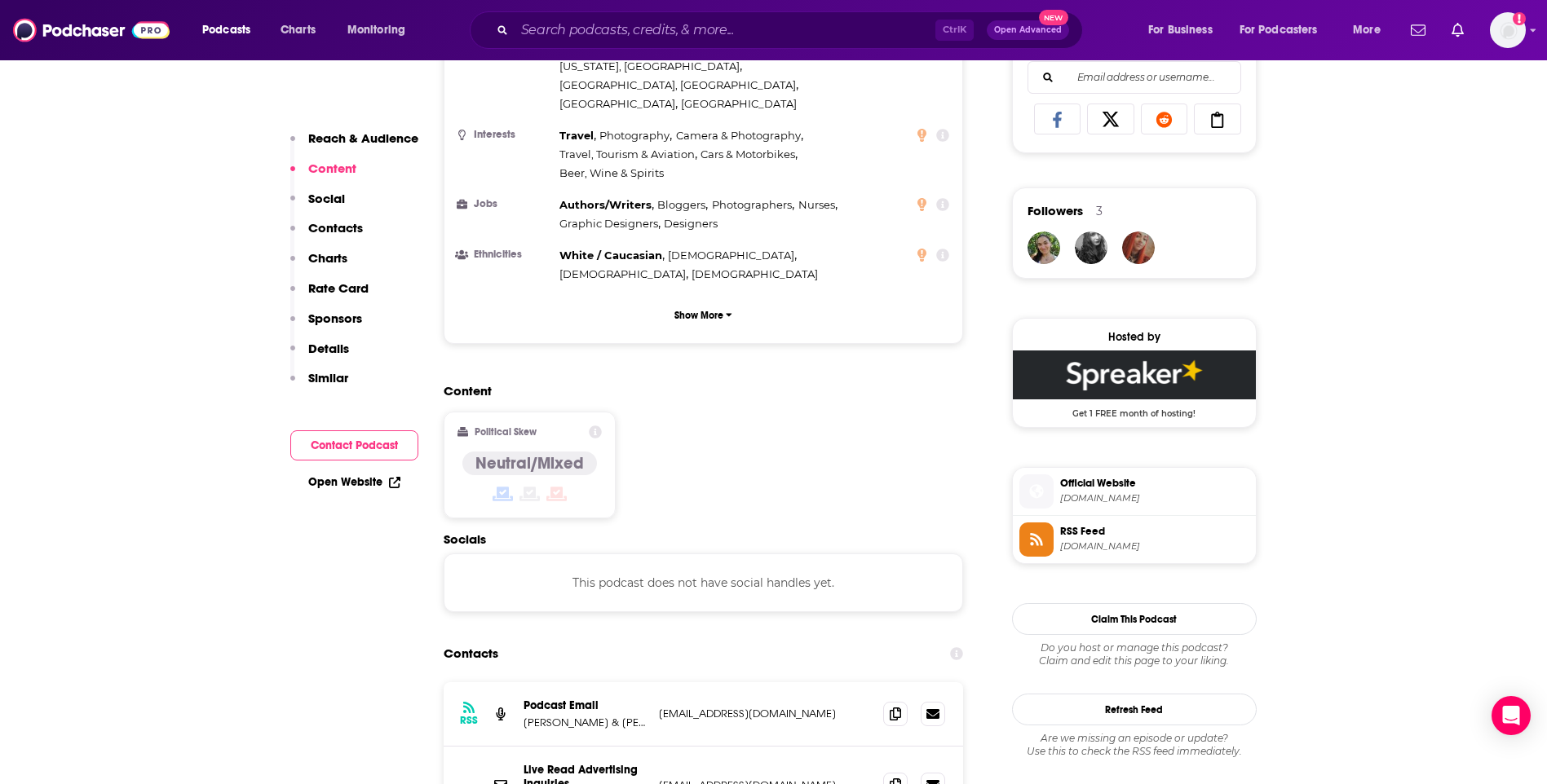
scroll to position [1305, 0]
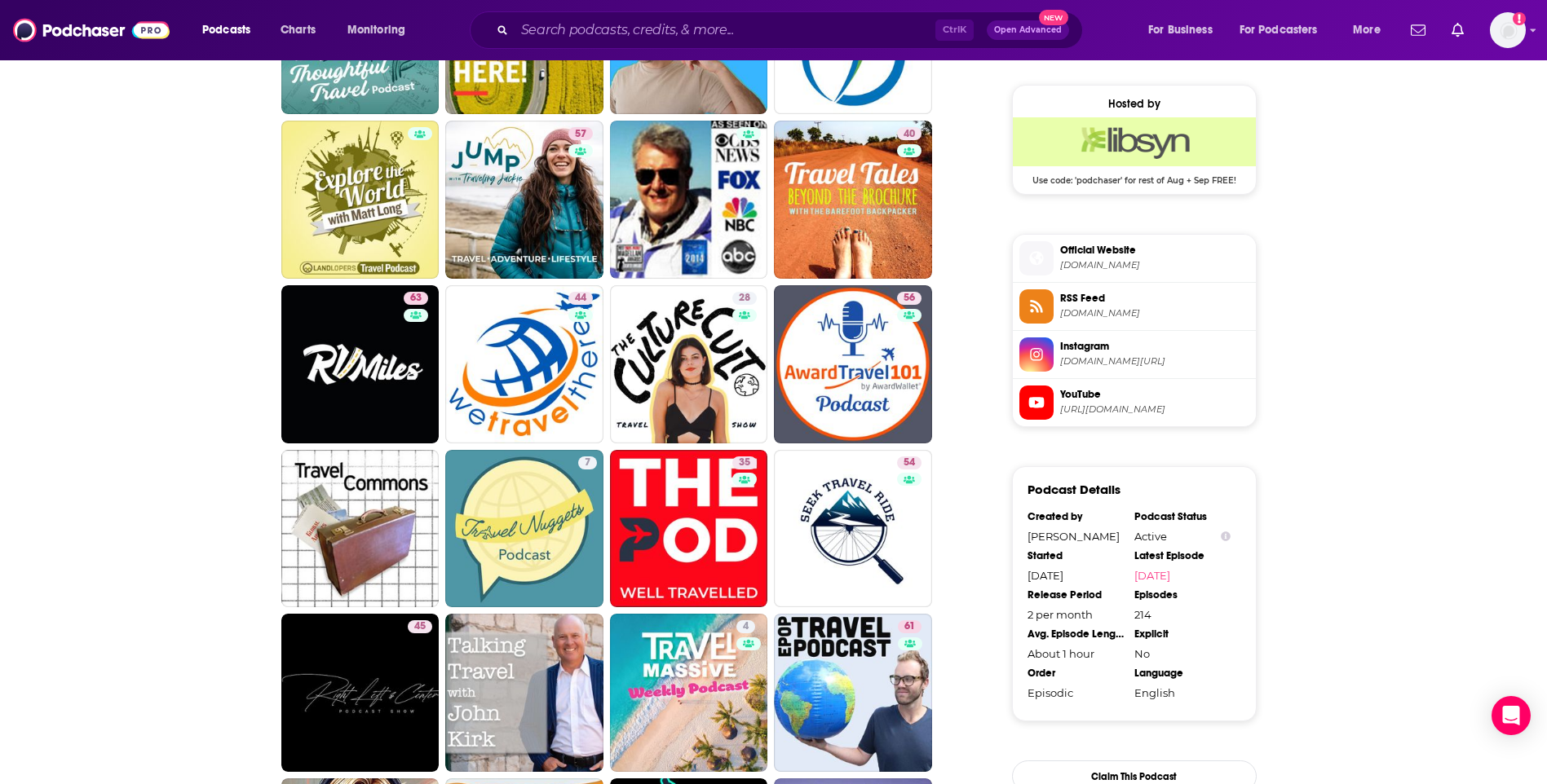
scroll to position [1549, 0]
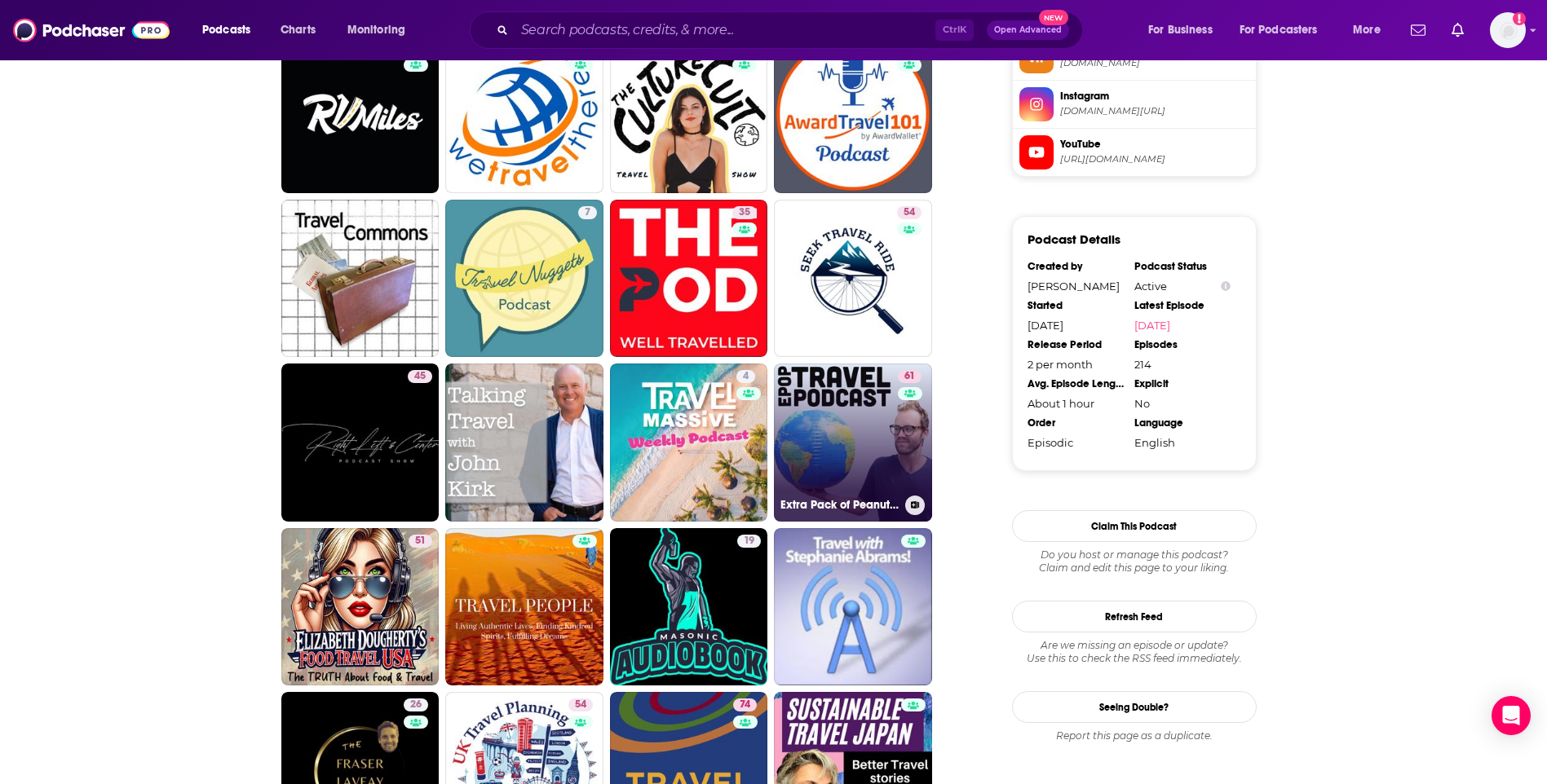
click at [828, 391] on link "61 Extra Pack of Peanuts Travel Podcast" at bounding box center [853, 442] width 158 height 158
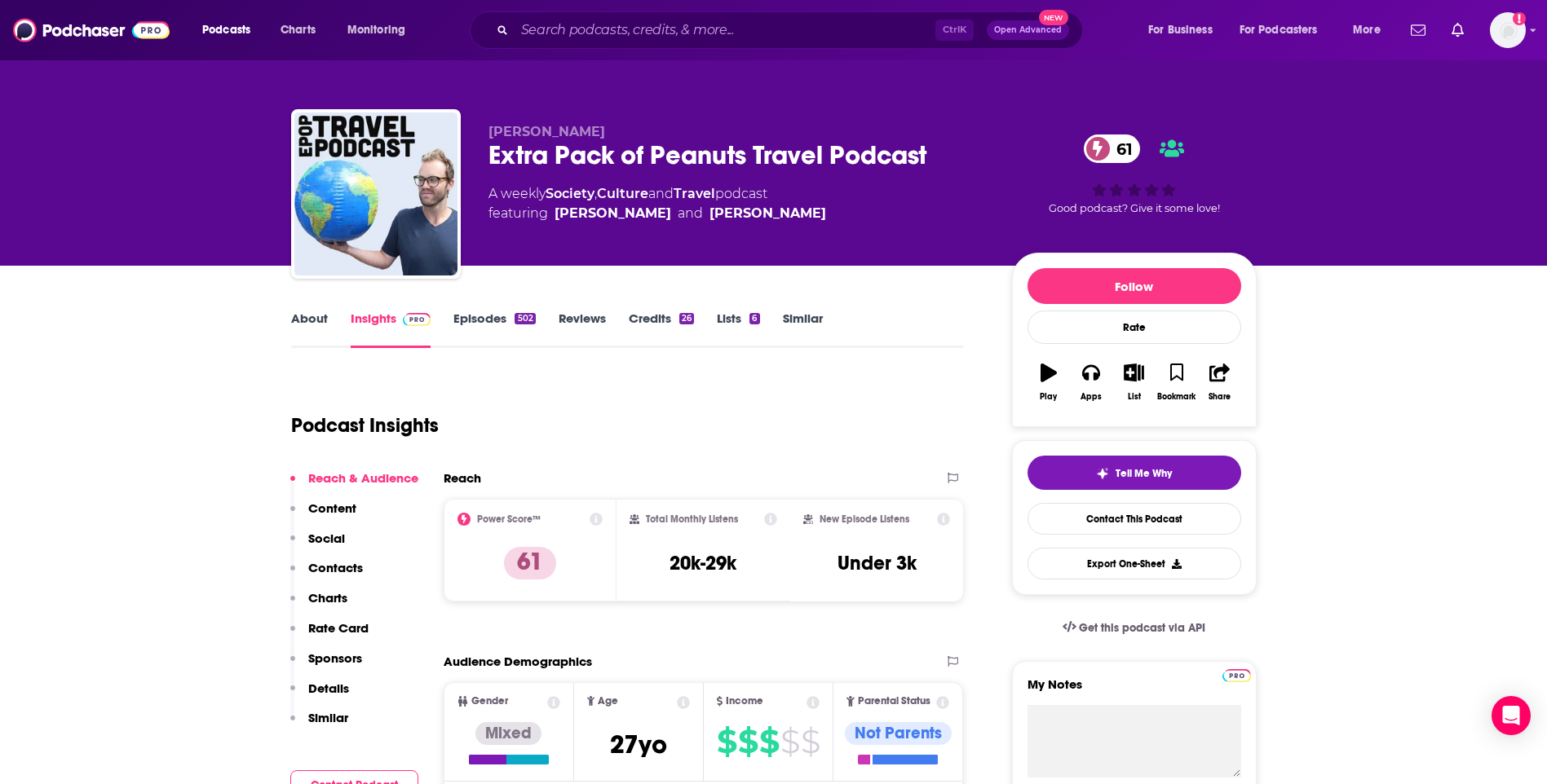
click at [314, 326] on link "About" at bounding box center [309, 329] width 37 height 38
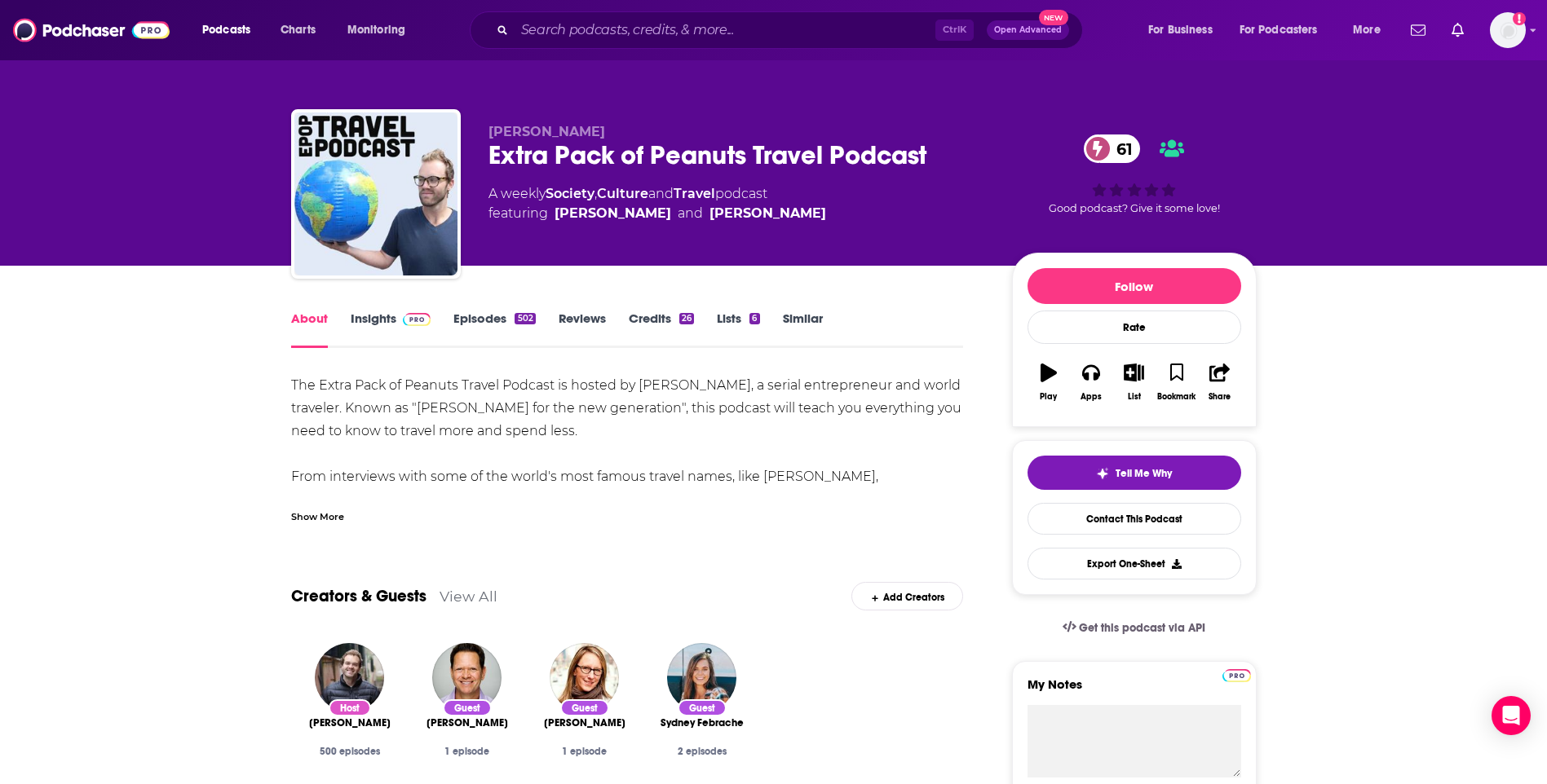
click at [381, 321] on link "Insights" at bounding box center [391, 329] width 80 height 38
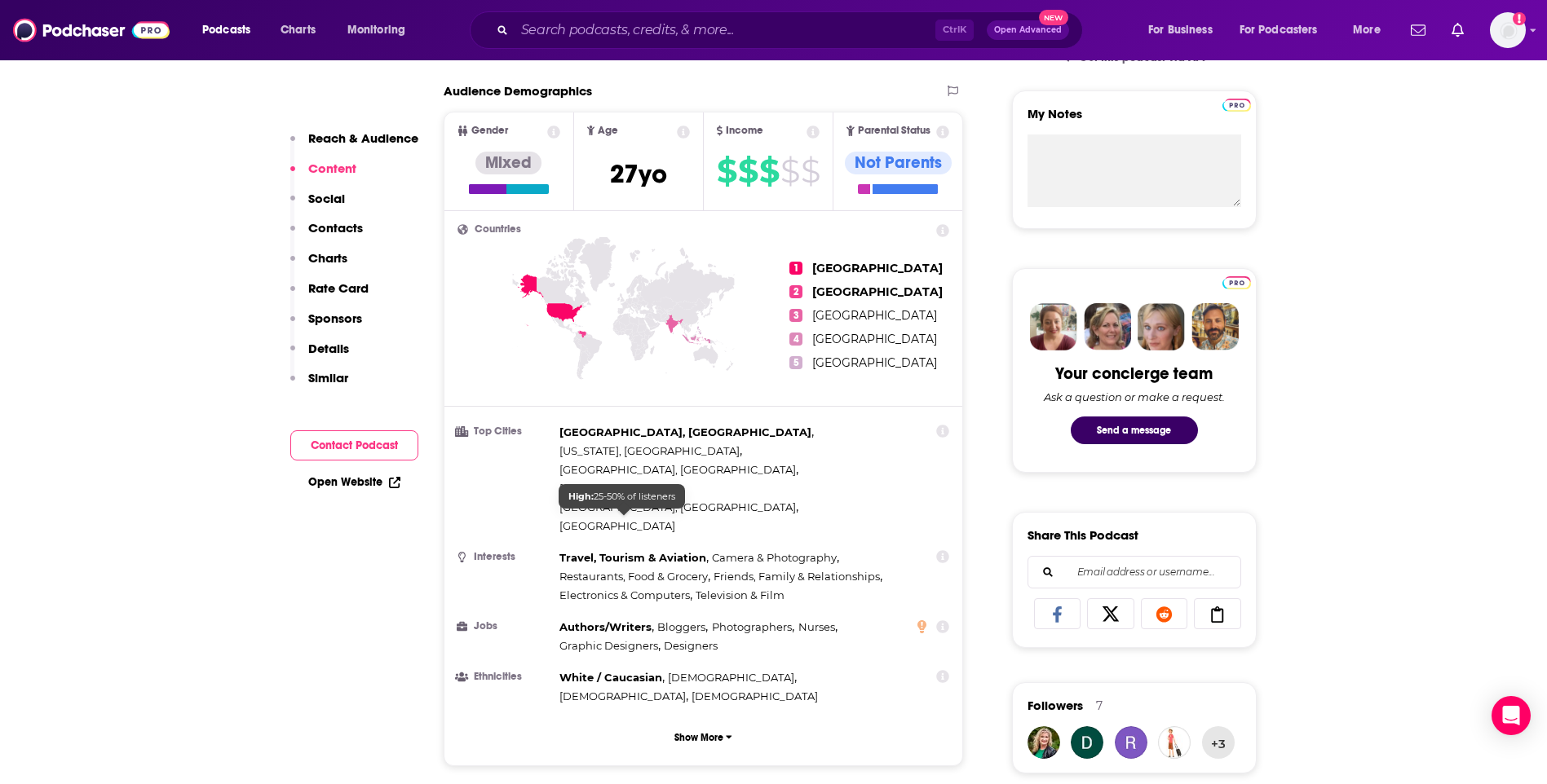
scroll to position [1141, 0]
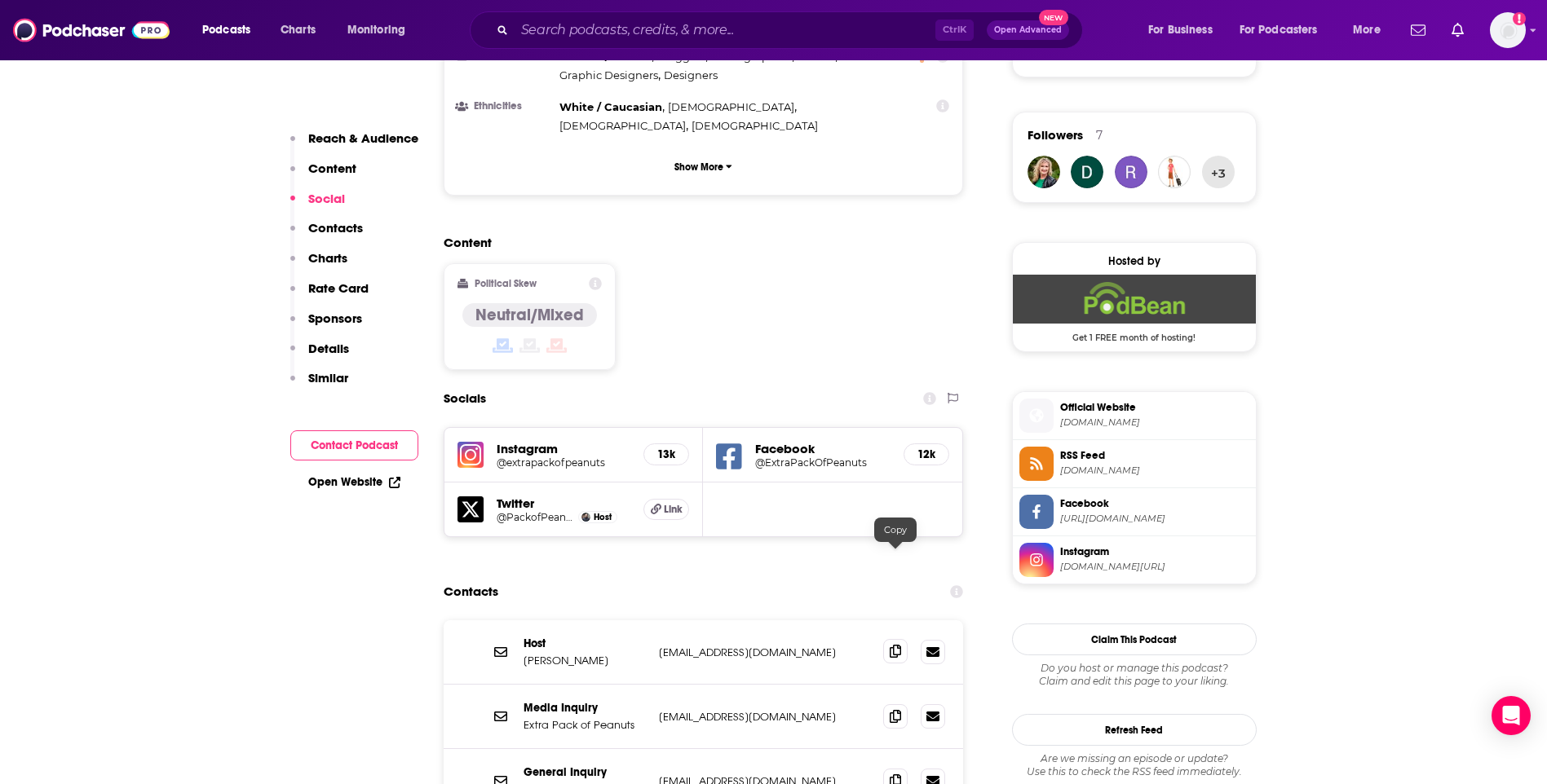
click at [894, 645] on icon at bounding box center [895, 651] width 11 height 13
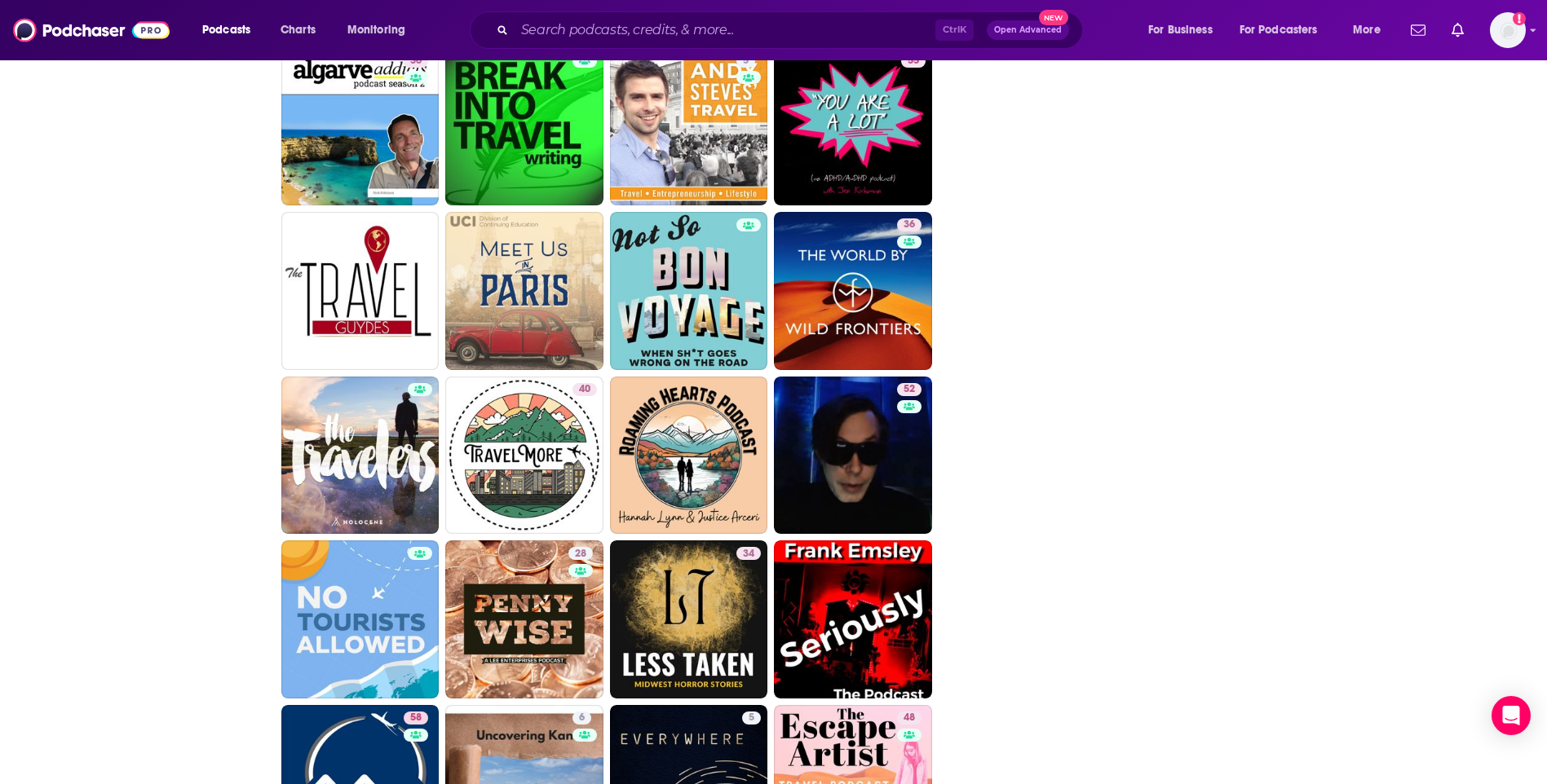
scroll to position [3262, 0]
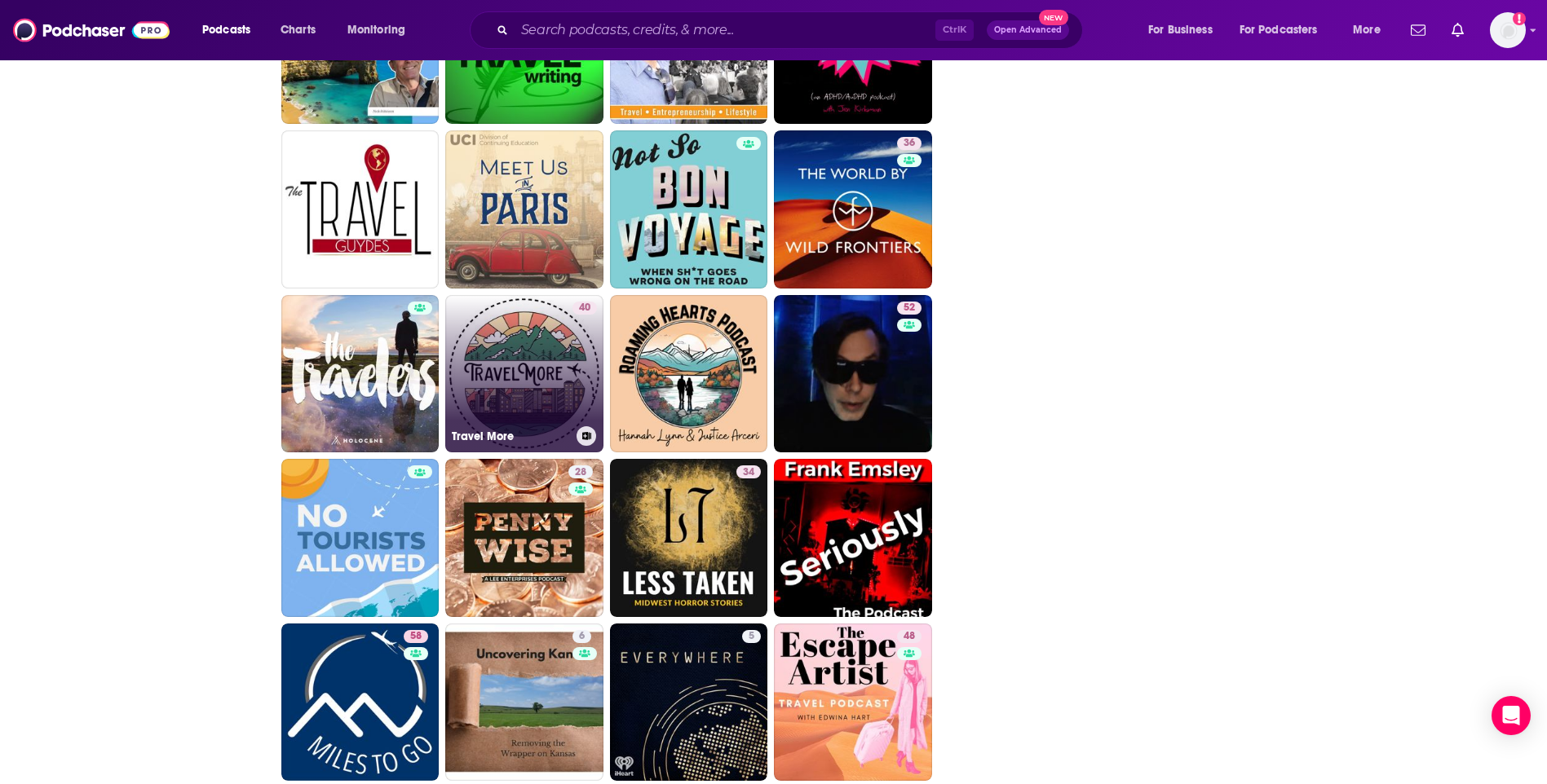
click at [499, 350] on link "40 Travel More" at bounding box center [524, 374] width 158 height 158
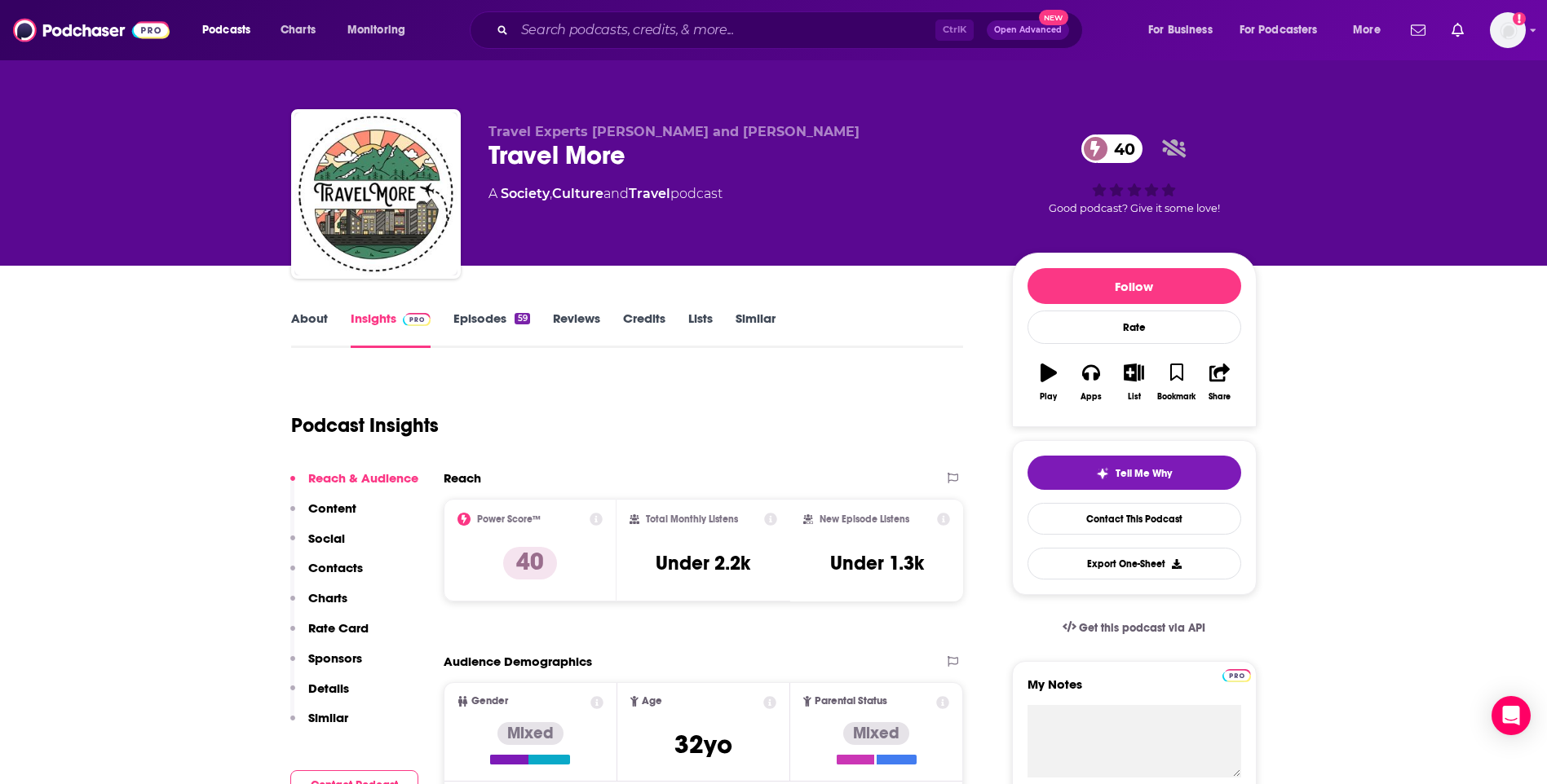
click at [300, 331] on link "About" at bounding box center [309, 329] width 37 height 38
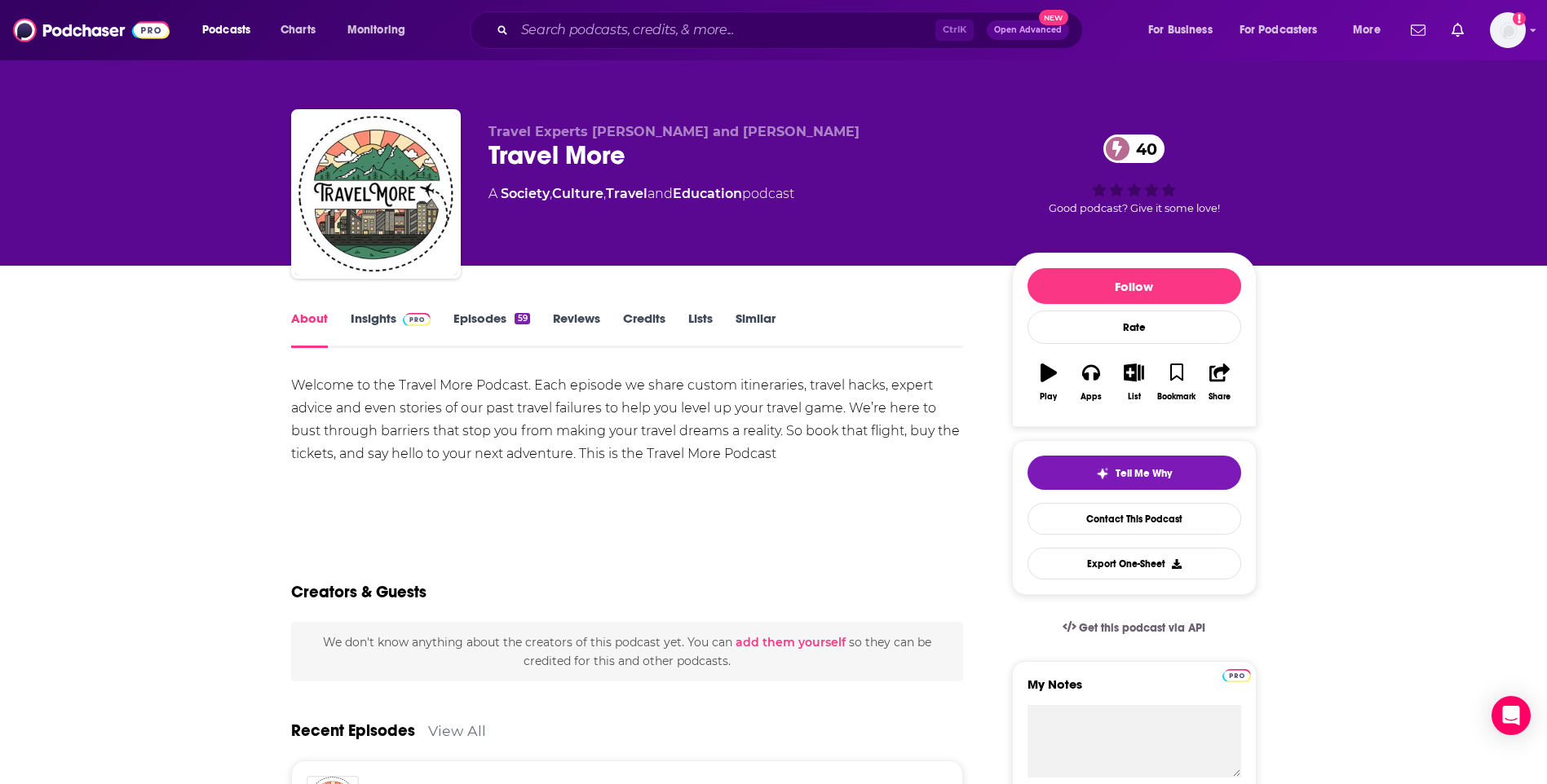
click at [368, 318] on link "Insights" at bounding box center [391, 329] width 80 height 38
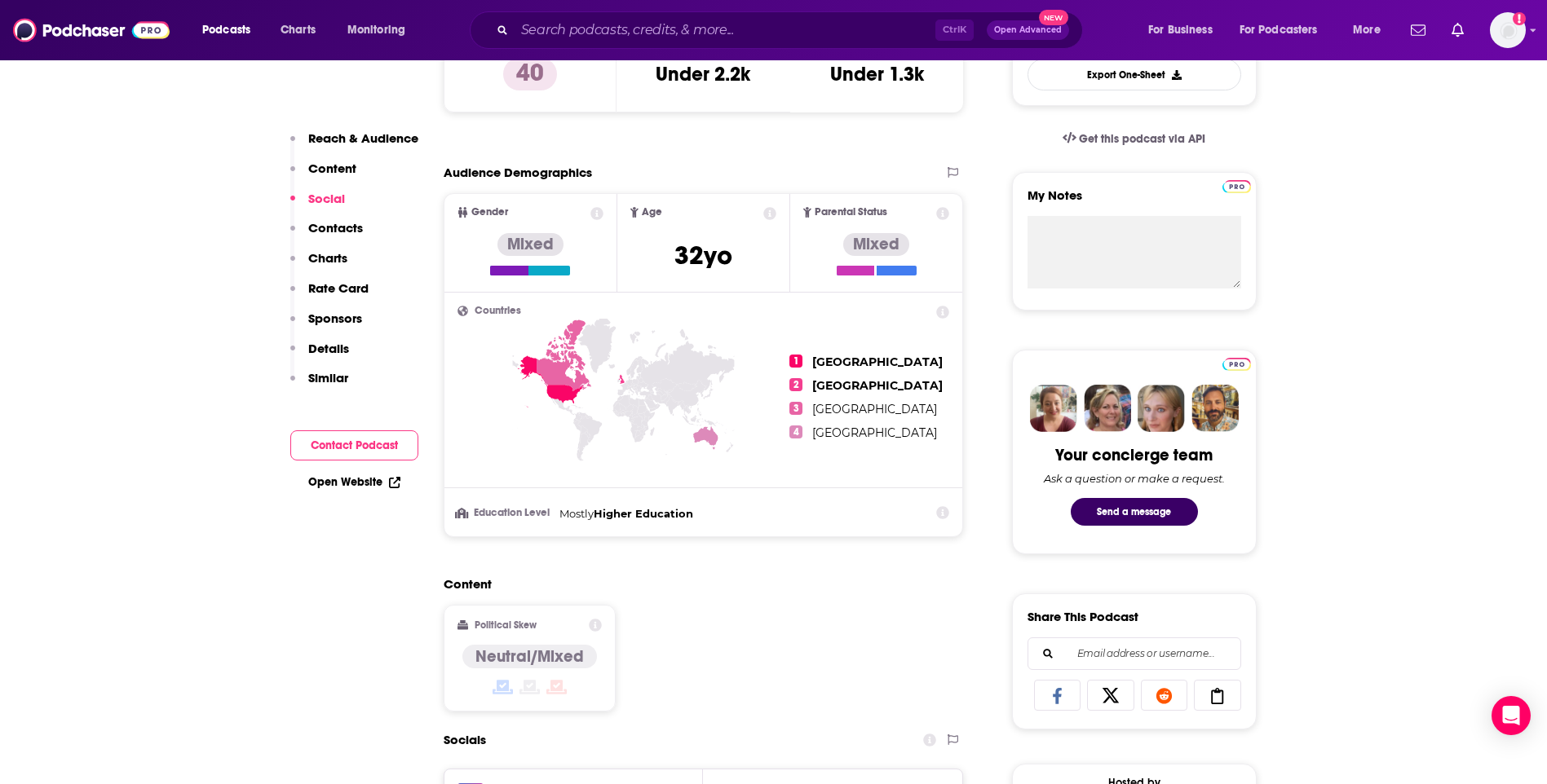
scroll to position [978, 0]
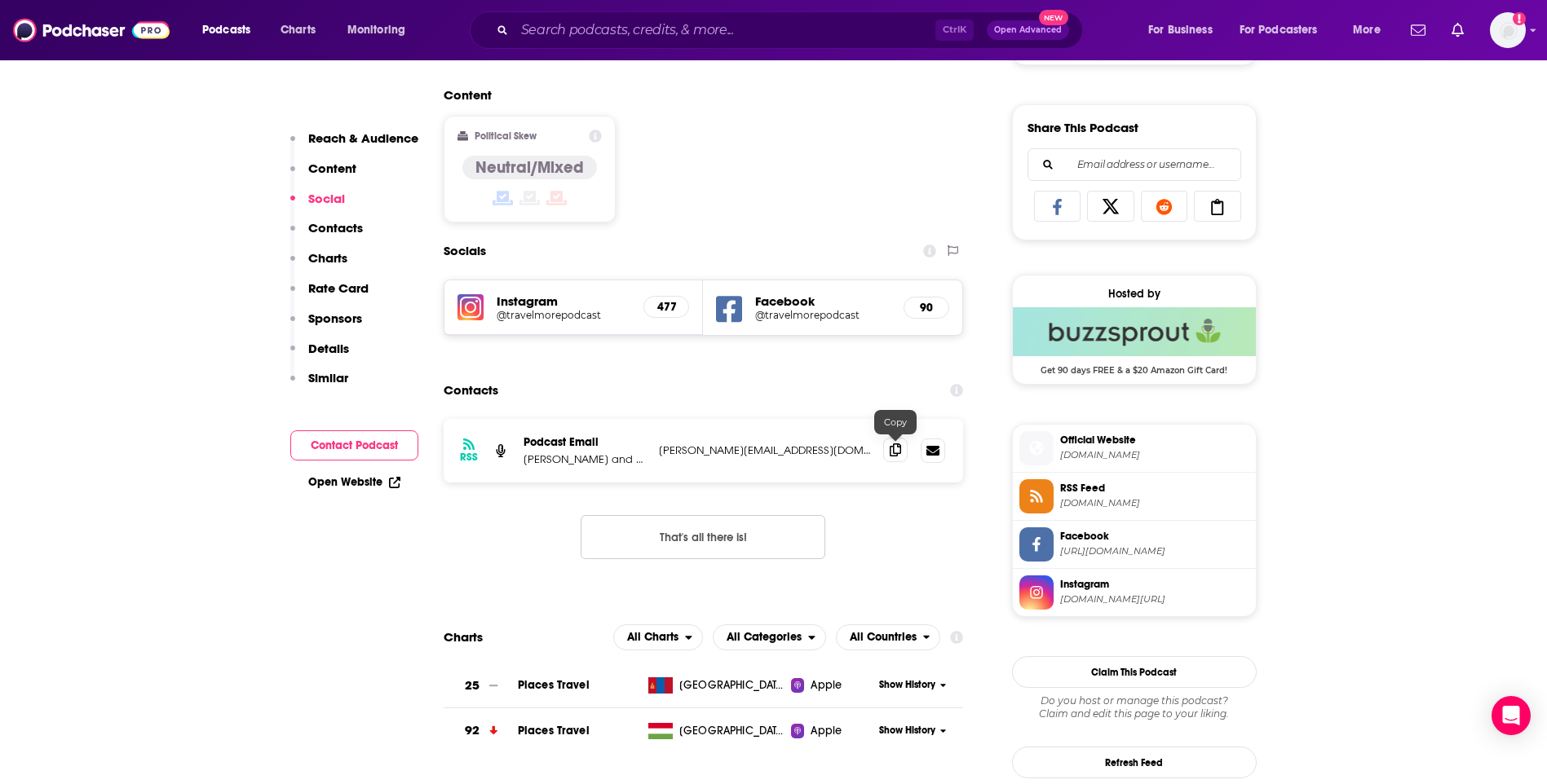
click at [895, 453] on icon at bounding box center [895, 450] width 11 height 13
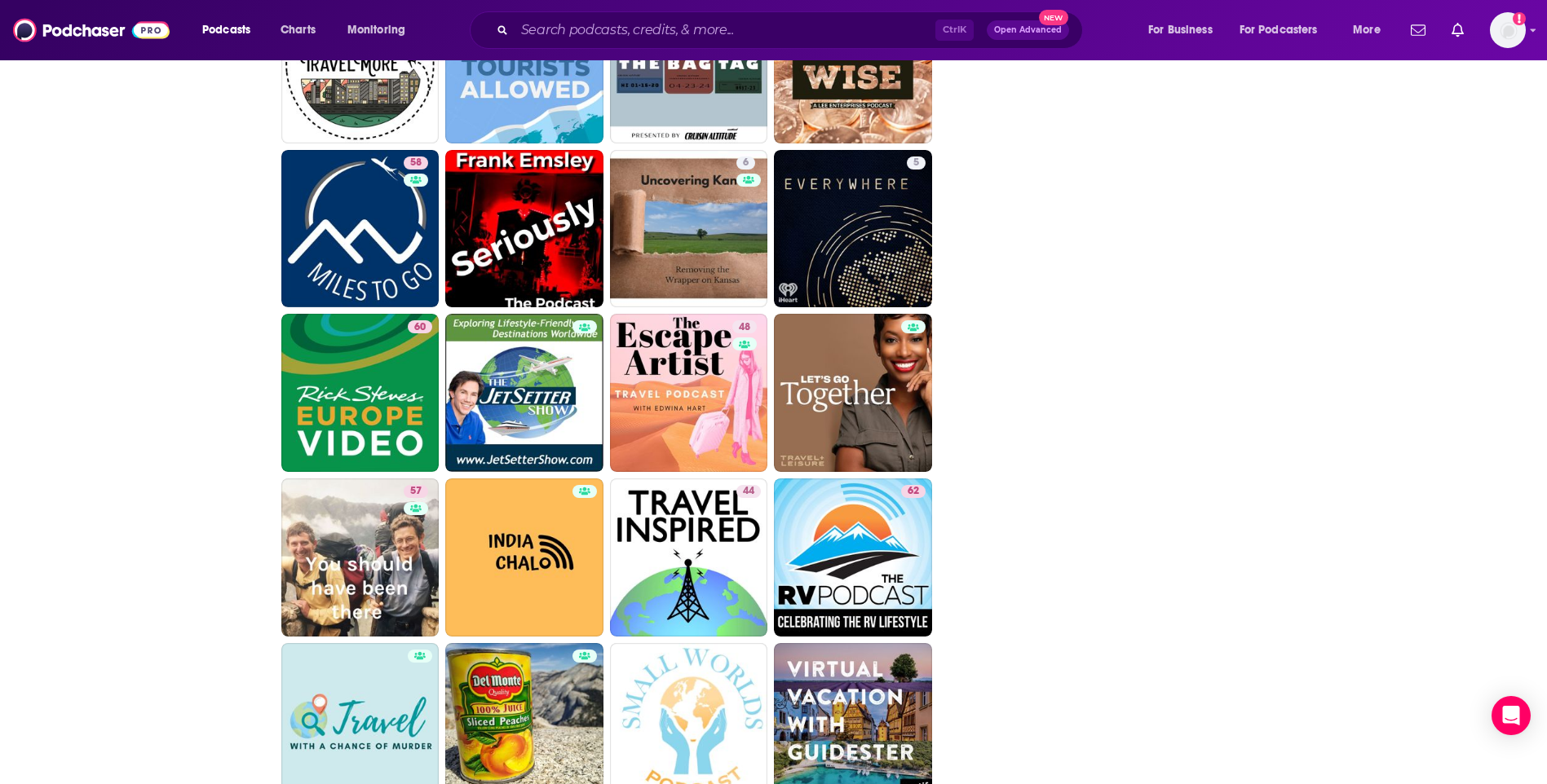
scroll to position [3739, 0]
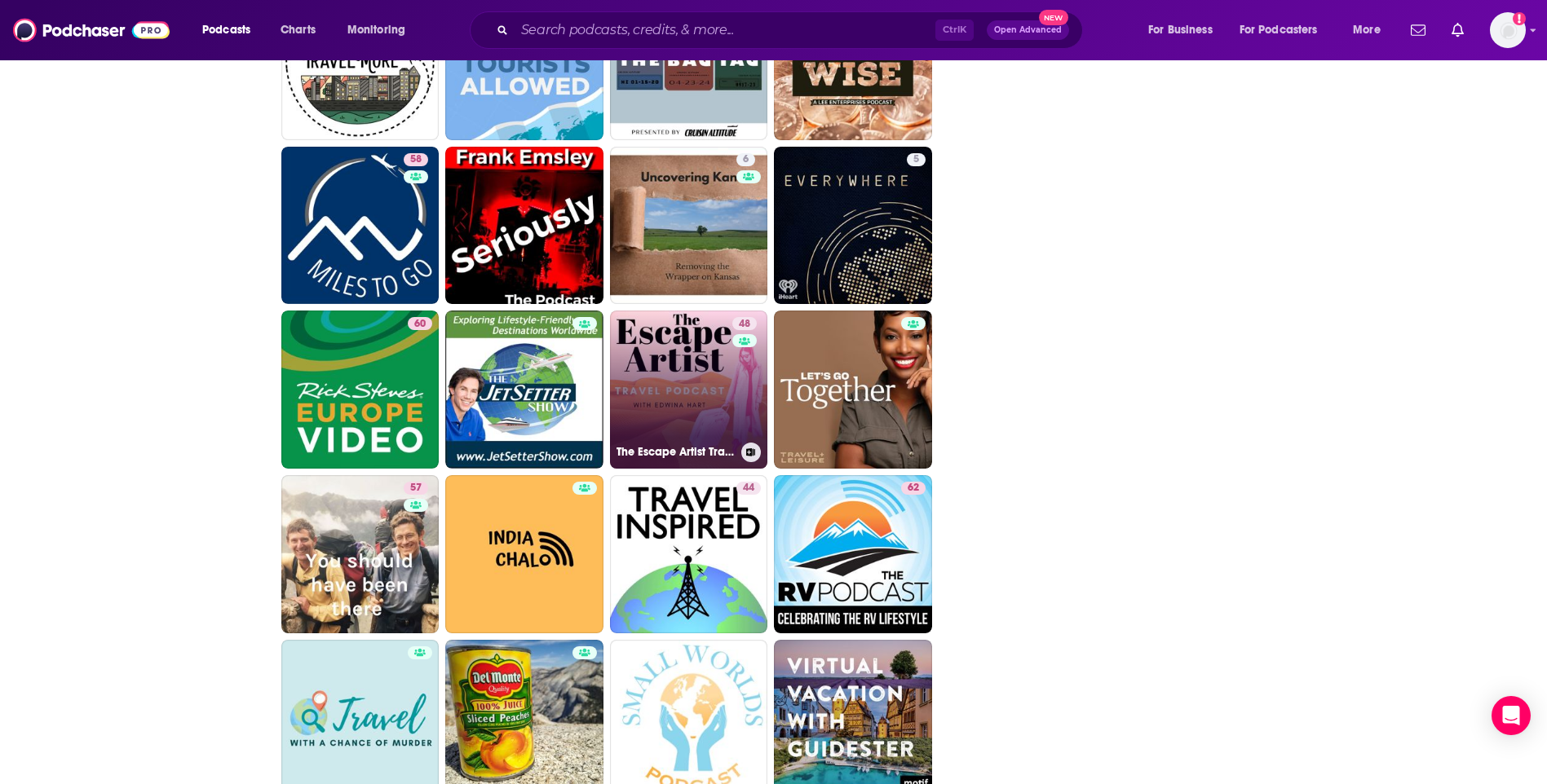
click at [696, 374] on link "48 The Escape Artist Travel Podcast" at bounding box center [688, 389] width 158 height 158
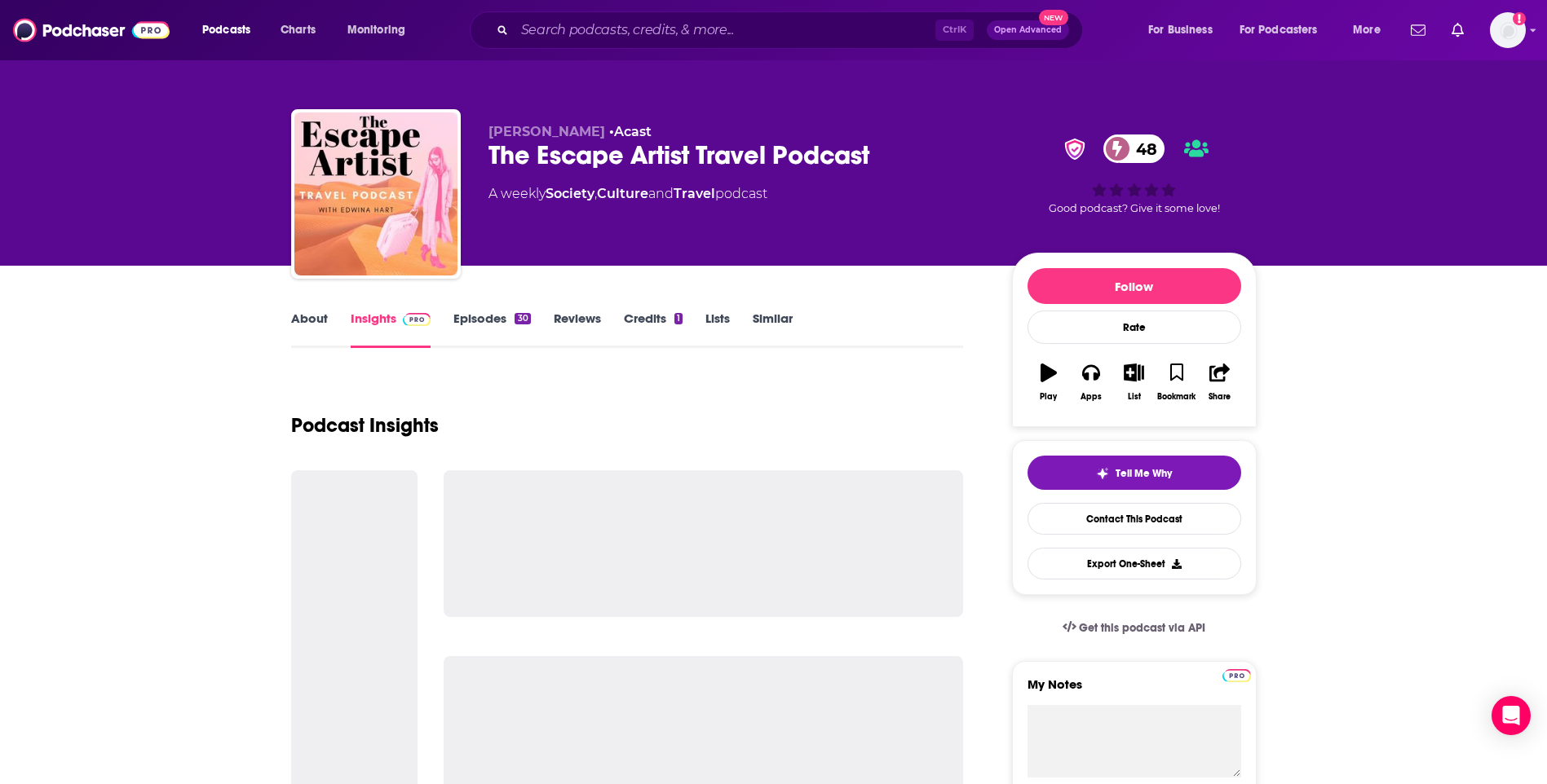
click at [298, 319] on link "About" at bounding box center [309, 329] width 37 height 38
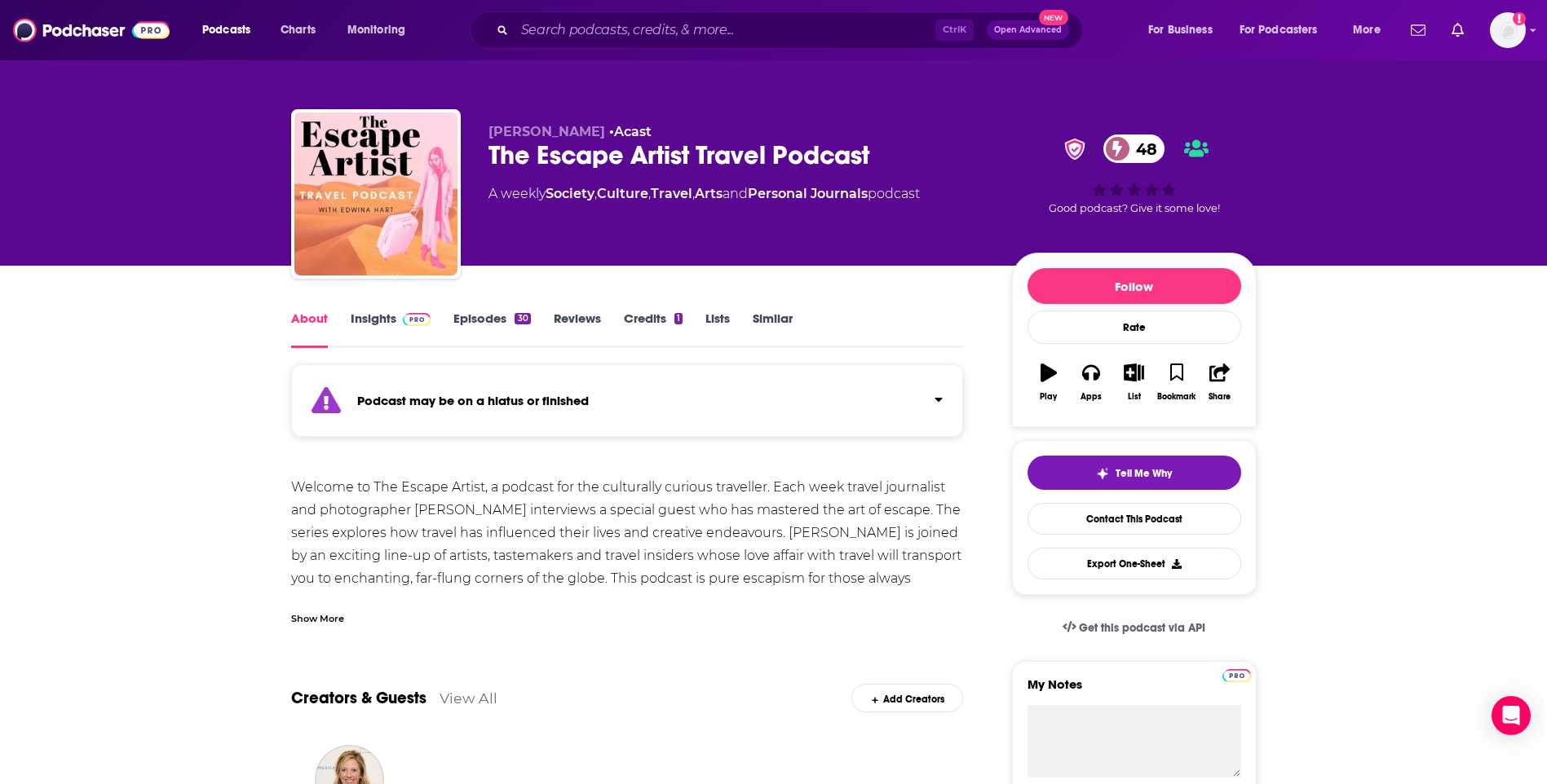
click at [384, 313] on link "Insights" at bounding box center [391, 329] width 80 height 38
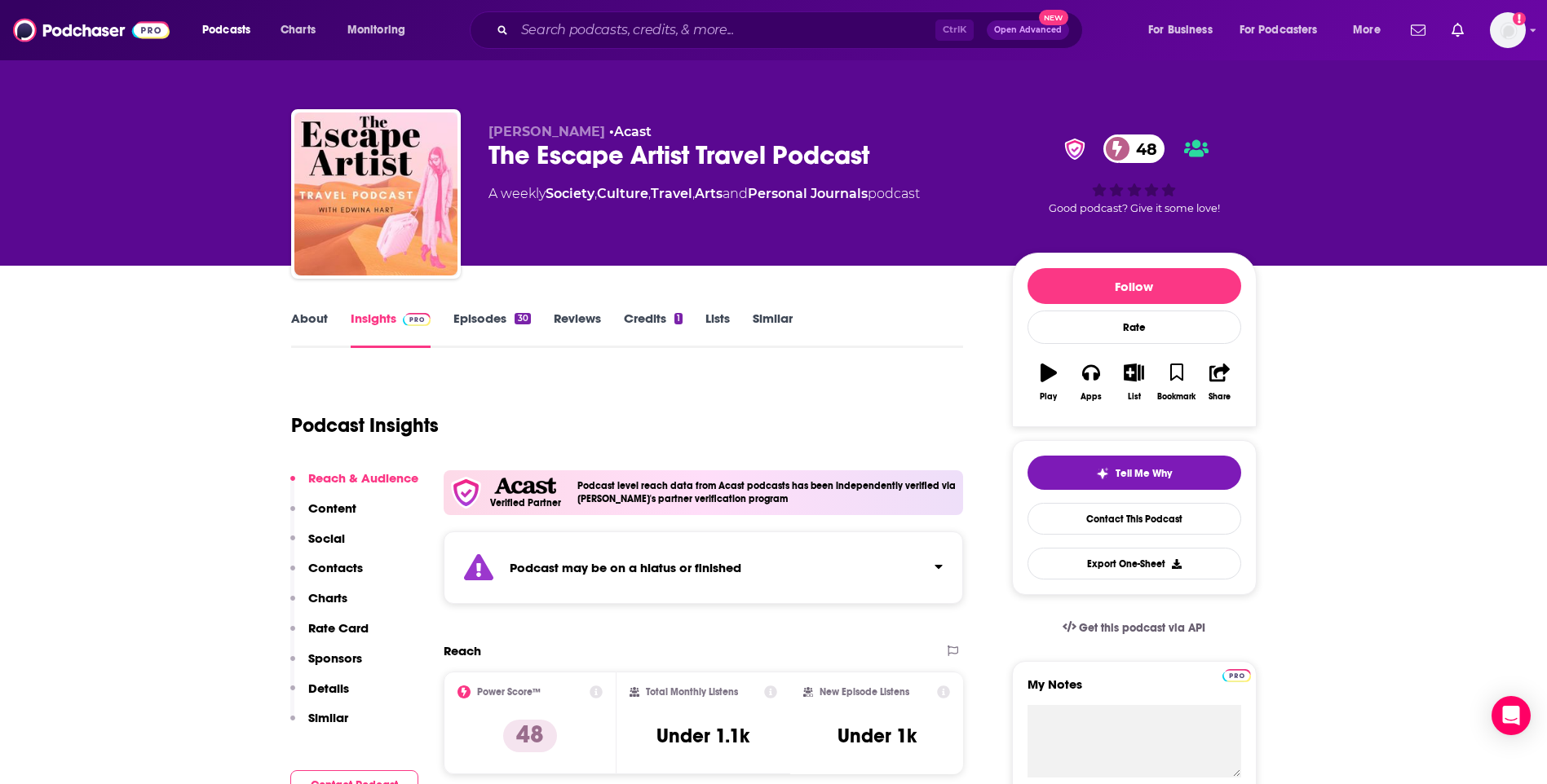
click at [316, 315] on link "About" at bounding box center [309, 329] width 37 height 38
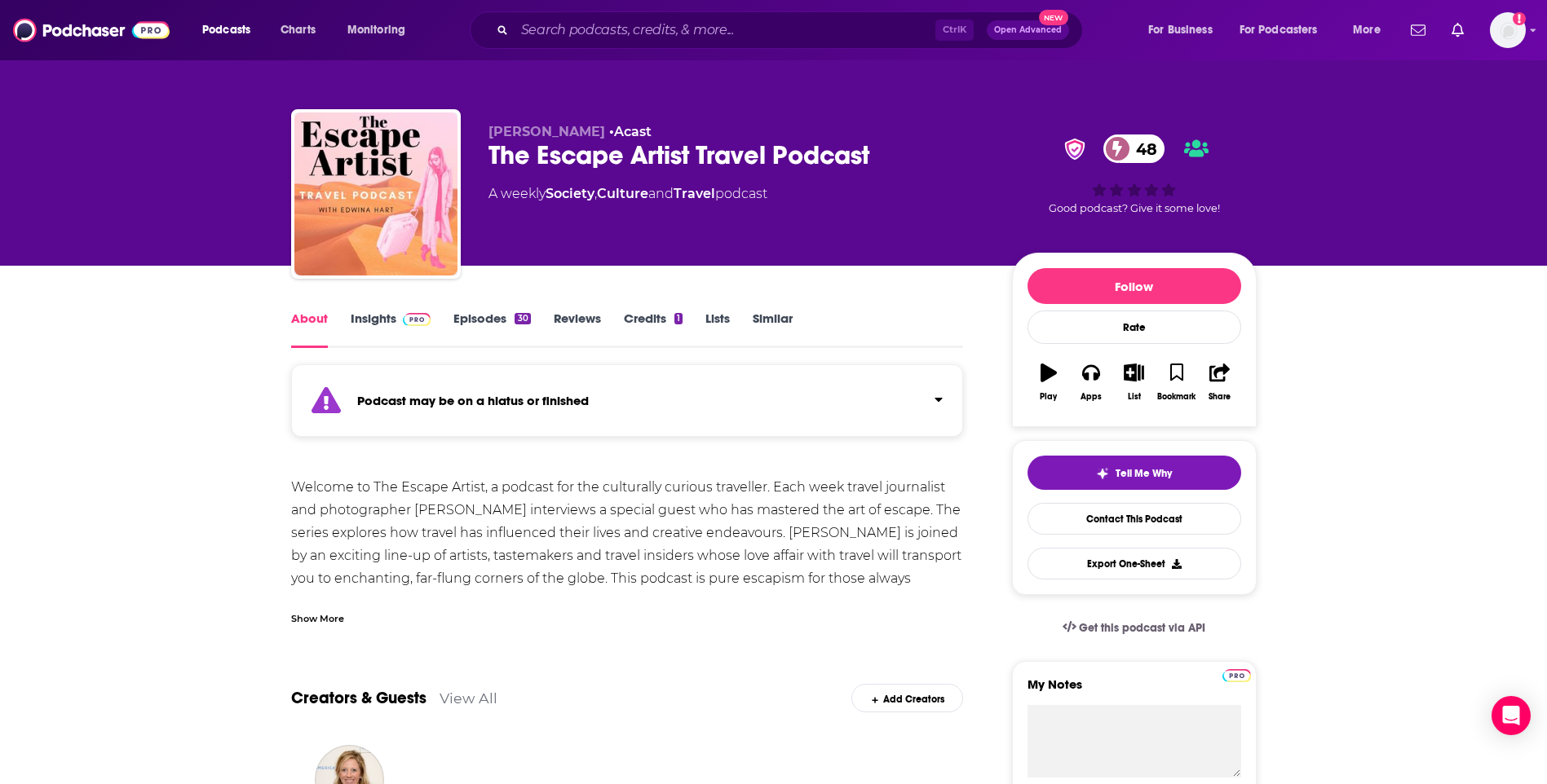
scroll to position [489, 0]
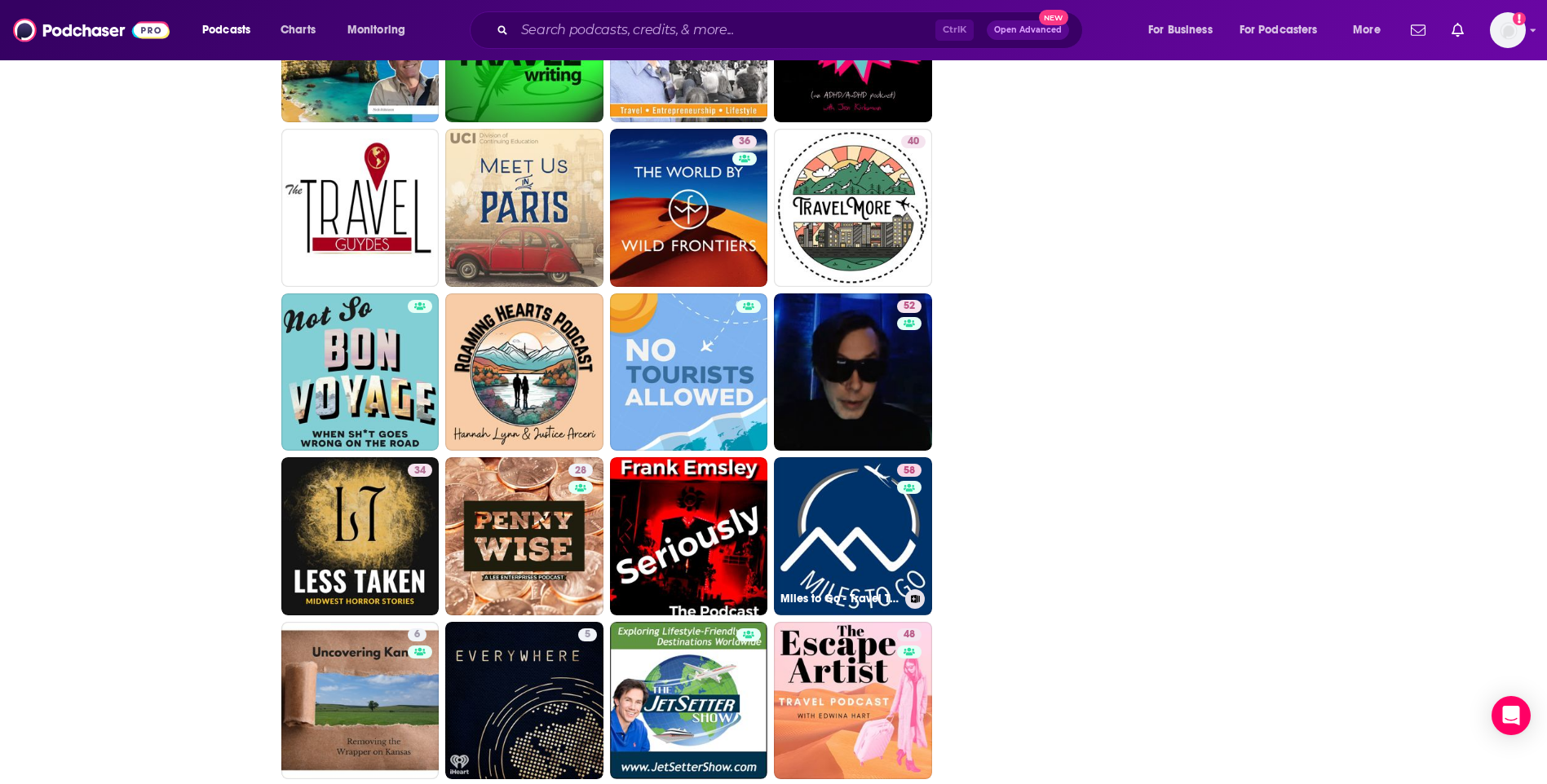
scroll to position [3669, 0]
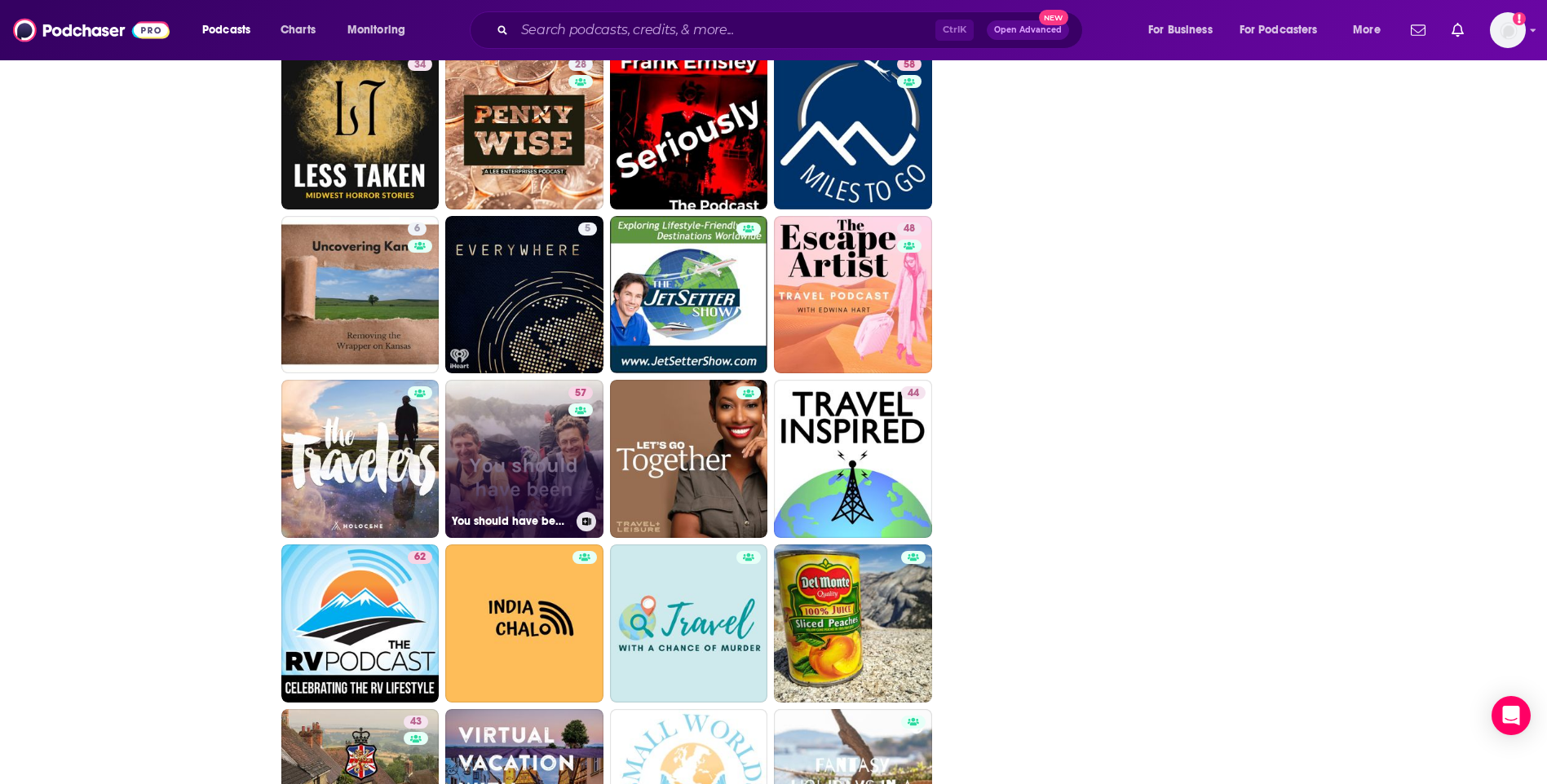
click at [519, 417] on link "57 You should have been there" at bounding box center [524, 458] width 158 height 158
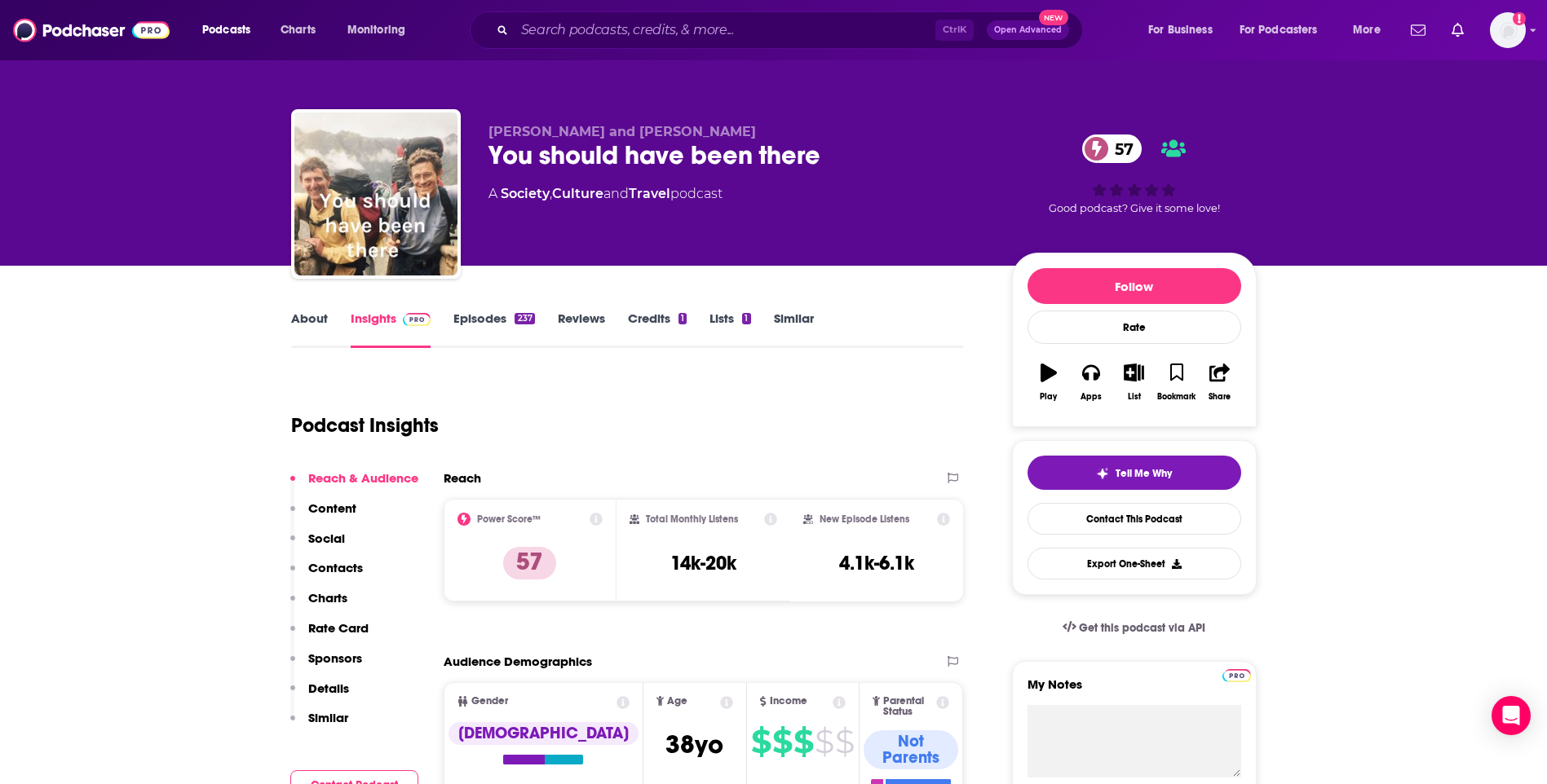
click at [313, 321] on link "About" at bounding box center [309, 329] width 37 height 38
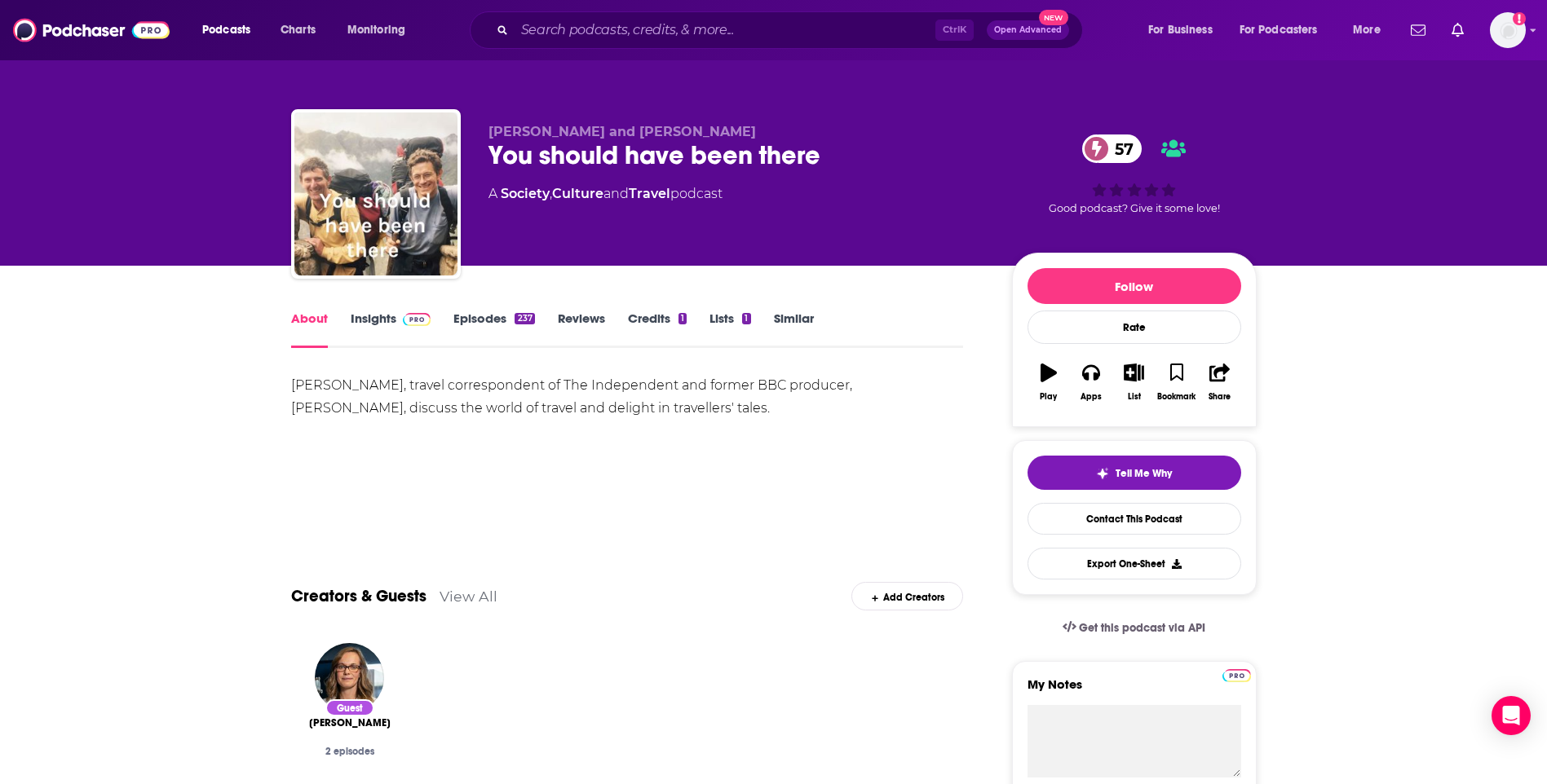
click at [391, 317] on link "Insights" at bounding box center [391, 329] width 80 height 38
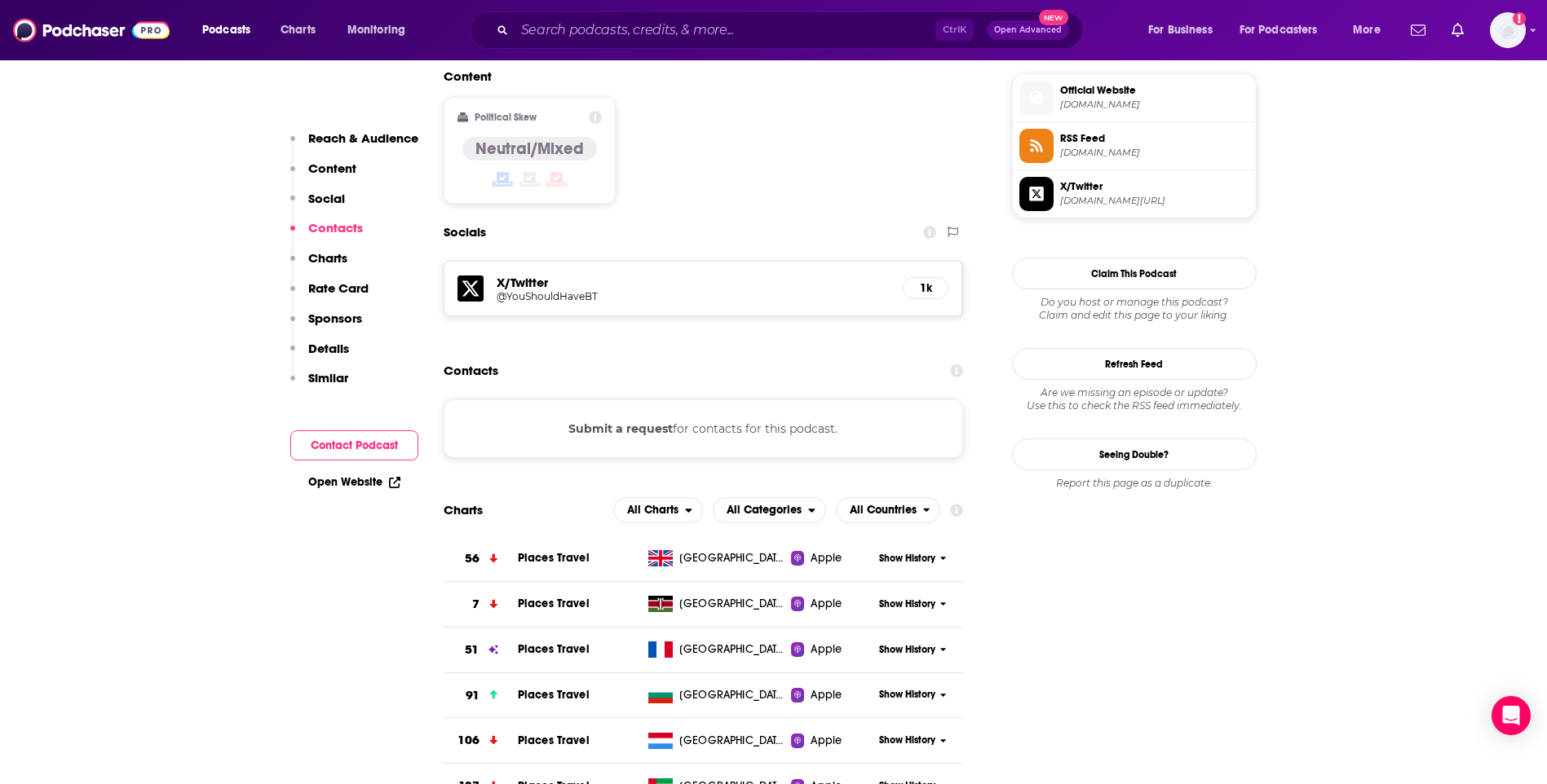
scroll to position [1223, 0]
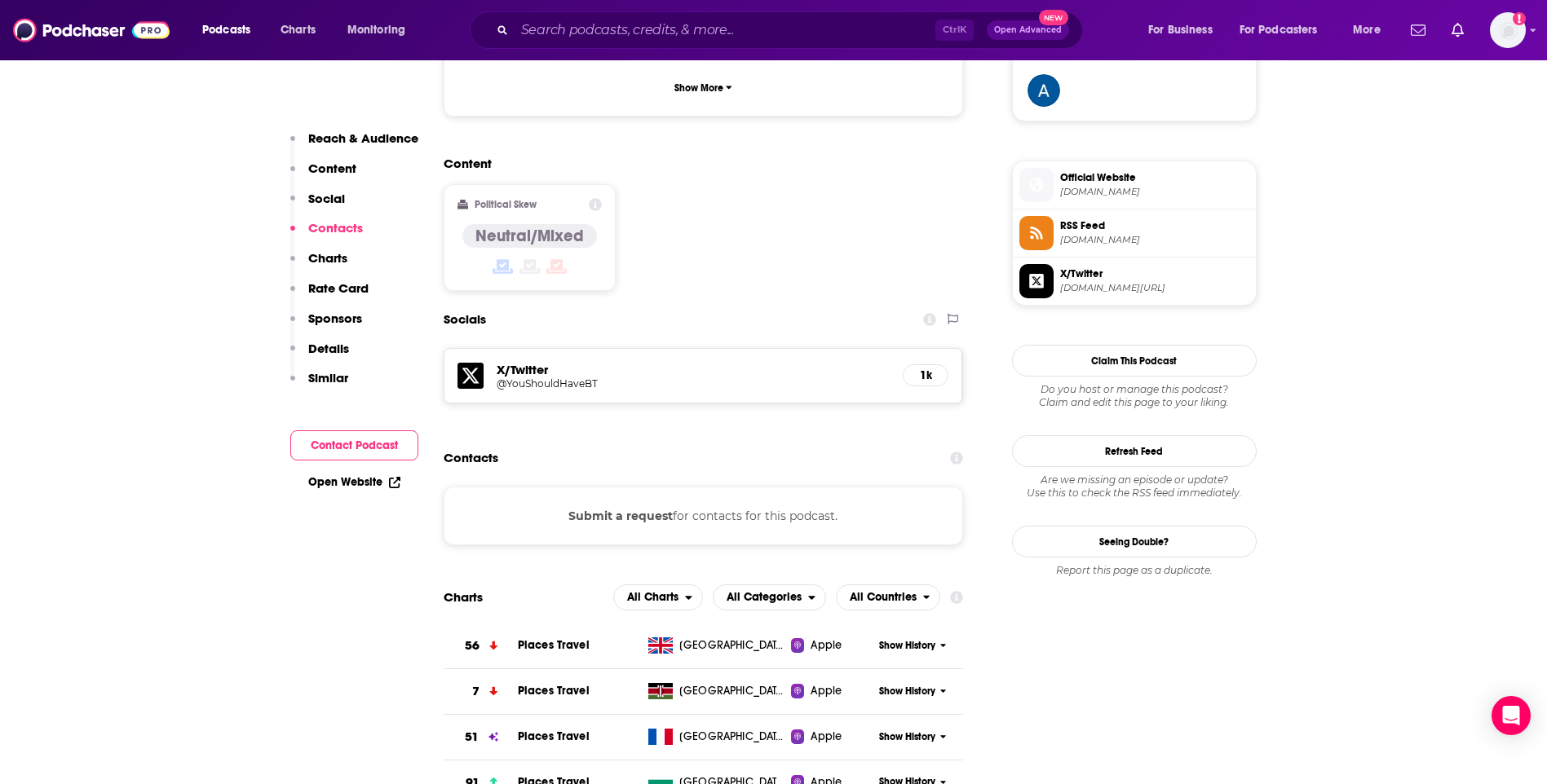
click at [547, 378] on h5 "@YouShouldHaveBT" at bounding box center [627, 384] width 261 height 12
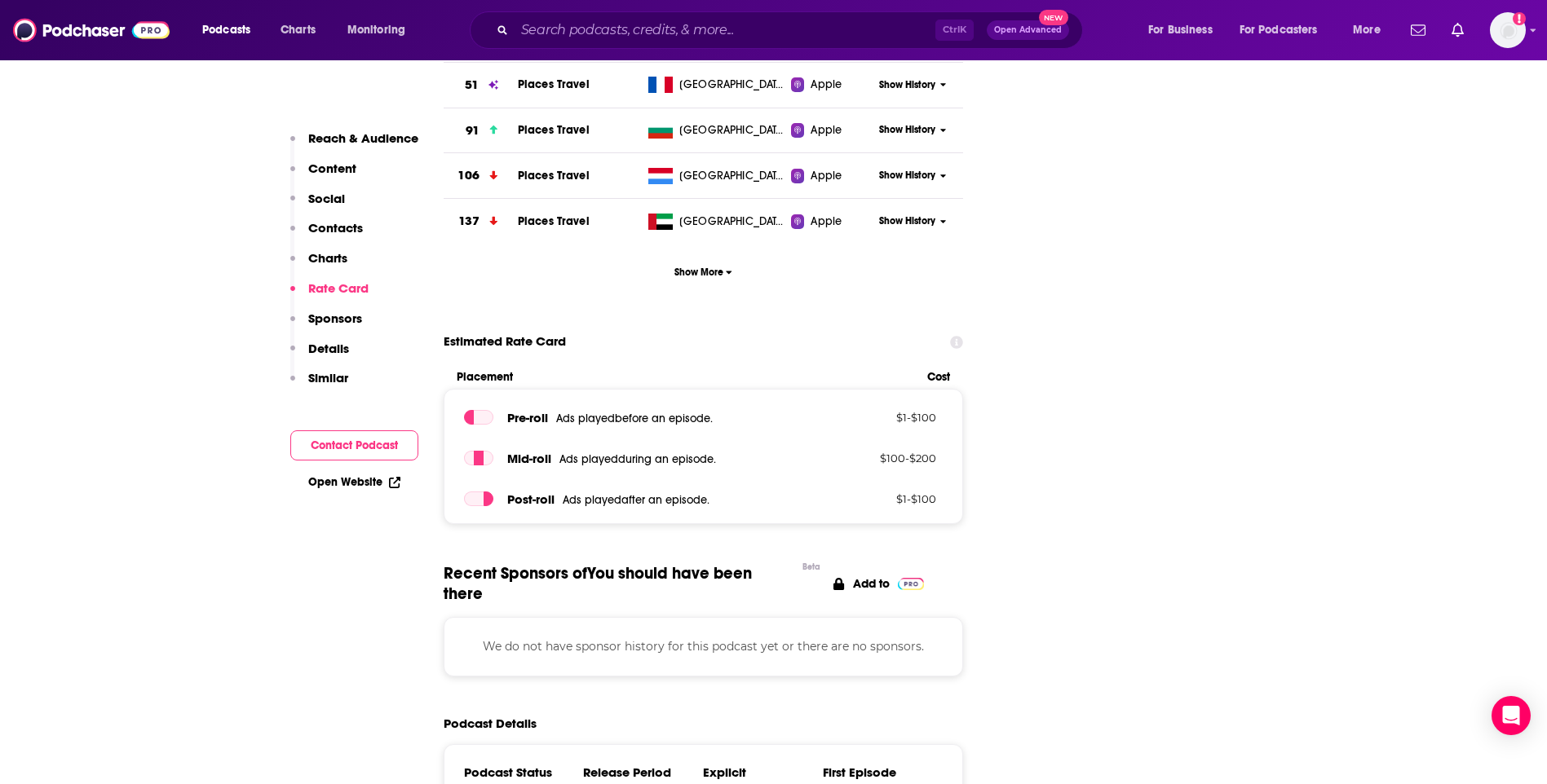
scroll to position [2365, 0]
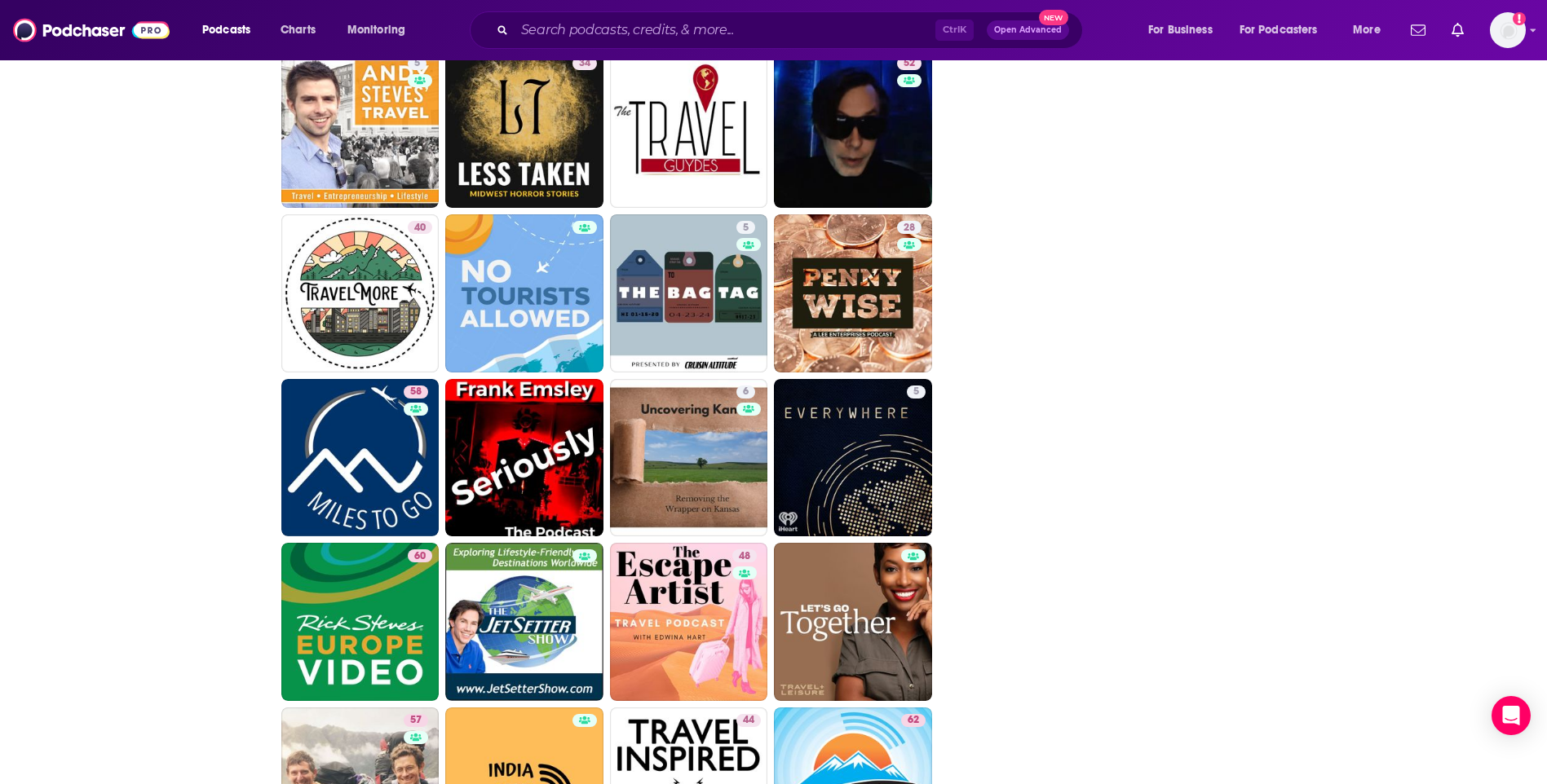
scroll to position [3739, 0]
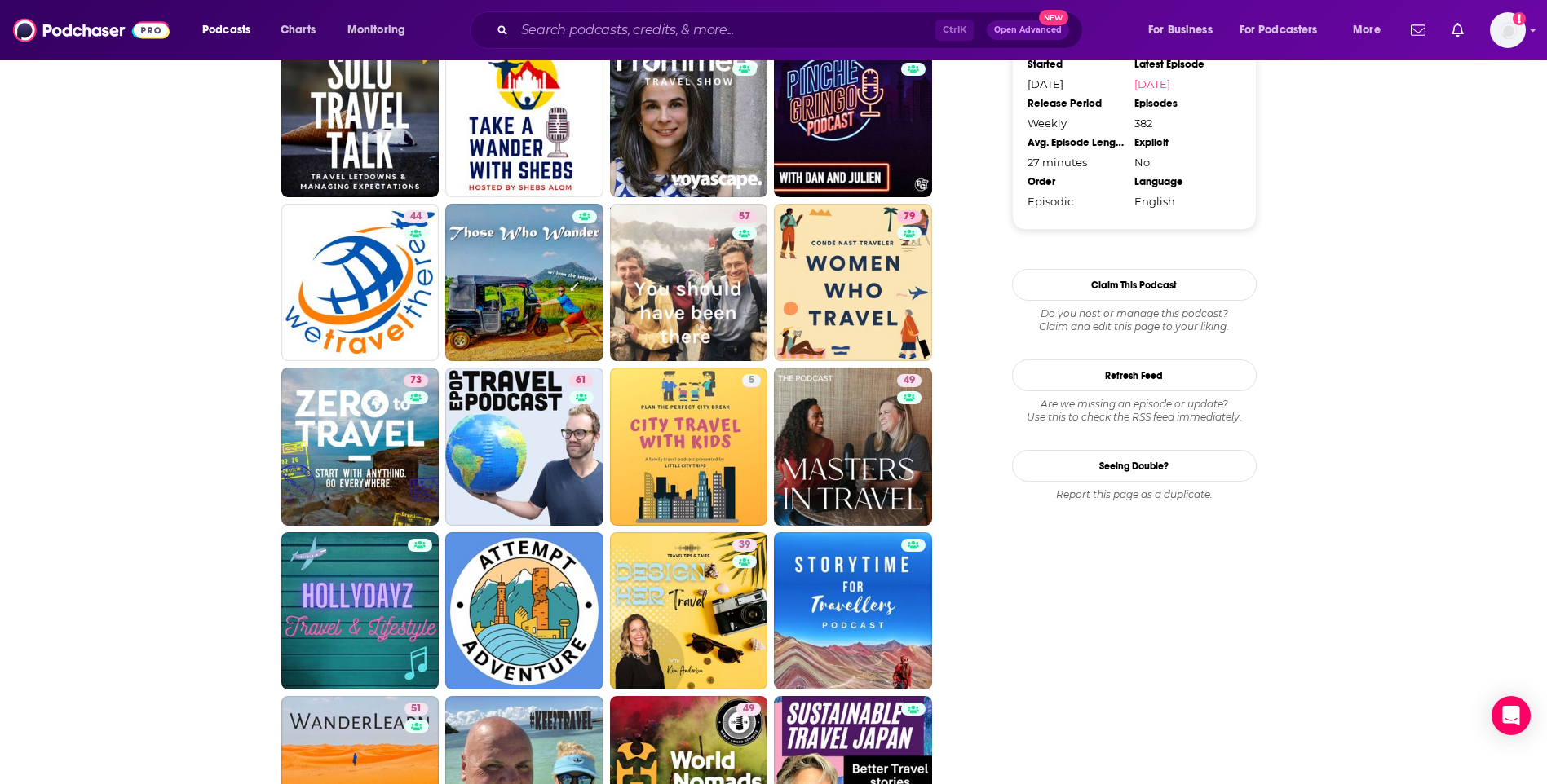
scroll to position [1549, 0]
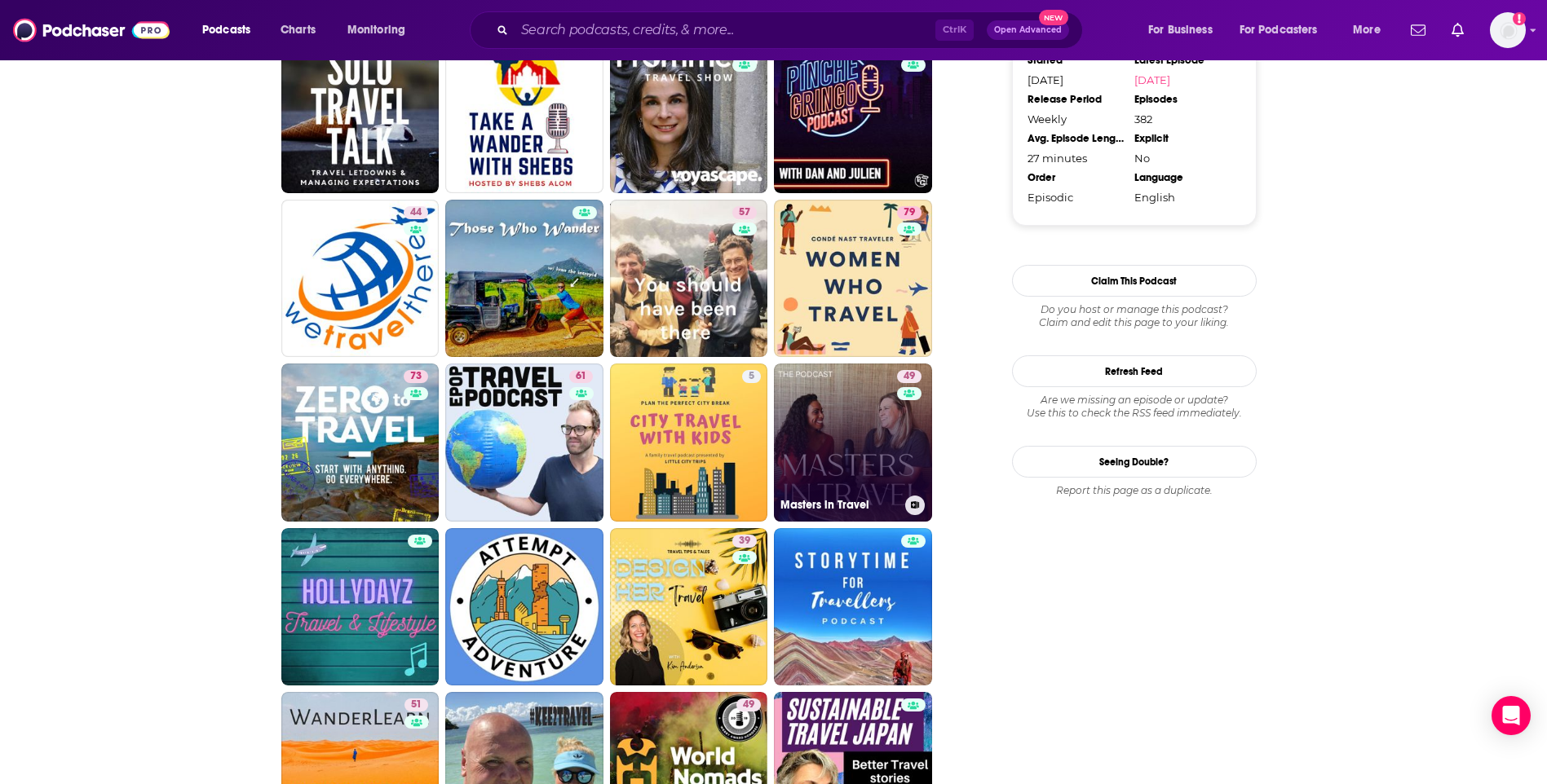
click at [849, 399] on link "49 Masters in Travel" at bounding box center [853, 442] width 158 height 158
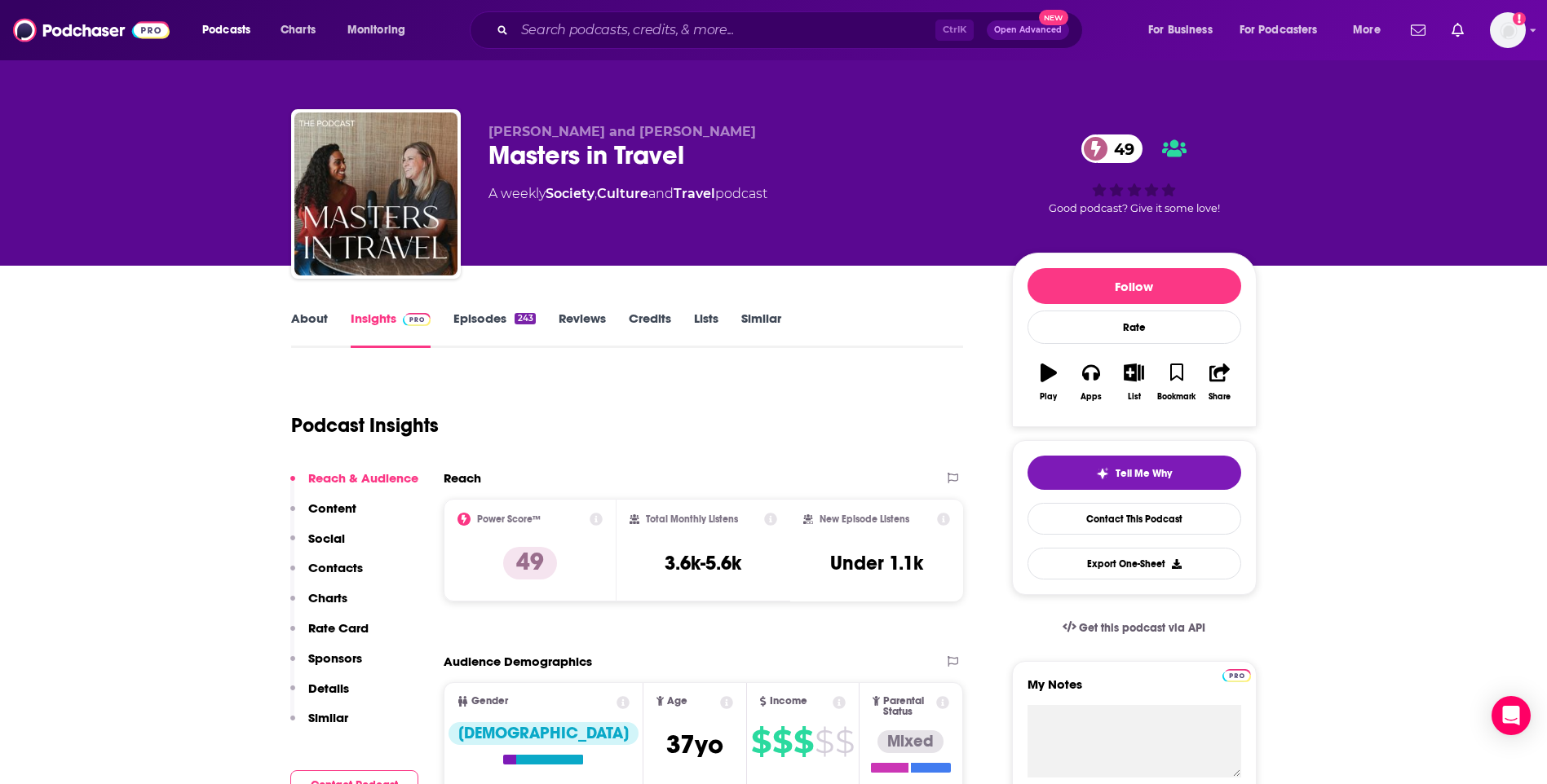
click at [321, 310] on link "About" at bounding box center [309, 329] width 37 height 38
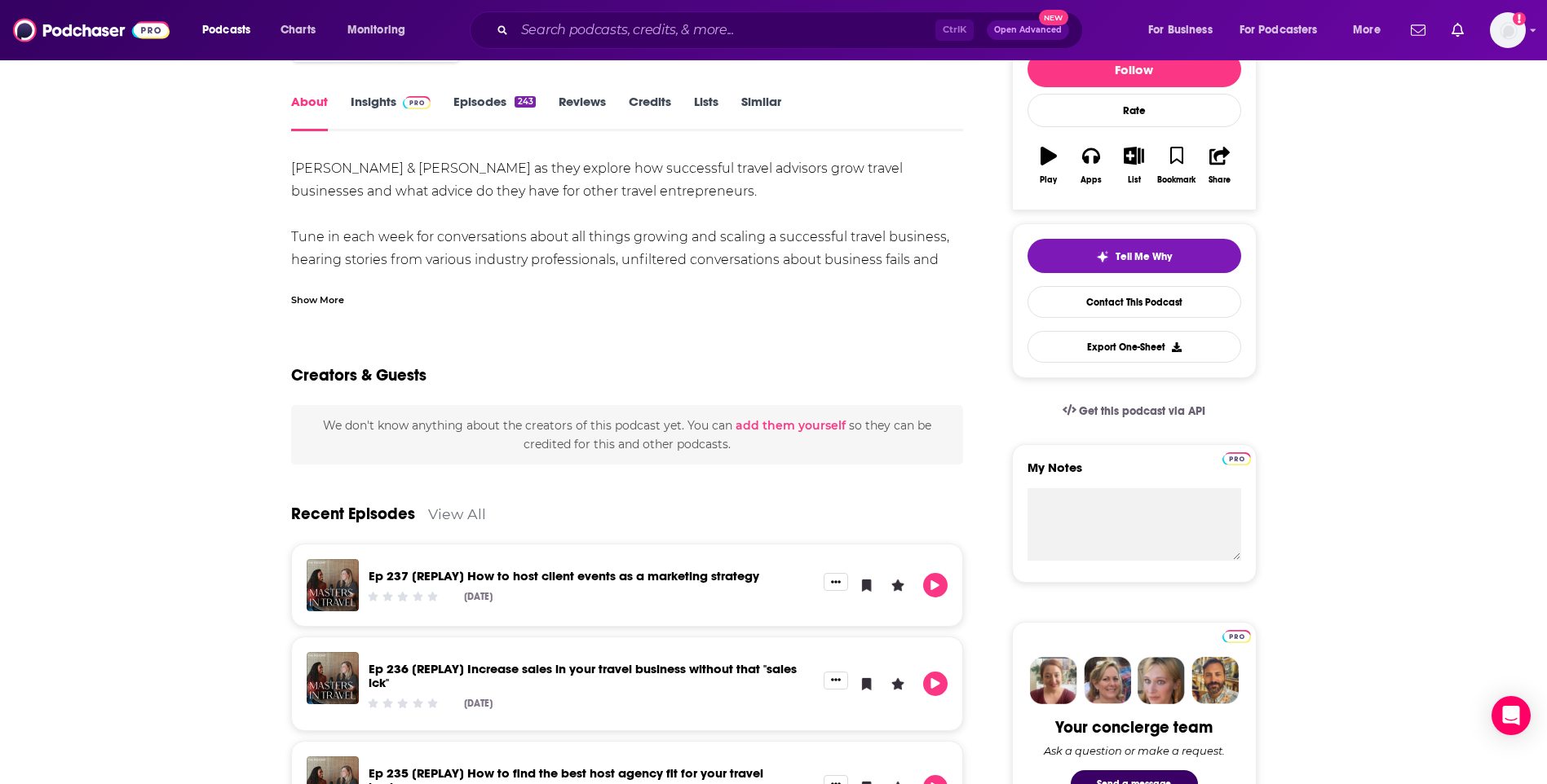
scroll to position [408, 0]
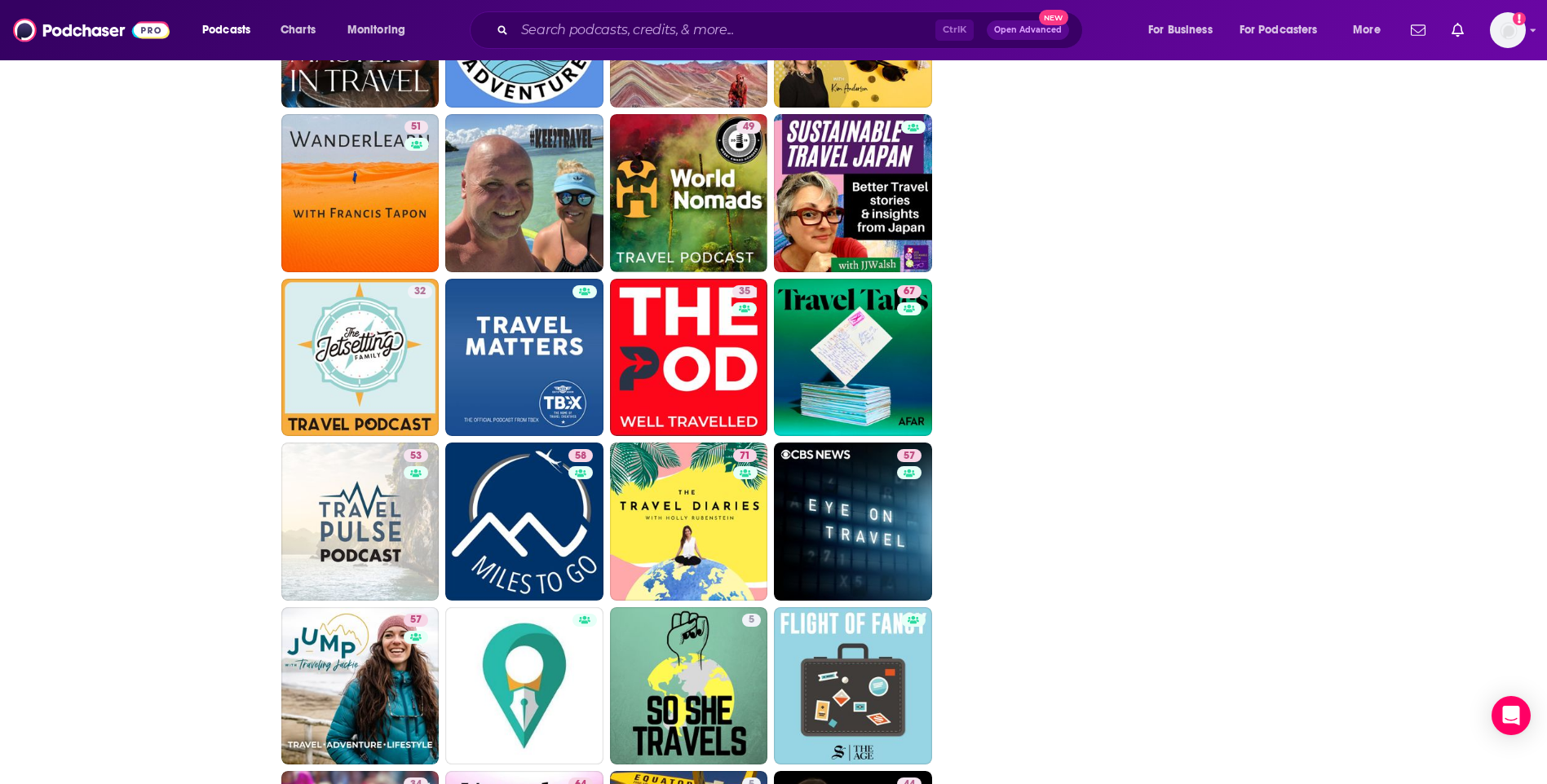
scroll to position [2120, 0]
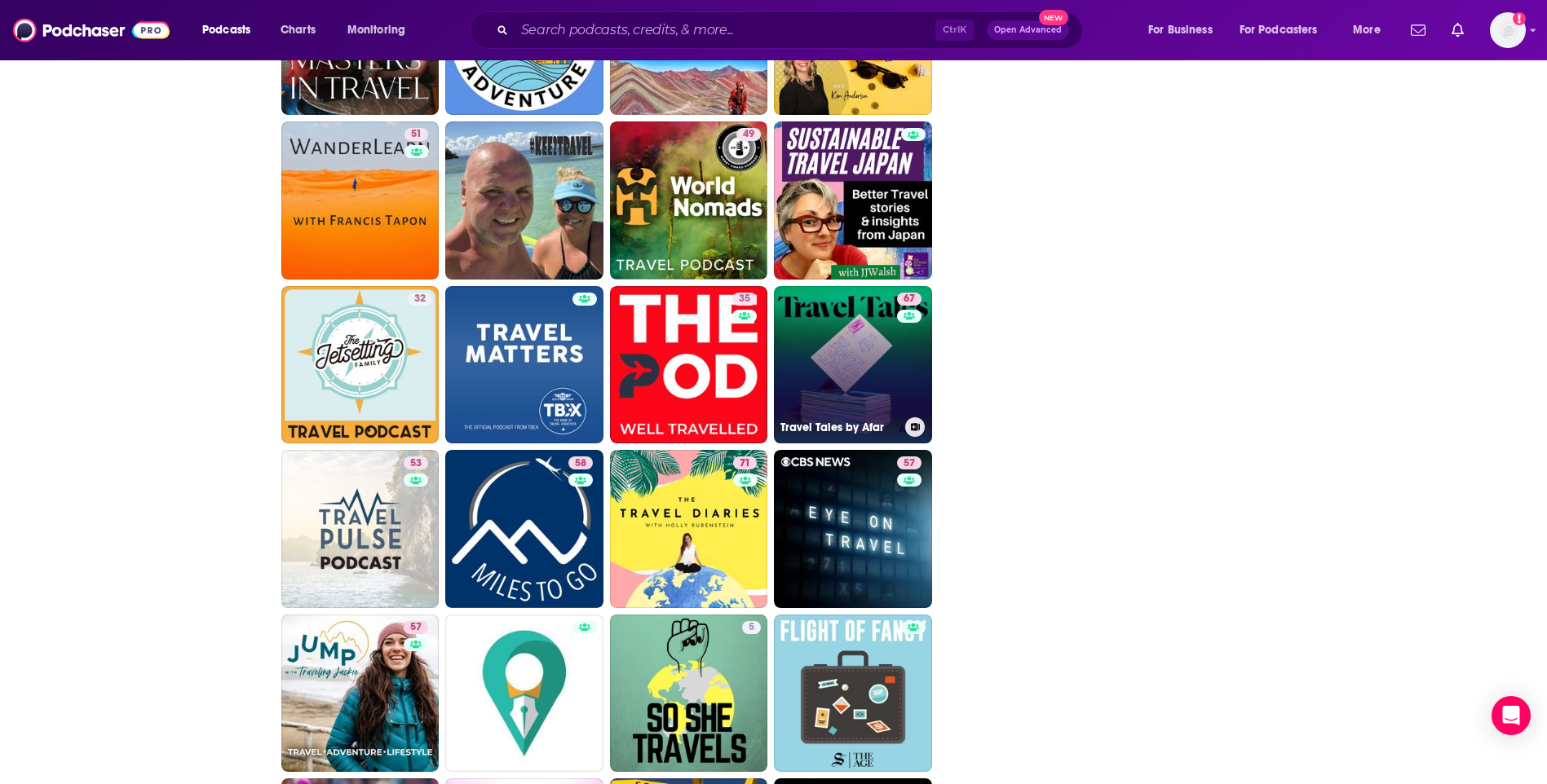
click at [871, 333] on link "67 Travel Tales by Afar" at bounding box center [853, 365] width 158 height 158
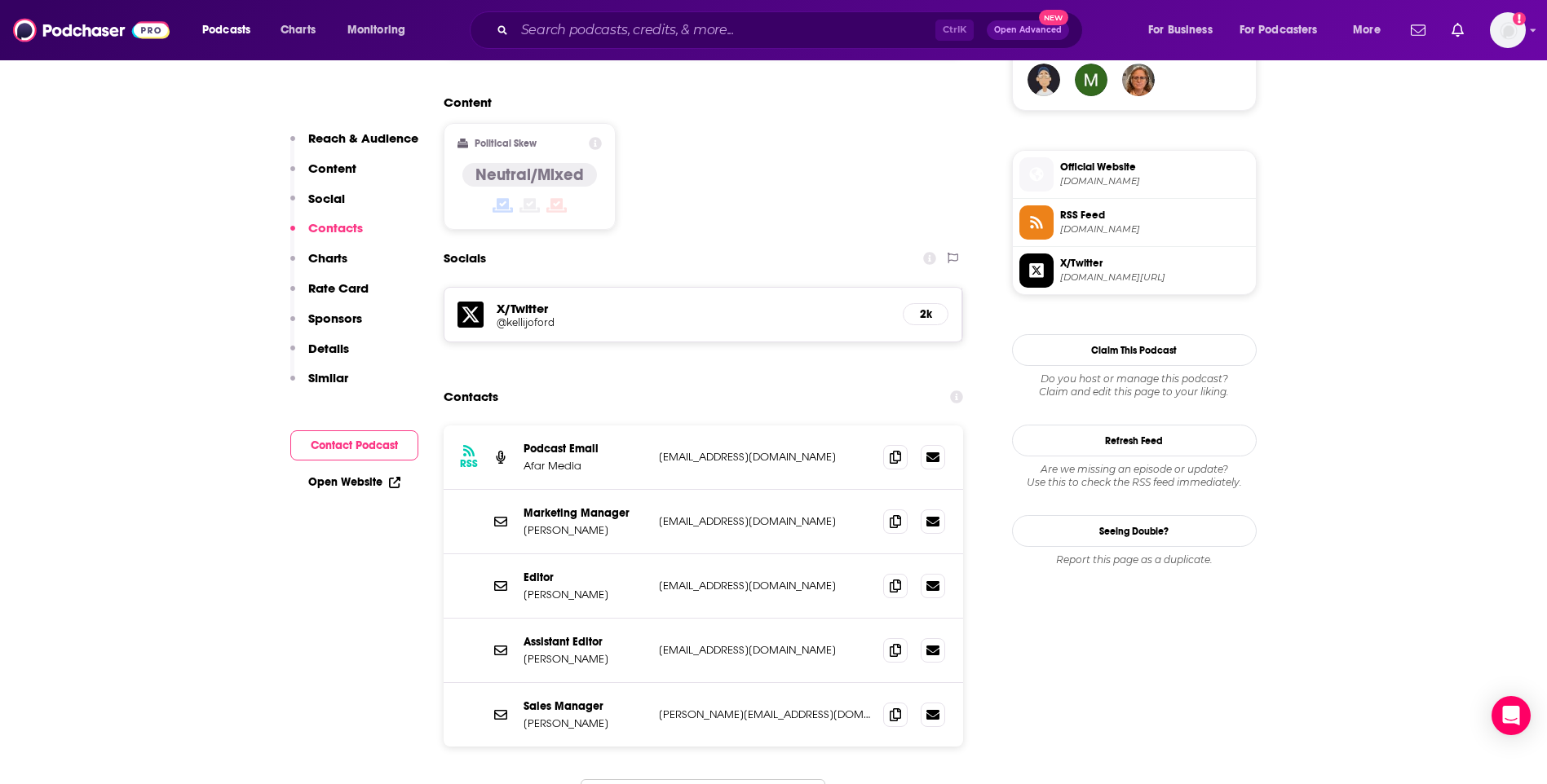
scroll to position [1305, 0]
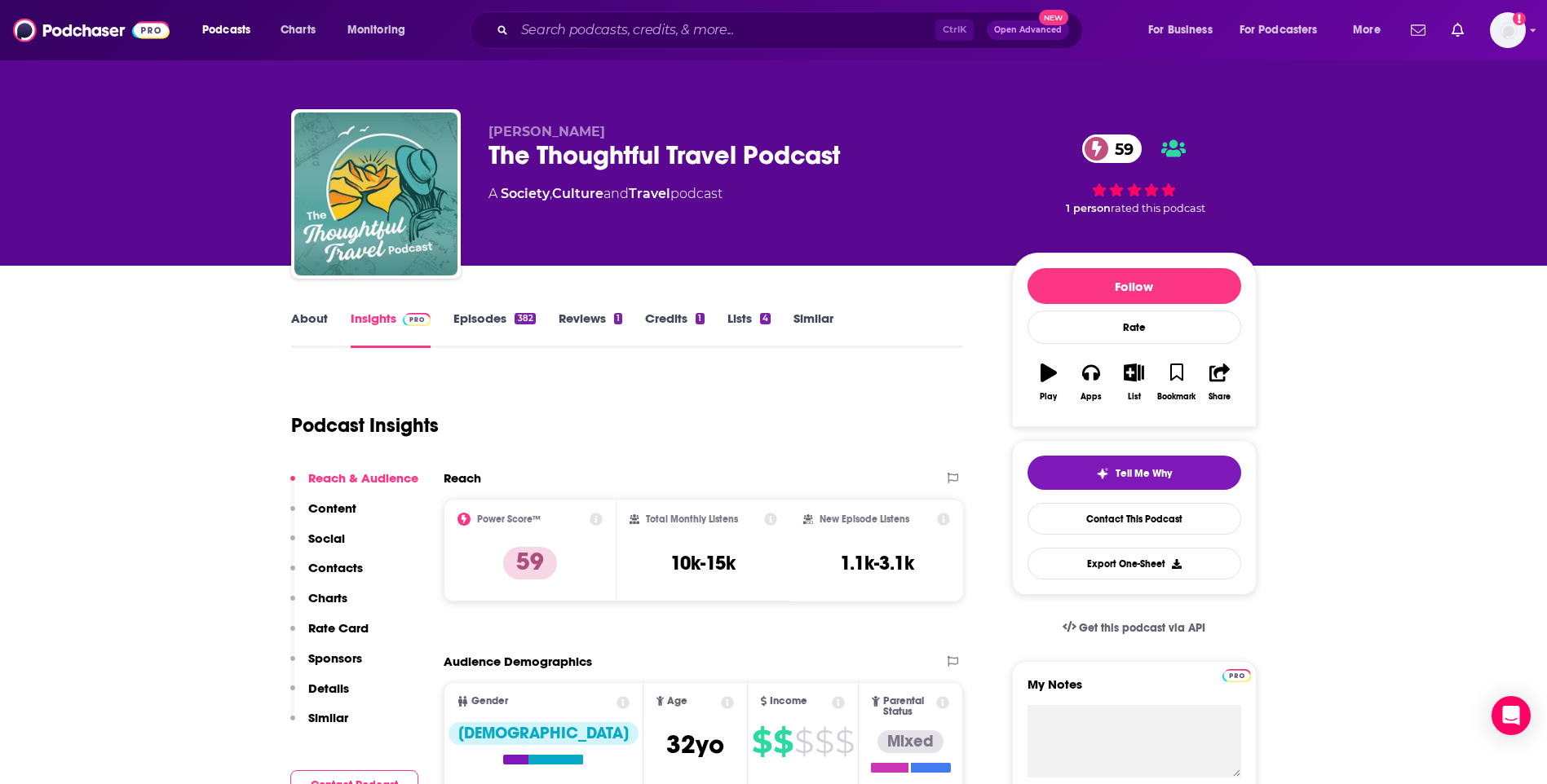
click at [805, 325] on link "Similar" at bounding box center [813, 329] width 40 height 38
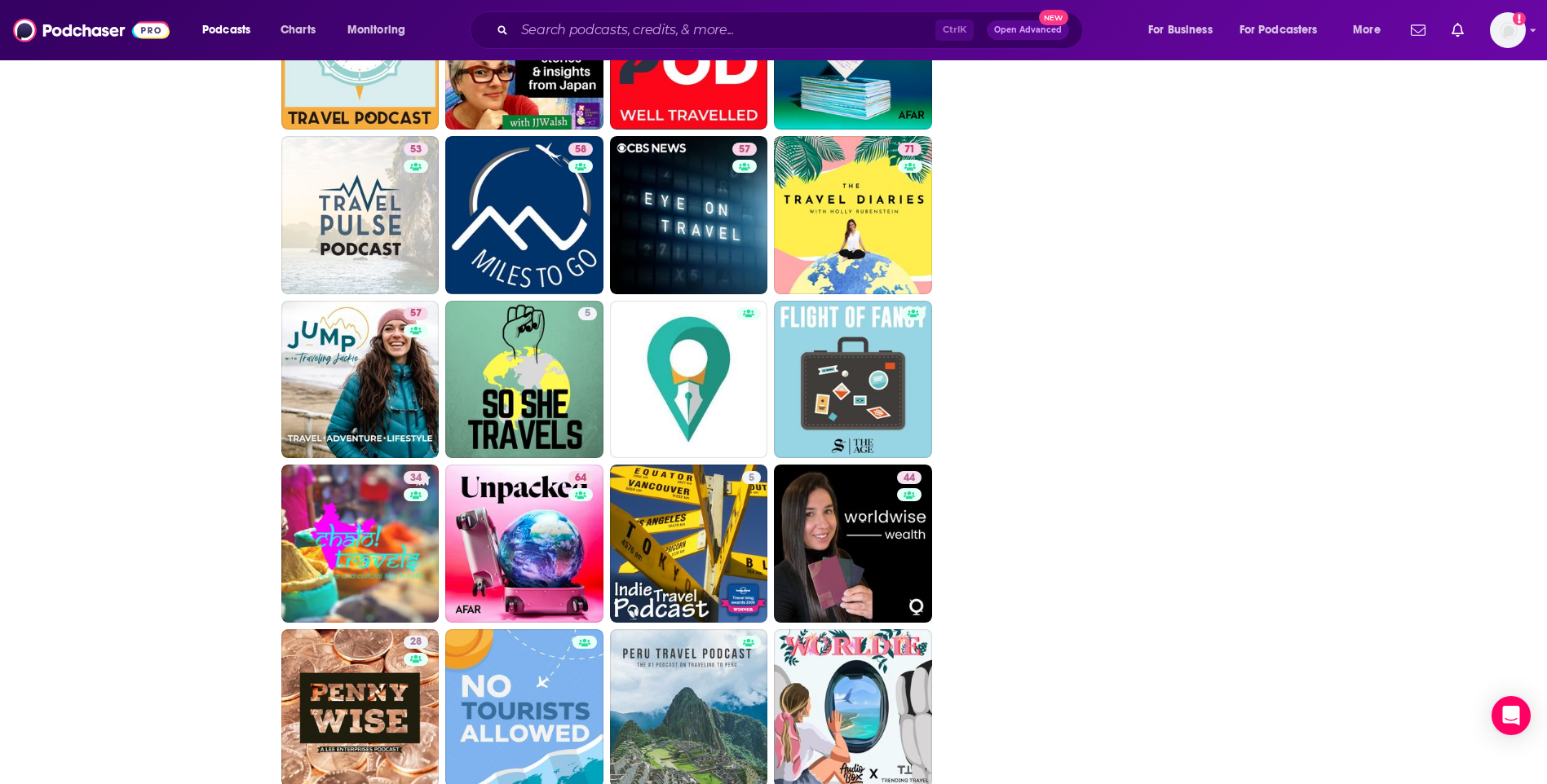
scroll to position [2446, 0]
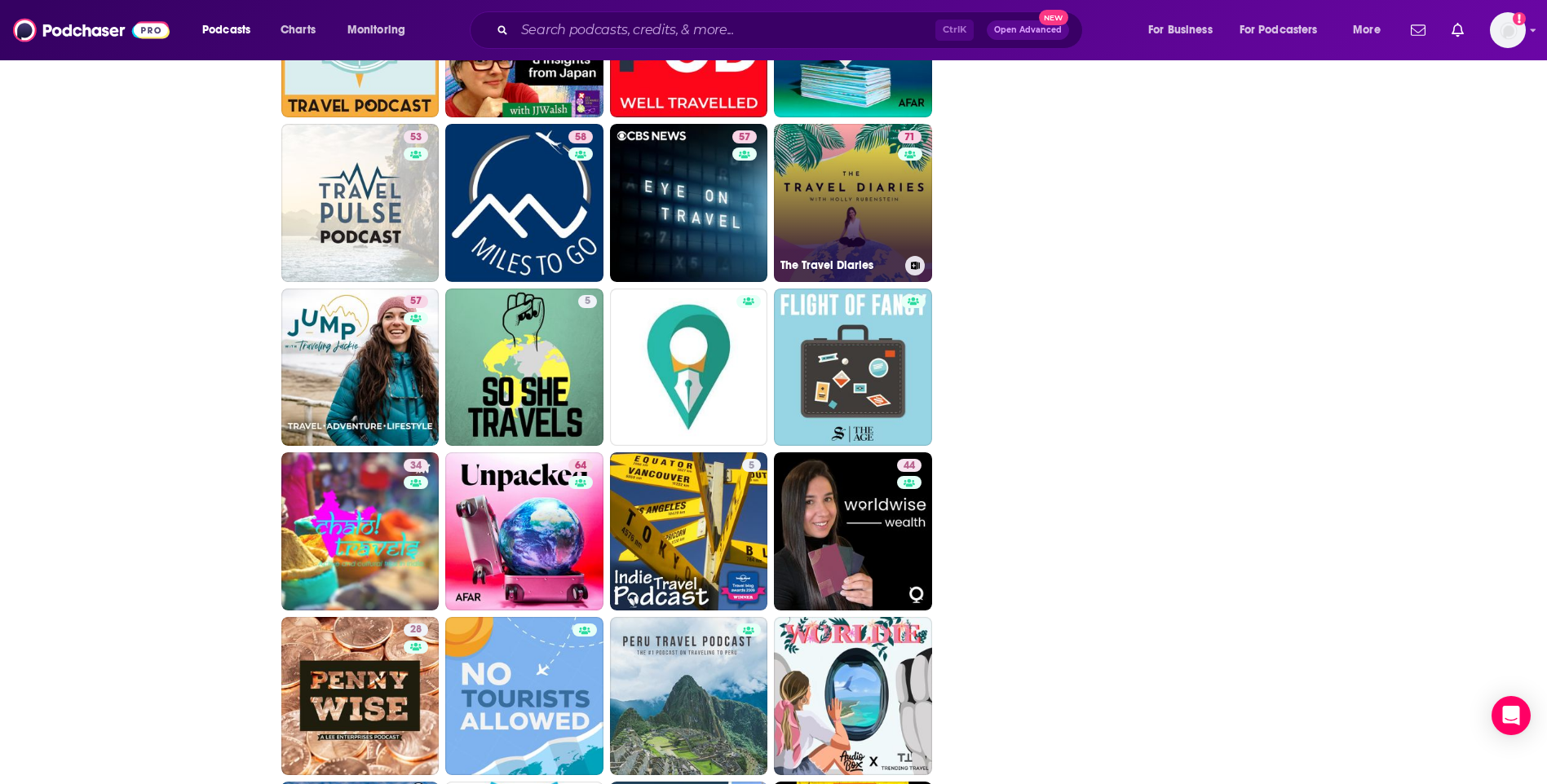
click at [853, 226] on link "71 The Travel Diaries" at bounding box center [853, 203] width 158 height 158
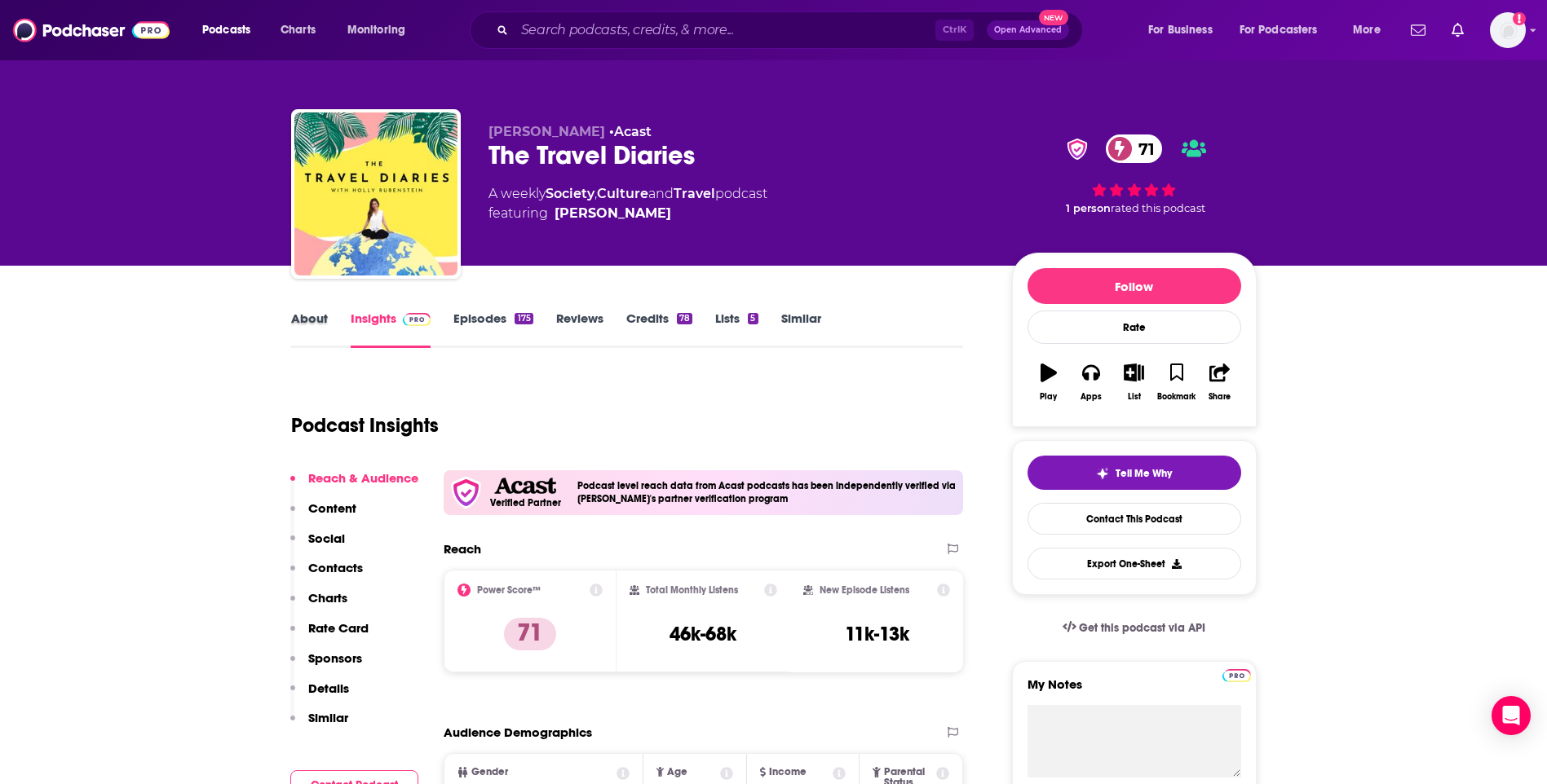
click at [328, 324] on div "About" at bounding box center [321, 329] width 60 height 38
click at [321, 325] on link "About" at bounding box center [309, 329] width 37 height 38
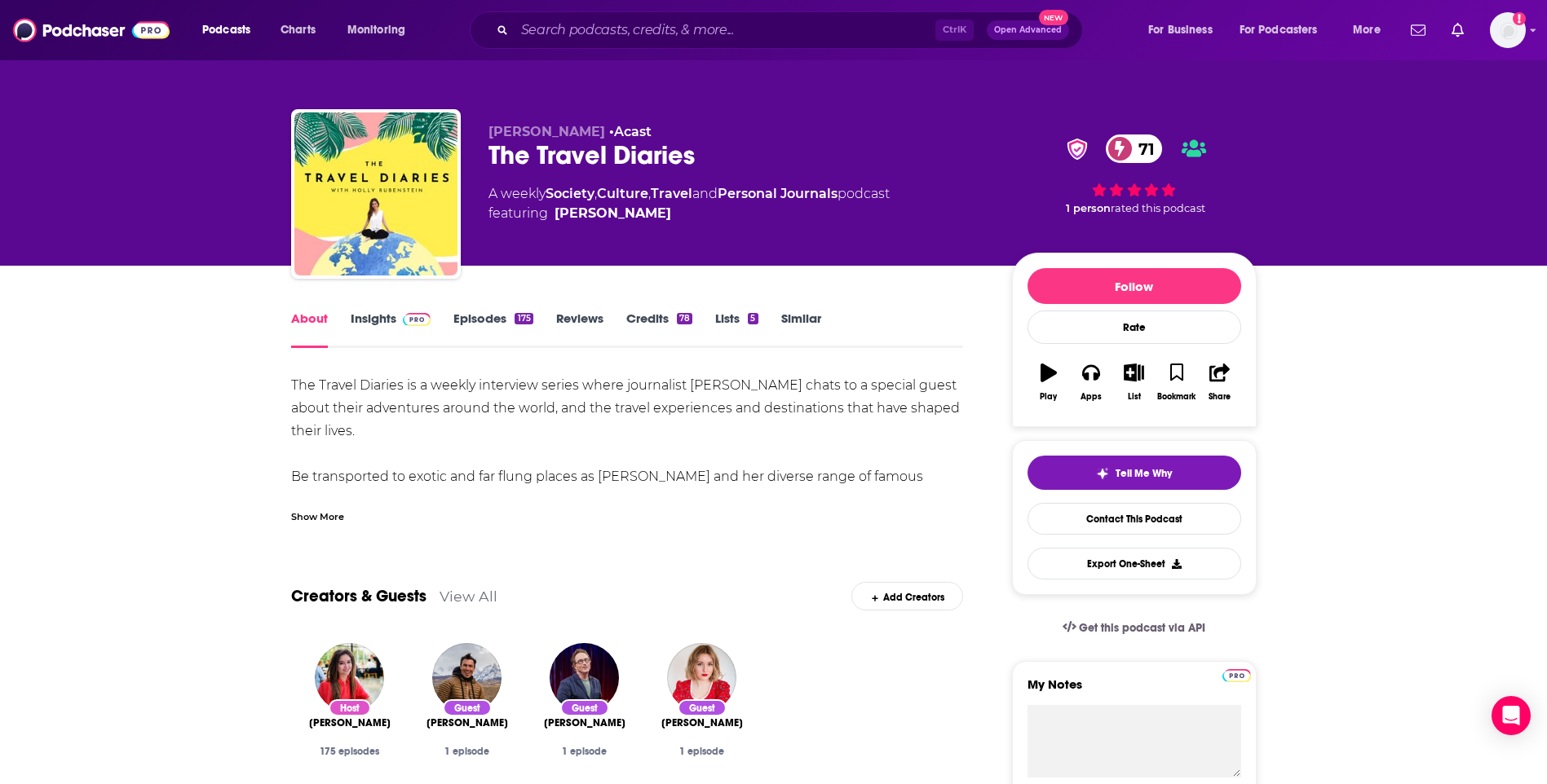
click at [366, 325] on link "Insights" at bounding box center [391, 329] width 80 height 38
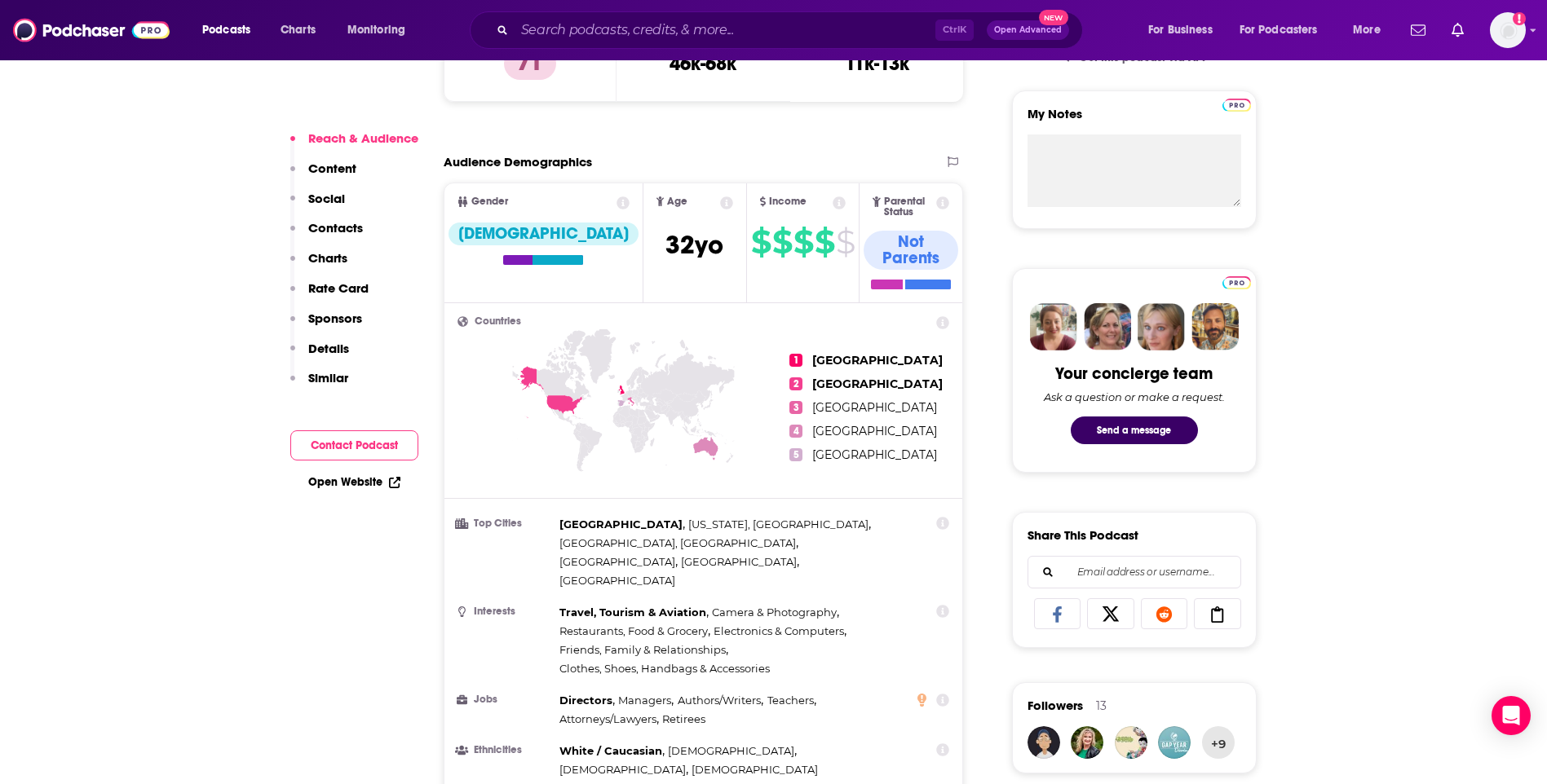
scroll to position [1549, 0]
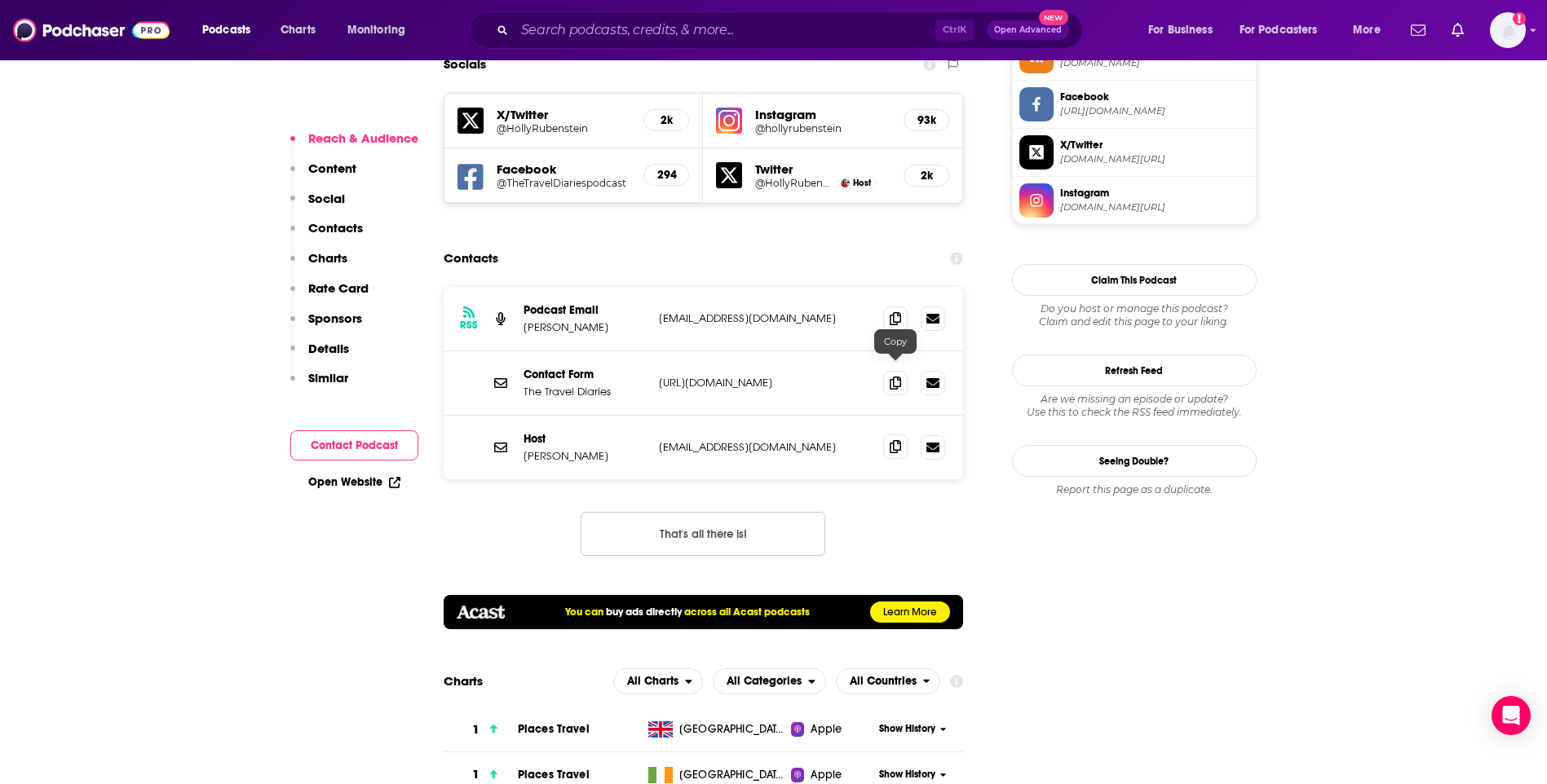
click at [889, 434] on span at bounding box center [895, 446] width 25 height 25
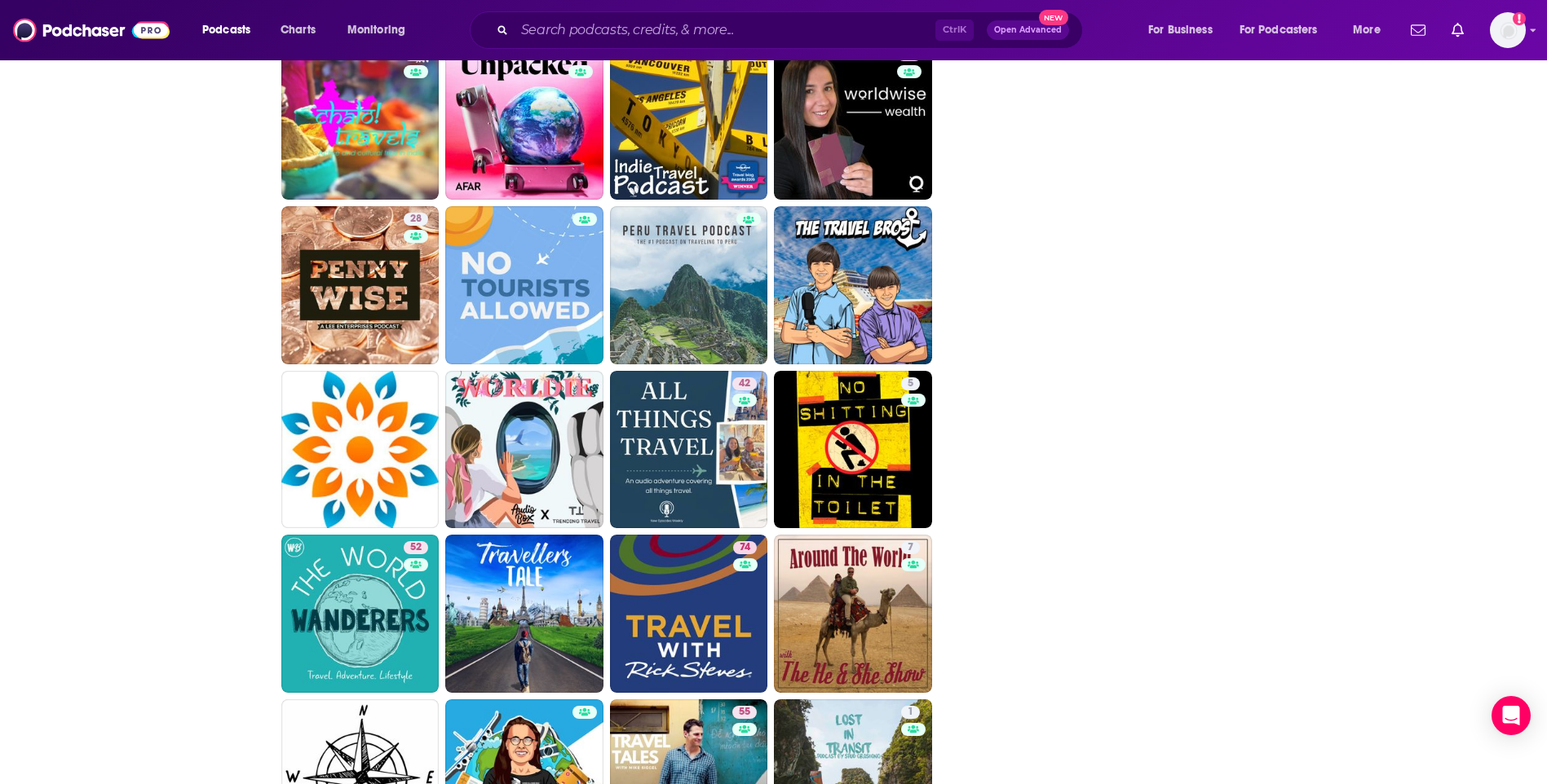
scroll to position [2773, 0]
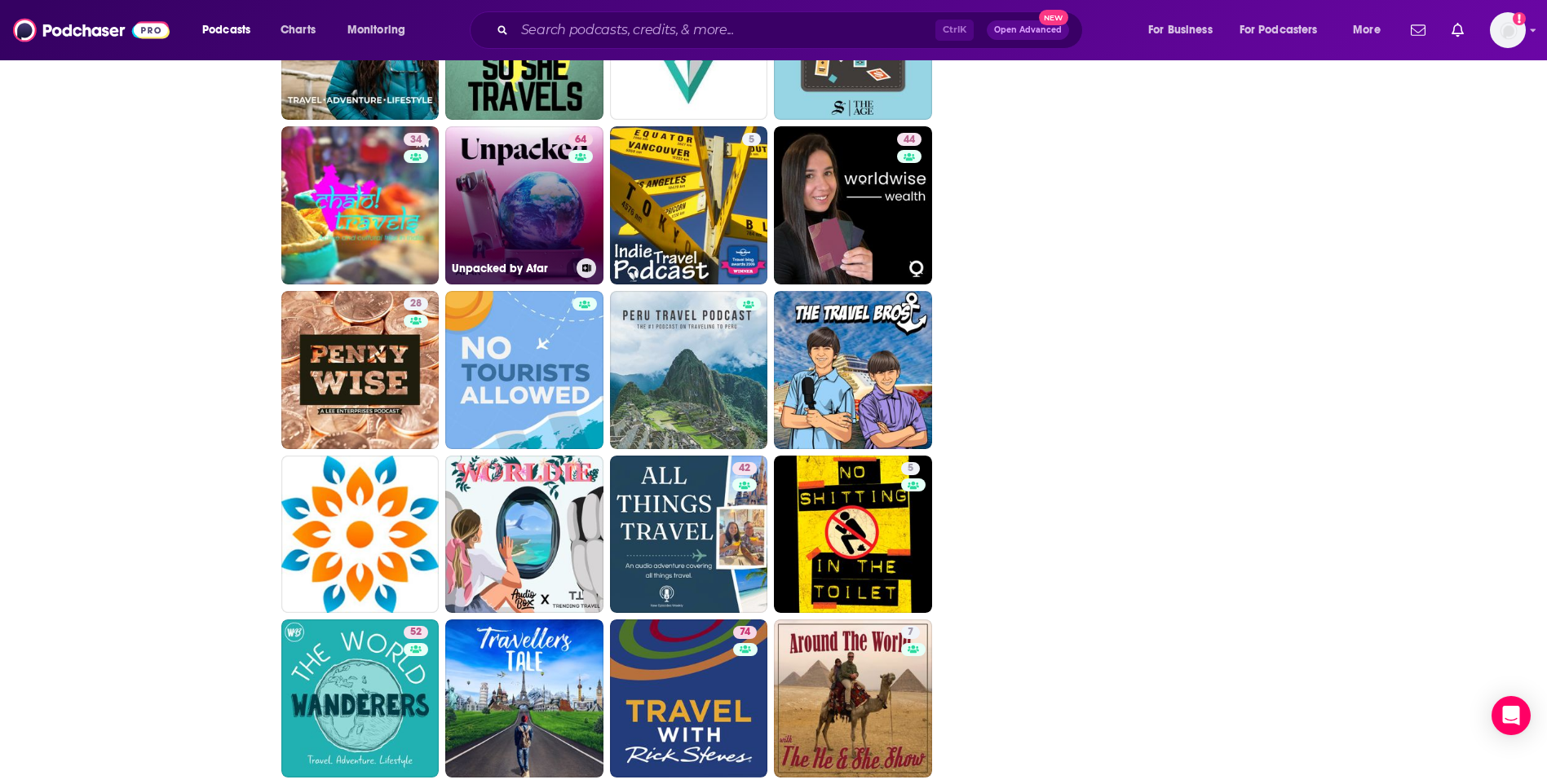
click at [564, 195] on link "64 Unpacked by Afar" at bounding box center [524, 205] width 158 height 158
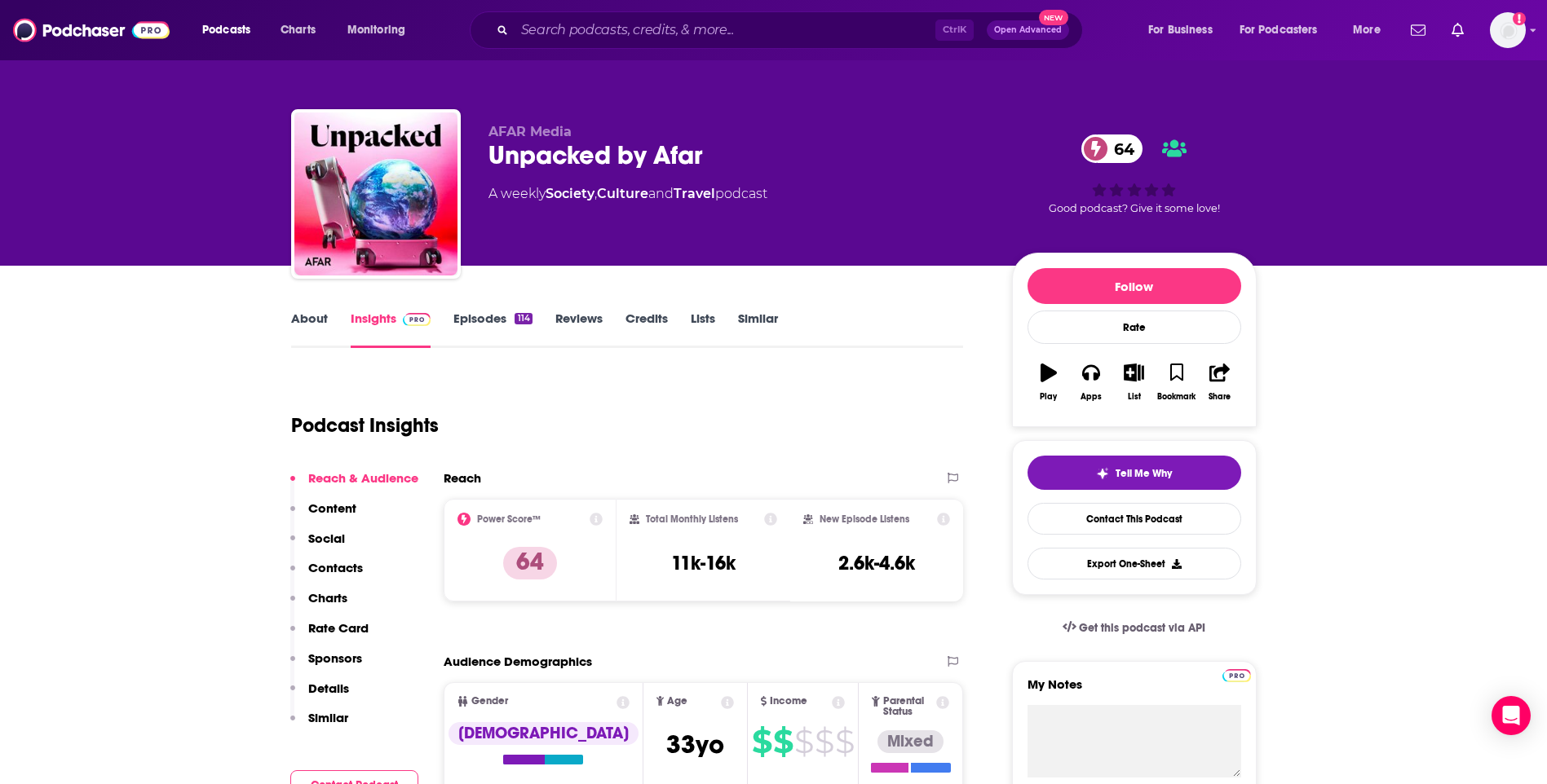
click at [308, 310] on link "About" at bounding box center [309, 329] width 37 height 38
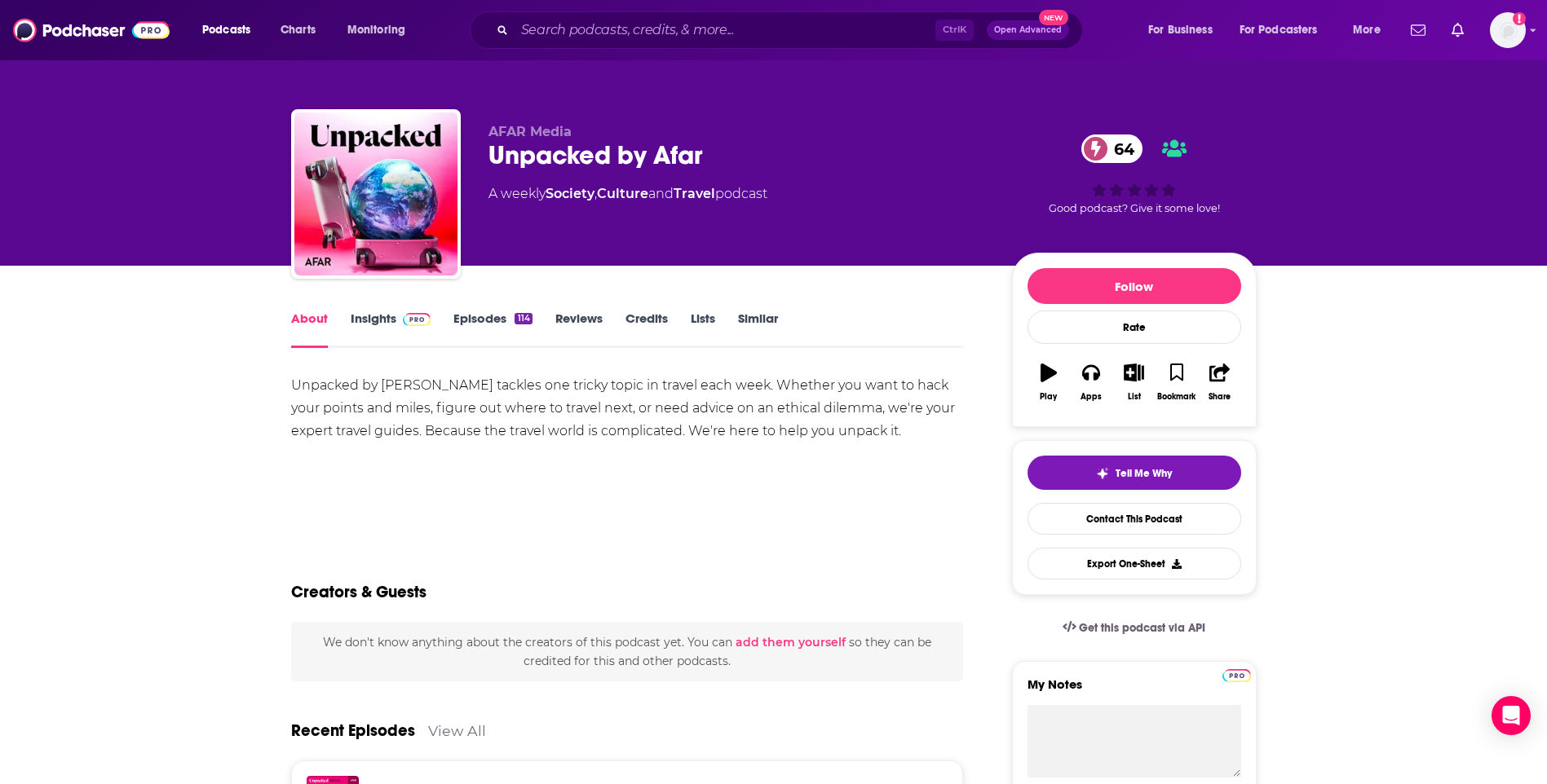
click at [372, 311] on link "Insights" at bounding box center [391, 329] width 80 height 38
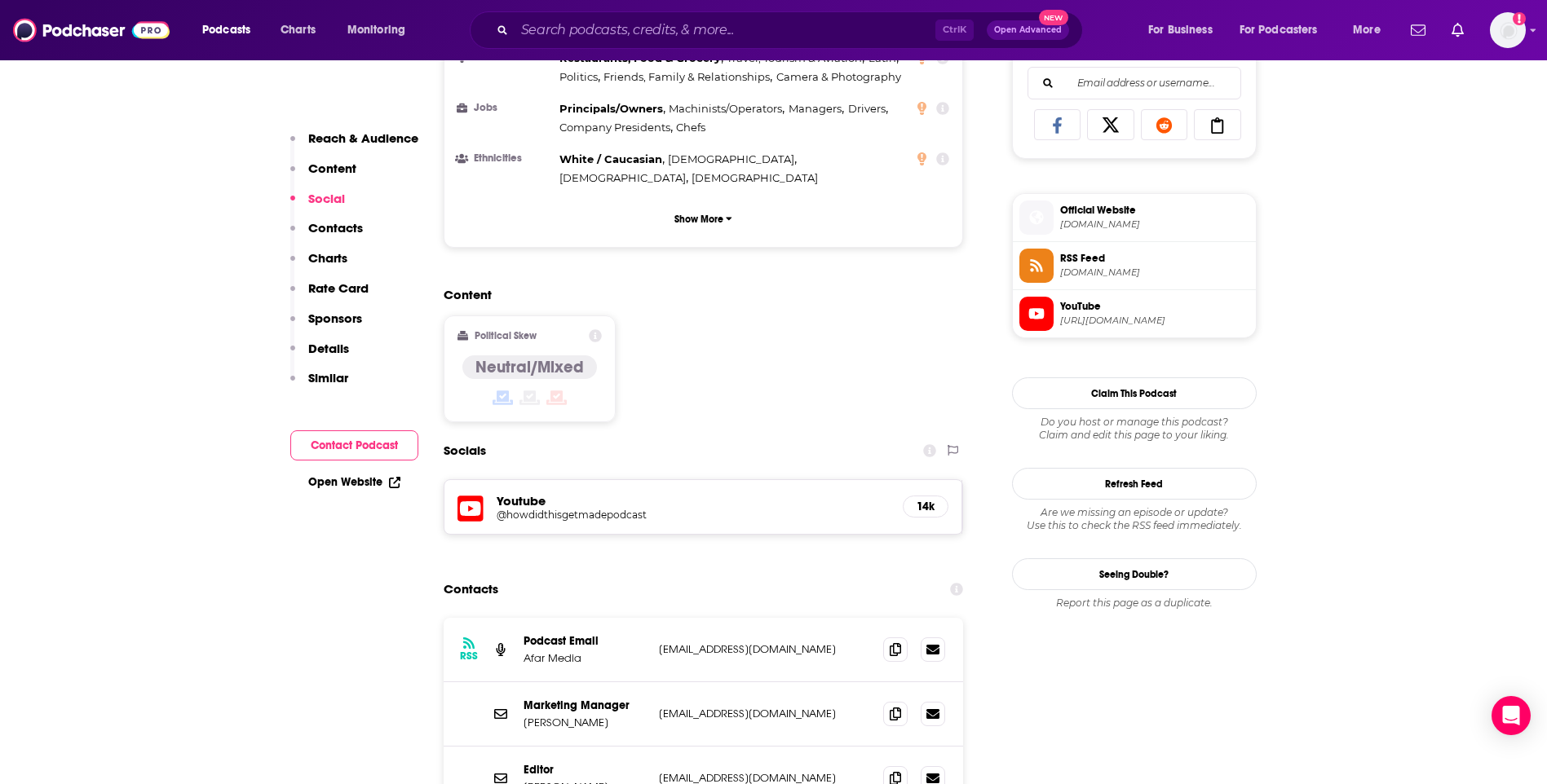
scroll to position [1305, 0]
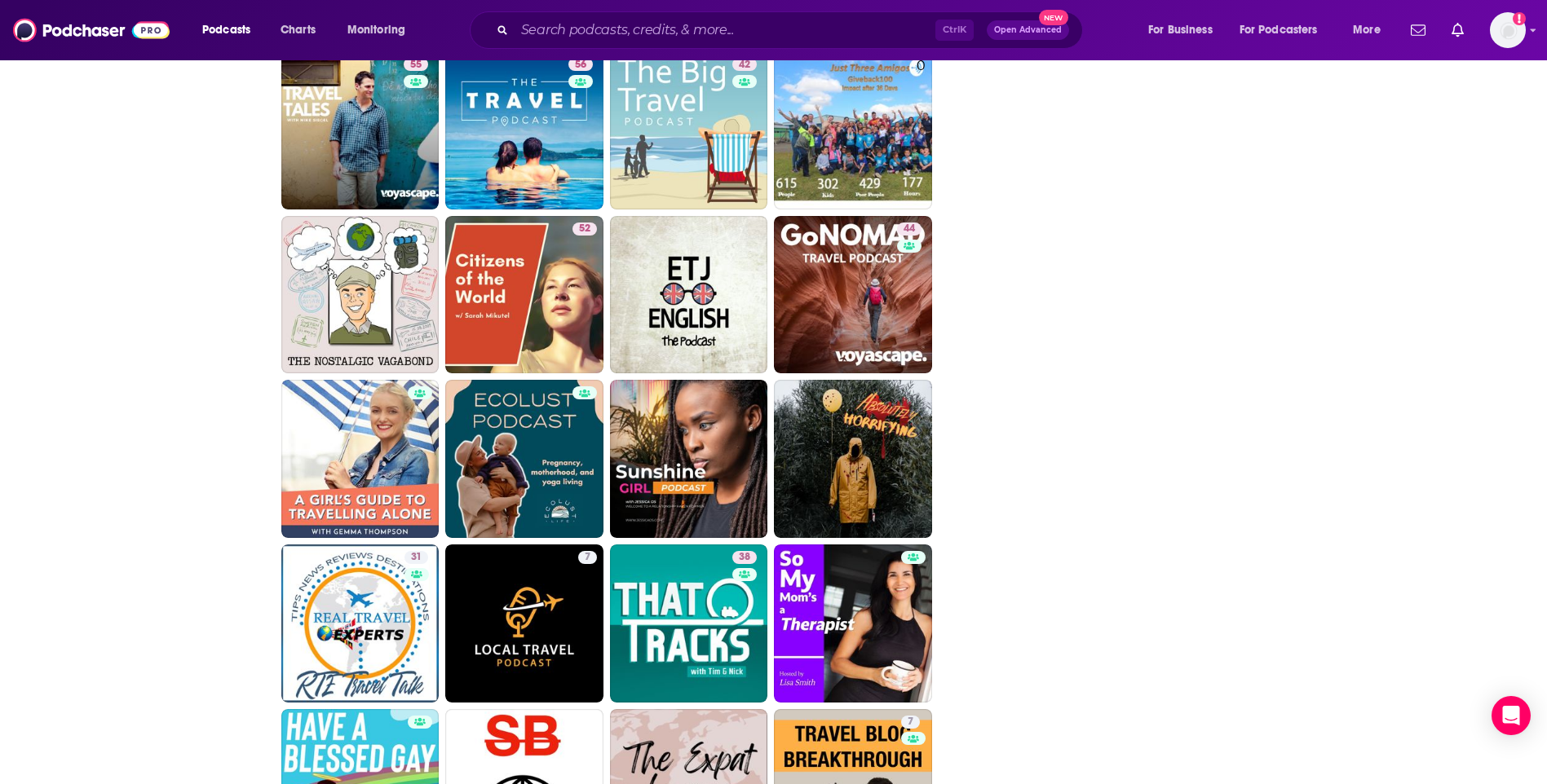
scroll to position [3739, 0]
